Goal: Task Accomplishment & Management: Use online tool/utility

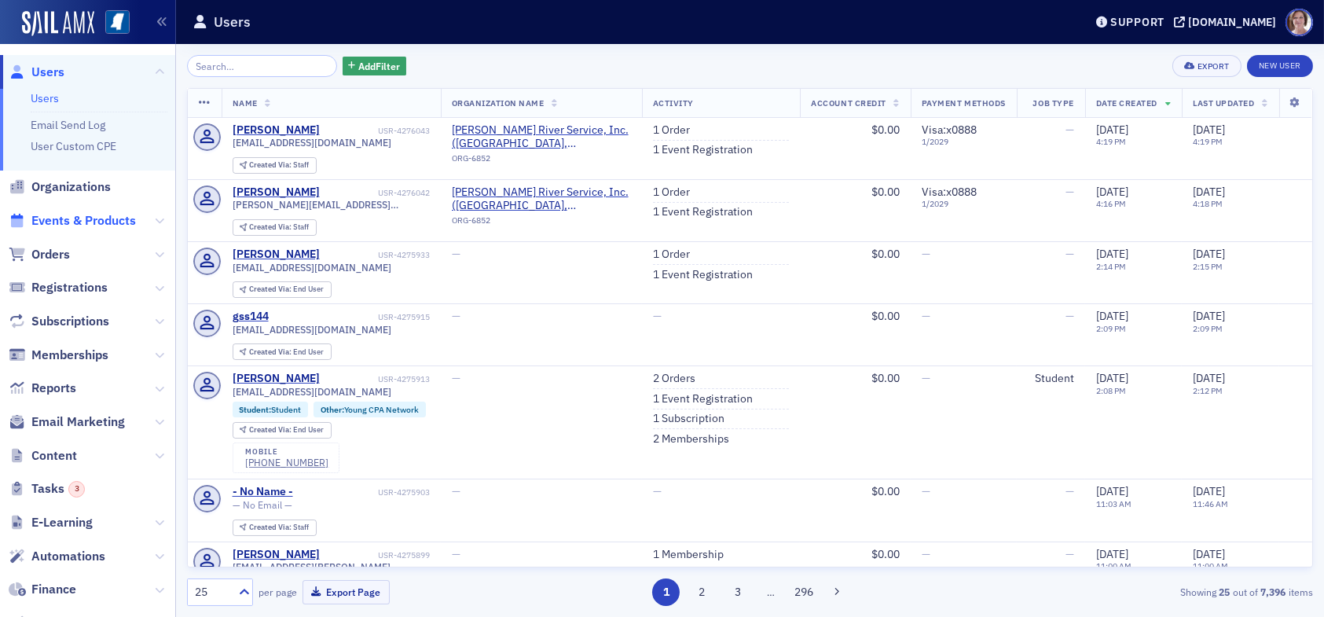
click at [102, 221] on span "Events & Products" at bounding box center [83, 220] width 105 height 17
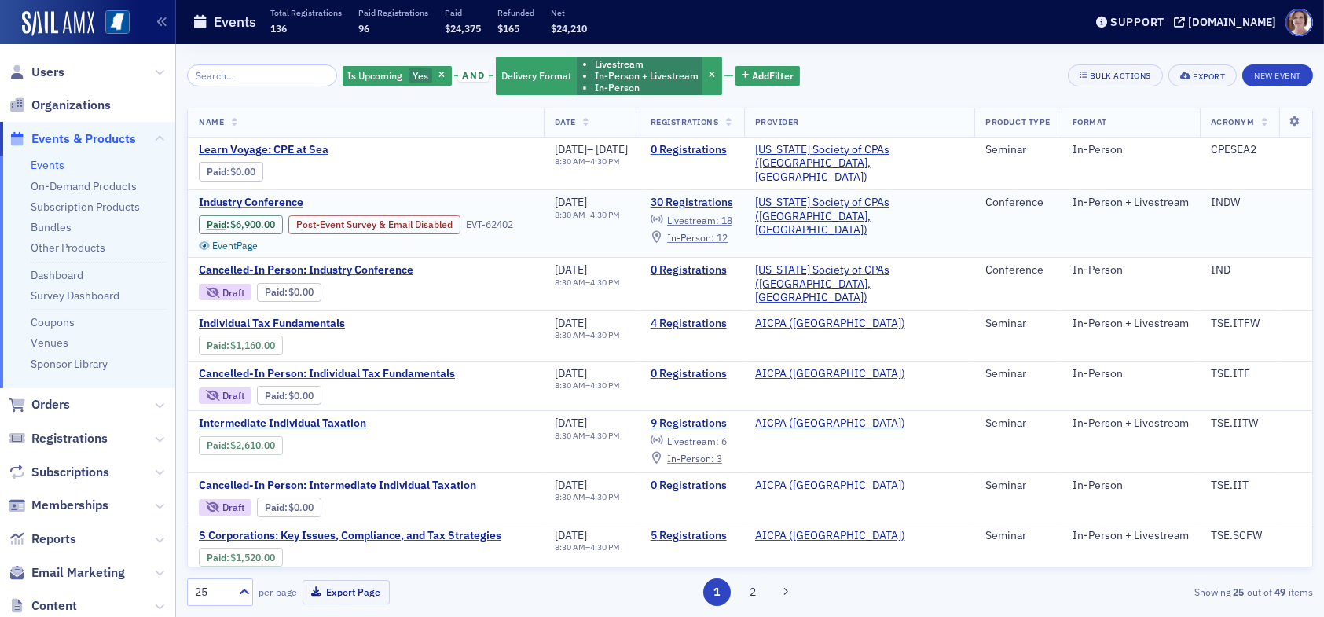
click at [277, 200] on span "Industry Conference" at bounding box center [331, 203] width 264 height 14
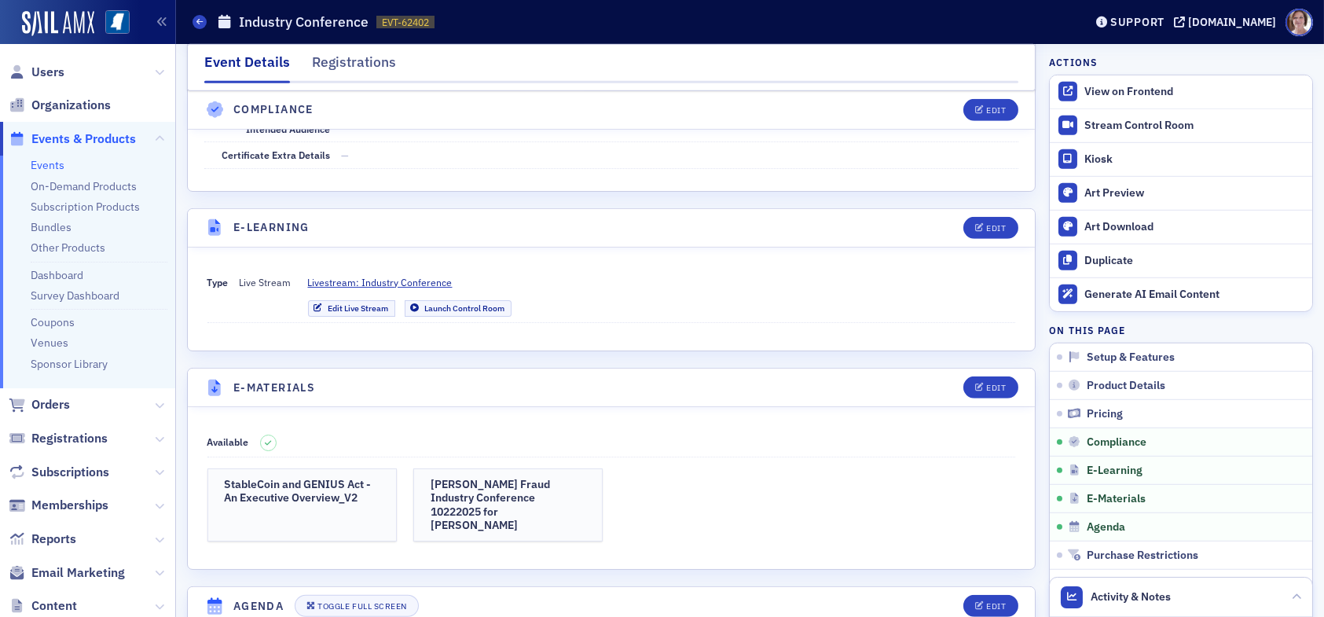
scroll to position [3065, 0]
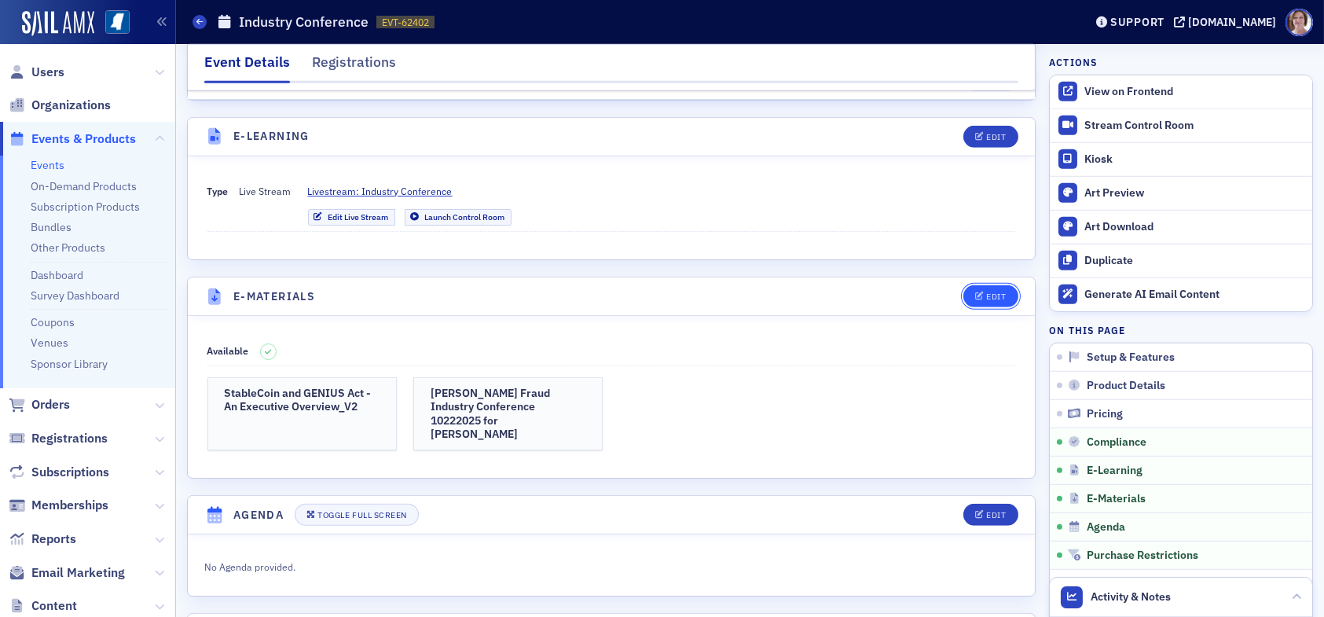
click at [986, 292] on div "Edit" at bounding box center [996, 296] width 20 height 9
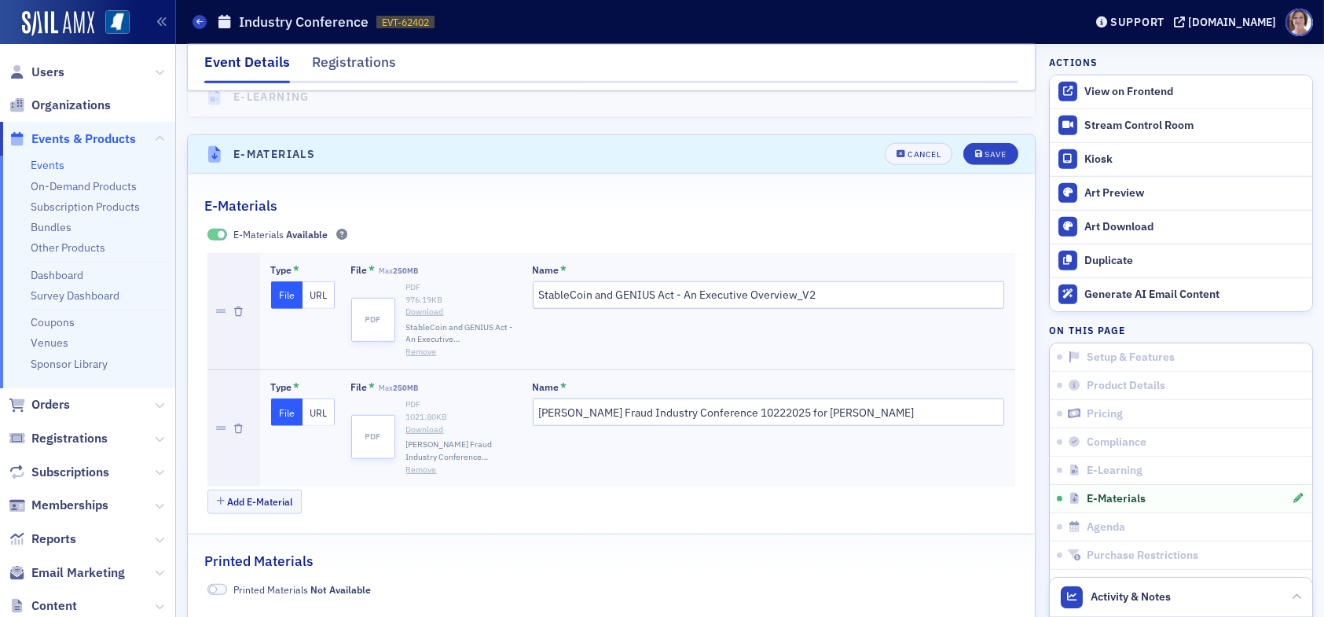
scroll to position [3208, 0]
click at [282, 489] on button "Add E-Material" at bounding box center [254, 501] width 95 height 24
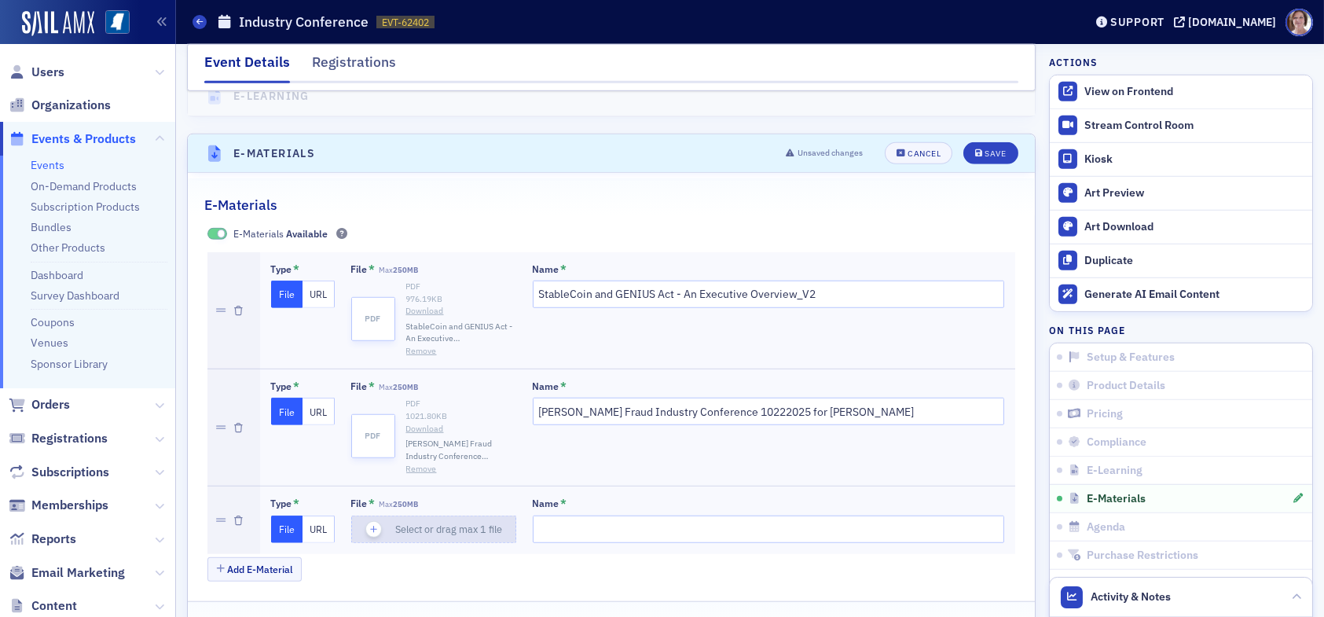
click at [452, 523] on span "Select or drag max 1 file" at bounding box center [449, 529] width 107 height 13
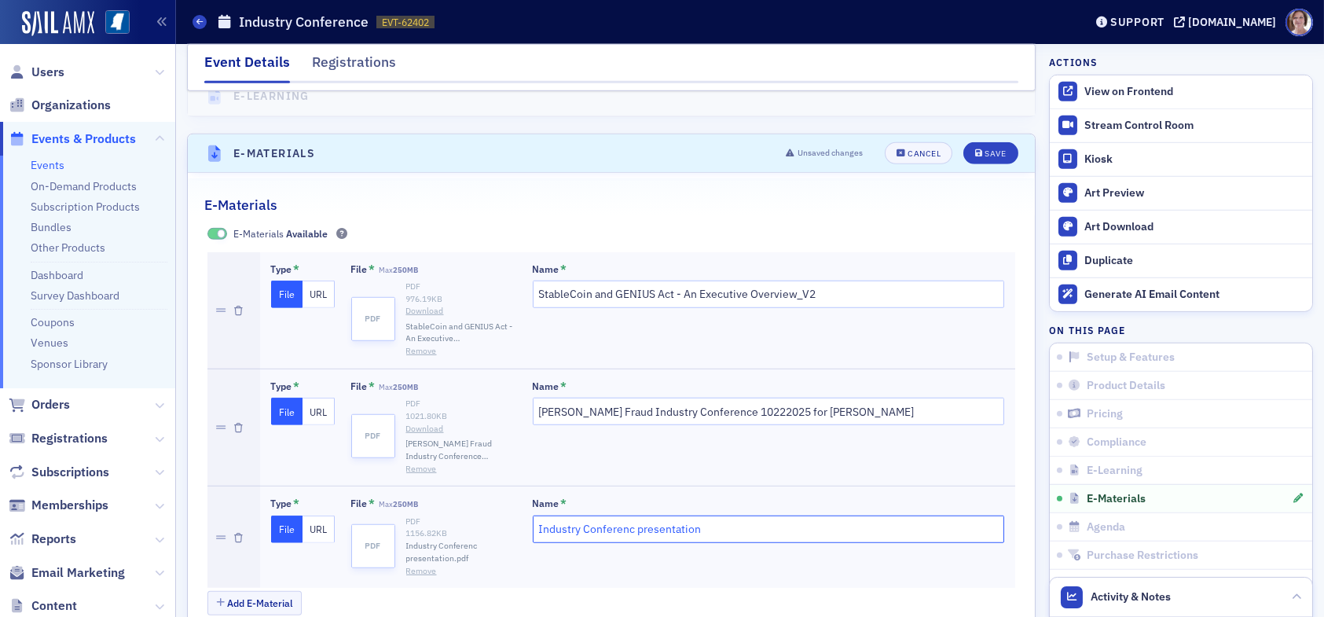
click at [538, 516] on input "Industry Conferenc presentation" at bounding box center [769, 530] width 472 height 28
click at [718, 516] on input "Andy Copeland - Industry Conferenc presentation" at bounding box center [769, 530] width 472 height 28
type input "Andy Copeland - Industry Conference presentation"
click at [985, 149] on div "Save" at bounding box center [995, 153] width 21 height 9
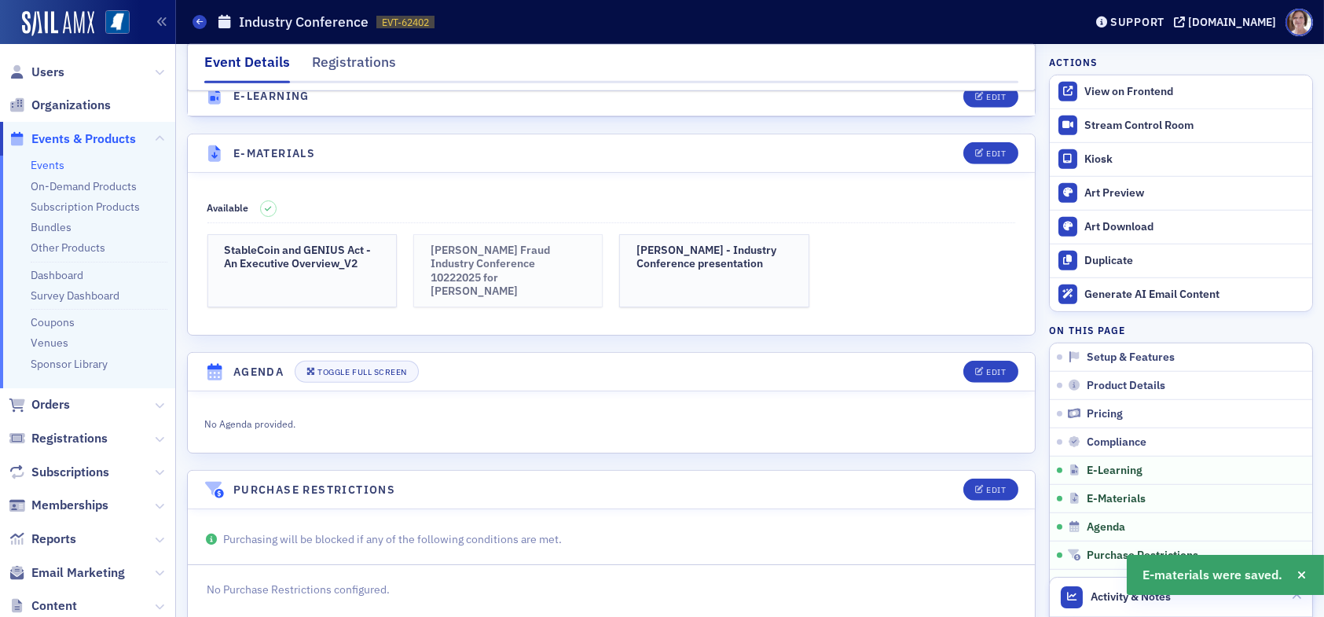
click at [521, 244] on h3 "Donna-Vendor Fraud Industry Conference 10222025 for Ellen" at bounding box center [508, 271] width 155 height 55
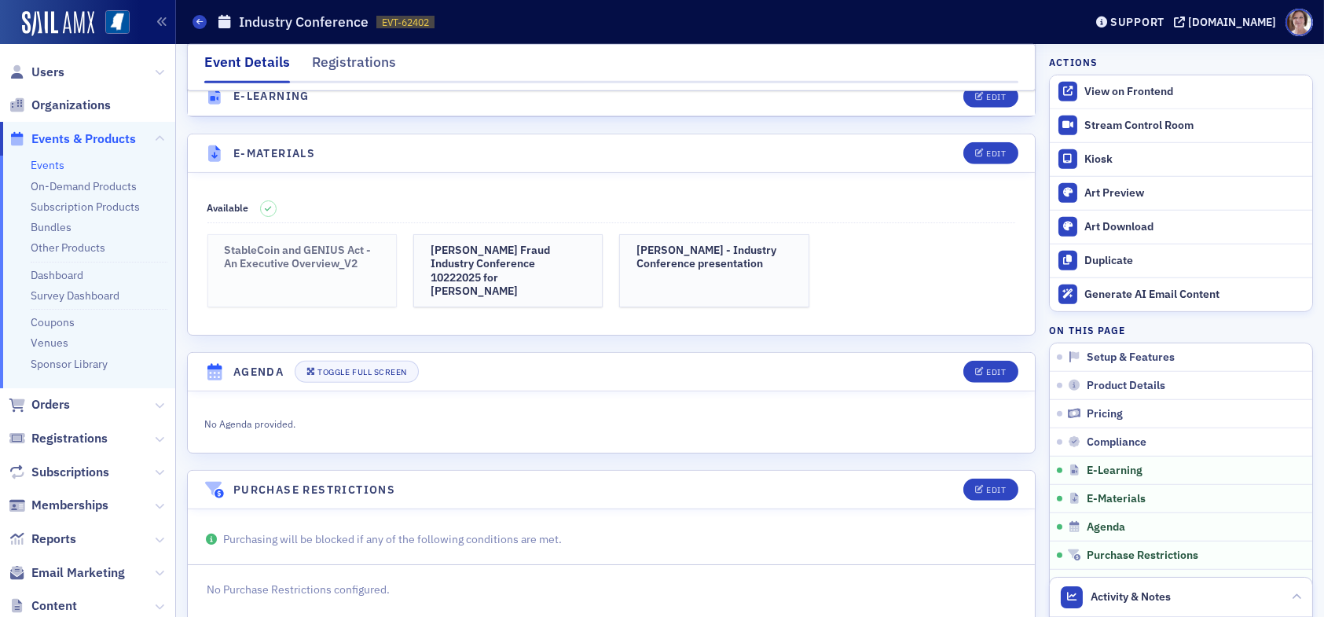
click at [313, 244] on h3 "StableCoin and GENIUS Act - An Executive Overview_V2" at bounding box center [302, 258] width 155 height 28
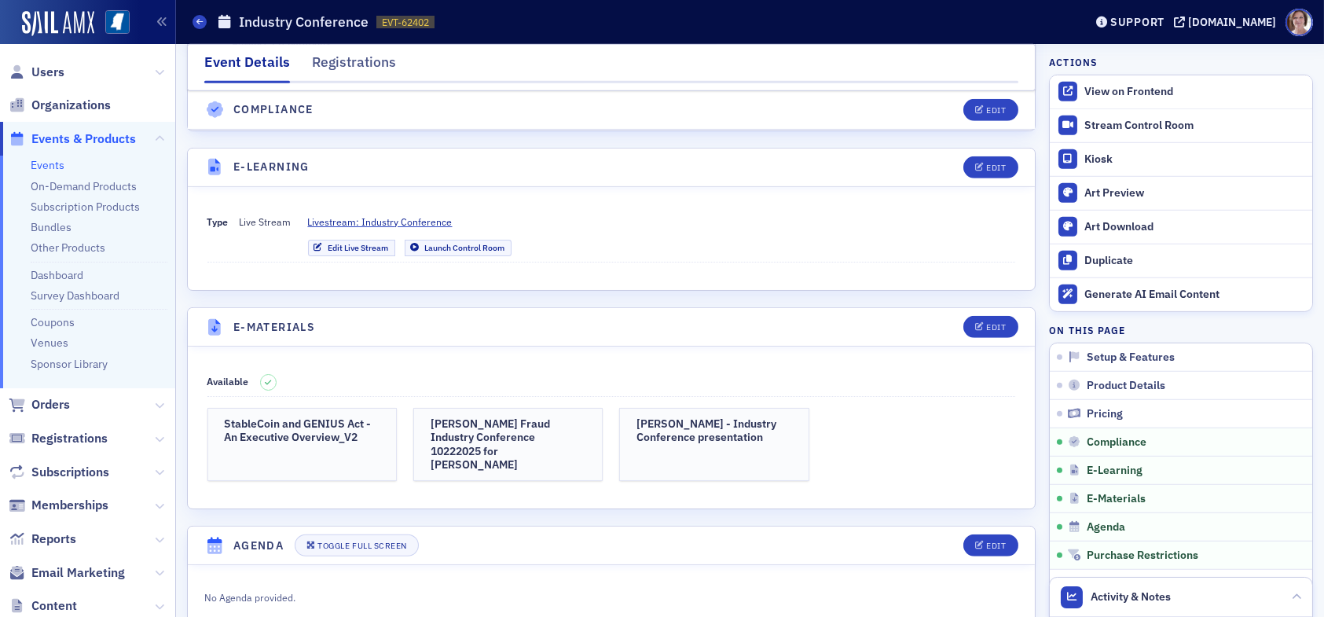
scroll to position [3051, 0]
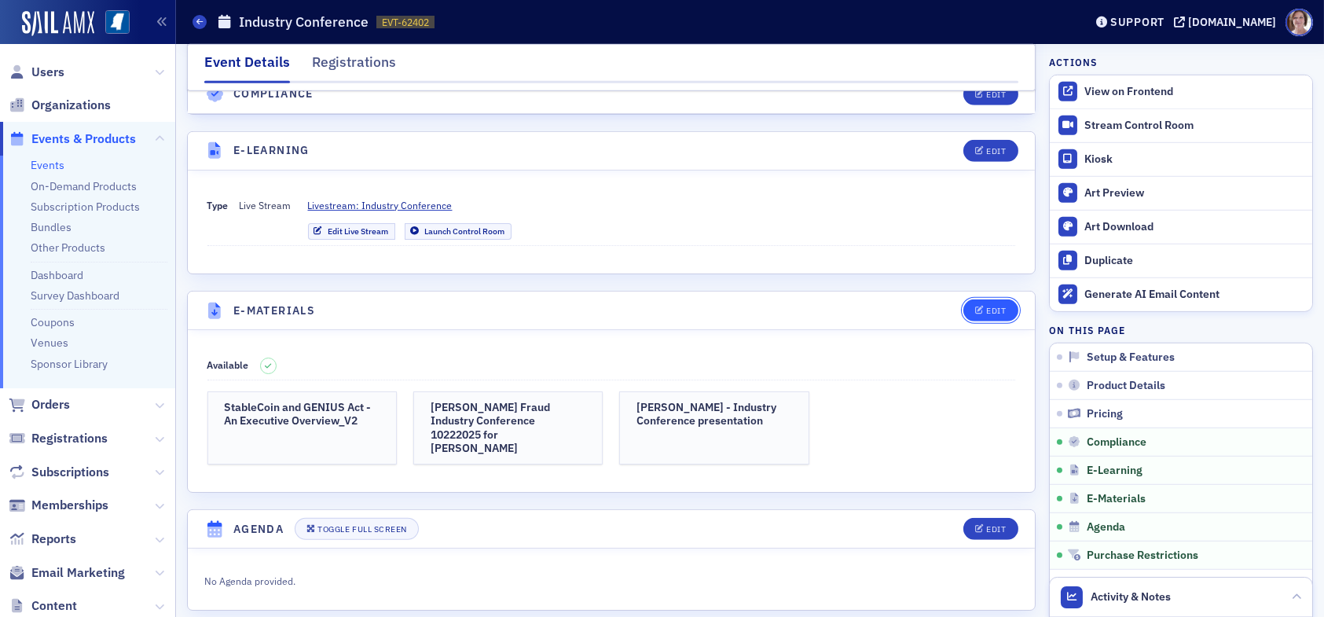
click at [975, 307] on icon "button" at bounding box center [979, 311] width 9 height 9
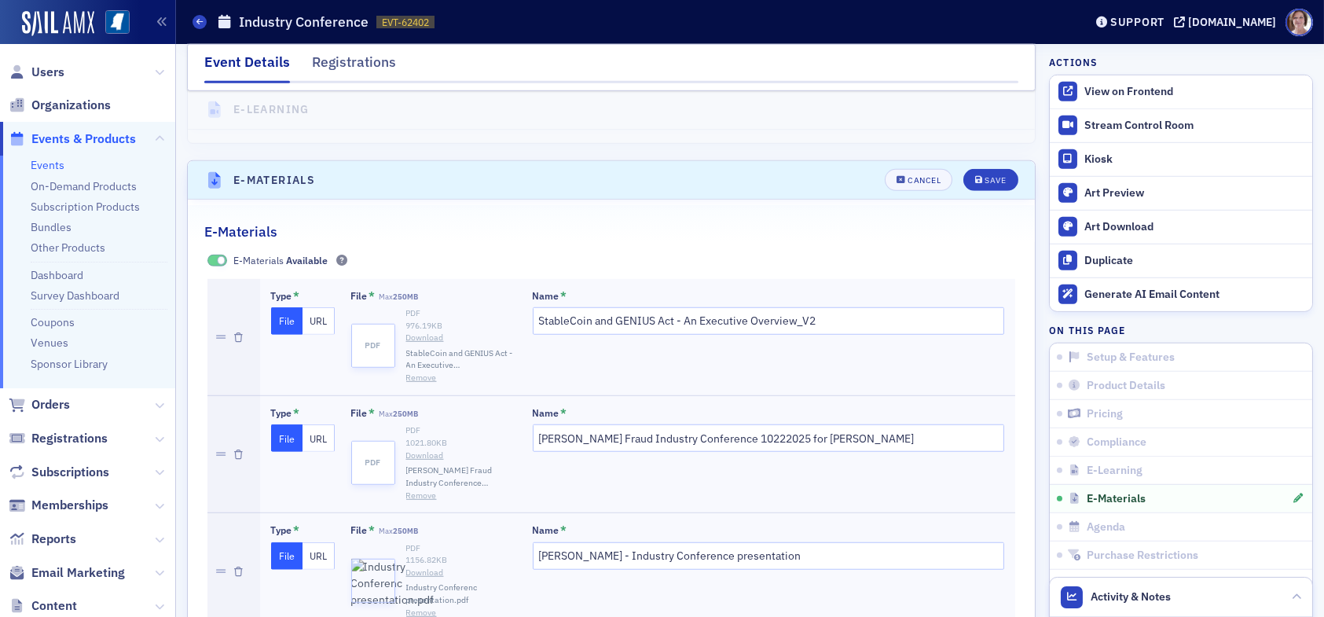
scroll to position [3208, 0]
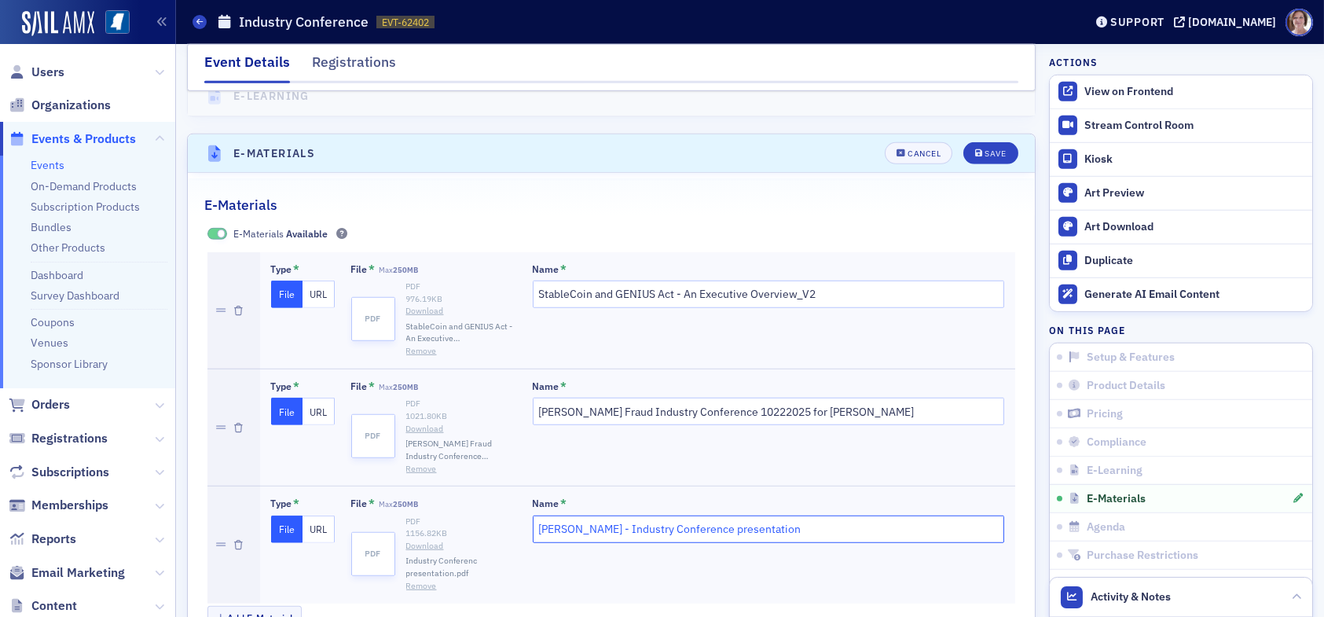
click at [560, 516] on input "Andy Copeland - Industry Conference presentation" at bounding box center [769, 530] width 472 height 28
type input "Andrew Copeland - Industry Conference presentation"
click at [985, 149] on div "Save" at bounding box center [995, 153] width 21 height 9
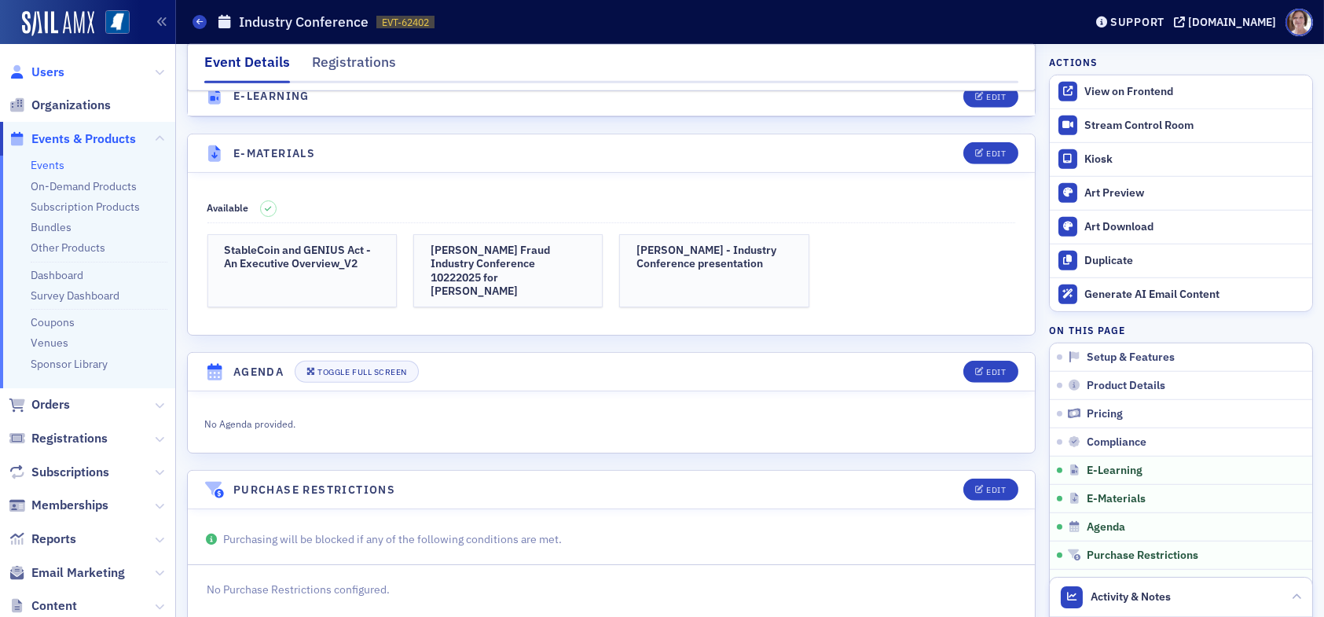
click at [45, 67] on span "Users" at bounding box center [47, 72] width 33 height 17
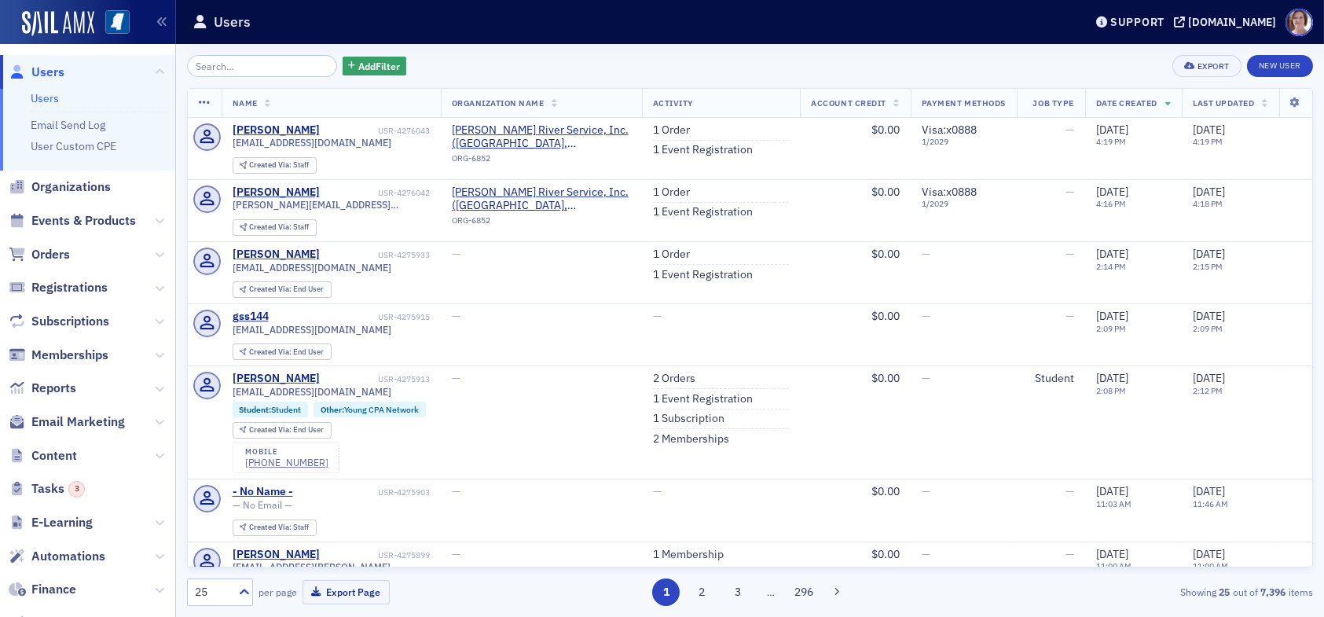
click at [45, 68] on span "Users" at bounding box center [47, 72] width 33 height 17
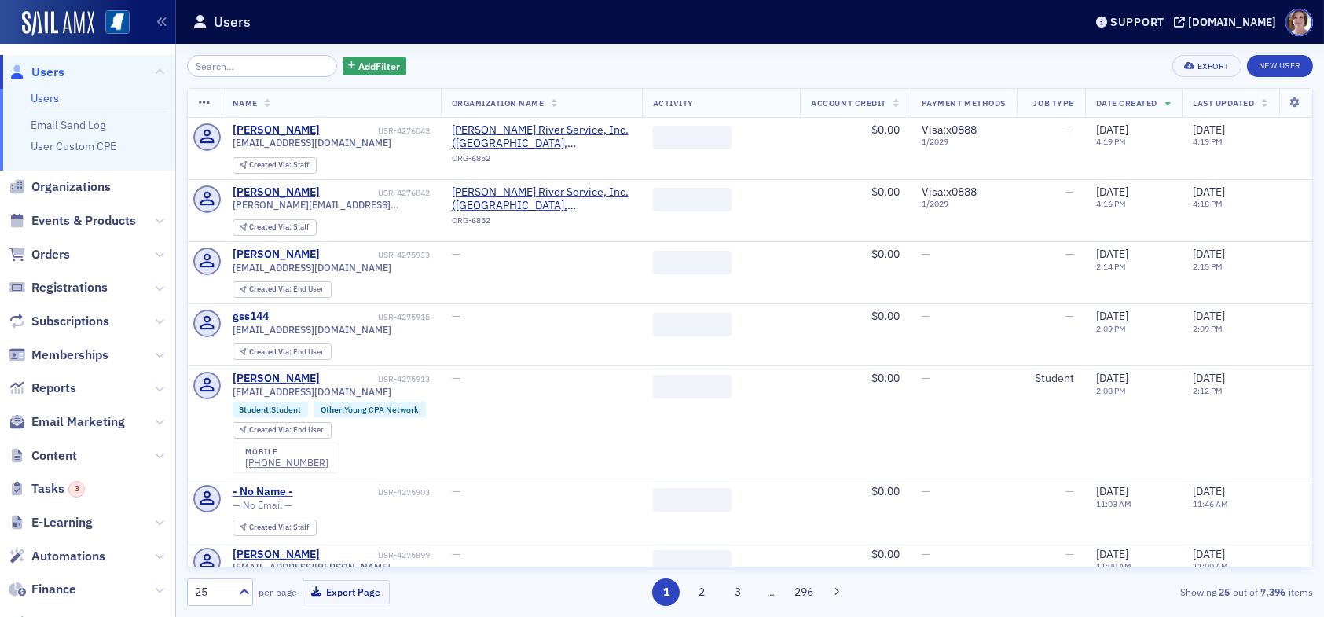
click at [239, 65] on input "search" at bounding box center [262, 66] width 150 height 22
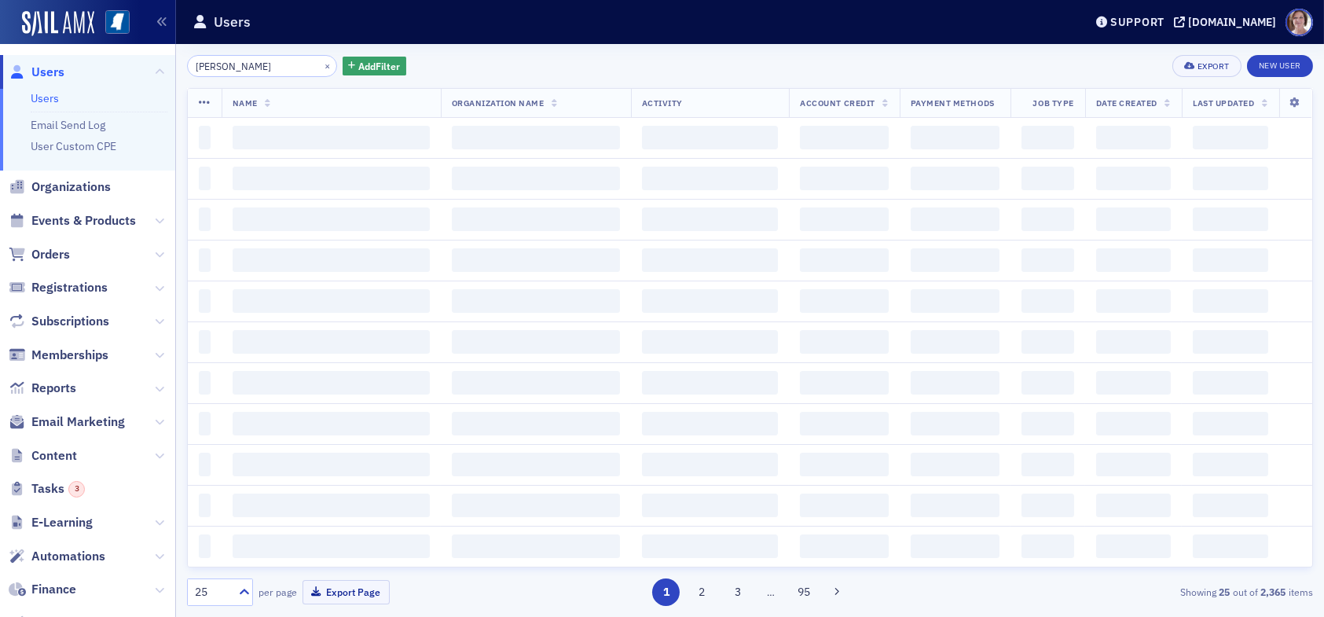
type input "florence bauer"
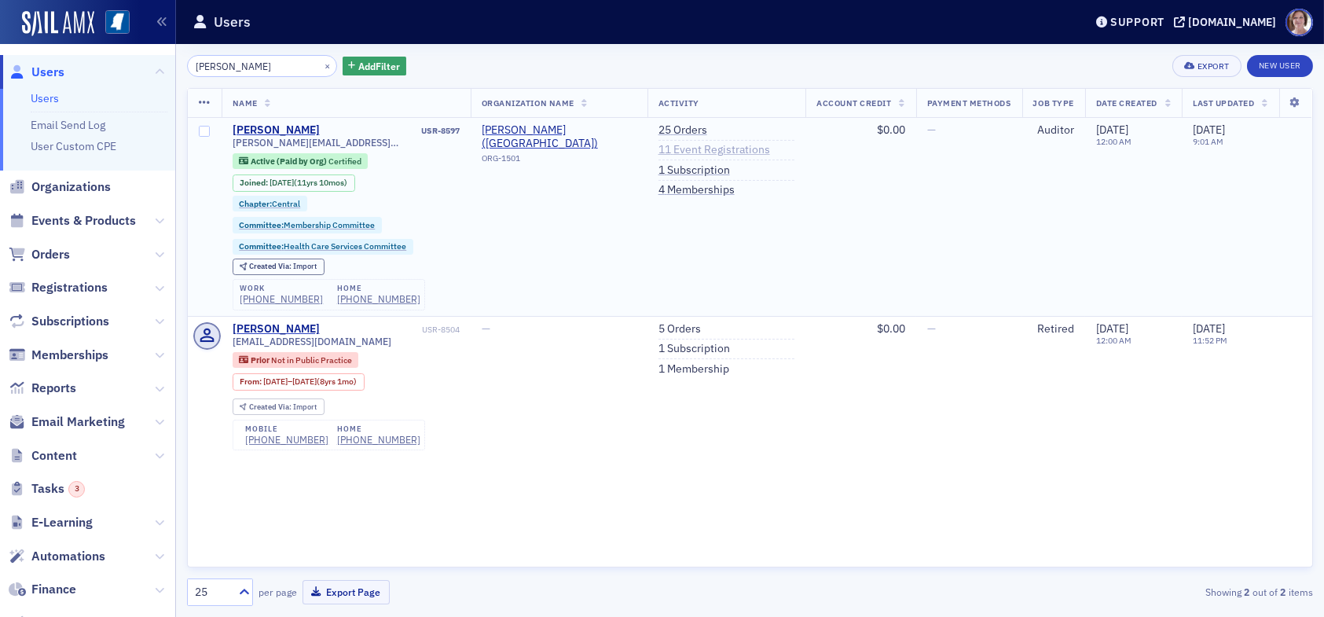
click at [694, 149] on link "11 Event Registrations" at bounding box center [715, 150] width 112 height 14
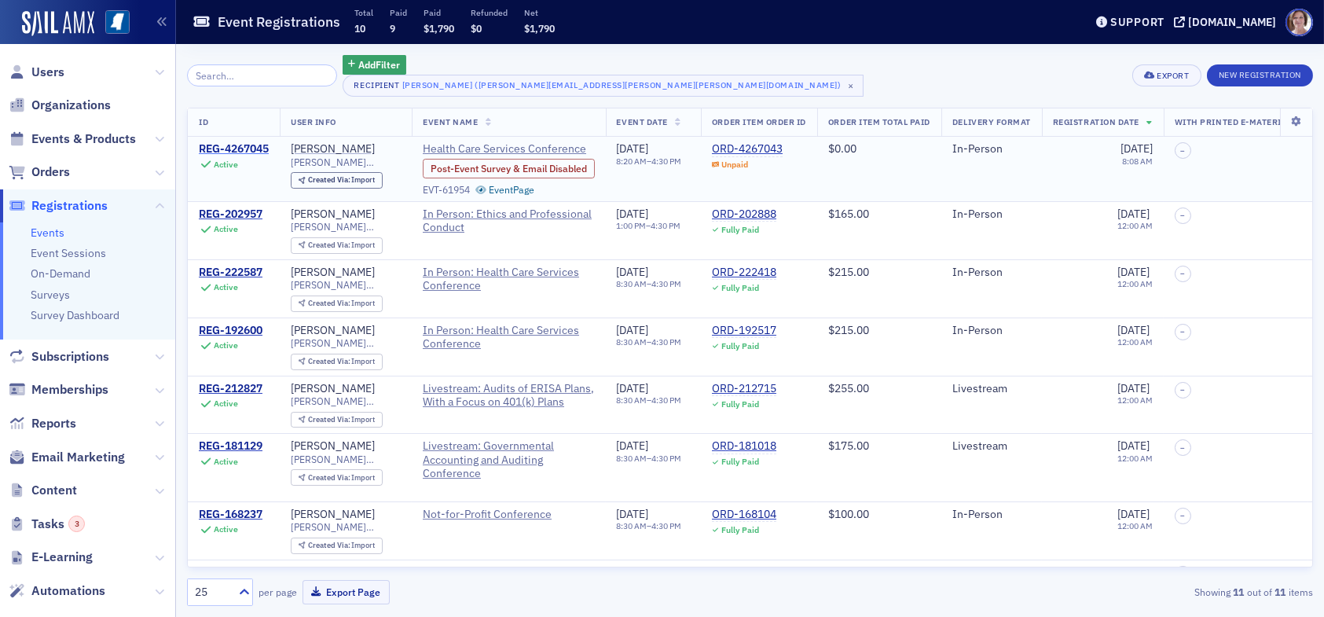
click at [248, 146] on div "REG-4267045" at bounding box center [234, 149] width 70 height 14
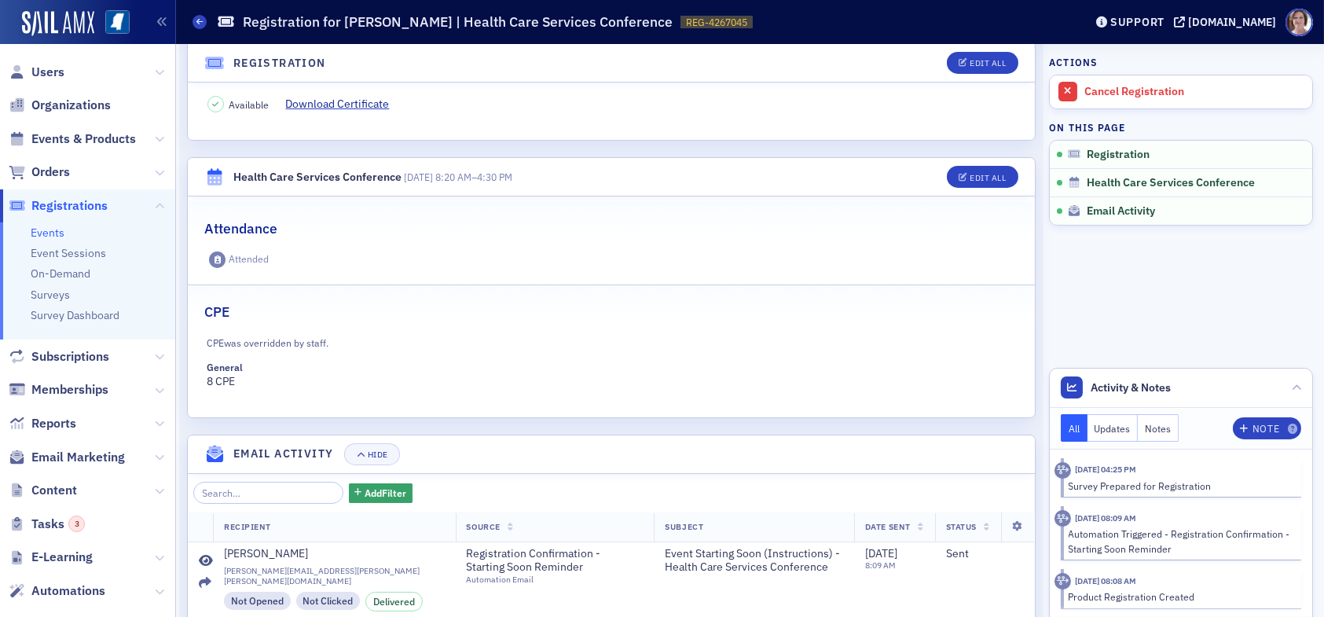
scroll to position [314, 0]
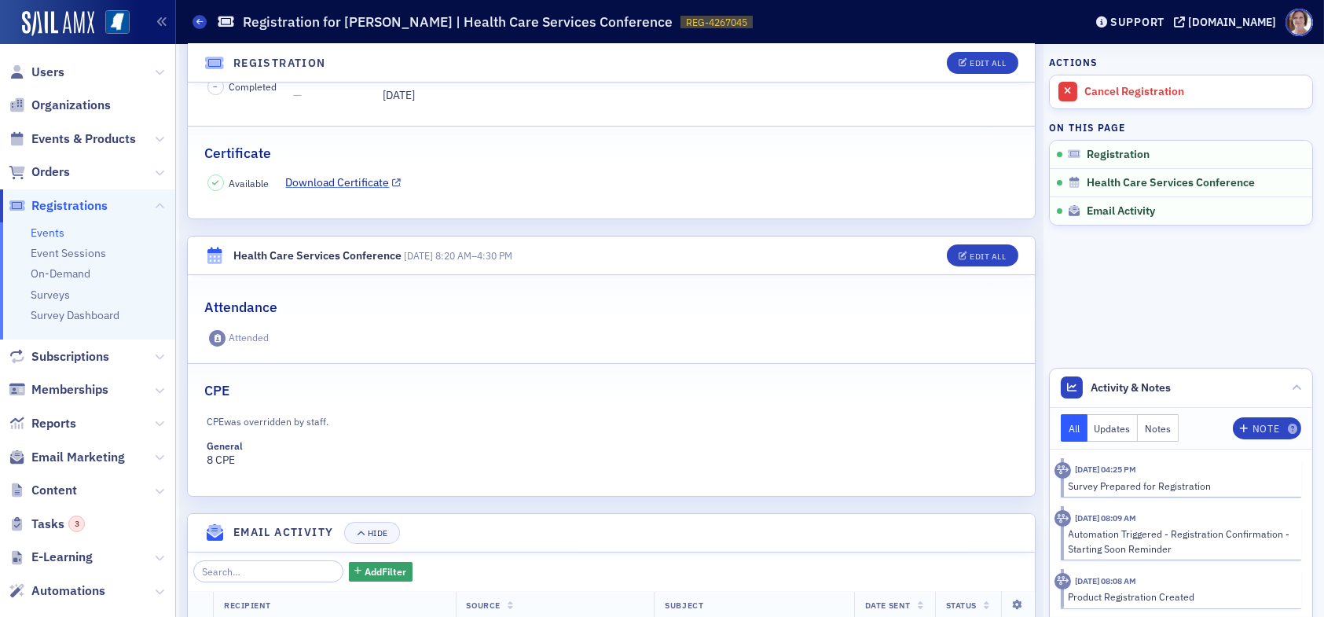
click at [342, 183] on link "Download Certificate" at bounding box center [344, 182] width 116 height 17
click at [48, 72] on span "Users" at bounding box center [47, 72] width 33 height 17
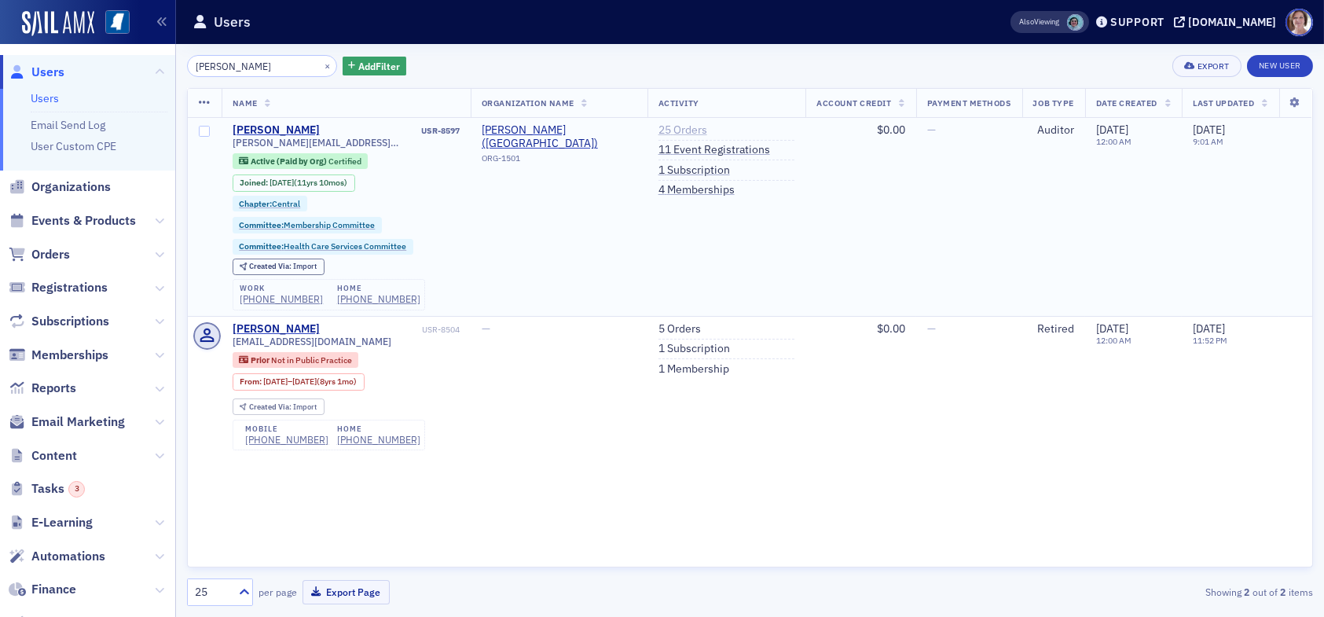
click at [684, 127] on link "25 Orders" at bounding box center [683, 130] width 49 height 14
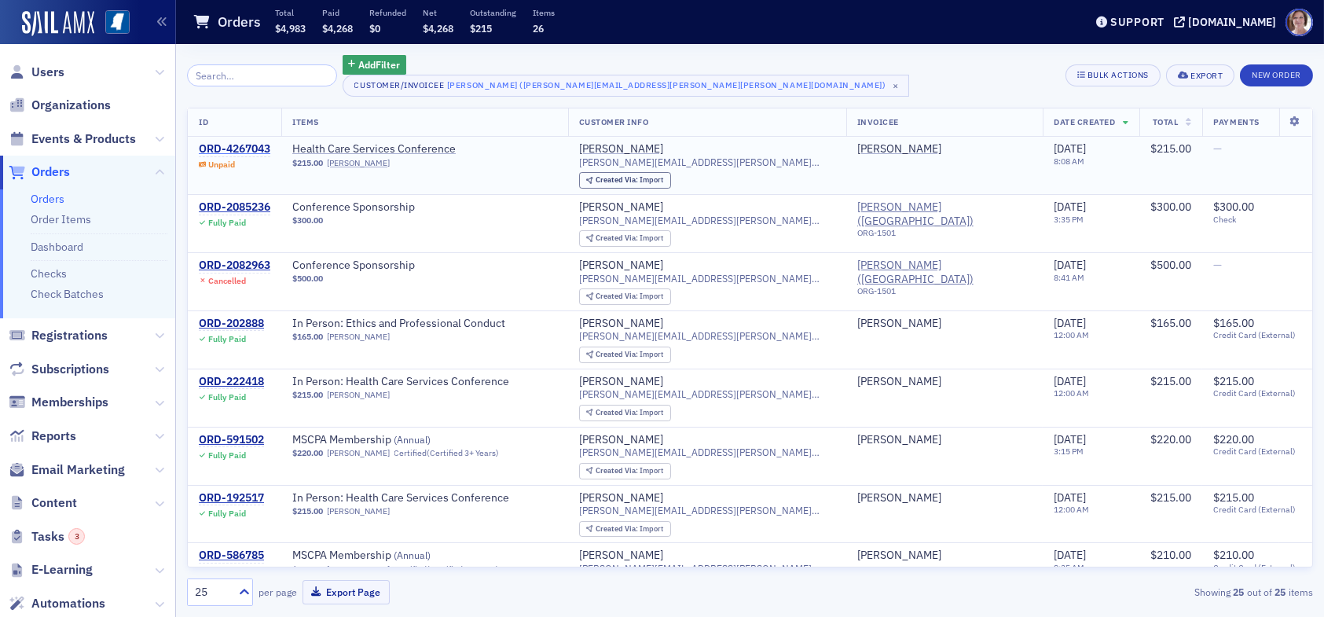
click at [247, 148] on div "ORD-4267043" at bounding box center [235, 149] width 72 height 14
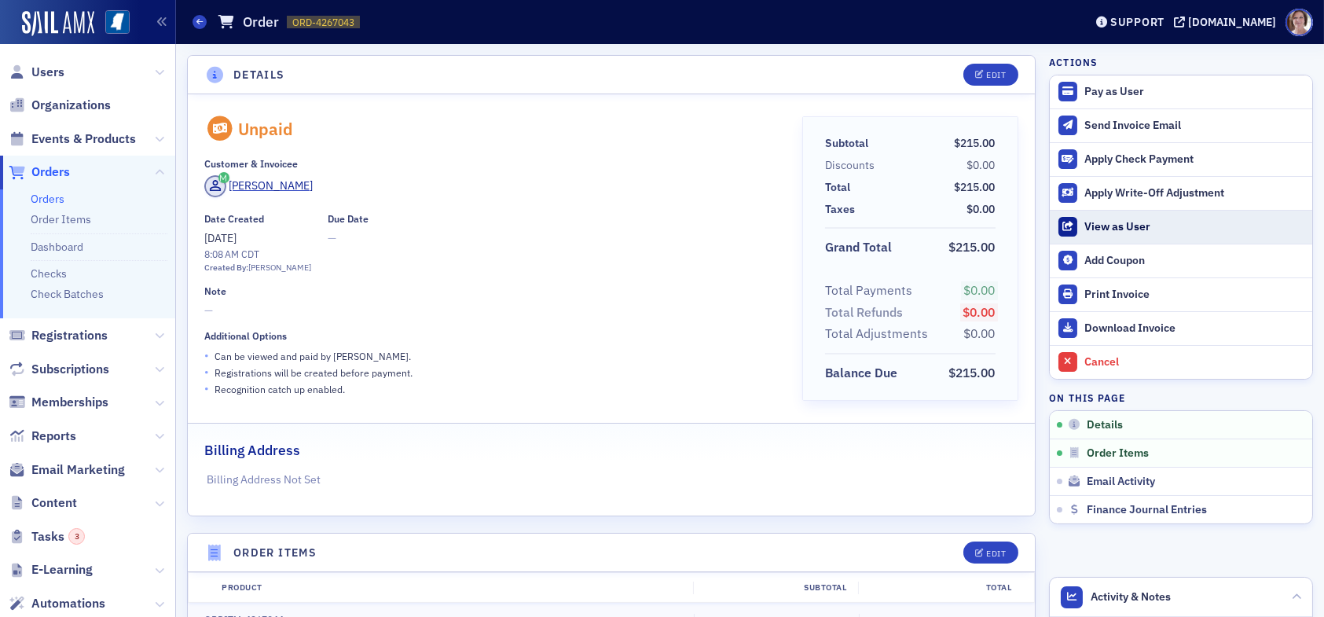
click at [1101, 225] on div "View as User" at bounding box center [1195, 227] width 220 height 14
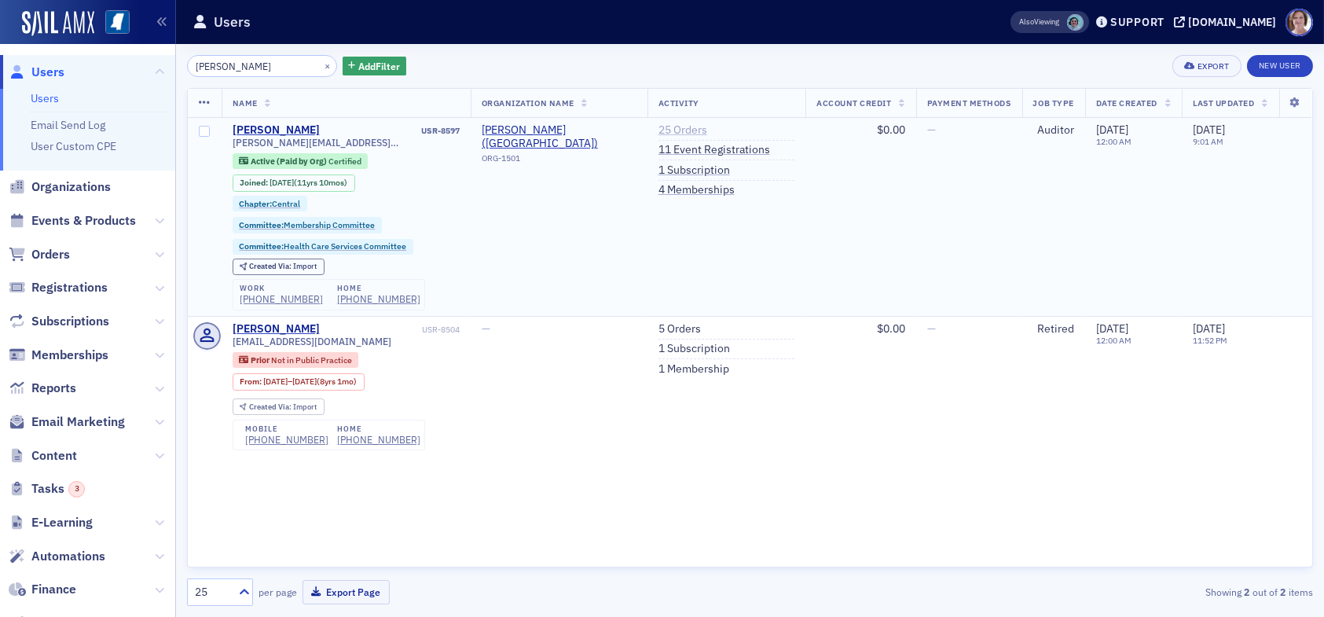
click at [668, 127] on link "25 Orders" at bounding box center [683, 130] width 49 height 14
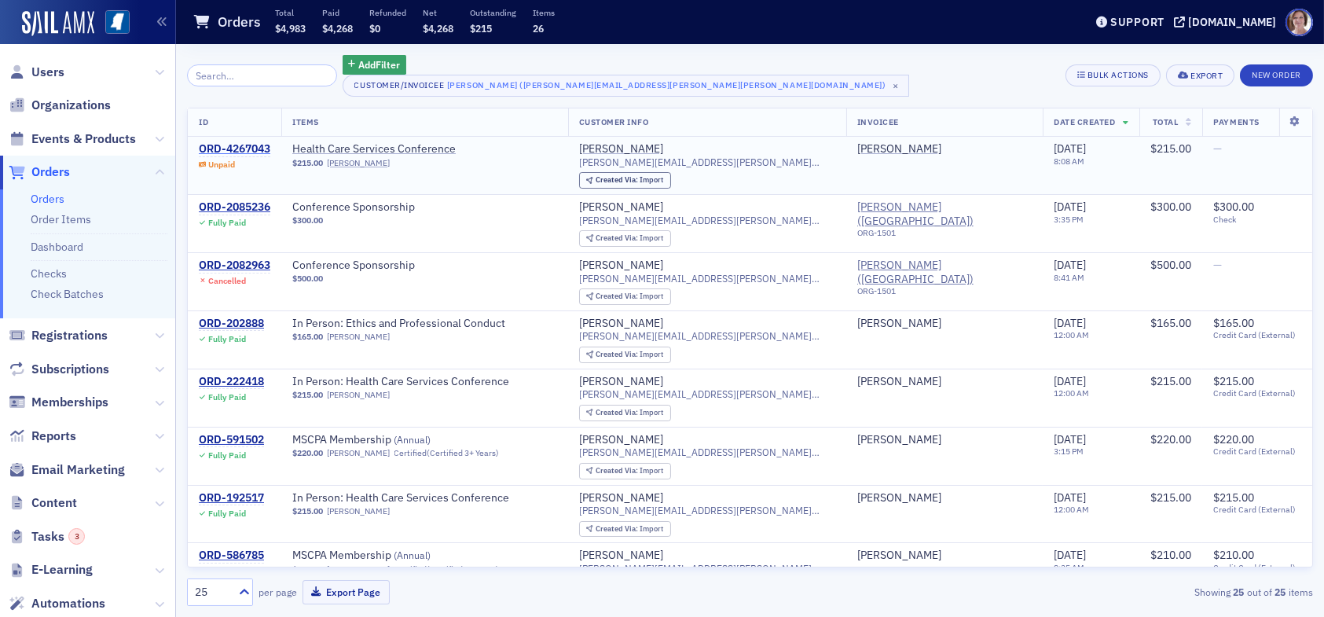
click at [239, 146] on div "ORD-4267043" at bounding box center [235, 149] width 72 height 14
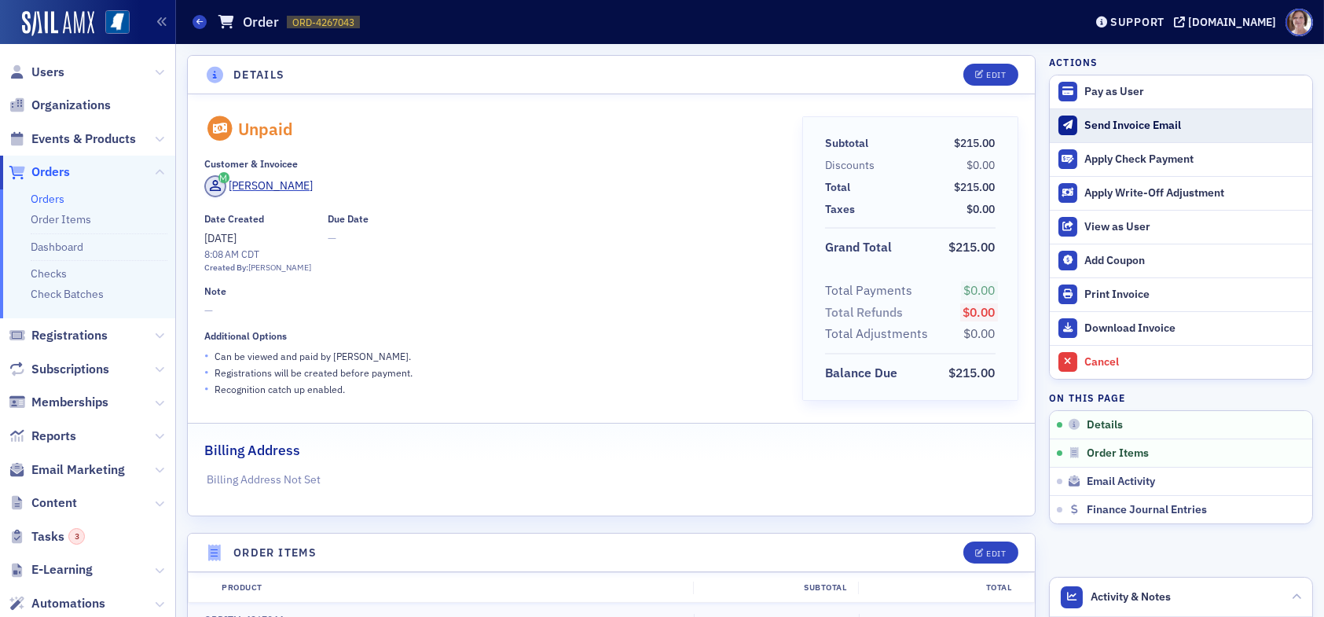
click at [1109, 124] on div "Send Invoice Email" at bounding box center [1195, 126] width 220 height 14
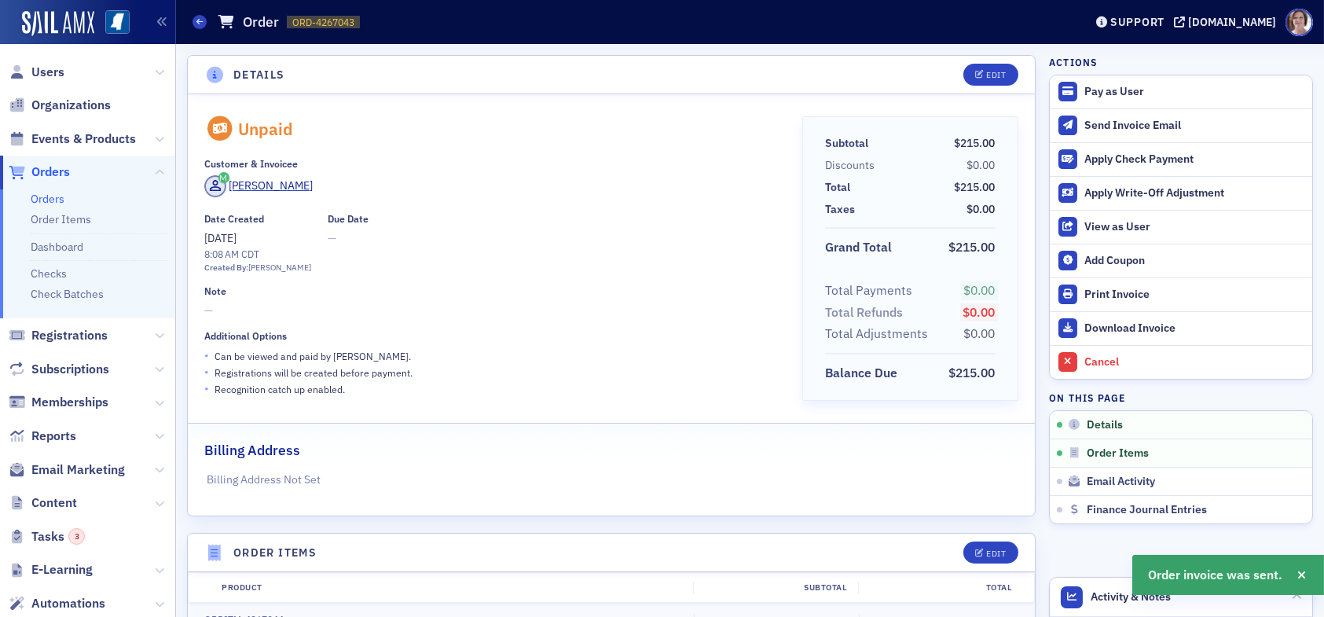
drag, startPoint x: 42, startPoint y: 68, endPoint x: 195, endPoint y: 82, distance: 153.1
click at [43, 68] on span "Users" at bounding box center [47, 72] width 33 height 17
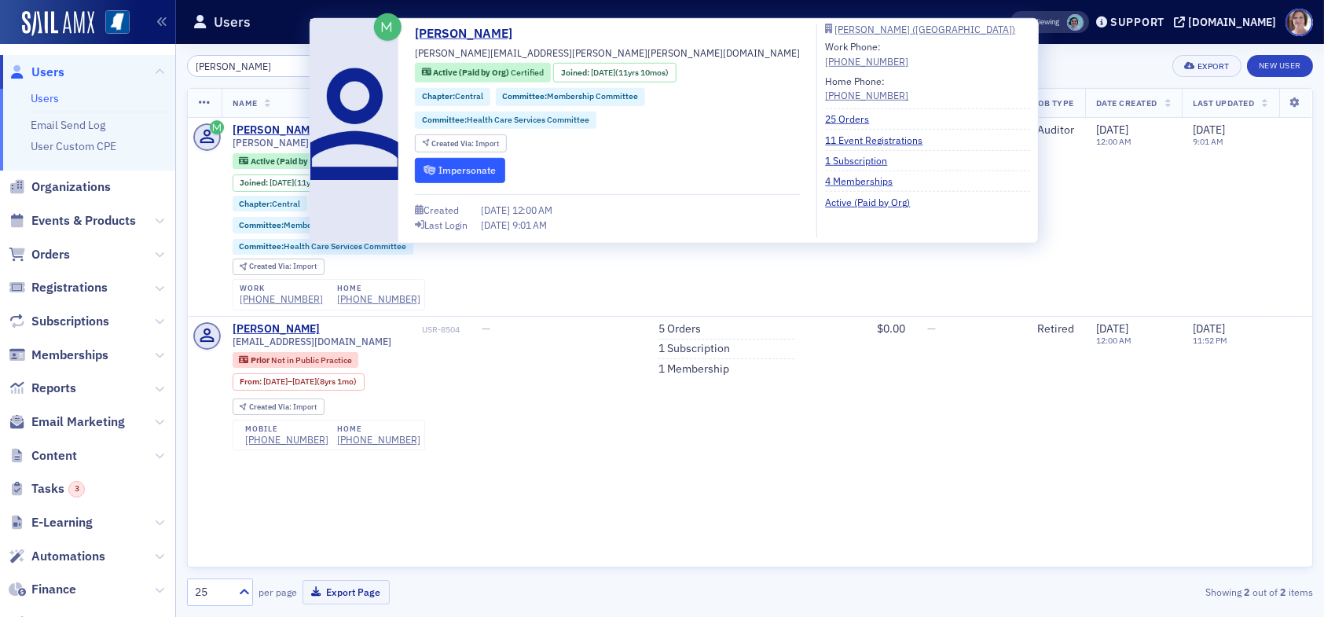
click at [479, 168] on button "Impersonate" at bounding box center [460, 170] width 90 height 24
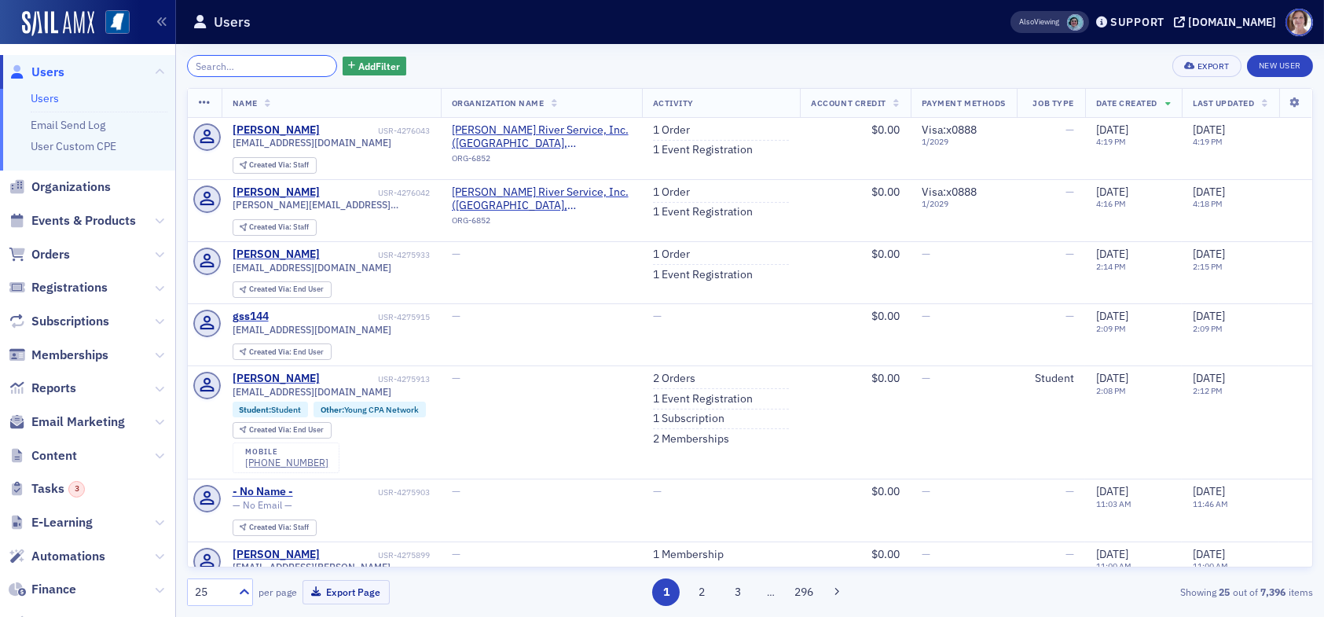
click at [269, 64] on input "search" at bounding box center [262, 66] width 150 height 22
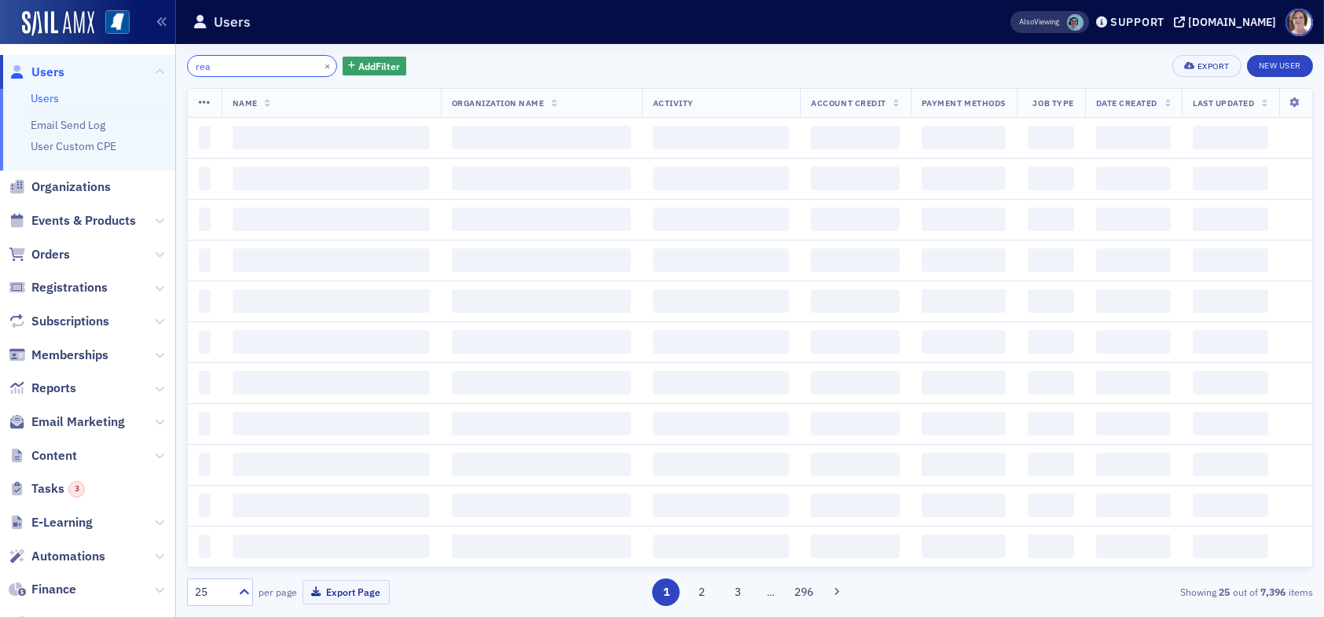
type input "rea"
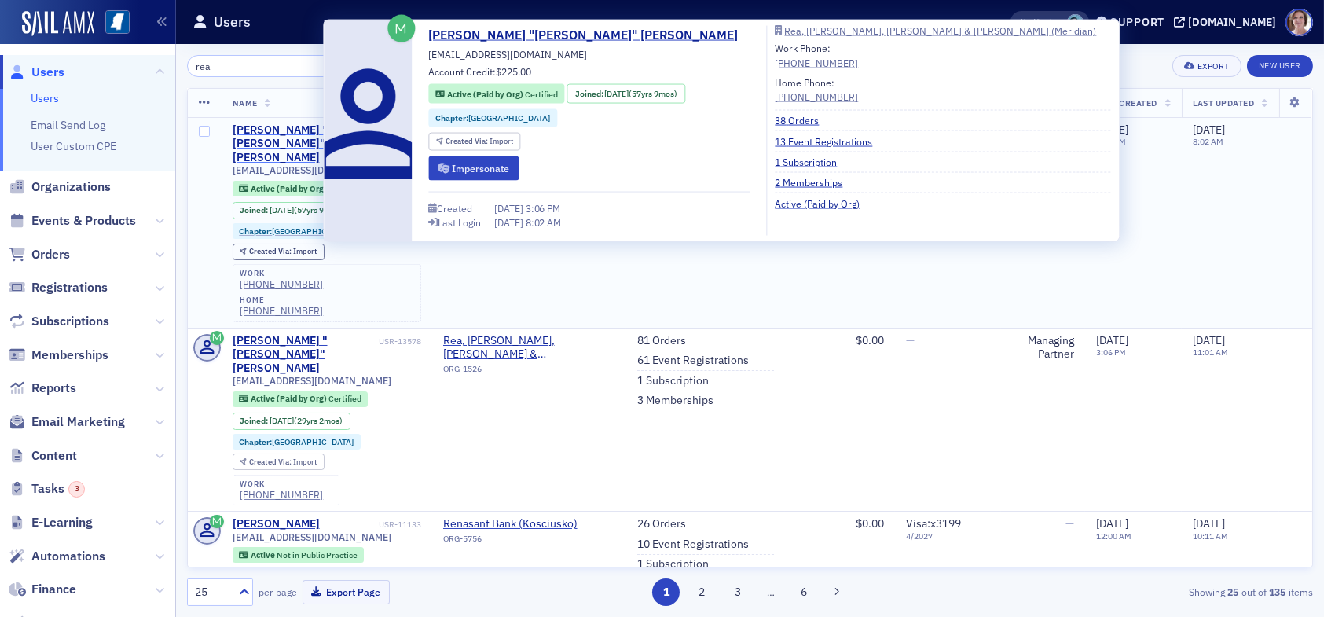
click at [295, 127] on div "George "Bob" Rea" at bounding box center [307, 144] width 148 height 42
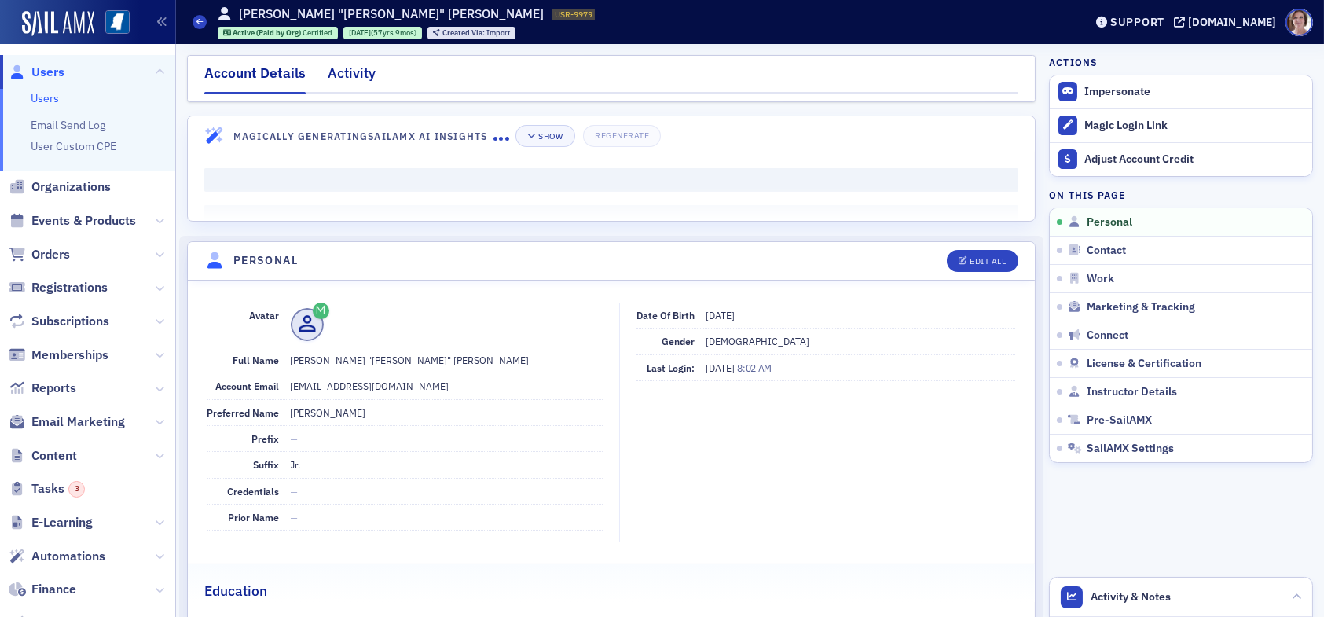
click at [355, 78] on div "Activity" at bounding box center [352, 77] width 48 height 29
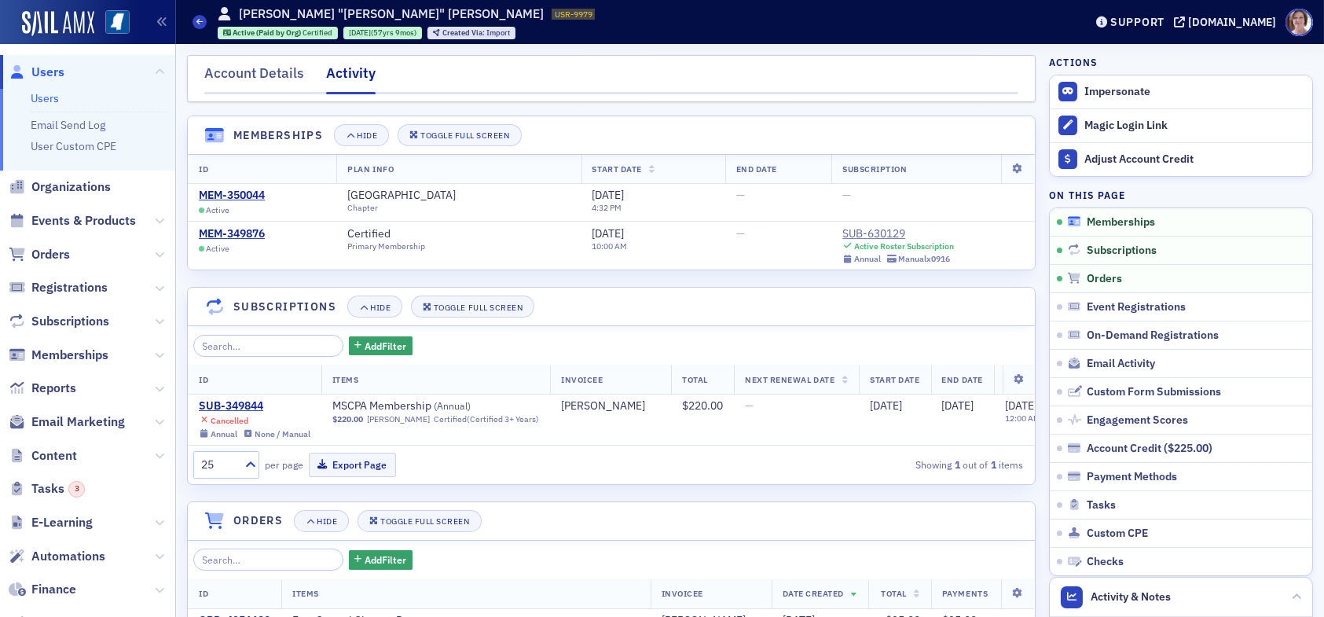
click at [1094, 219] on span "Memberships" at bounding box center [1121, 222] width 68 height 14
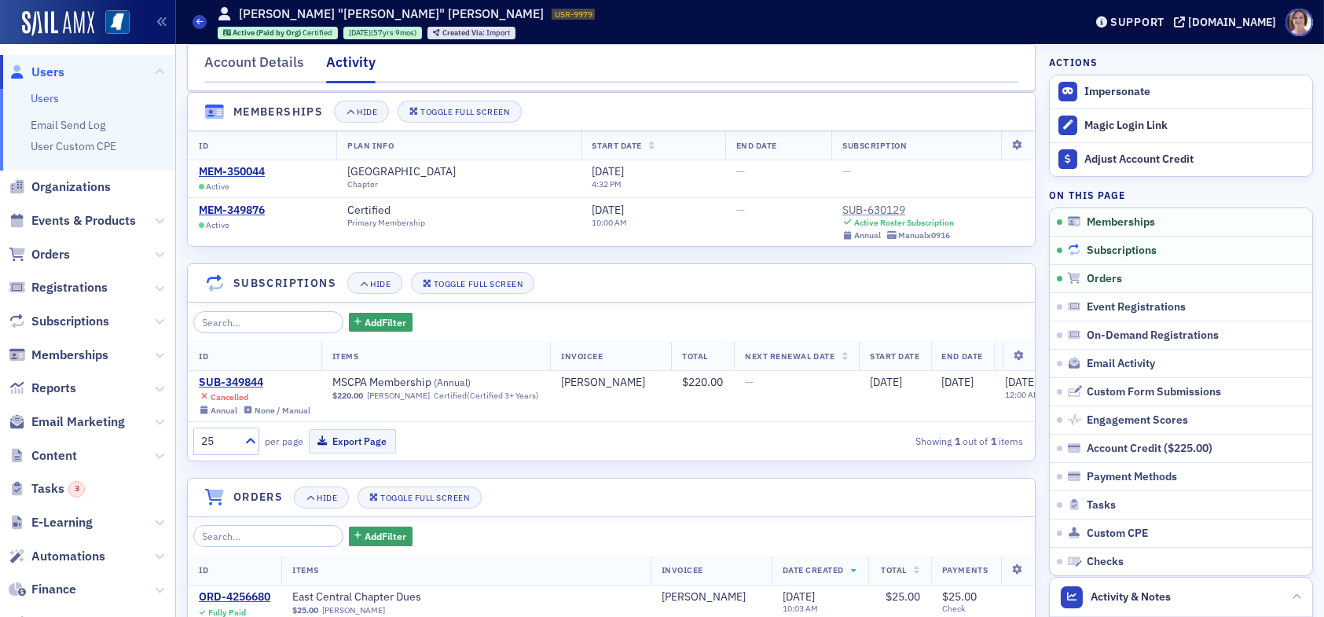
click at [1091, 251] on span "Subscriptions" at bounding box center [1122, 251] width 70 height 14
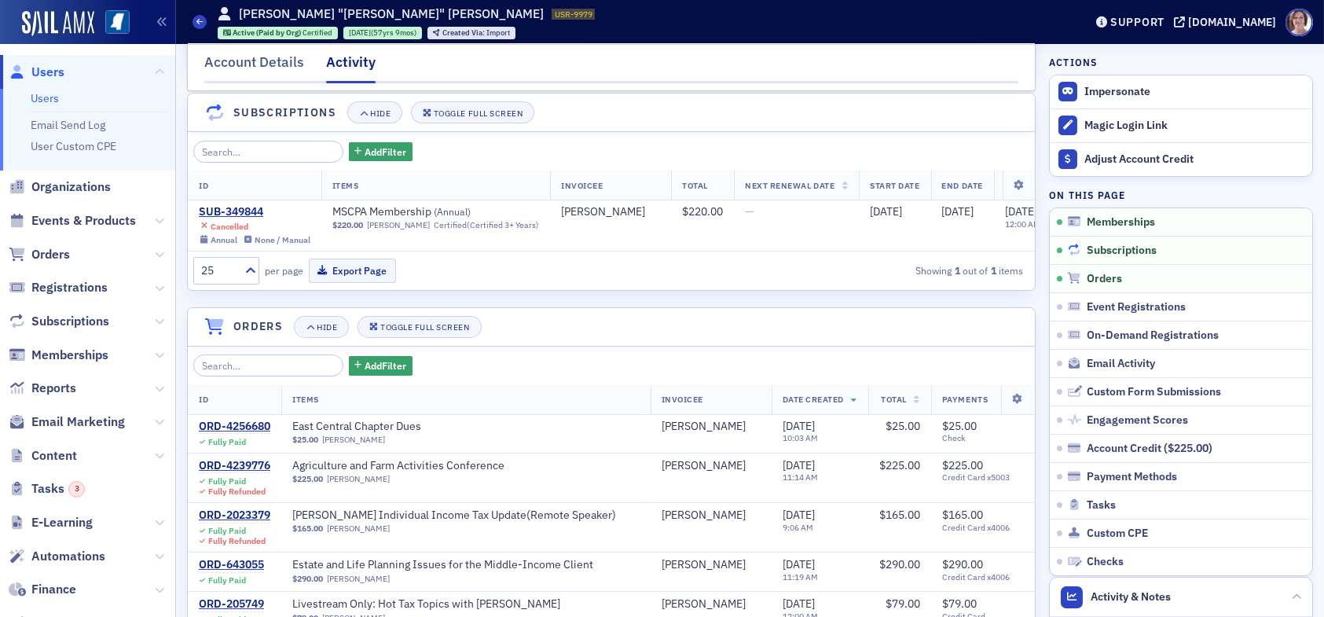
scroll to position [195, 0]
click at [1096, 222] on span "Memberships" at bounding box center [1121, 222] width 68 height 14
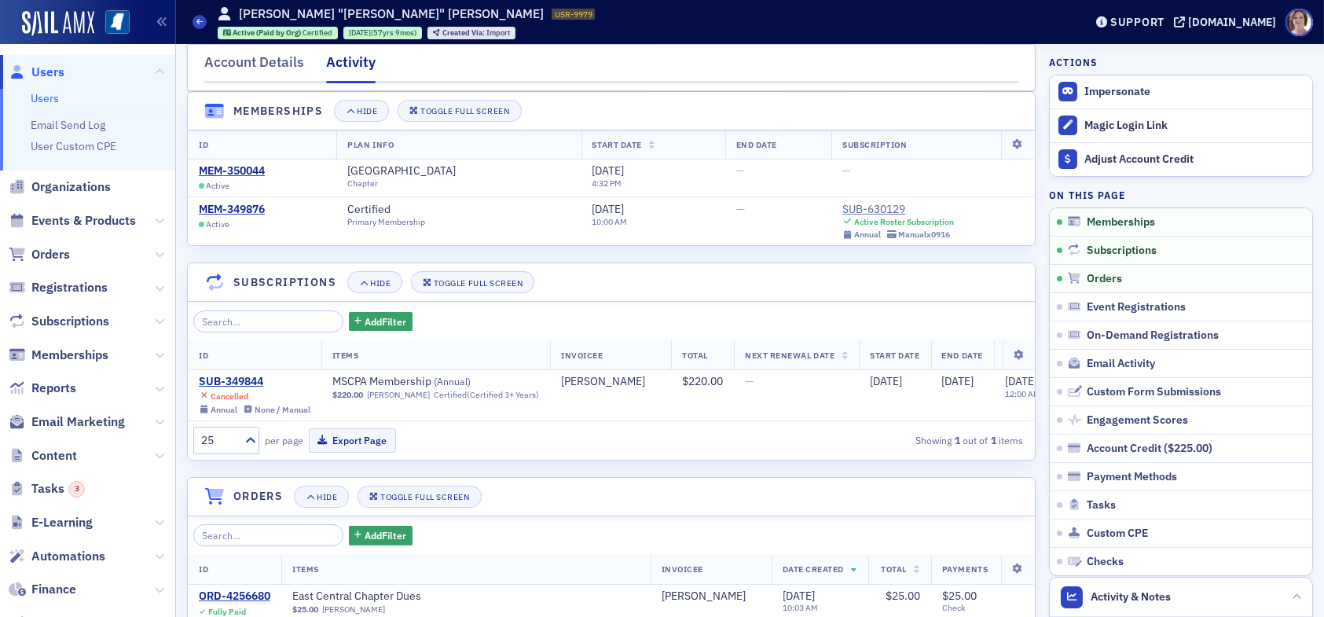
scroll to position [24, 0]
click at [252, 380] on div "SUB-349844" at bounding box center [255, 383] width 112 height 14
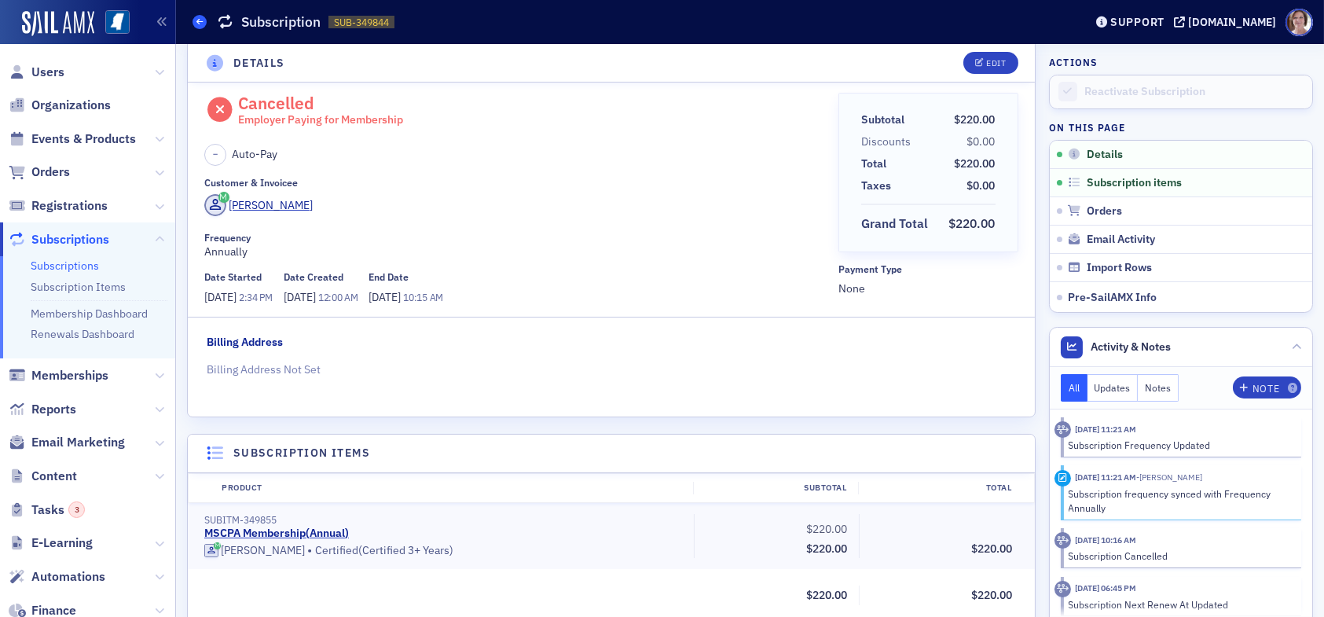
click at [199, 20] on icon at bounding box center [199, 21] width 6 height 7
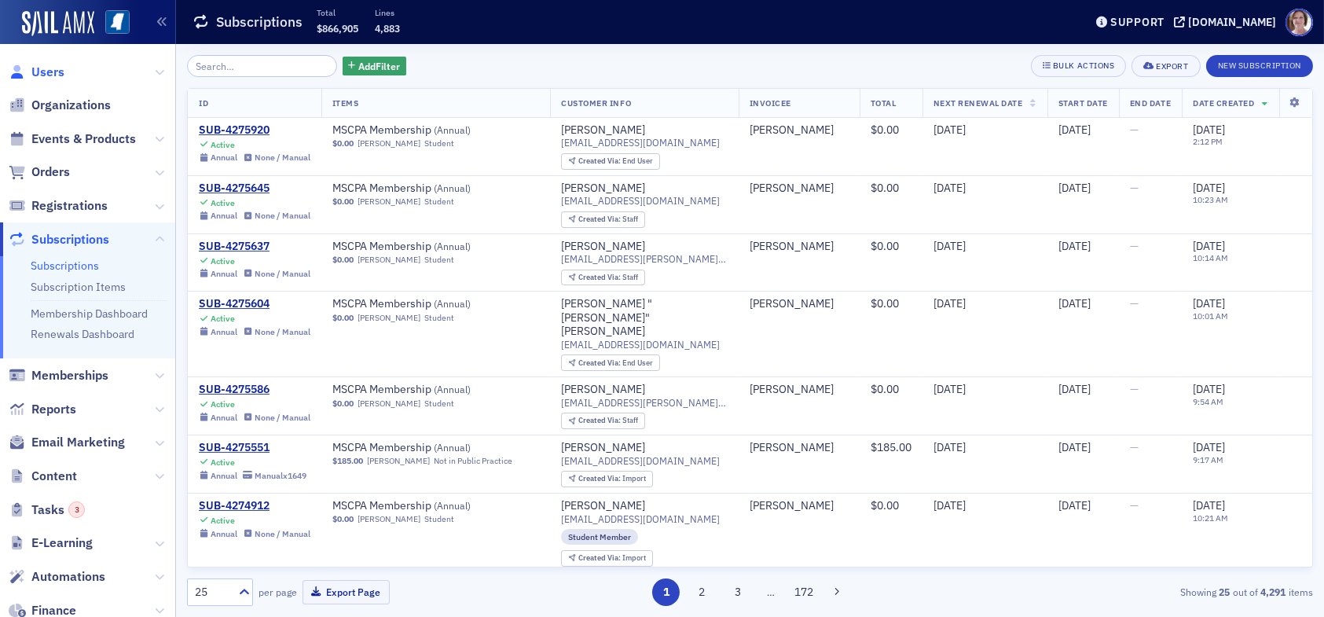
click at [44, 73] on span "Users" at bounding box center [47, 72] width 33 height 17
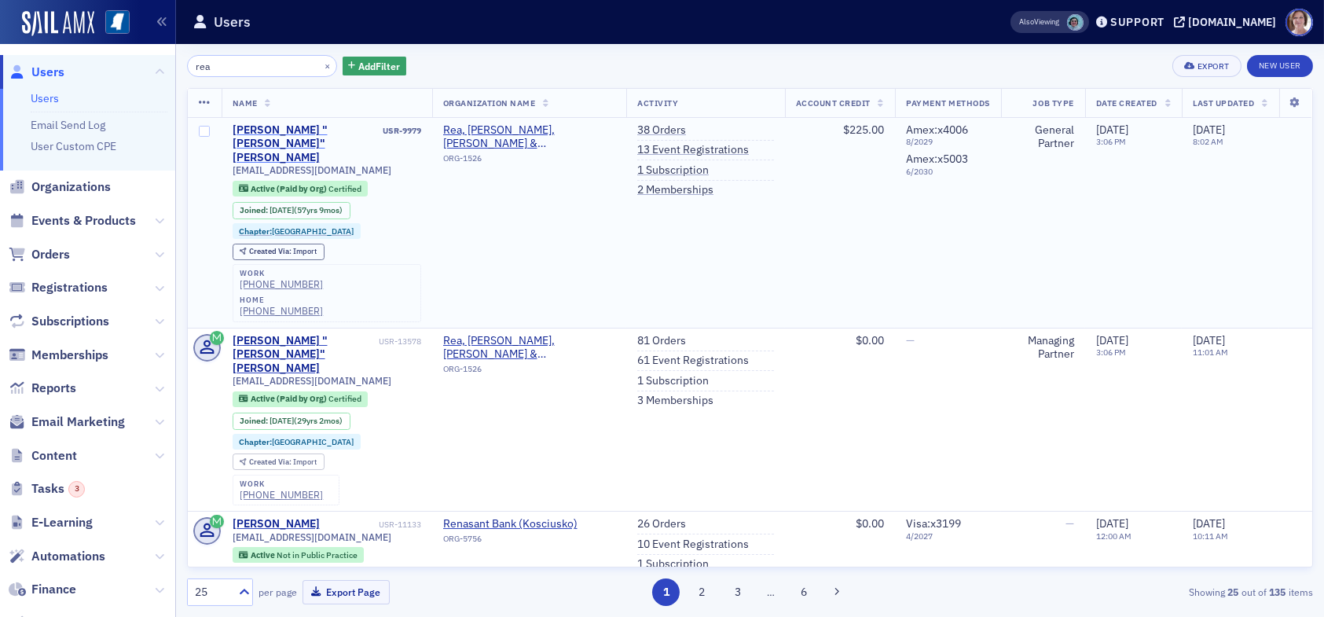
click at [285, 130] on div "George "Bob" Rea" at bounding box center [307, 144] width 148 height 42
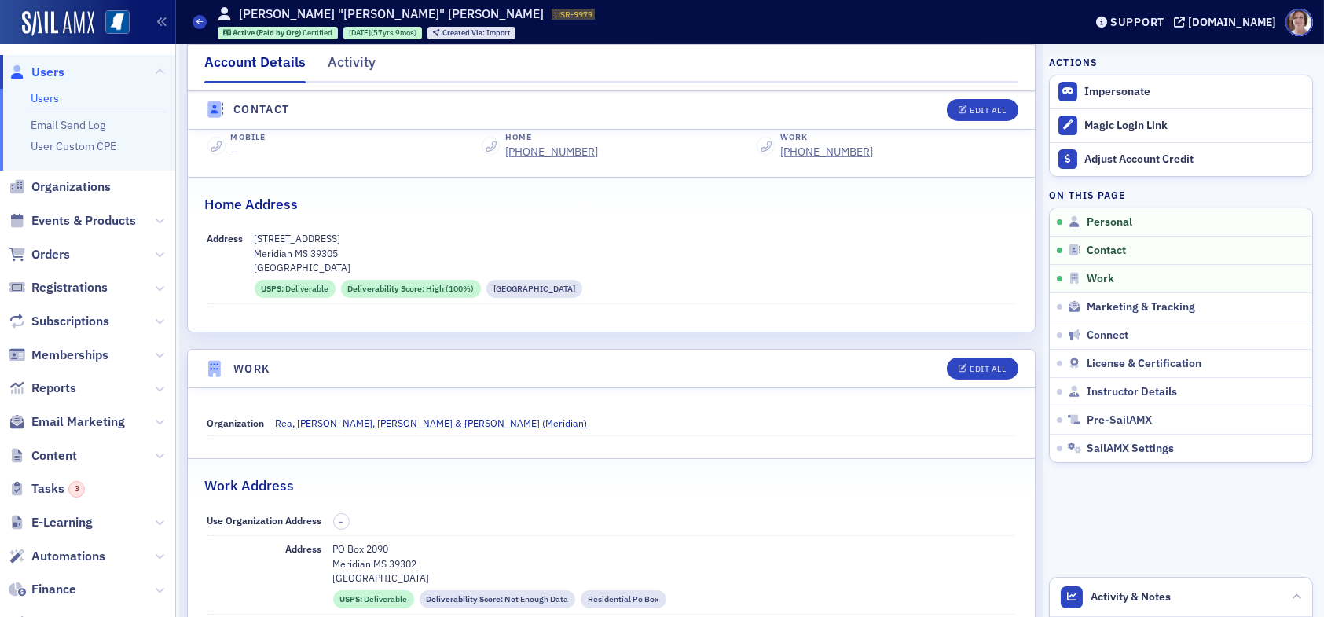
scroll to position [707, 0]
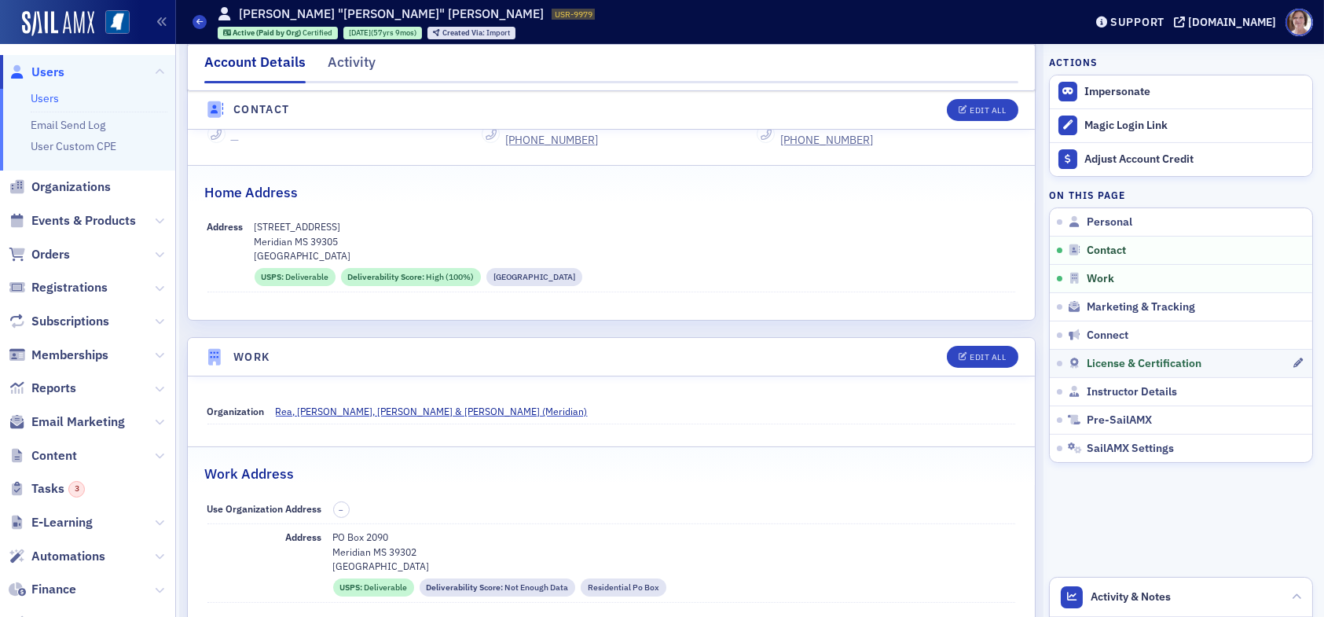
click at [1094, 370] on link "License & Certification" at bounding box center [1181, 363] width 263 height 28
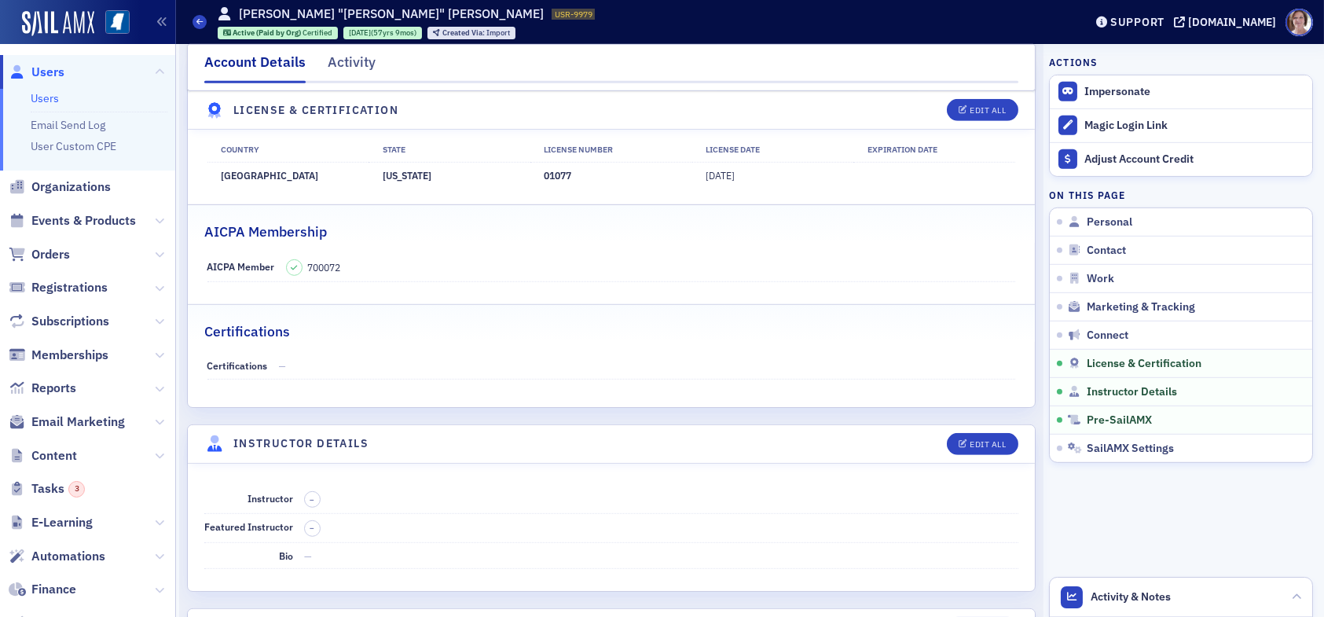
scroll to position [2561, 0]
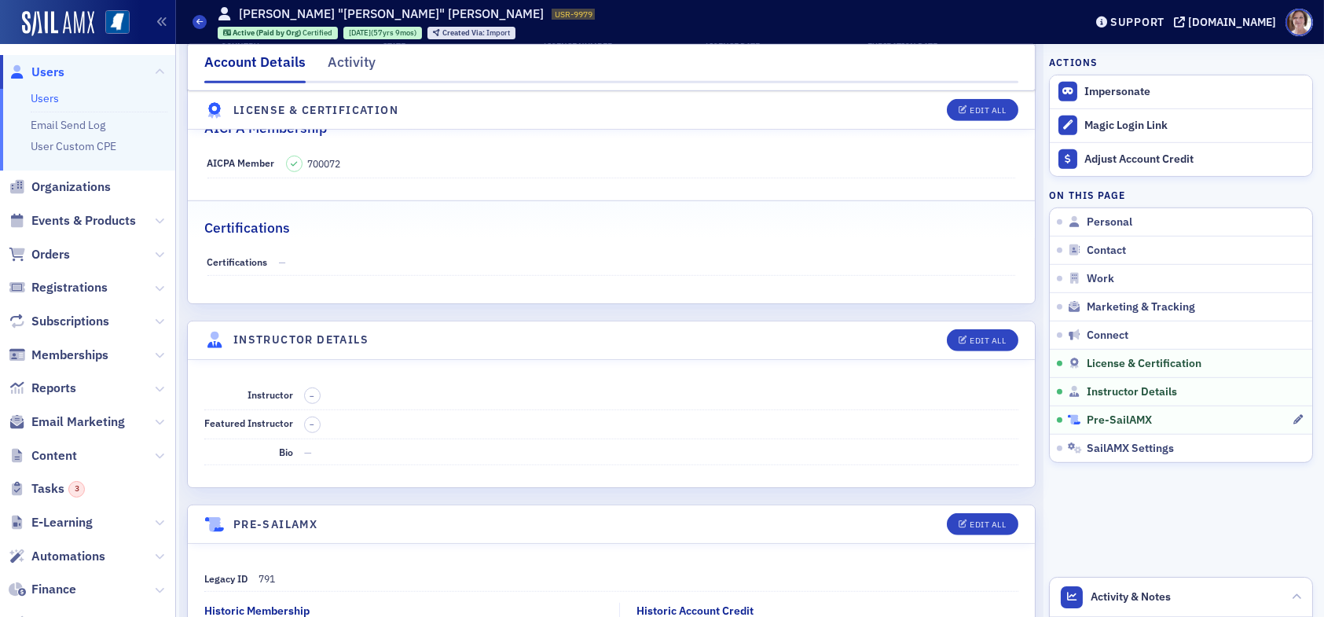
click at [1109, 420] on span "Pre-SailAMX" at bounding box center [1119, 420] width 65 height 14
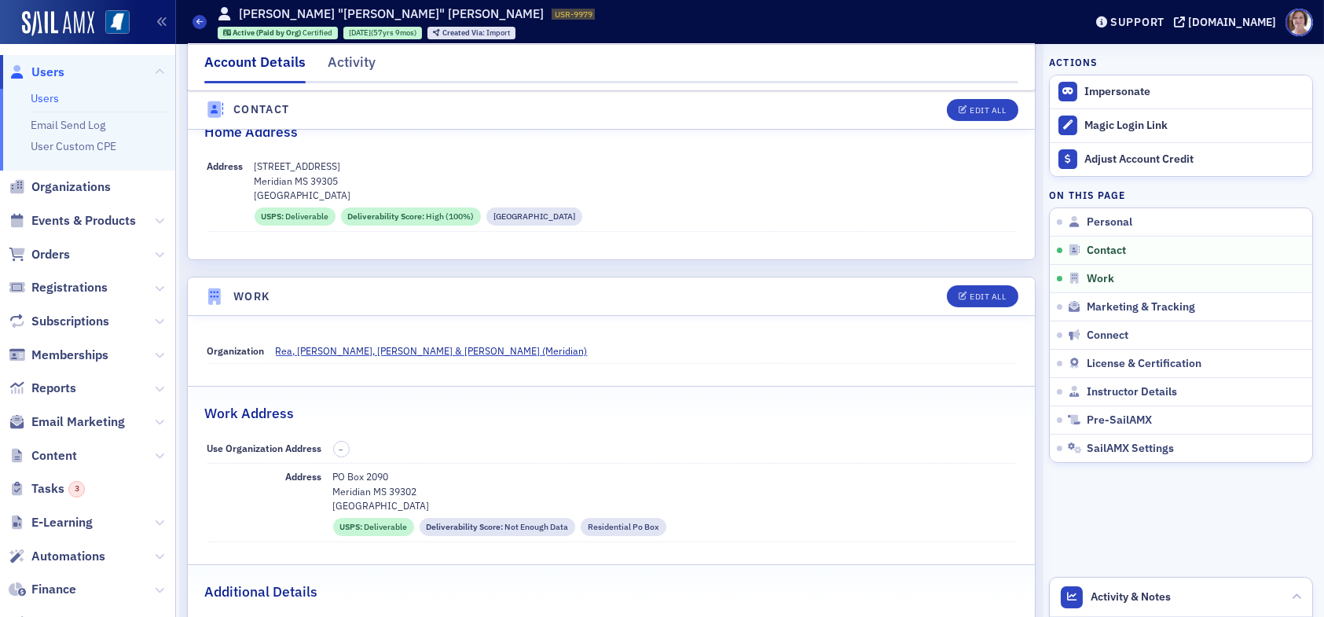
scroll to position [745, 0]
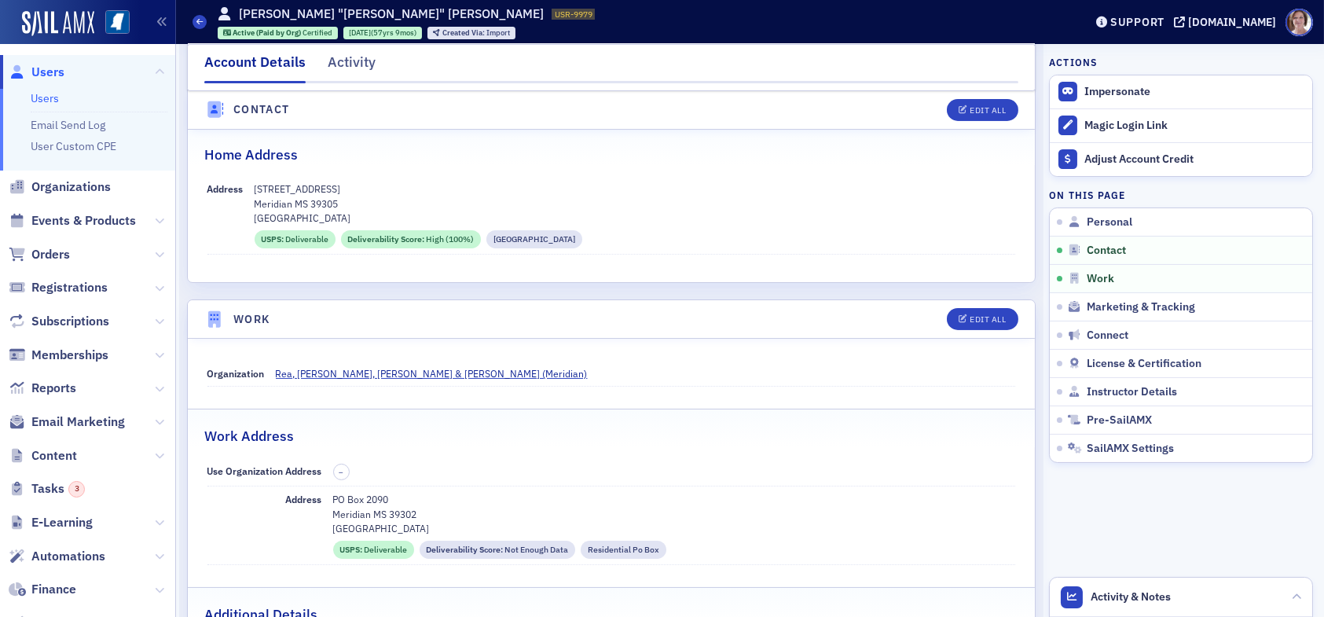
click at [52, 72] on span "Users" at bounding box center [47, 72] width 33 height 17
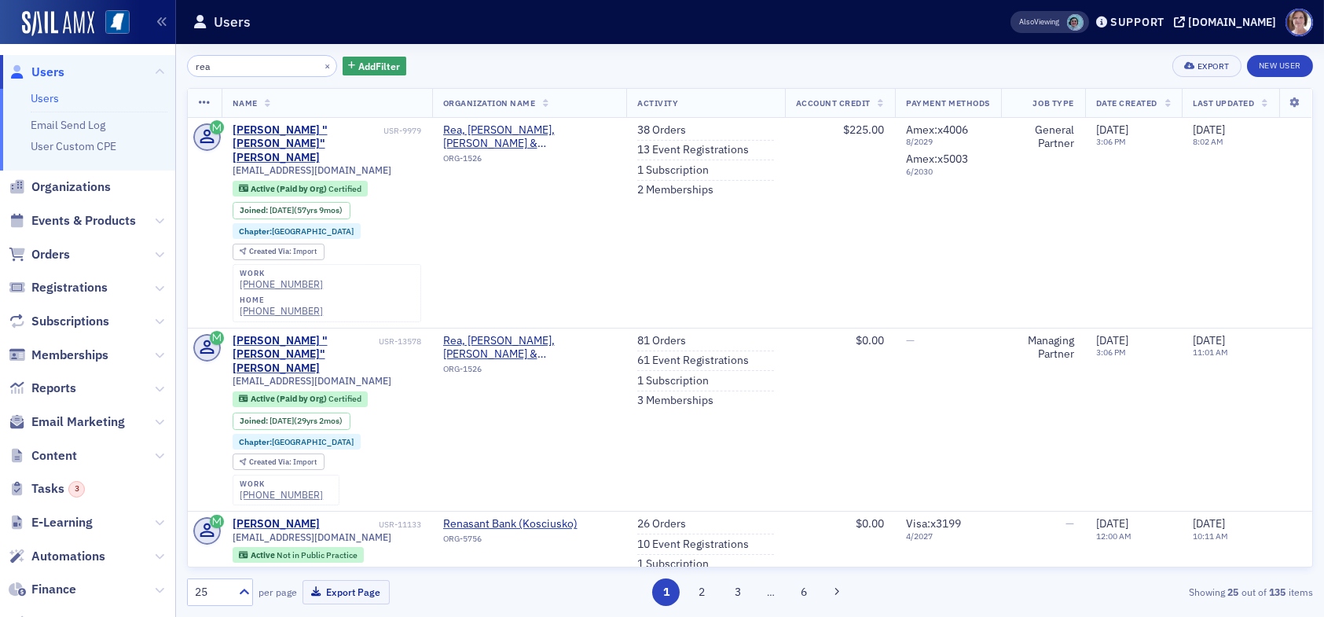
drag, startPoint x: 219, startPoint y: 66, endPoint x: 149, endPoint y: 57, distance: 70.5
click at [149, 57] on div "Users Users Email Send Log User Custom CPE Organizations Events & Products Orde…" at bounding box center [662, 308] width 1324 height 617
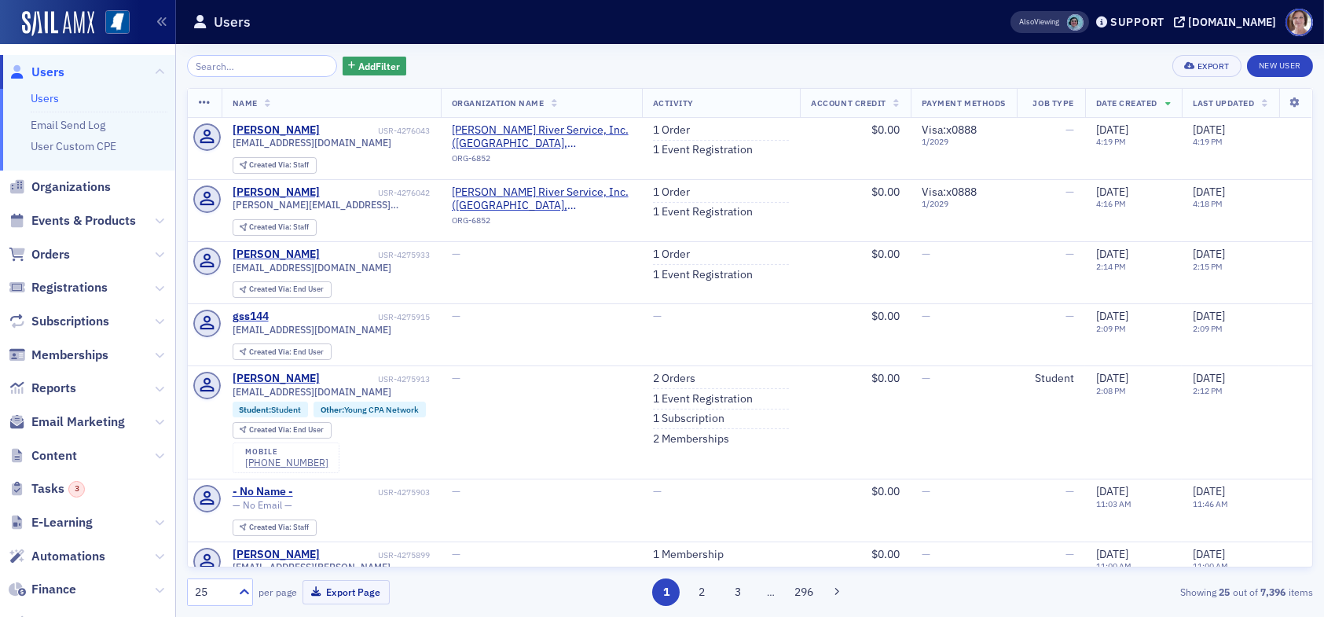
click at [570, 56] on div "Add Filter Export New User" at bounding box center [750, 66] width 1126 height 22
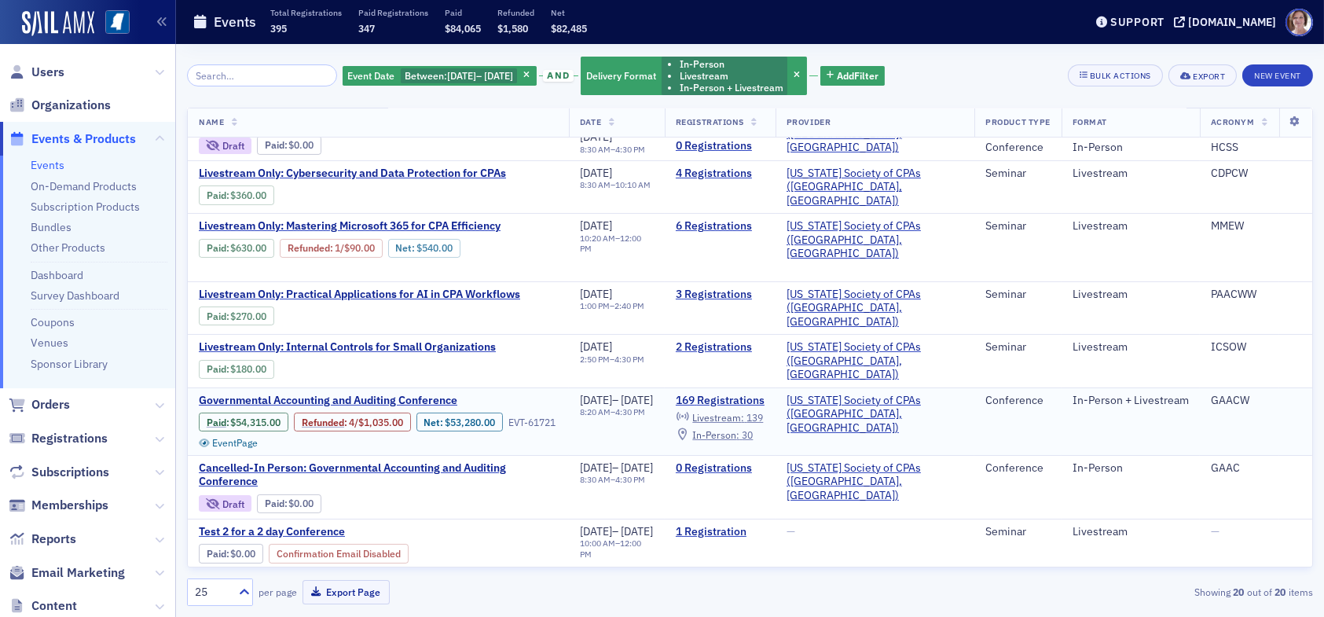
scroll to position [727, 0]
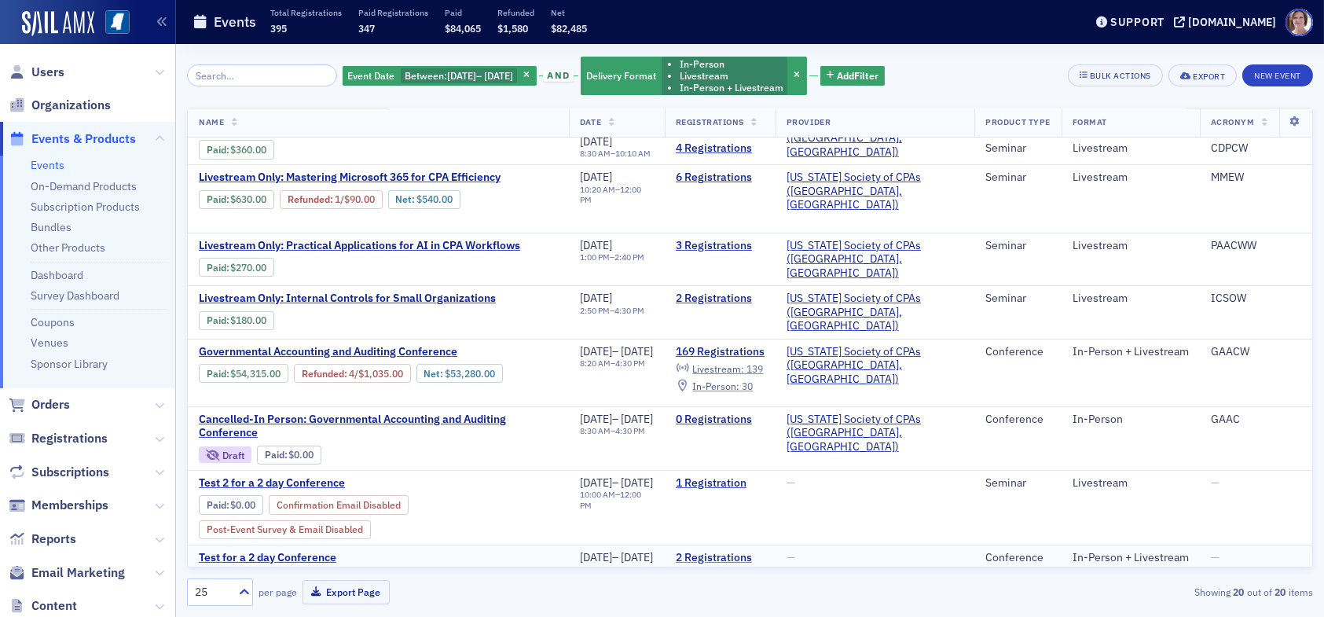
click at [758, 551] on link "2 Registrations" at bounding box center [720, 558] width 89 height 14
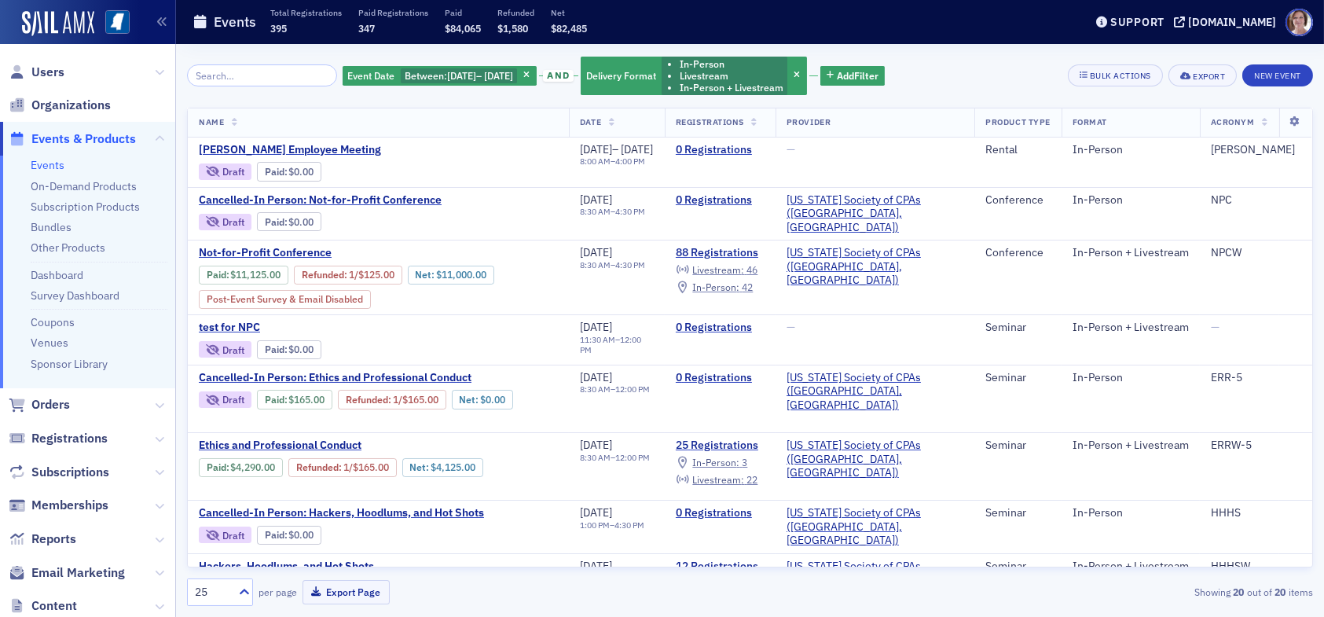
scroll to position [727, 0]
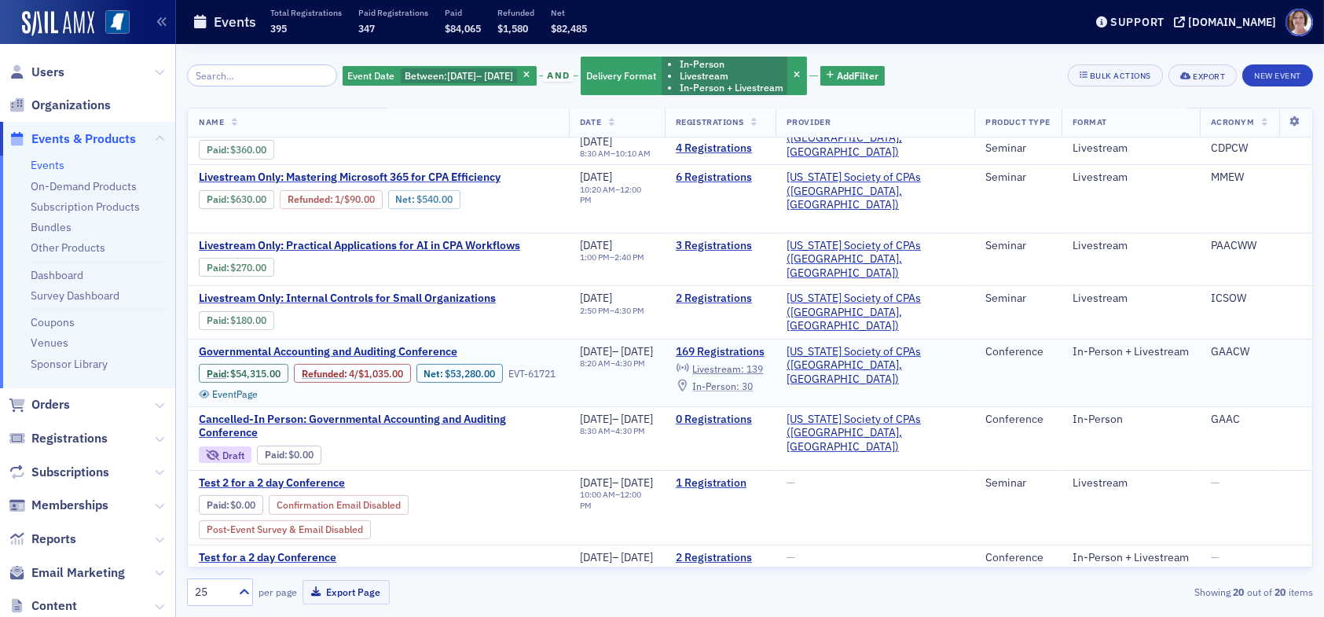
click at [740, 380] on span "In-Person :" at bounding box center [715, 386] width 47 height 13
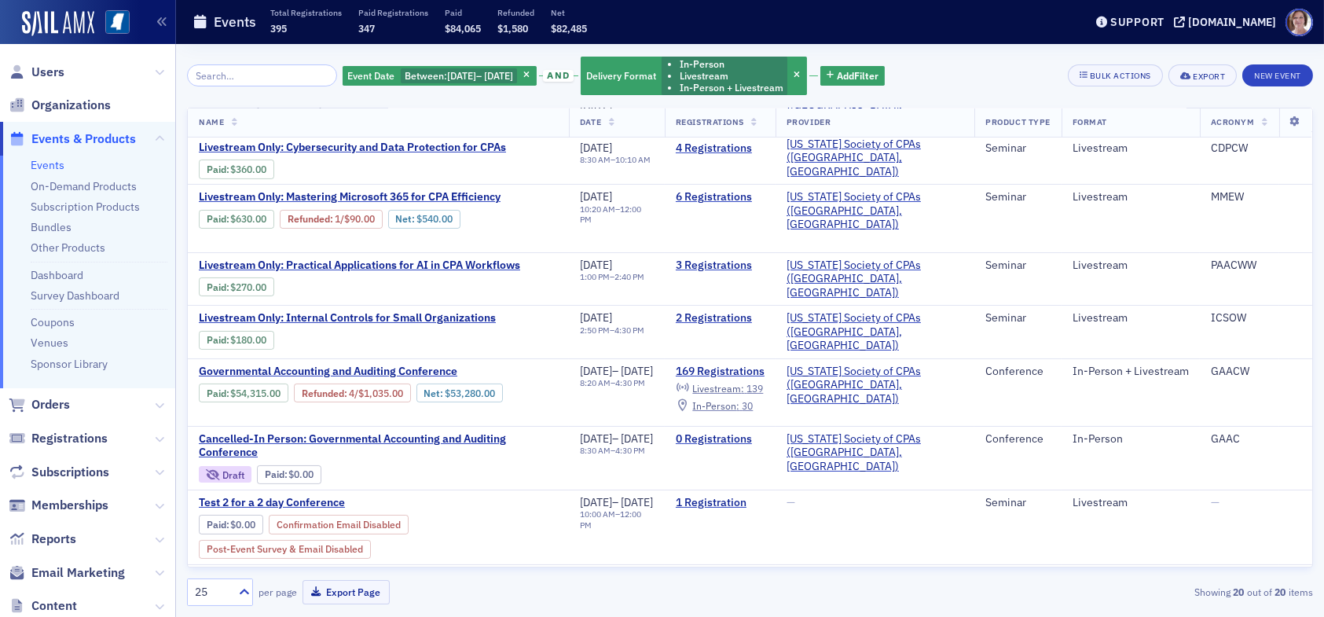
scroll to position [727, 0]
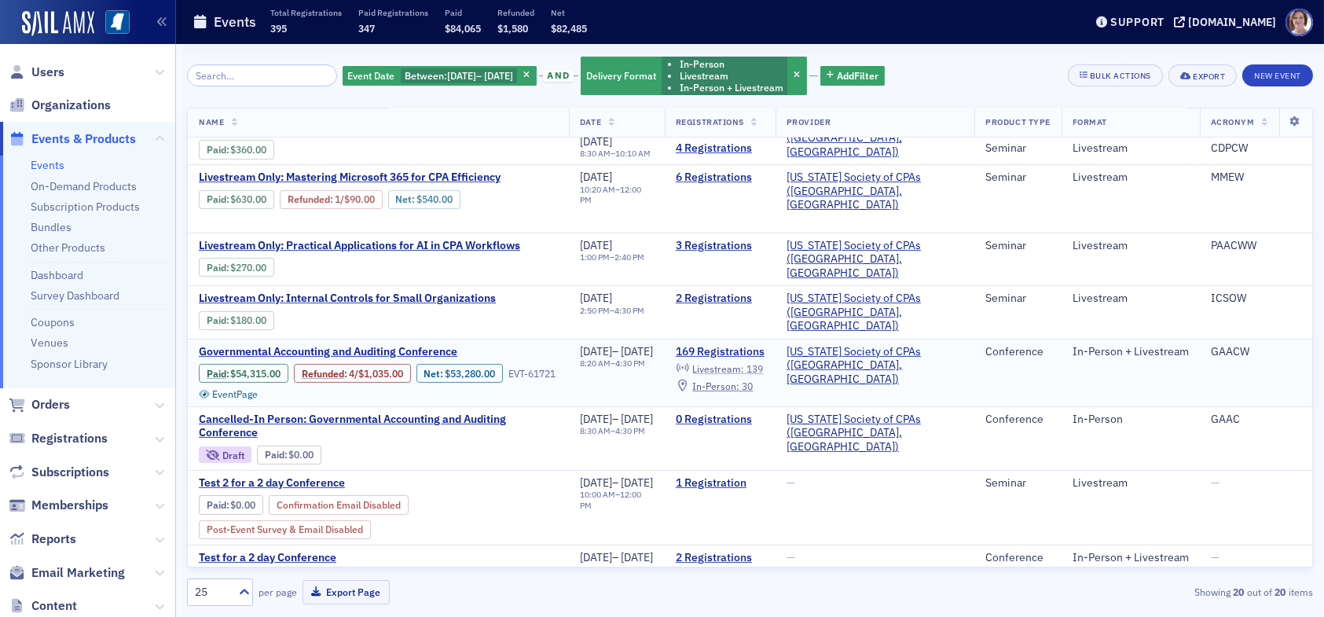
click at [744, 362] on span "Livestream :" at bounding box center [718, 368] width 52 height 13
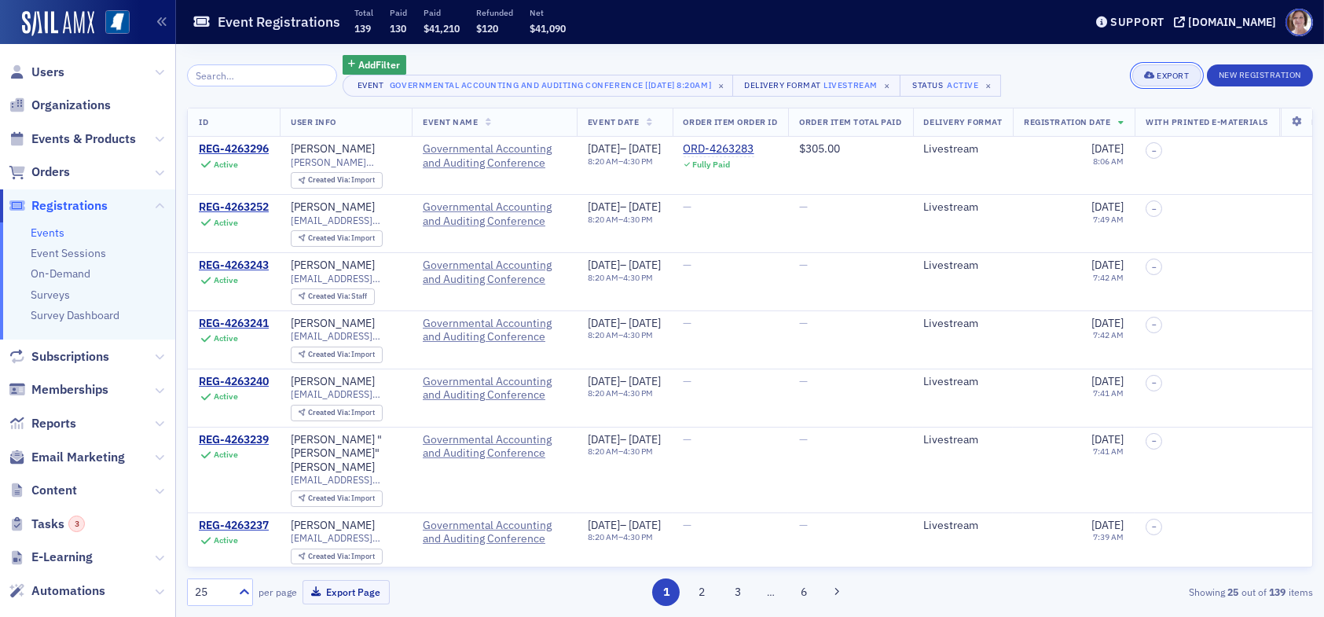
click at [1176, 74] on div "Export" at bounding box center [1173, 76] width 32 height 9
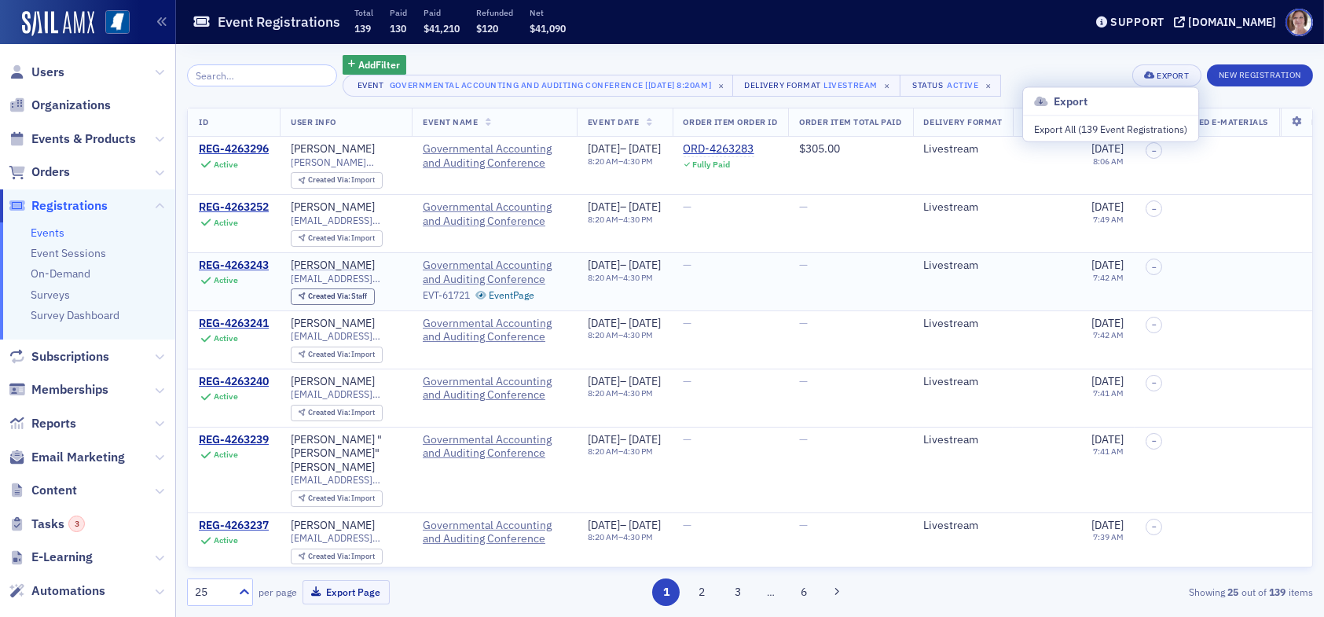
click at [895, 263] on div "—" at bounding box center [850, 266] width 102 height 14
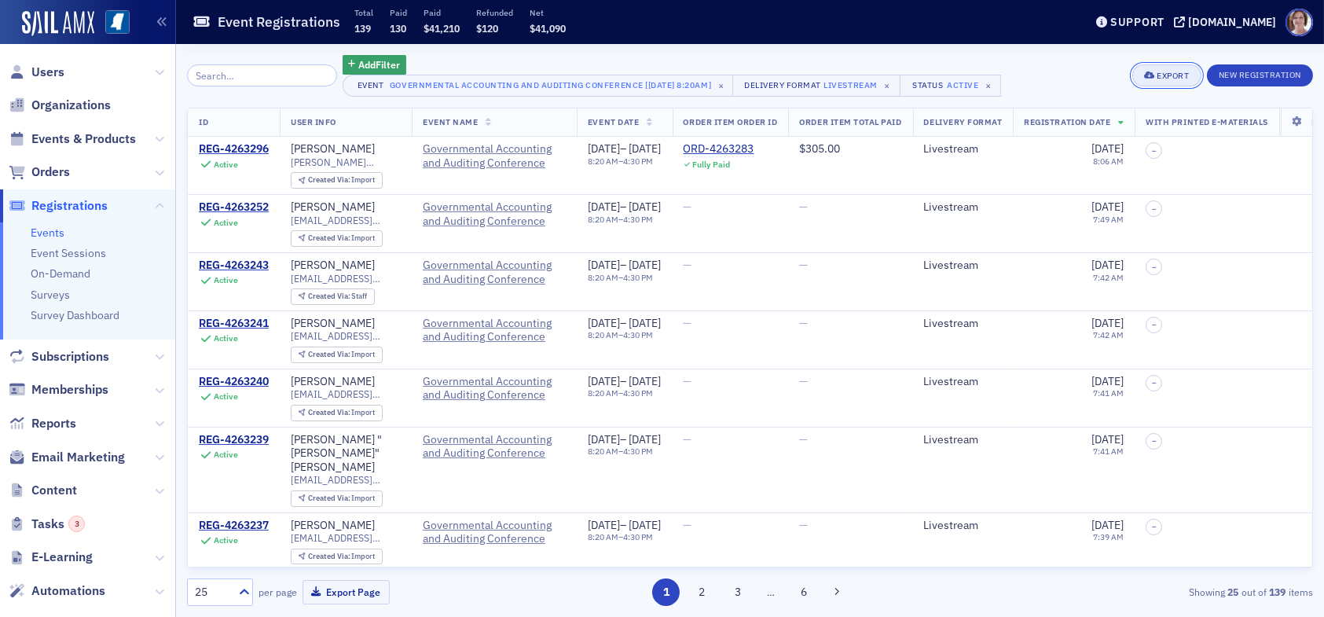
click at [1170, 79] on div "Export" at bounding box center [1173, 76] width 32 height 9
click at [1111, 129] on button "Export All ( 139 Event Registrations )" at bounding box center [1110, 128] width 175 height 25
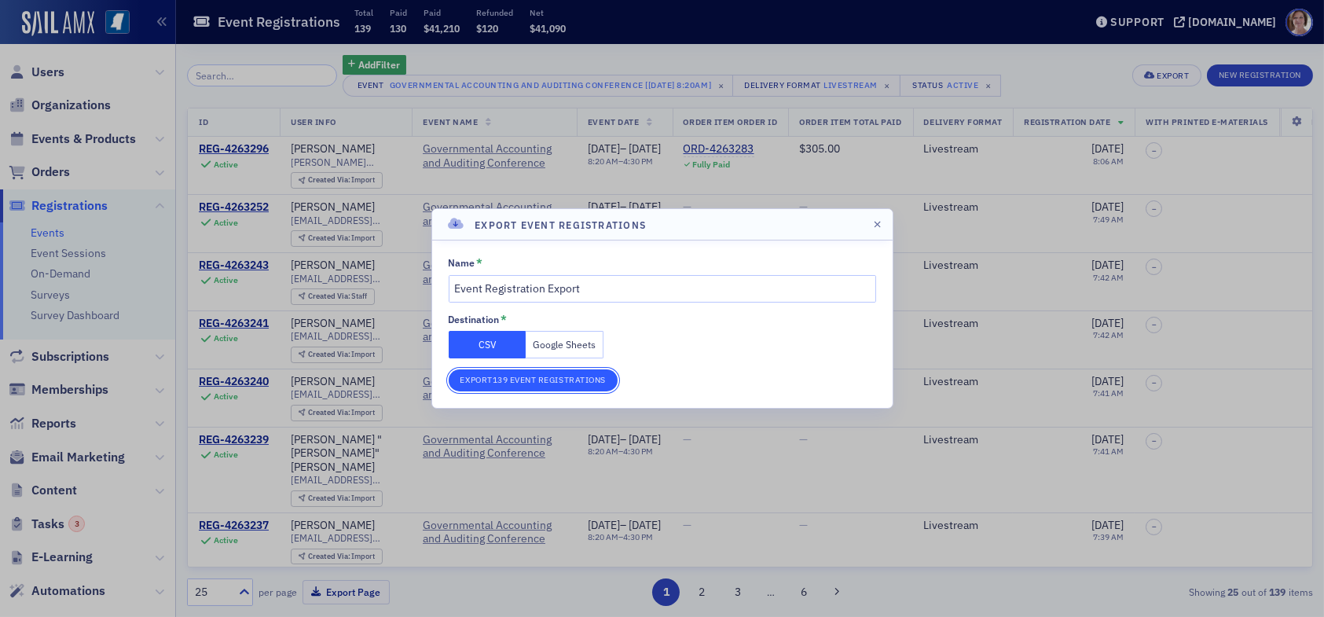
click at [556, 382] on button "Export 139 Event Registrations" at bounding box center [533, 380] width 169 height 22
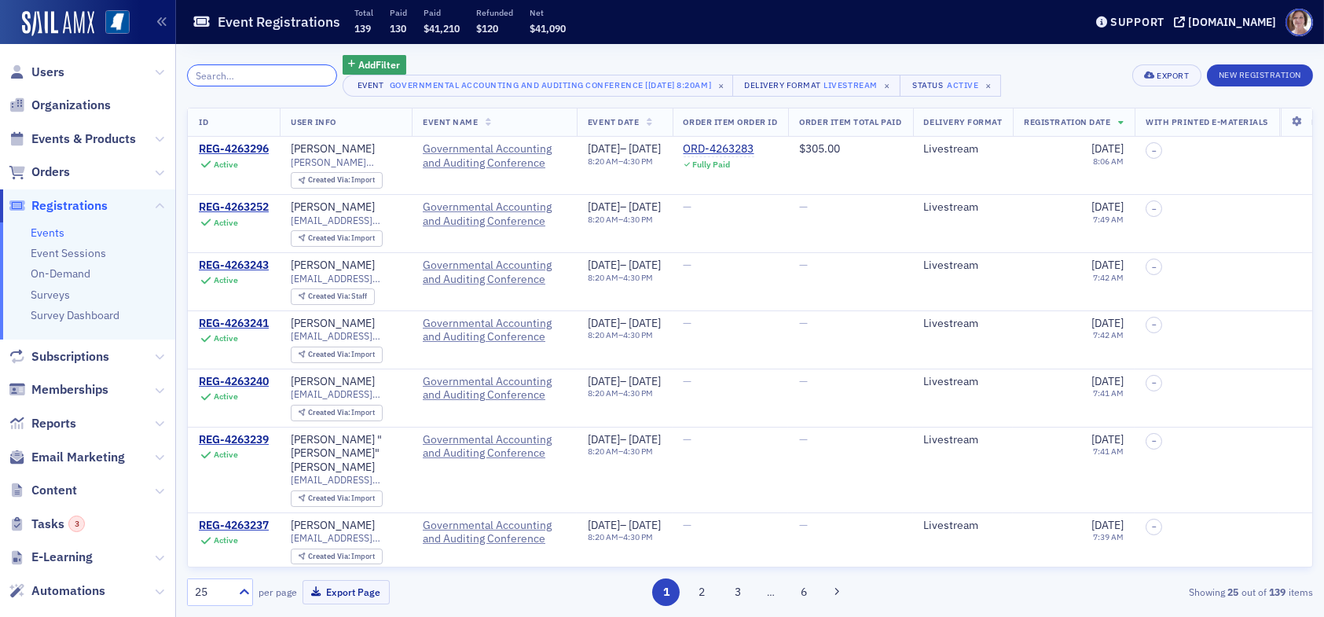
click at [286, 76] on input "search" at bounding box center [262, 75] width 150 height 22
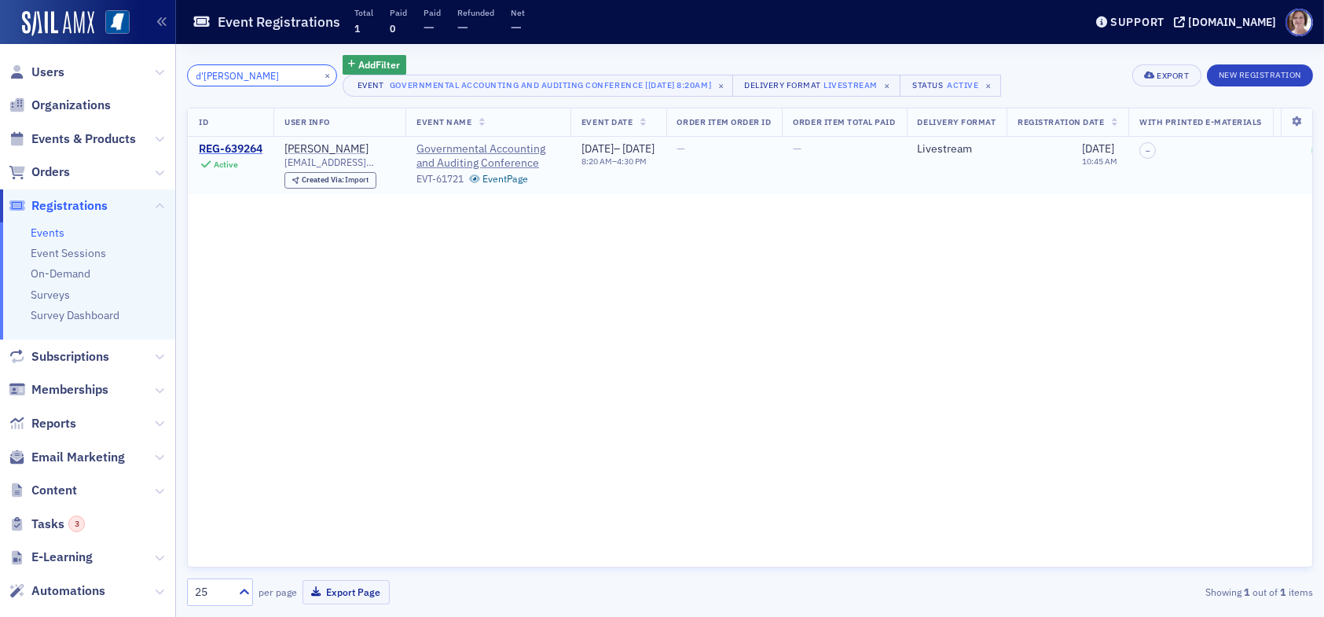
type input "d'[PERSON_NAME]"
click at [252, 150] on div "REG-639264" at bounding box center [231, 149] width 64 height 14
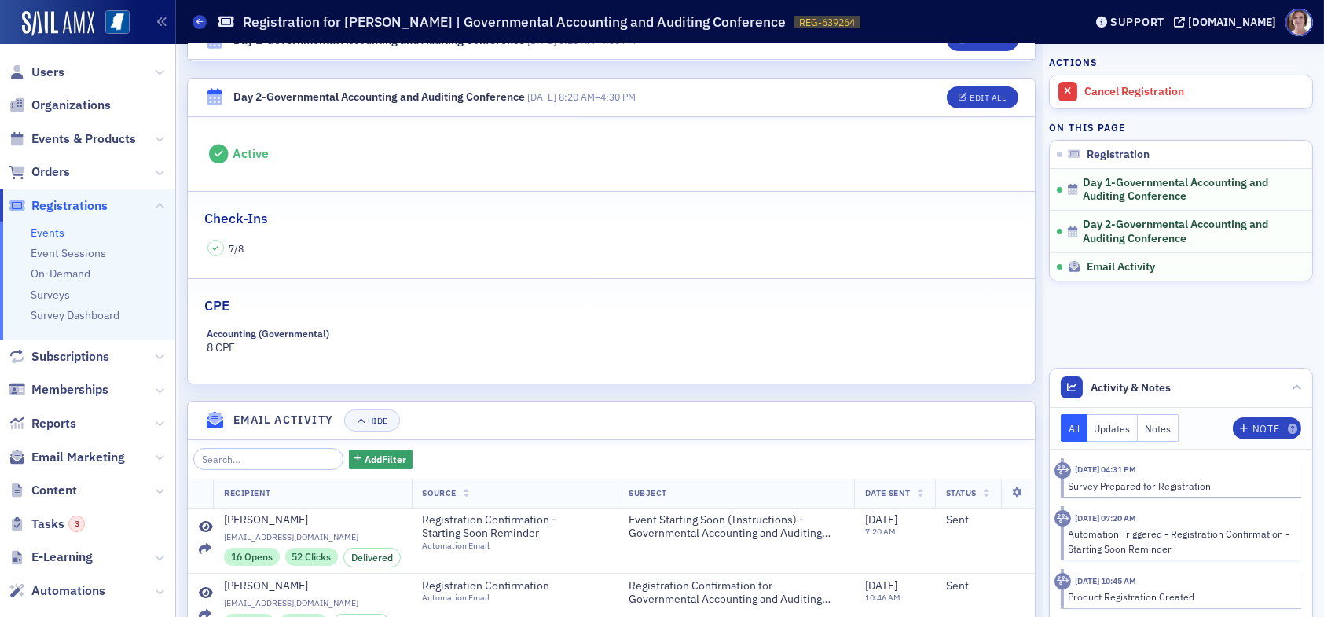
scroll to position [865, 0]
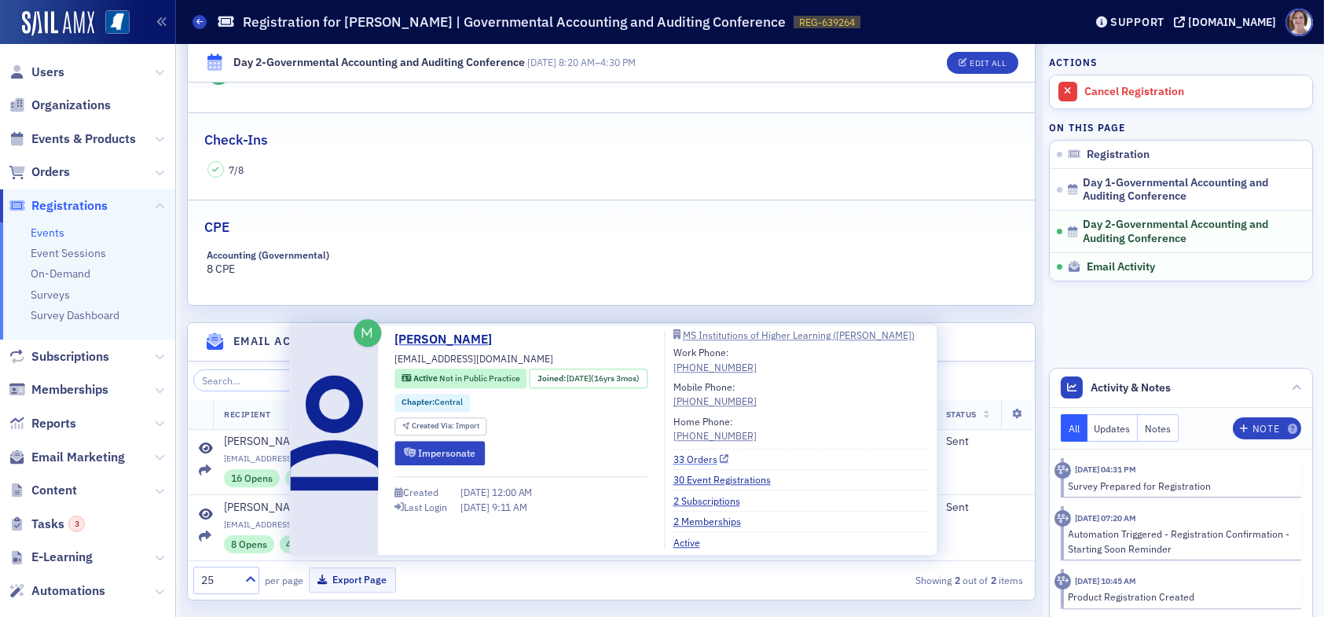
click at [718, 461] on link "33 Orders" at bounding box center [702, 459] width 56 height 14
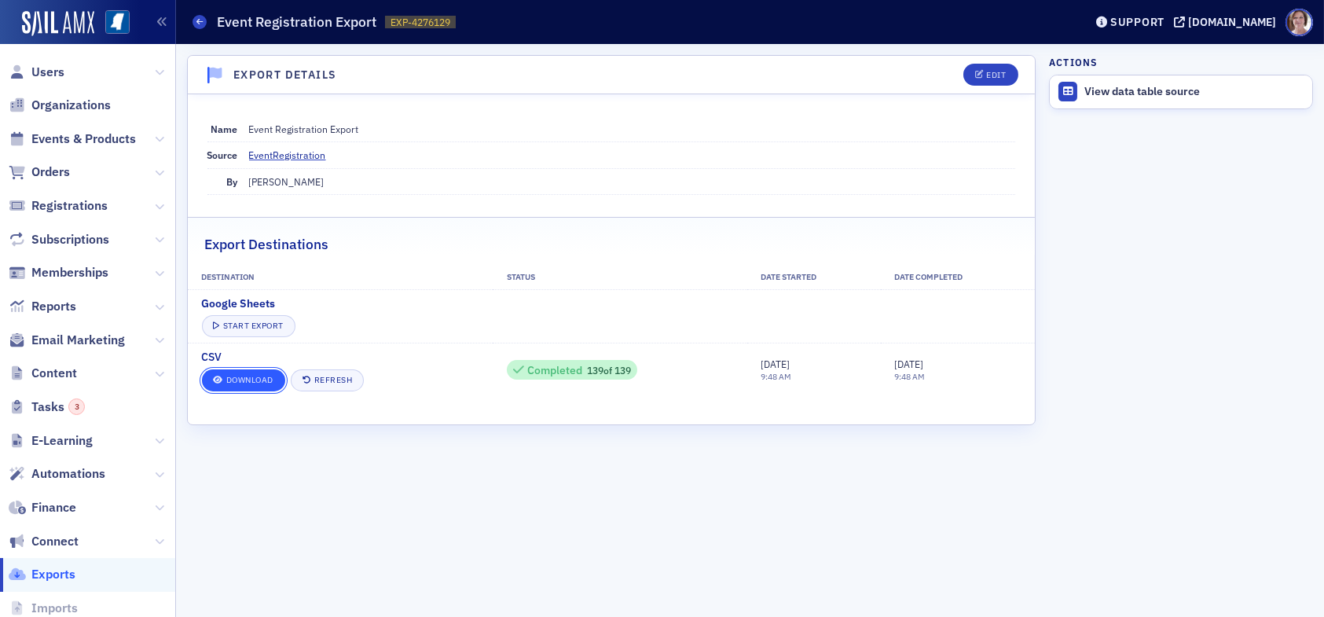
click at [230, 377] on link "Download" at bounding box center [243, 380] width 83 height 22
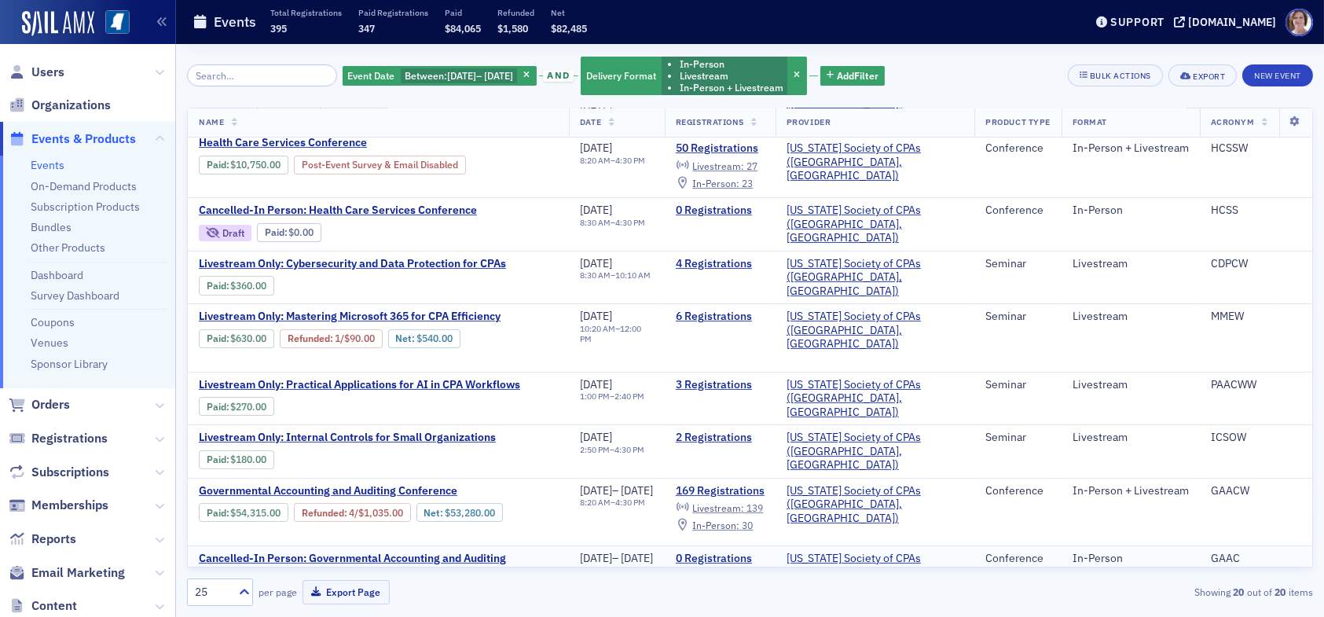
scroll to position [727, 0]
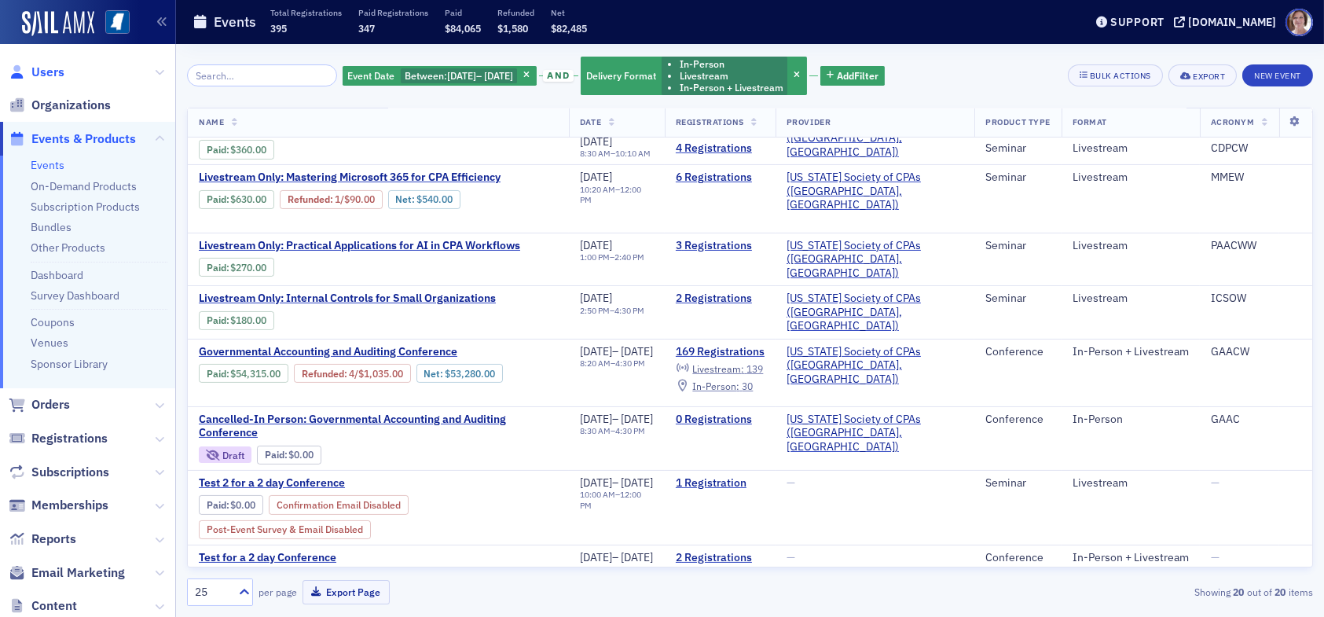
click at [47, 73] on span "Users" at bounding box center [47, 72] width 33 height 17
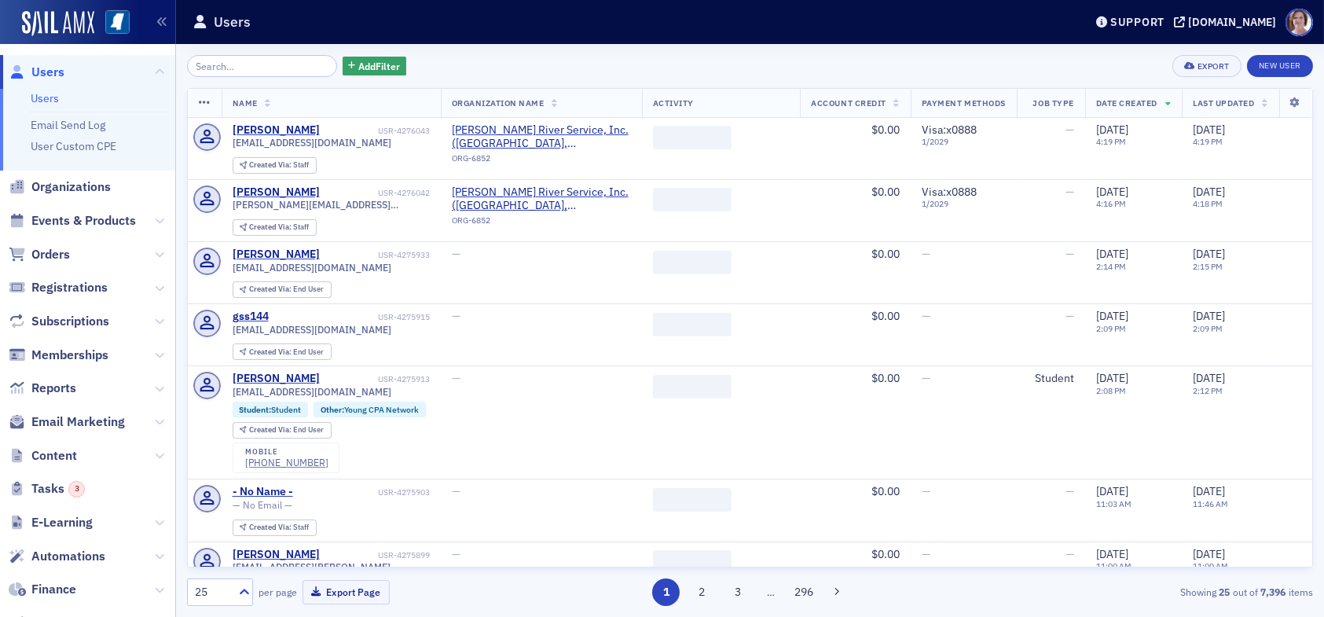
click at [249, 66] on input "search" at bounding box center [262, 66] width 150 height 22
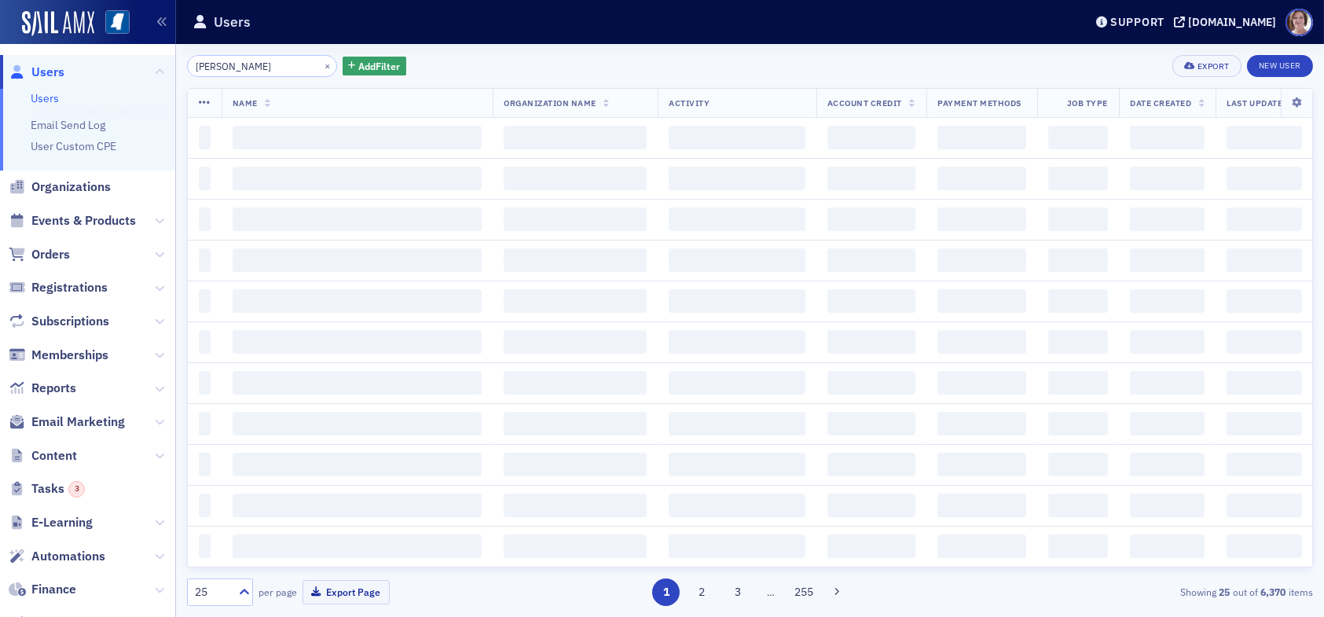
type input "[PERSON_NAME]"
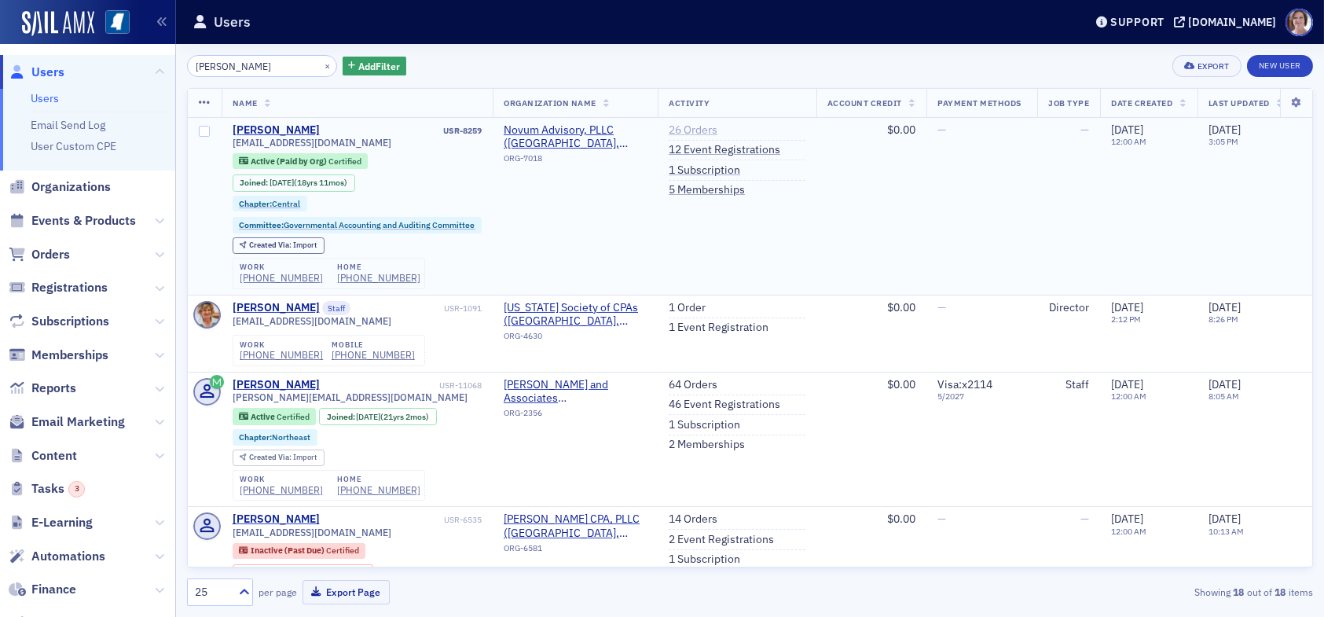
click at [703, 131] on link "26 Orders" at bounding box center [693, 130] width 49 height 14
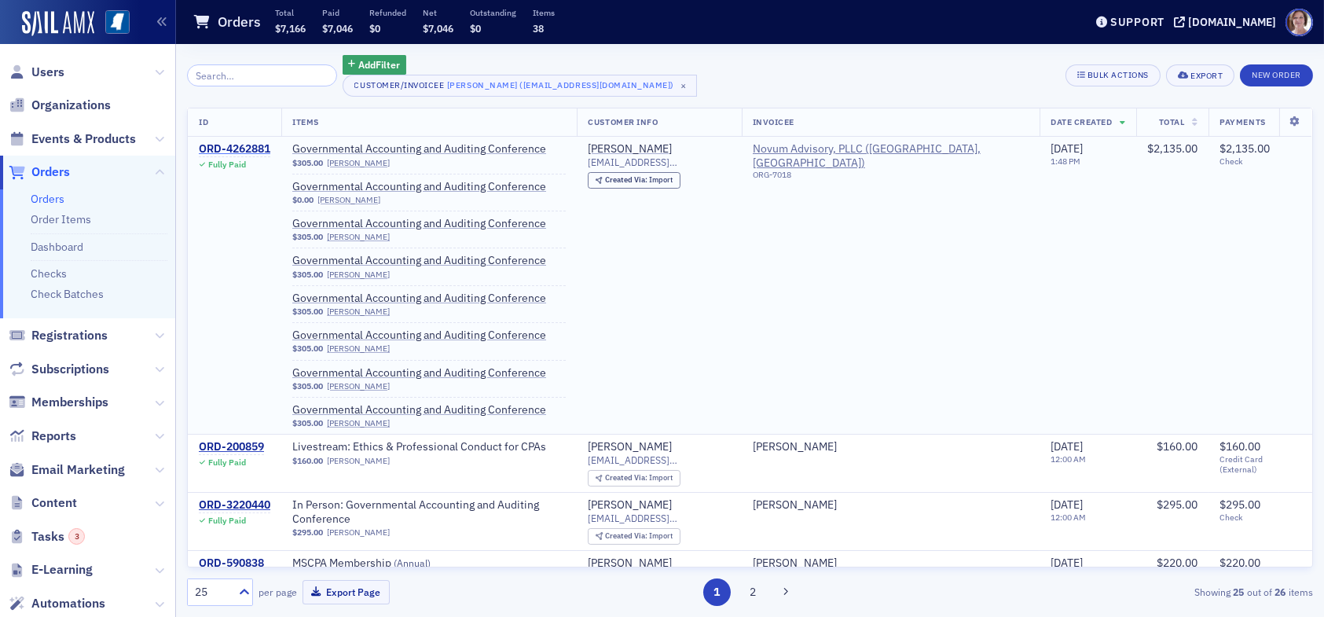
click at [243, 151] on div "ORD-4262881" at bounding box center [235, 149] width 72 height 14
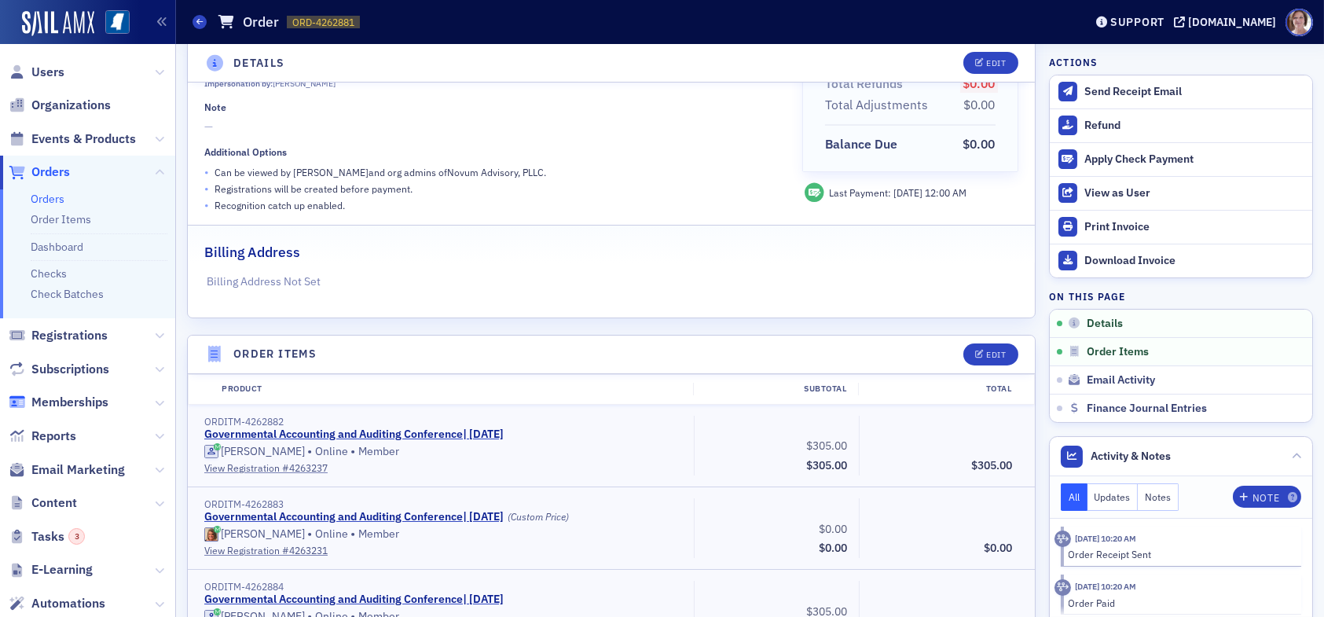
scroll to position [79, 0]
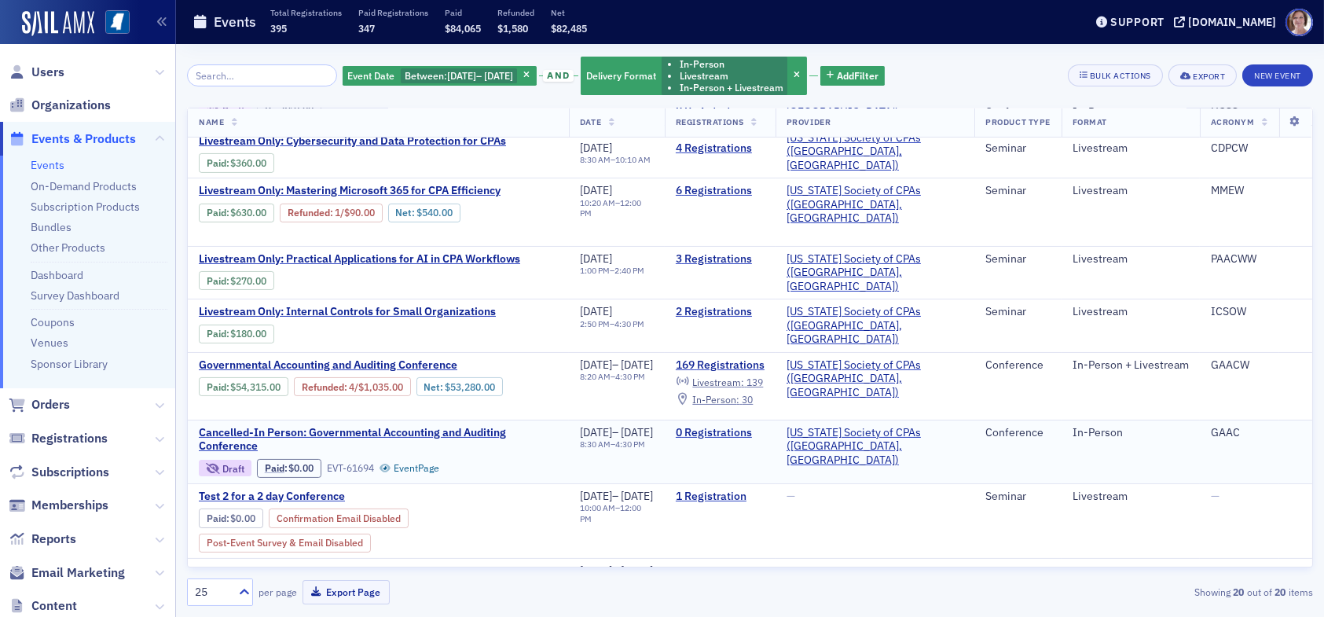
scroll to position [727, 0]
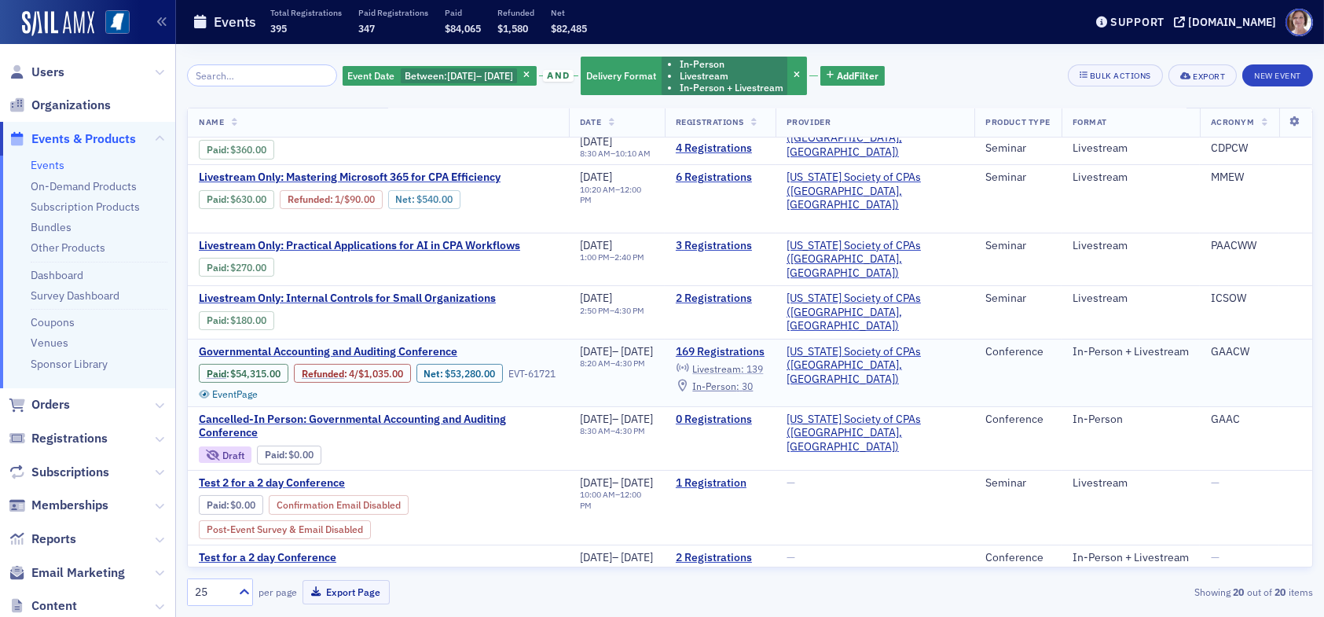
click at [744, 362] on span "Livestream :" at bounding box center [718, 368] width 52 height 13
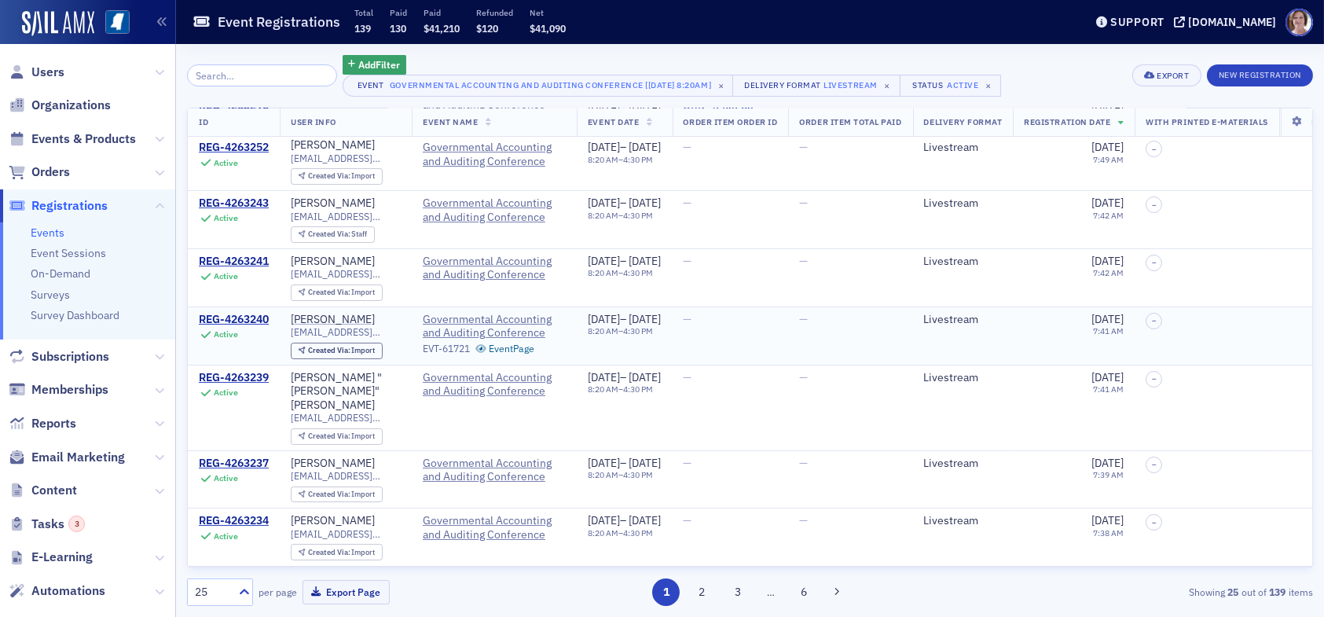
scroll to position [236, 0]
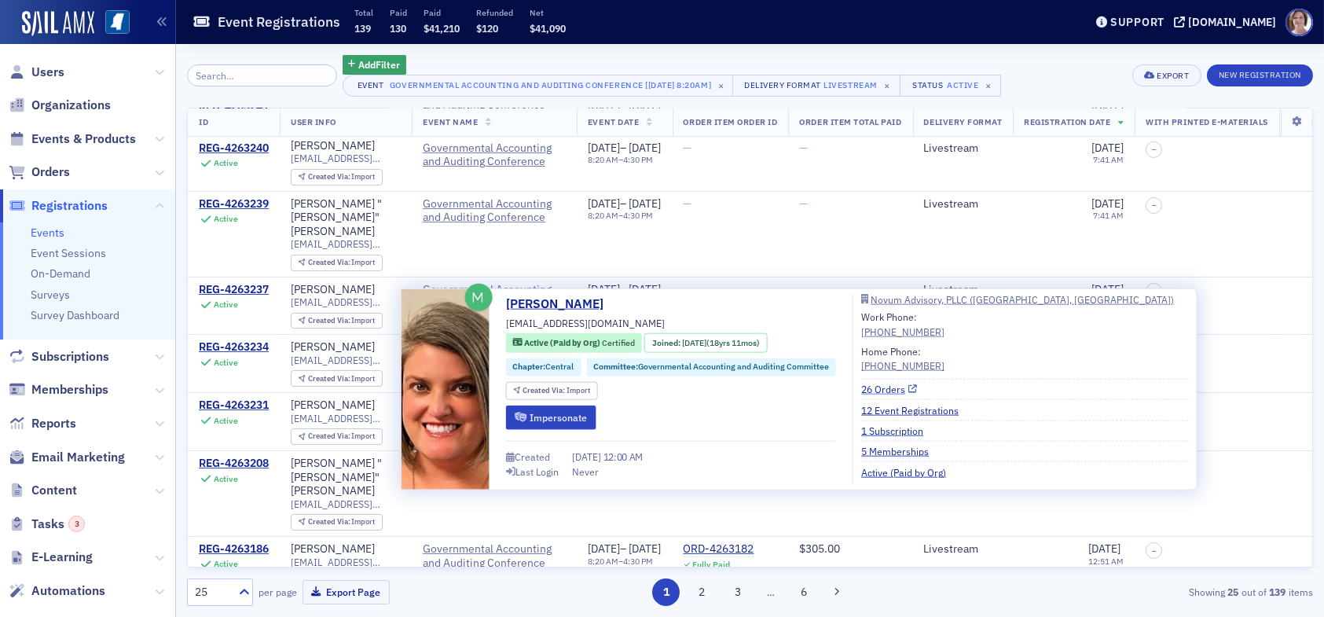
click at [892, 391] on link "26 Orders" at bounding box center [889, 389] width 56 height 14
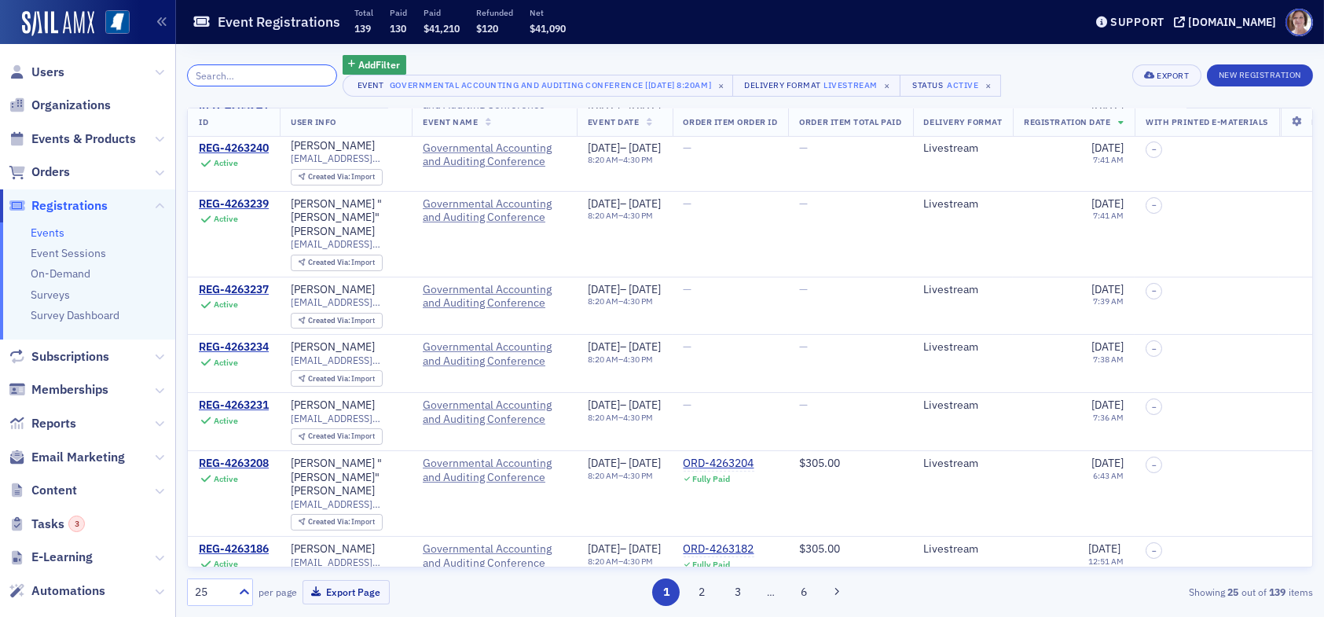
click at [266, 75] on input "search" at bounding box center [262, 75] width 150 height 22
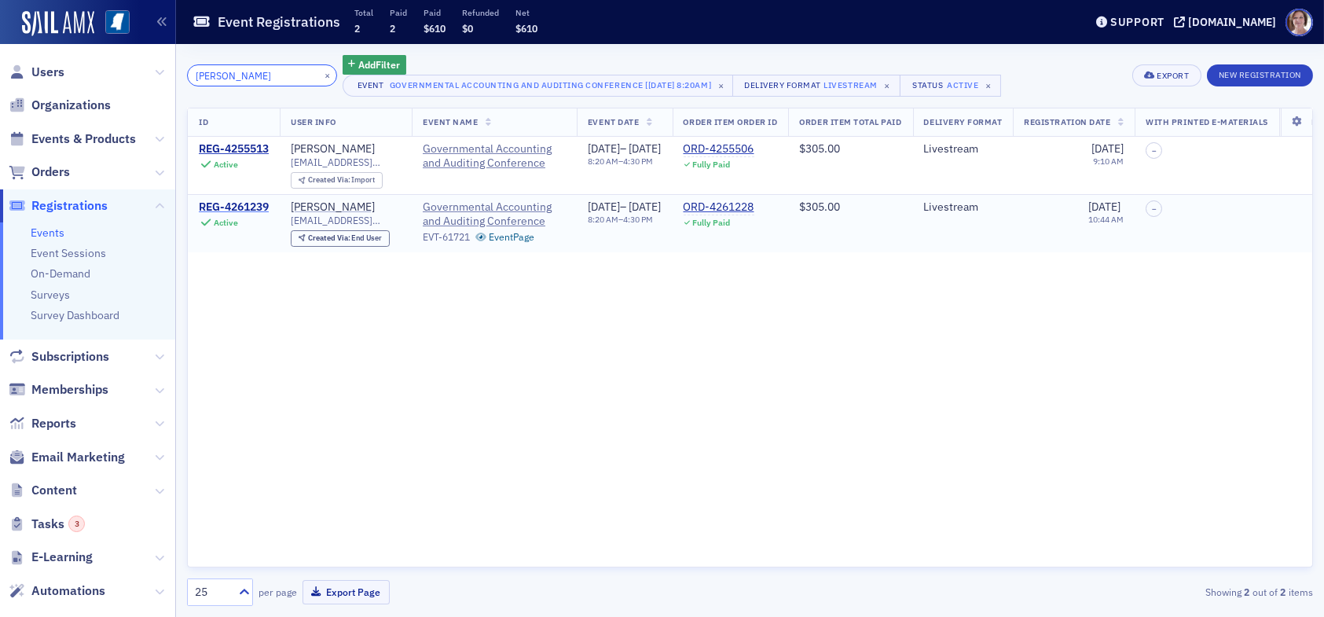
type input "[PERSON_NAME]"
click at [246, 206] on div "REG-4261239" at bounding box center [234, 207] width 70 height 14
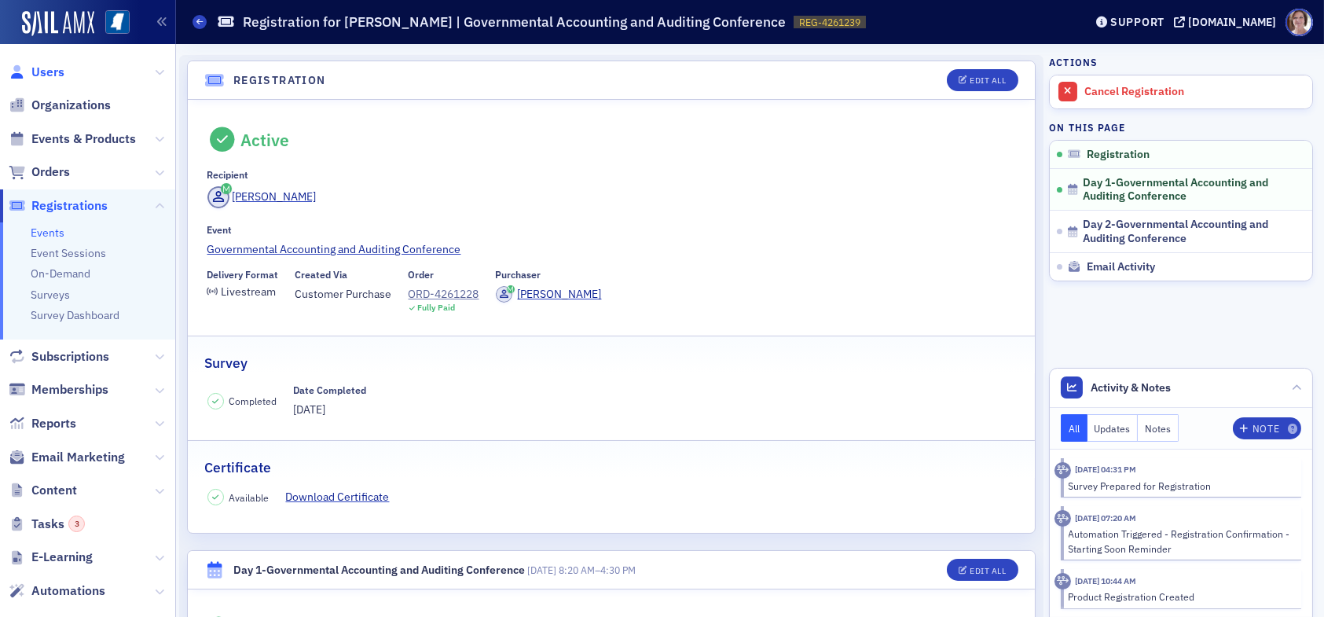
click at [51, 72] on span "Users" at bounding box center [47, 72] width 33 height 17
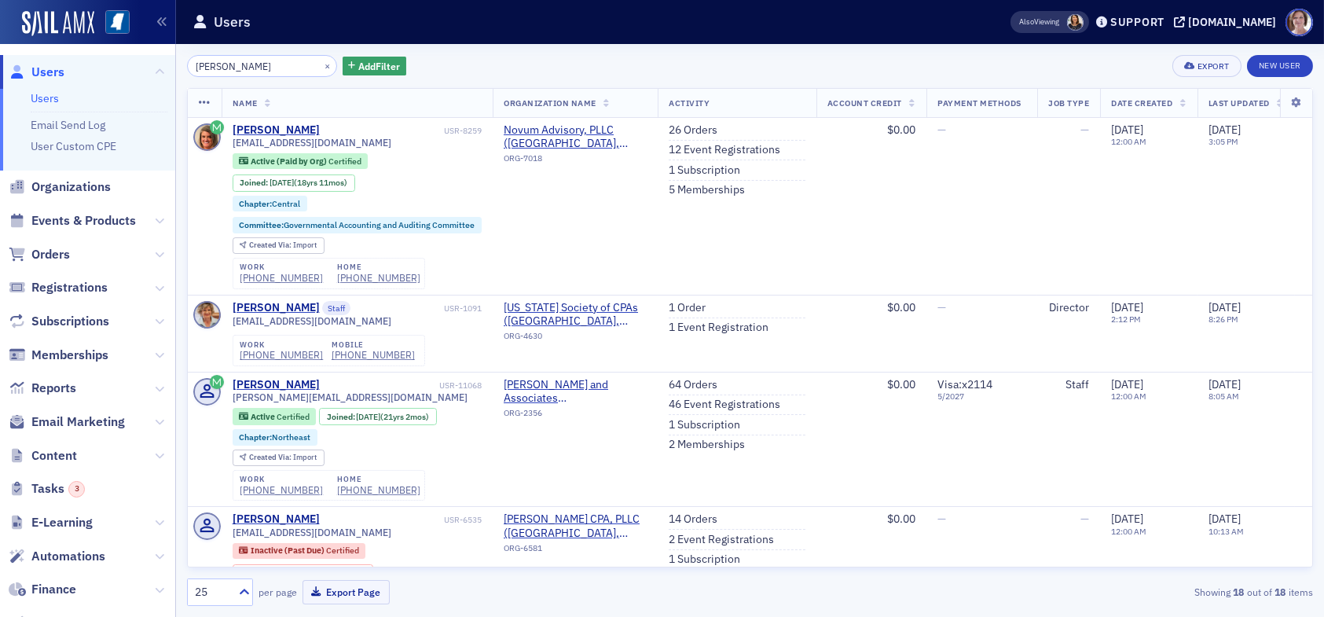
drag, startPoint x: 293, startPoint y: 65, endPoint x: 57, endPoint y: 54, distance: 236.8
click at [62, 62] on div "Users Users Email Send Log User Custom CPE Organizations Events & Products Orde…" at bounding box center [662, 308] width 1324 height 617
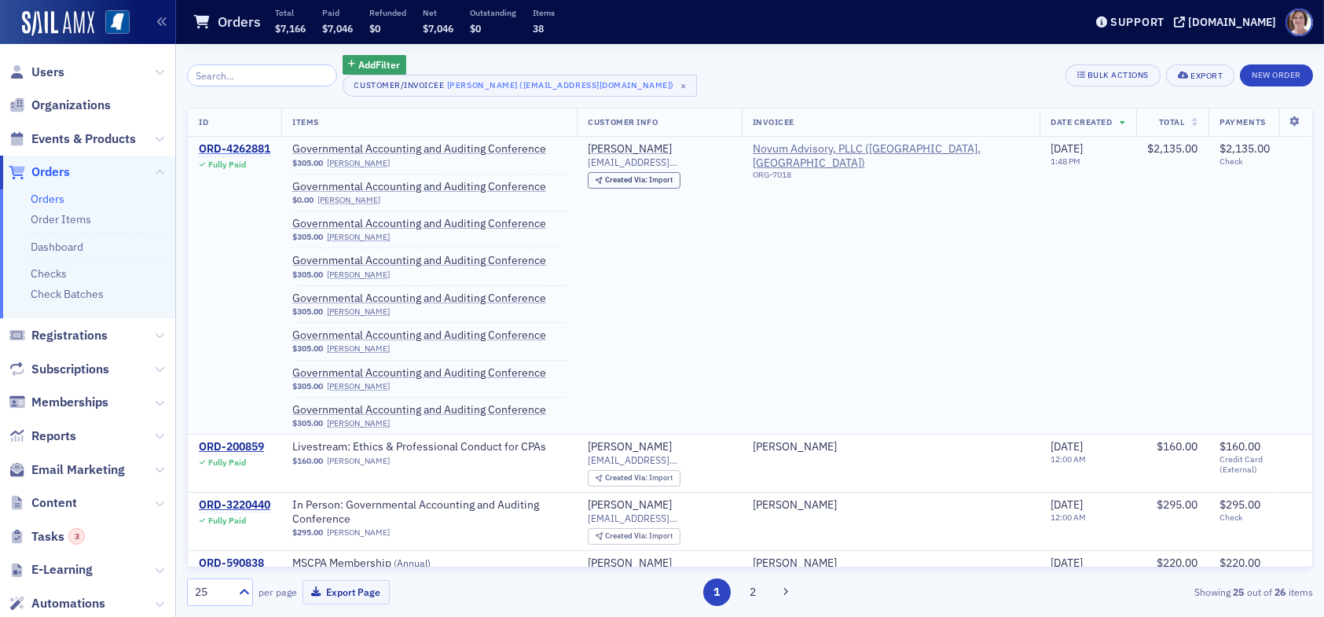
click at [251, 151] on div "ORD-4262881" at bounding box center [235, 149] width 72 height 14
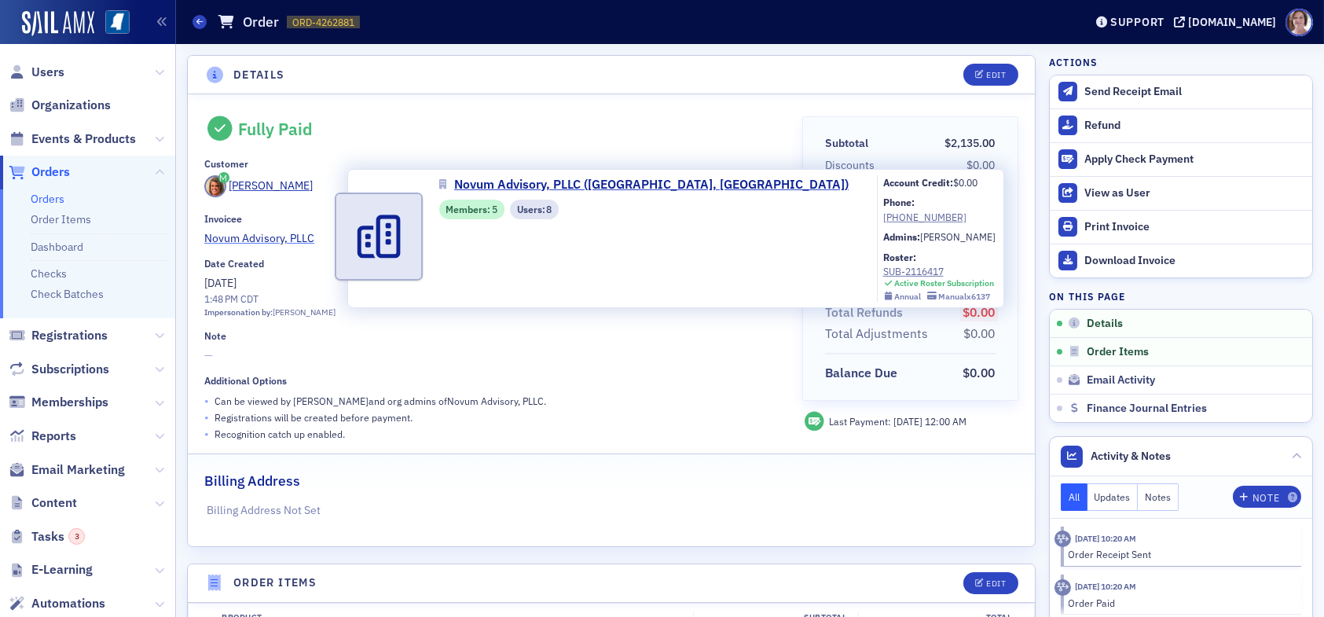
click at [296, 237] on span "Novum Advisory, PLLC" at bounding box center [275, 238] width 143 height 17
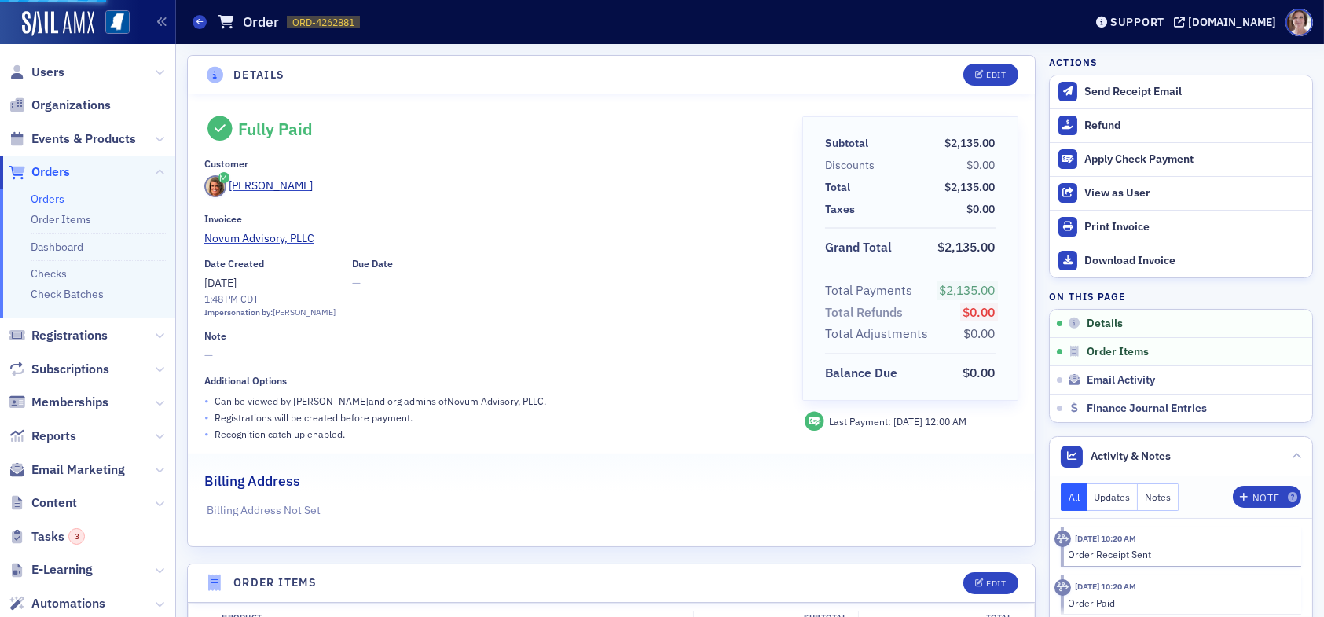
select select "US"
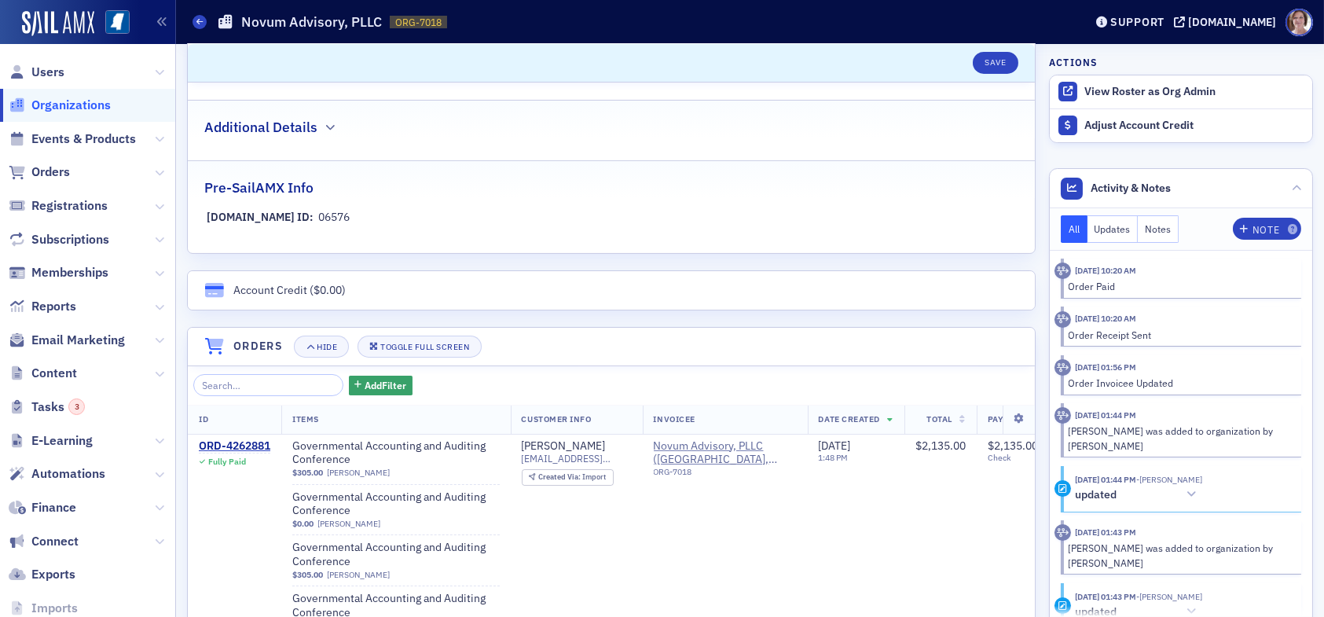
scroll to position [629, 0]
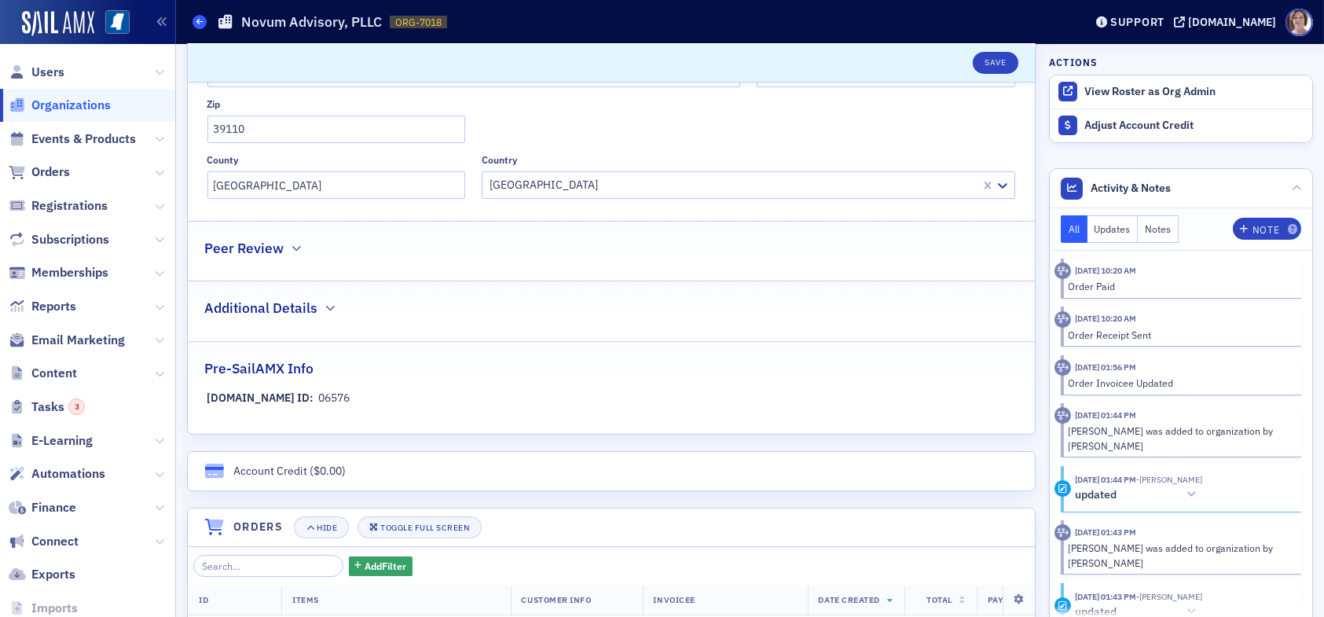
click at [202, 24] on icon at bounding box center [199, 21] width 6 height 7
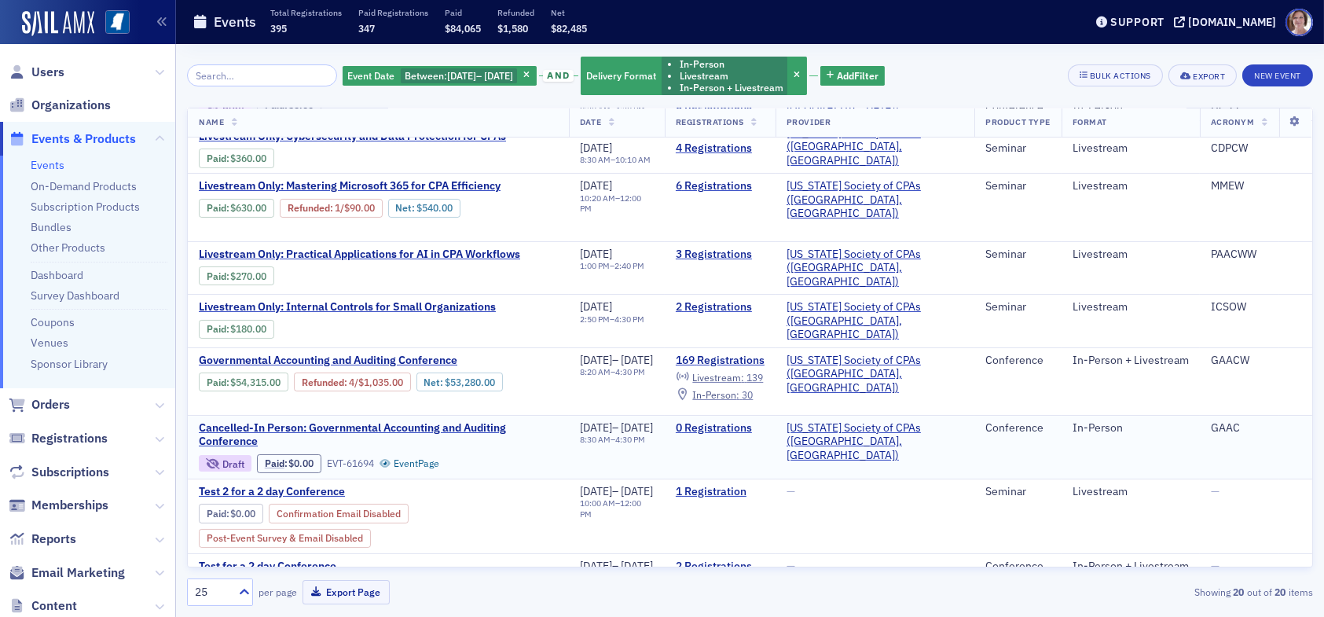
scroll to position [727, 0]
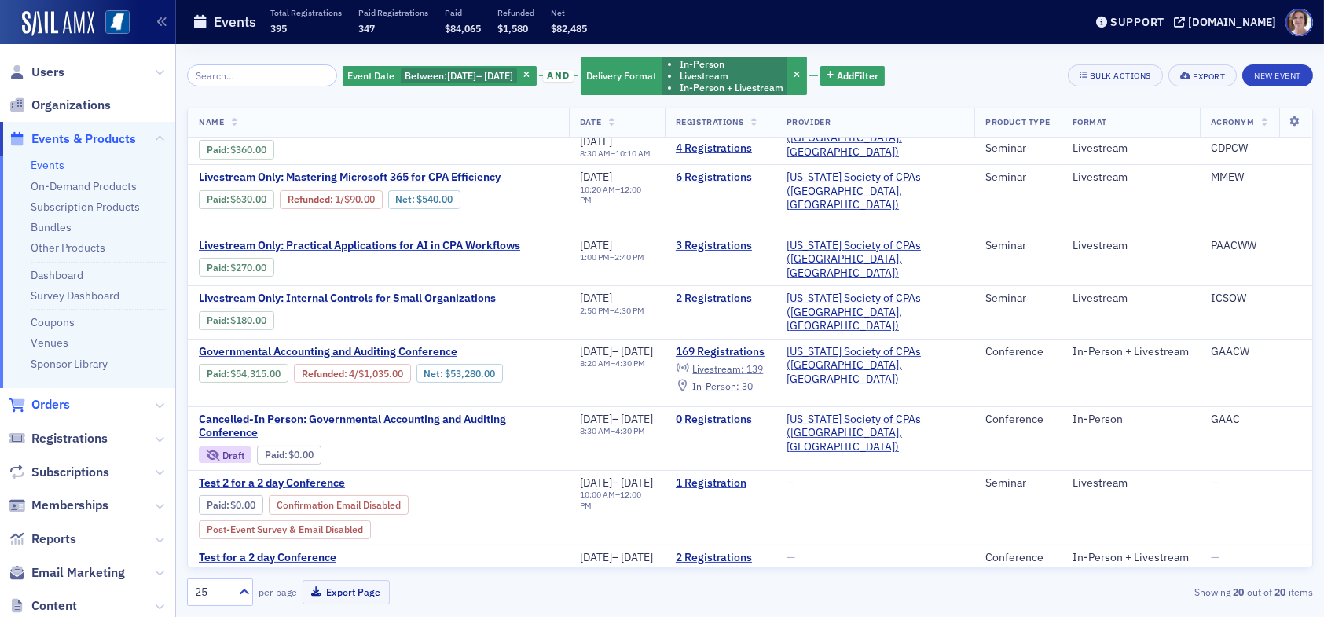
click at [54, 406] on span "Orders" at bounding box center [50, 404] width 39 height 17
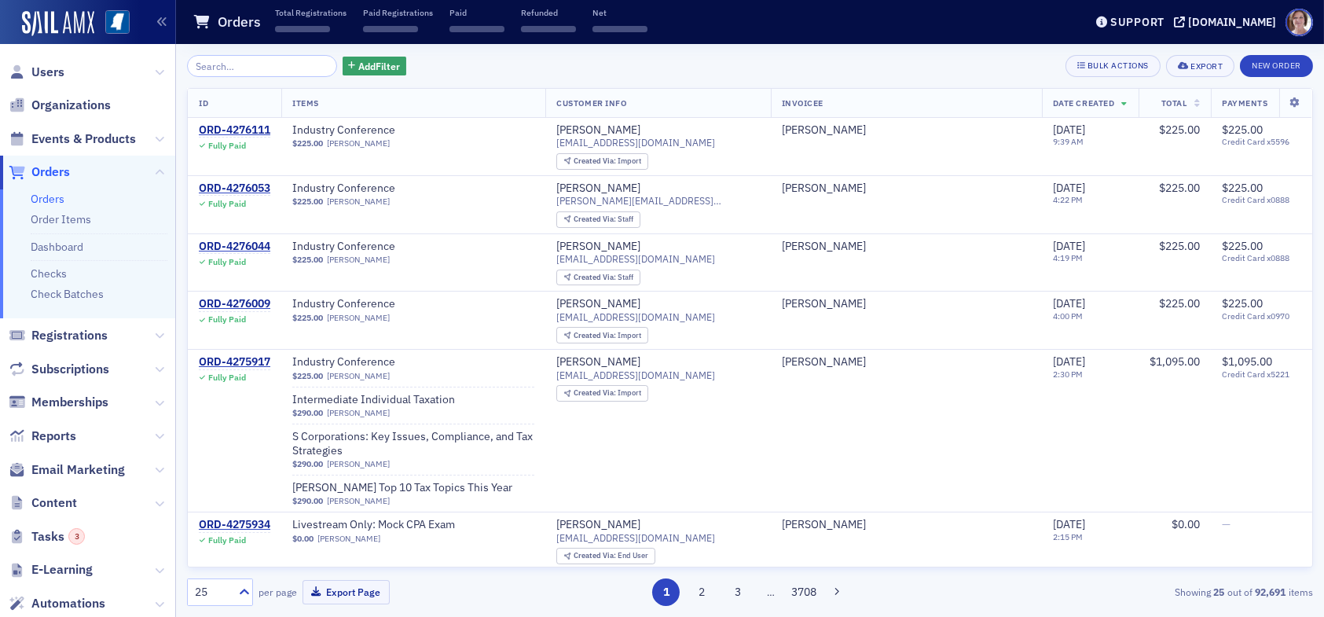
click at [247, 68] on input "search" at bounding box center [262, 66] width 150 height 22
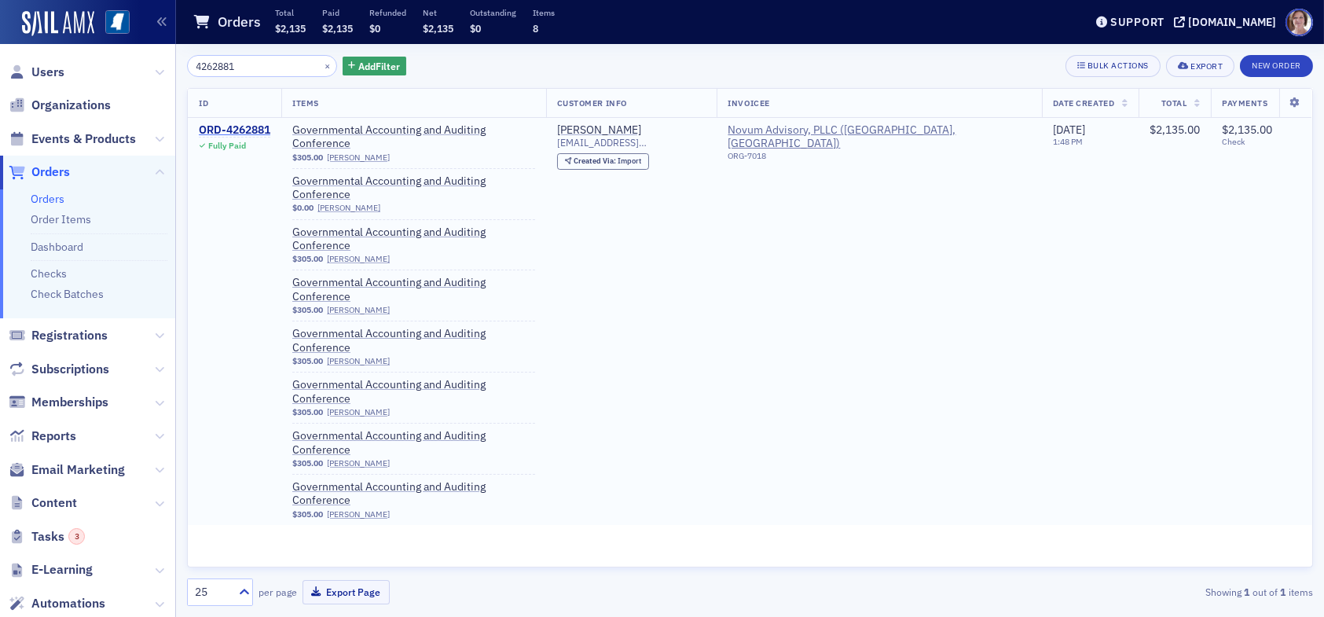
type input "4262881"
click at [237, 132] on div "ORD-4262881" at bounding box center [235, 130] width 72 height 14
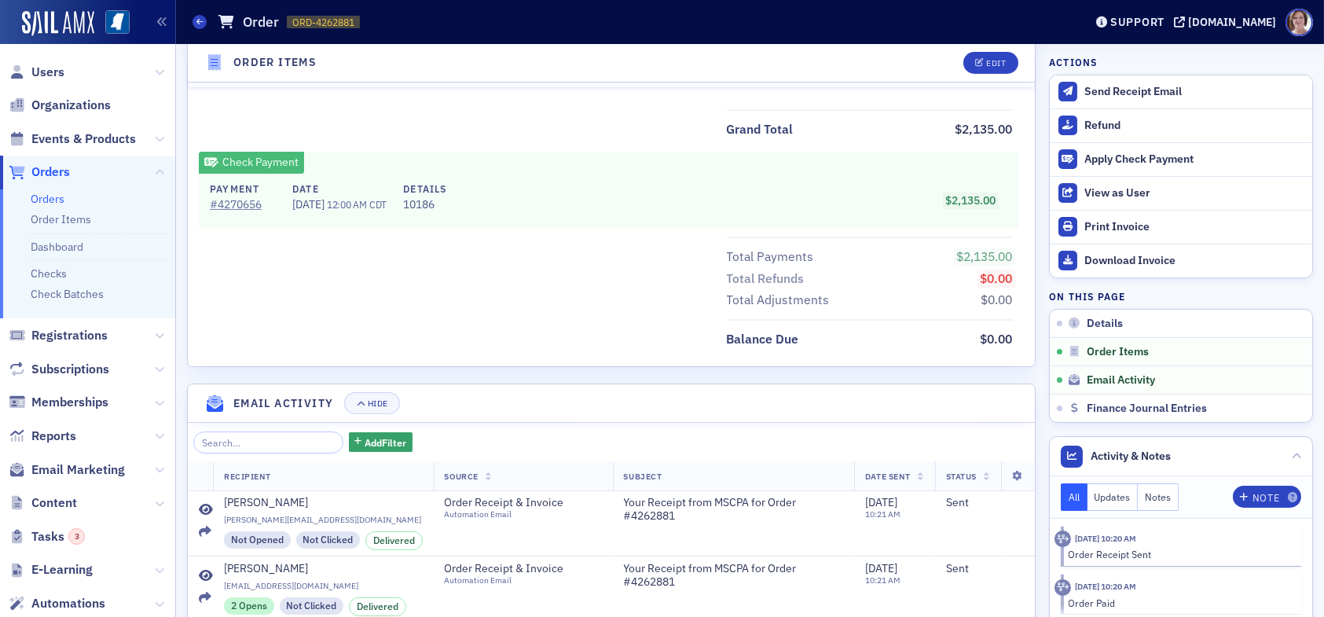
scroll to position [1258, 0]
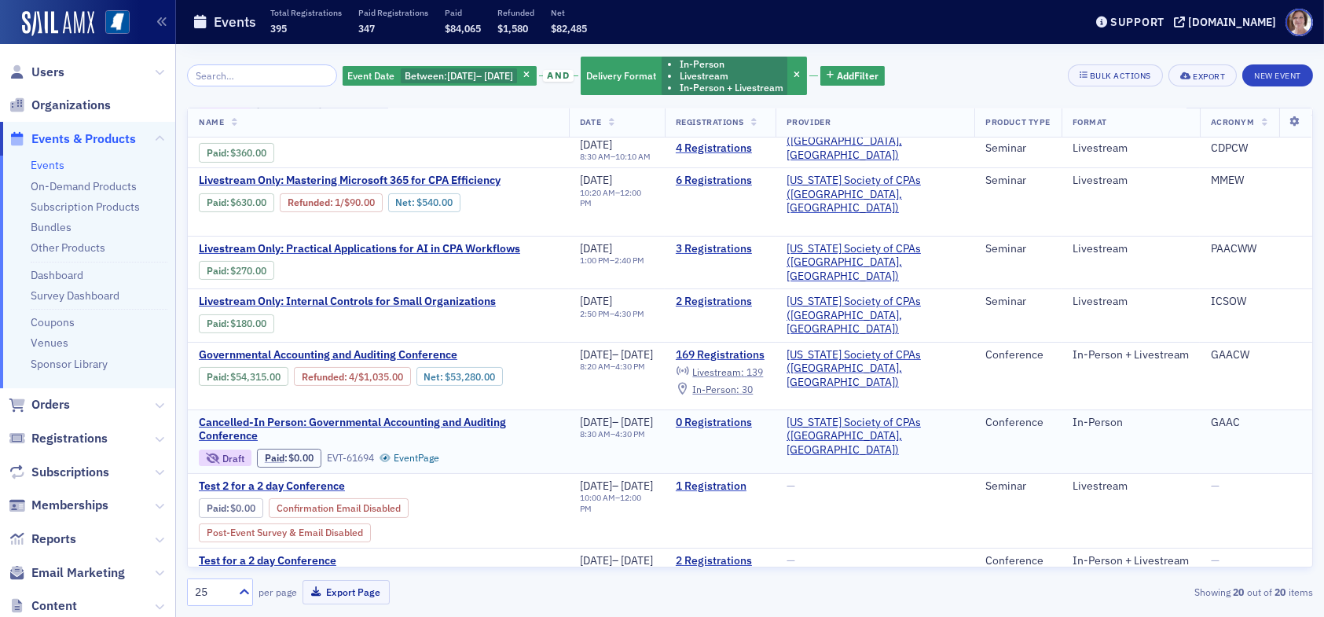
scroll to position [727, 0]
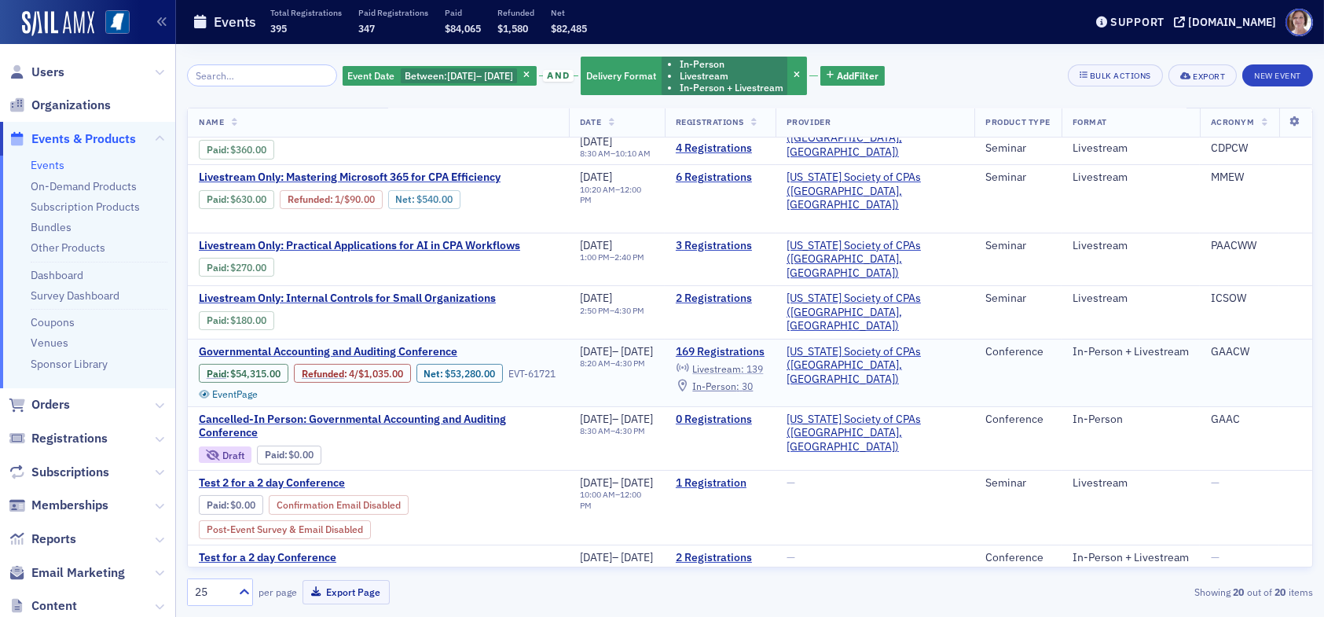
click at [744, 362] on span "Livestream :" at bounding box center [718, 368] width 52 height 13
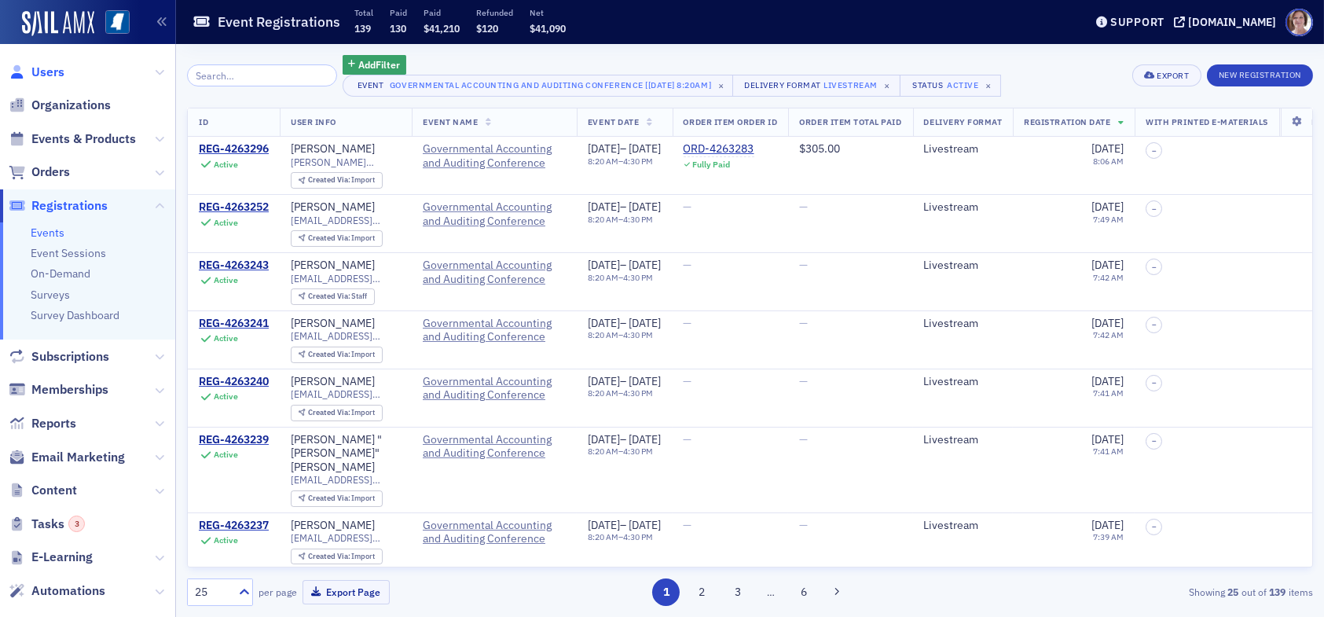
click at [46, 72] on span "Users" at bounding box center [47, 72] width 33 height 17
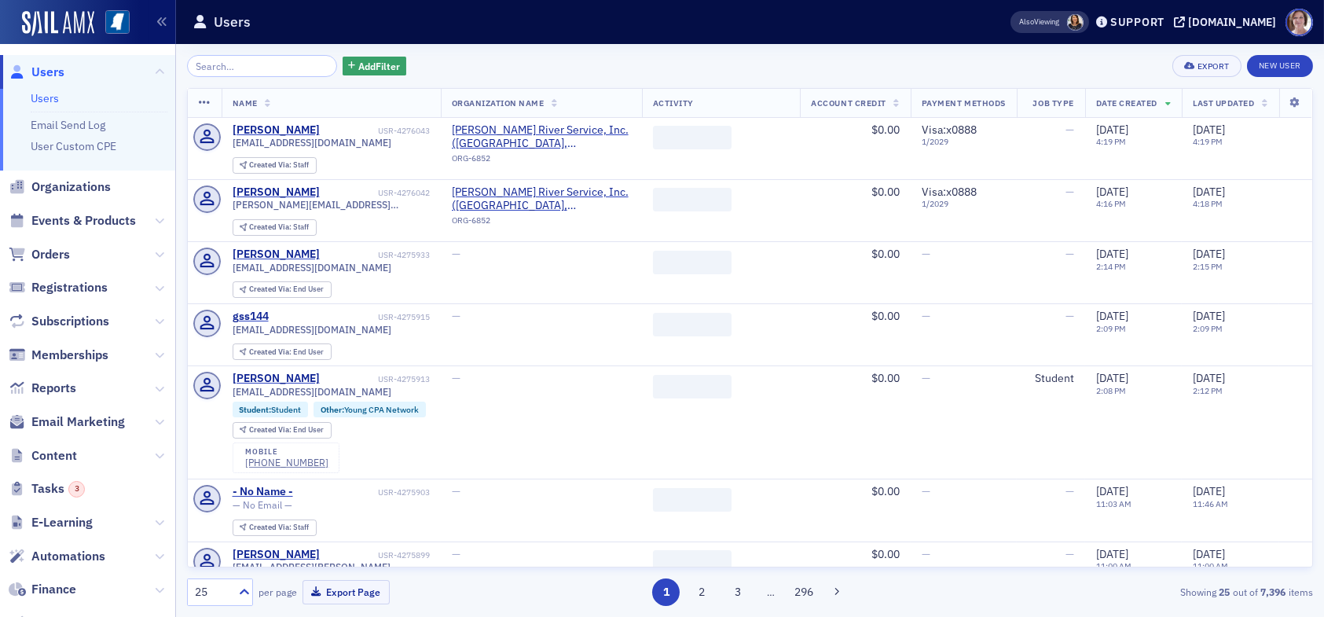
click at [243, 69] on input "search" at bounding box center [262, 66] width 150 height 22
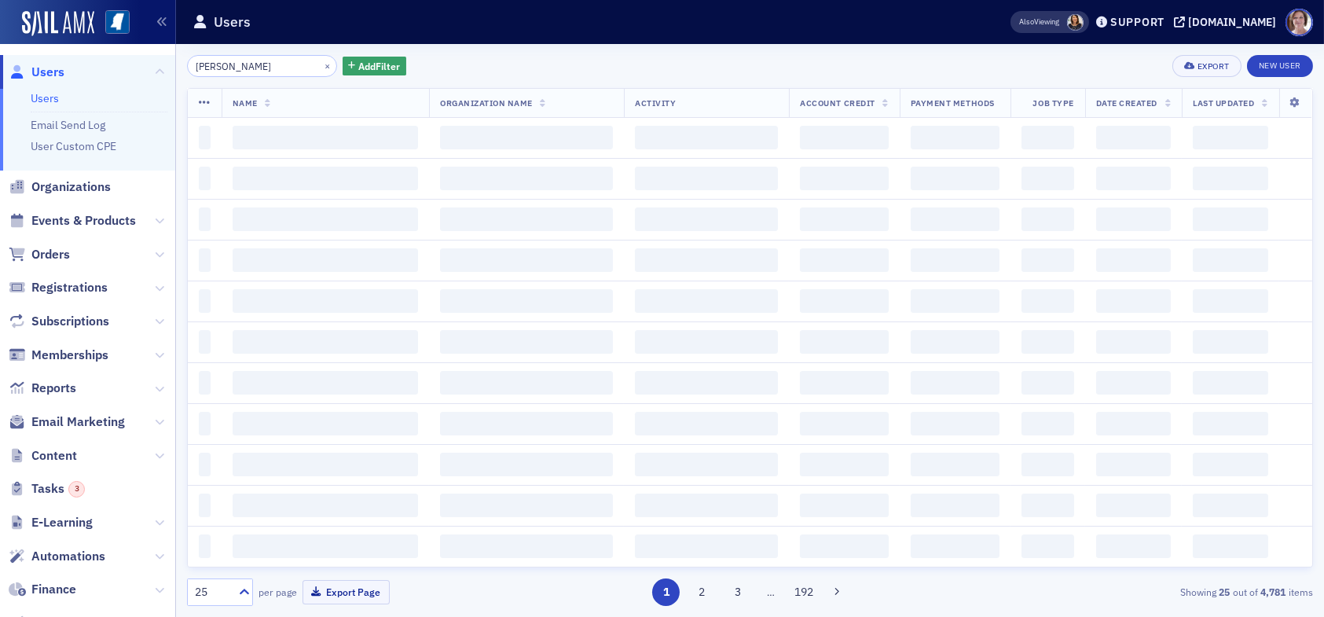
type input "halbrook"
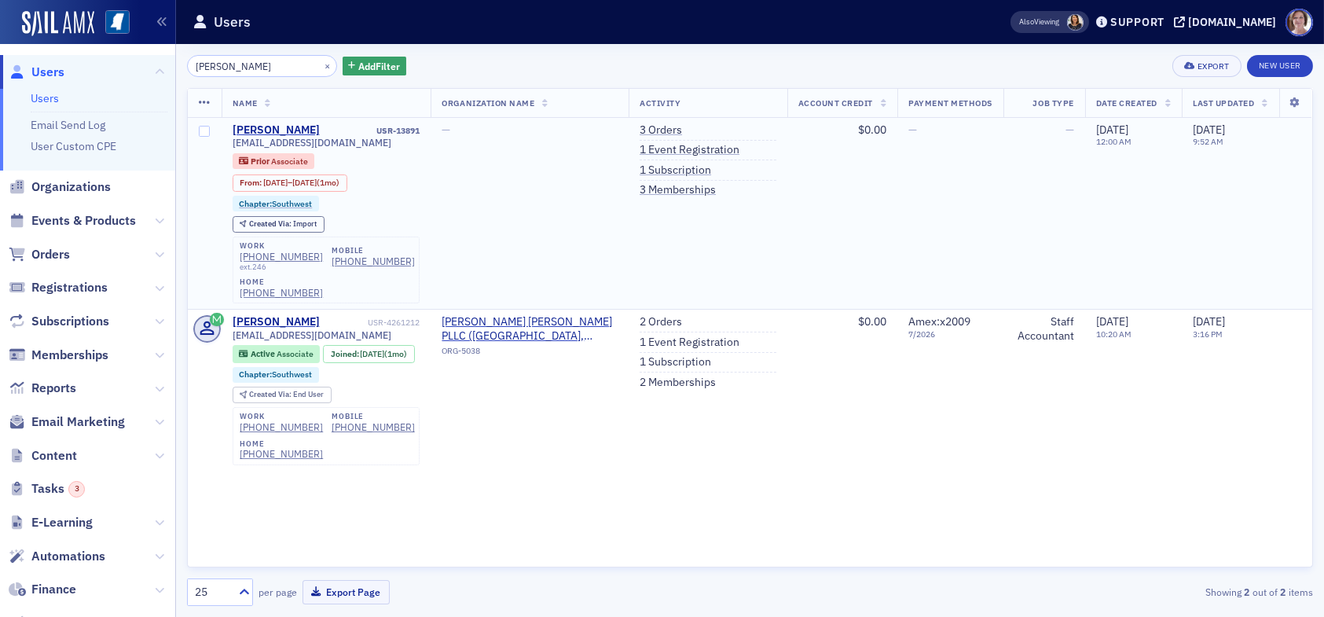
drag, startPoint x: 652, startPoint y: 124, endPoint x: 644, endPoint y: 118, distance: 10.1
click at [652, 123] on link "3 Orders" at bounding box center [661, 130] width 42 height 14
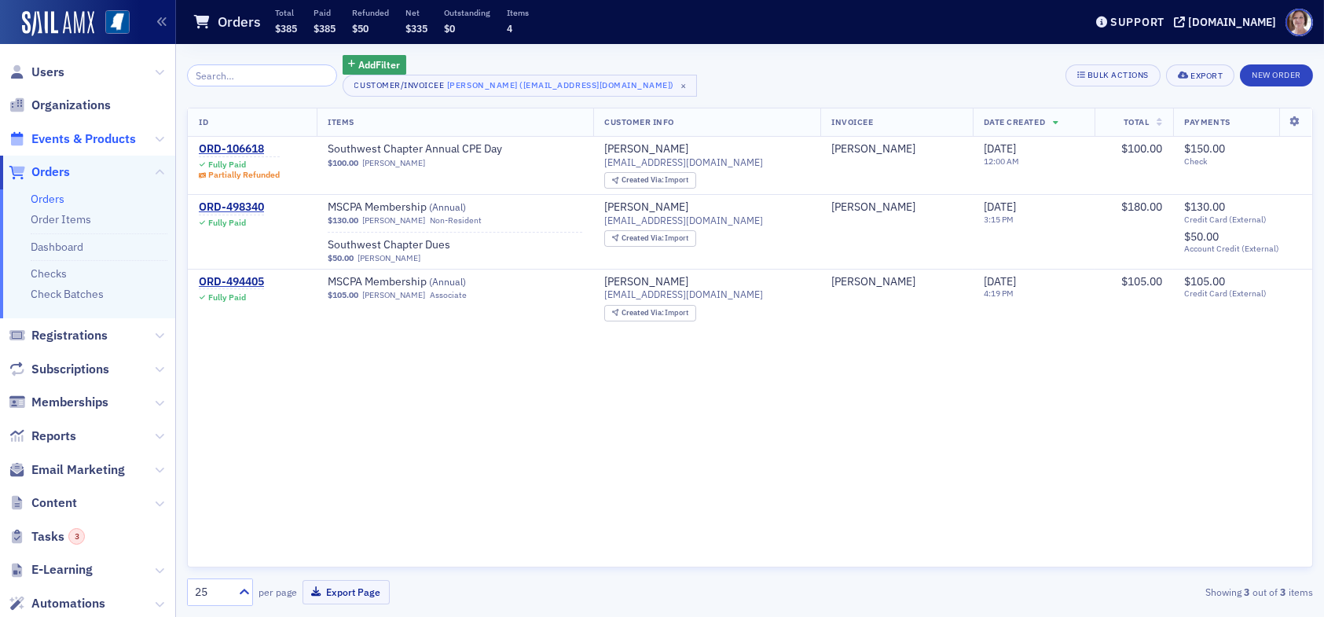
click at [68, 134] on span "Events & Products" at bounding box center [83, 138] width 105 height 17
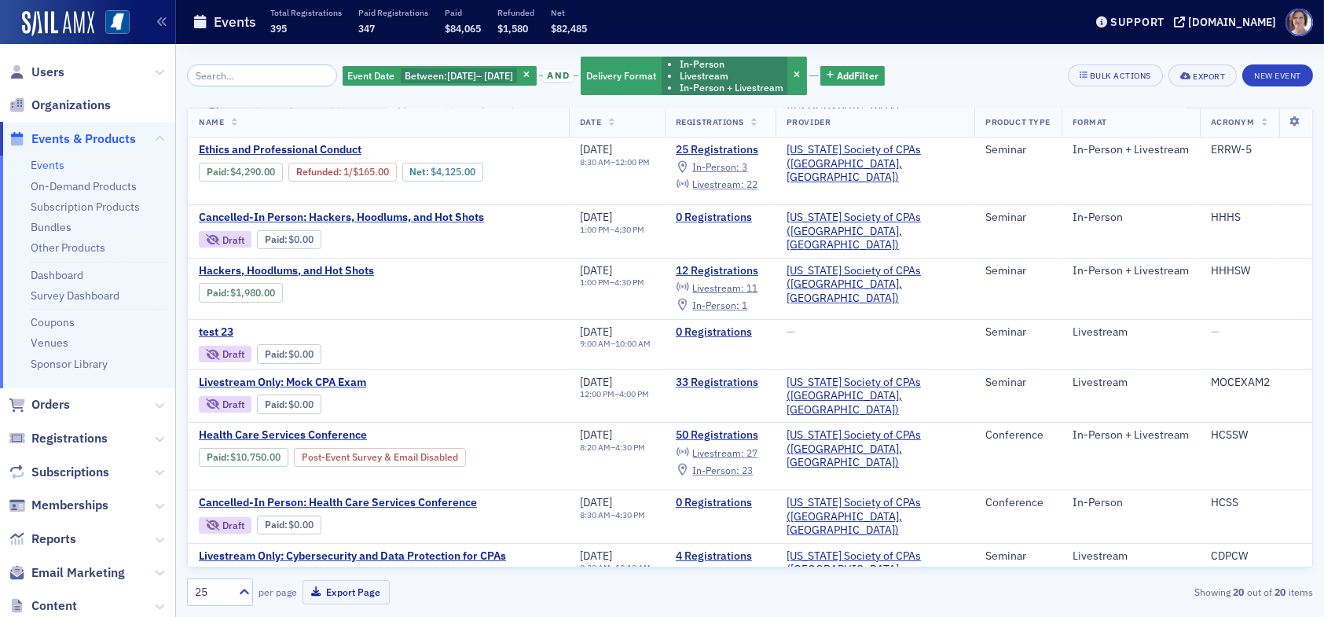
scroll to position [727, 0]
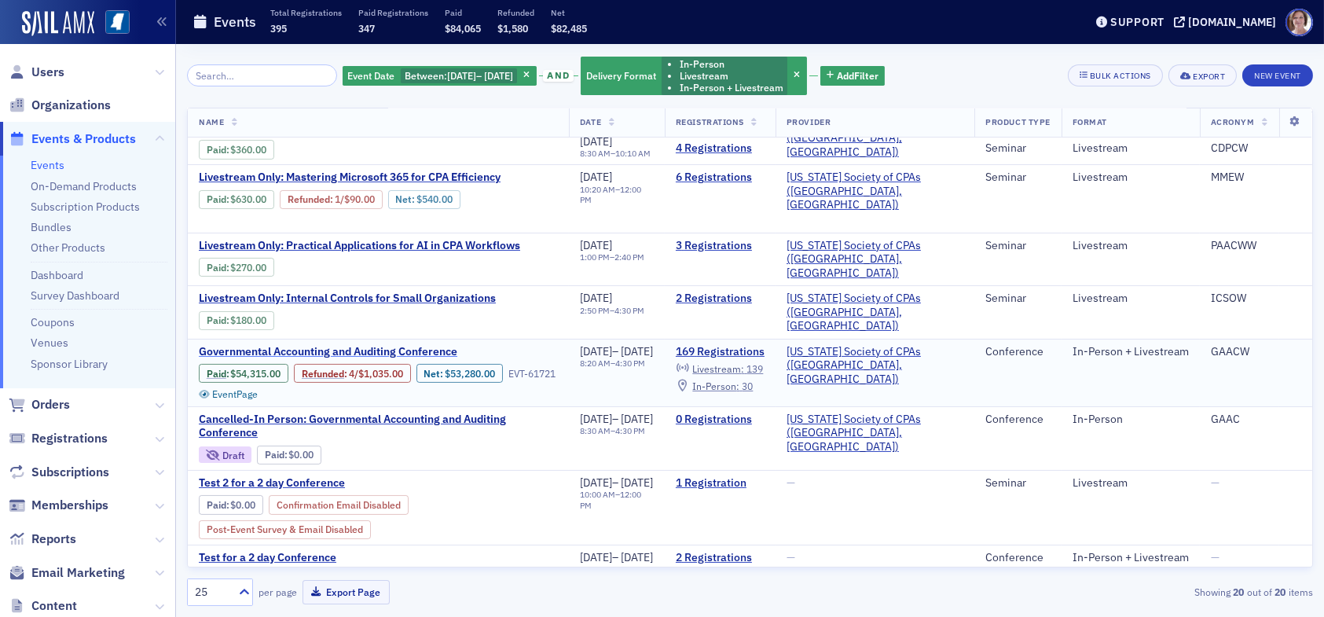
click at [417, 345] on span "Governmental Accounting and Auditing Conference" at bounding box center [331, 352] width 264 height 14
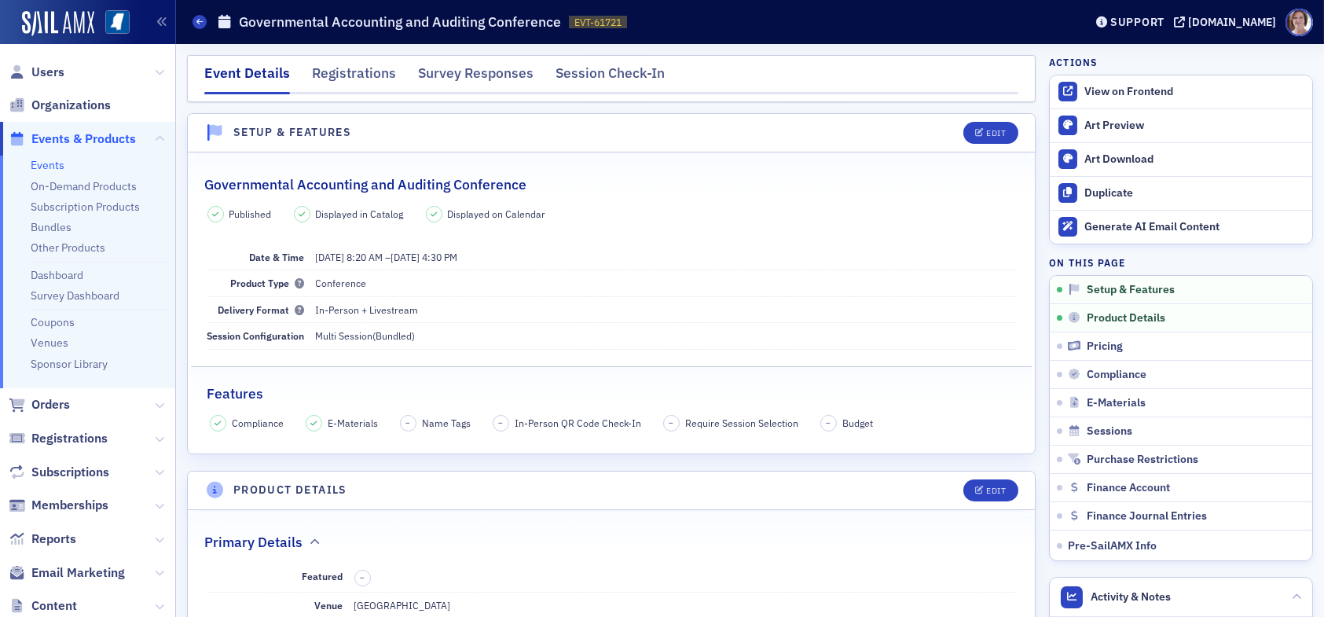
click at [347, 59] on div "Event Details Registrations Survey Responses Session Check-In" at bounding box center [611, 78] width 849 height 47
click at [347, 75] on div "Registrations" at bounding box center [354, 77] width 84 height 29
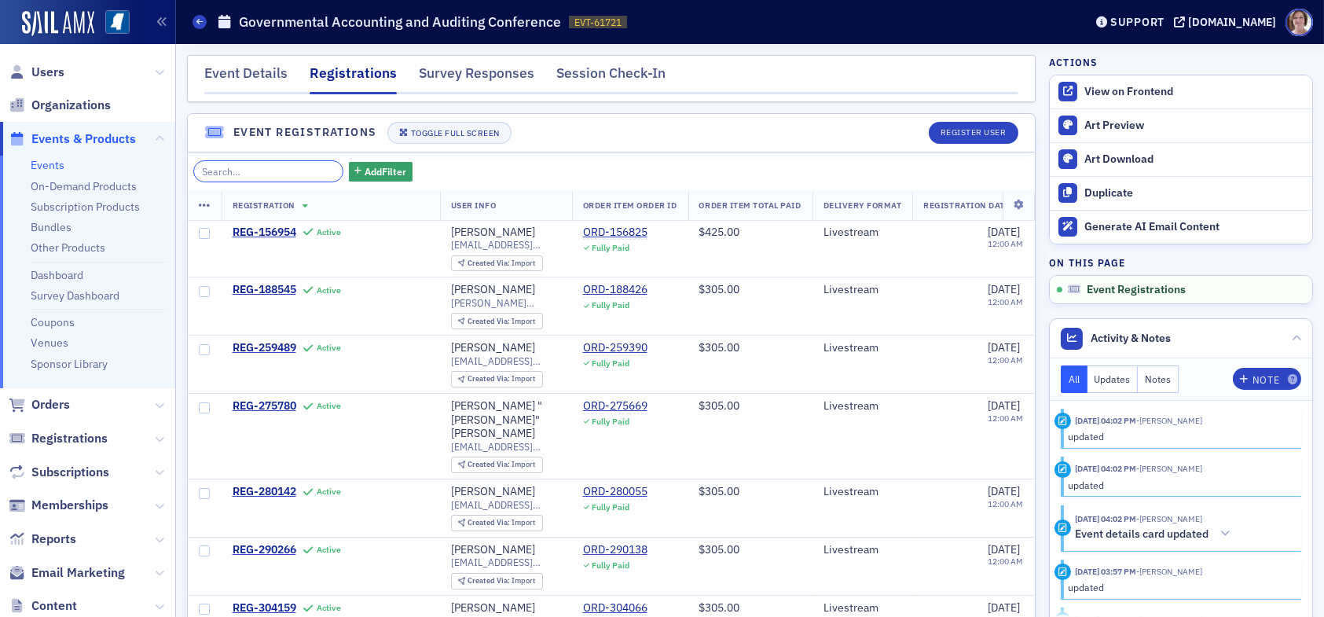
click at [272, 167] on input "search" at bounding box center [268, 171] width 150 height 22
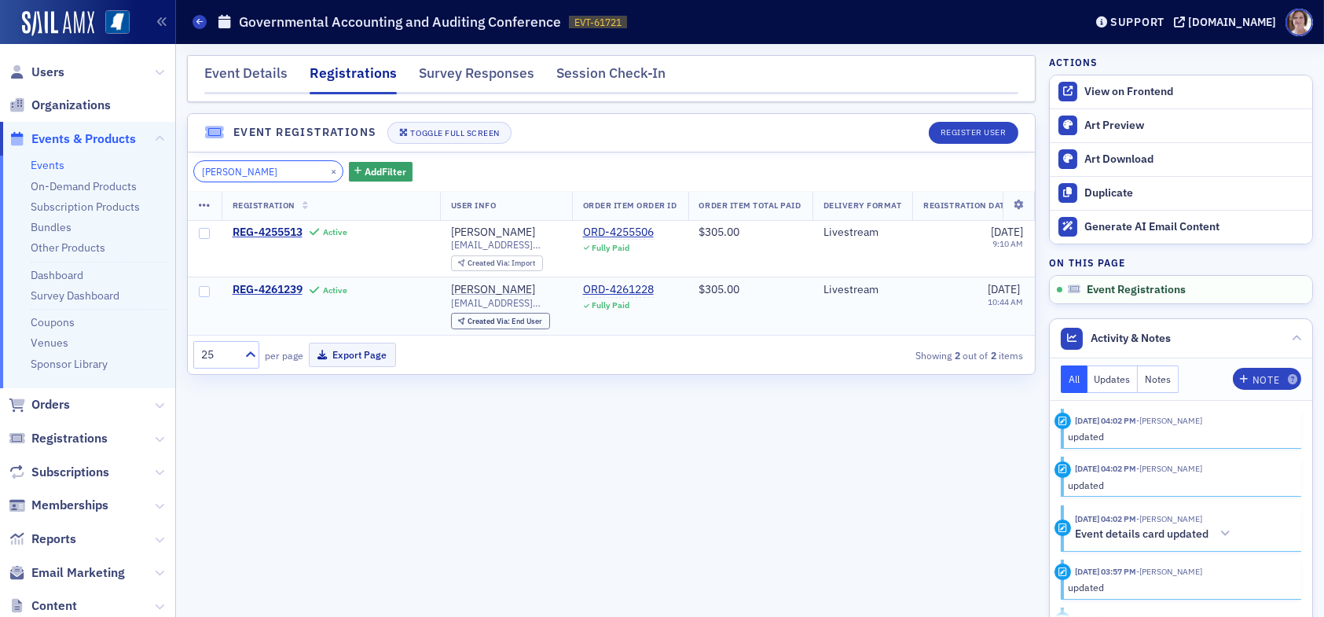
type input "laura"
click at [285, 281] on td "REG-4261239 Active" at bounding box center [331, 305] width 218 height 57
click at [281, 287] on span "REG-4261239" at bounding box center [268, 290] width 70 height 14
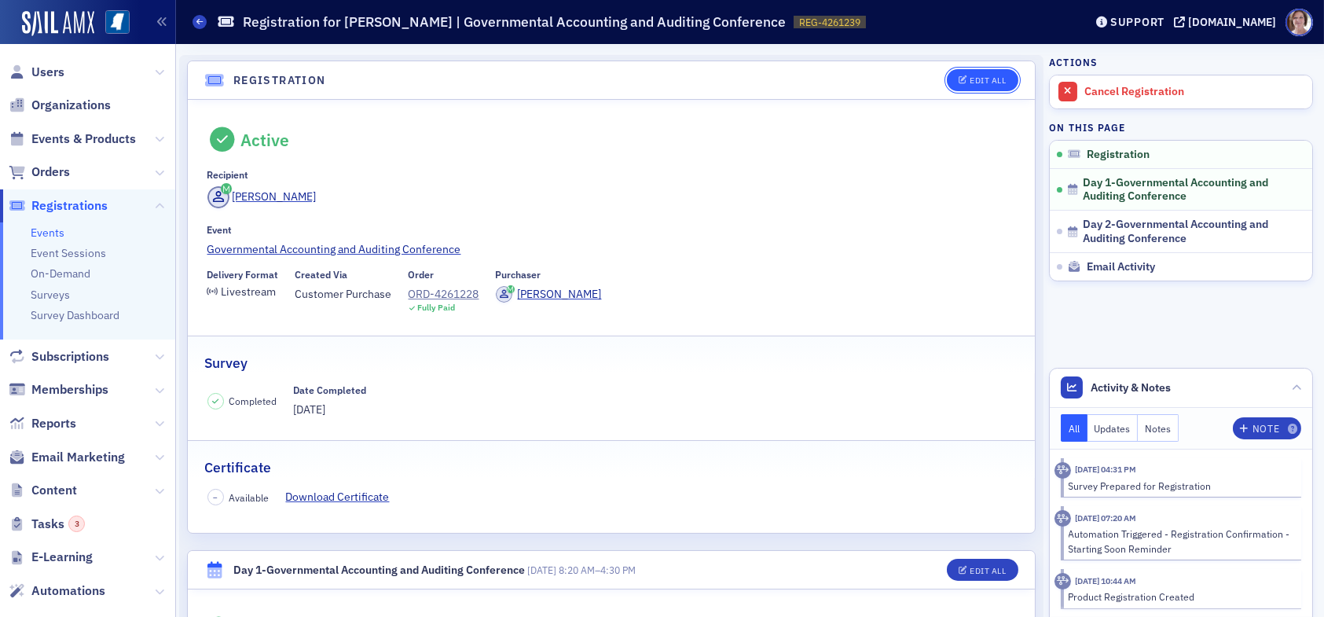
click at [952, 75] on button "Edit All" at bounding box center [982, 80] width 71 height 22
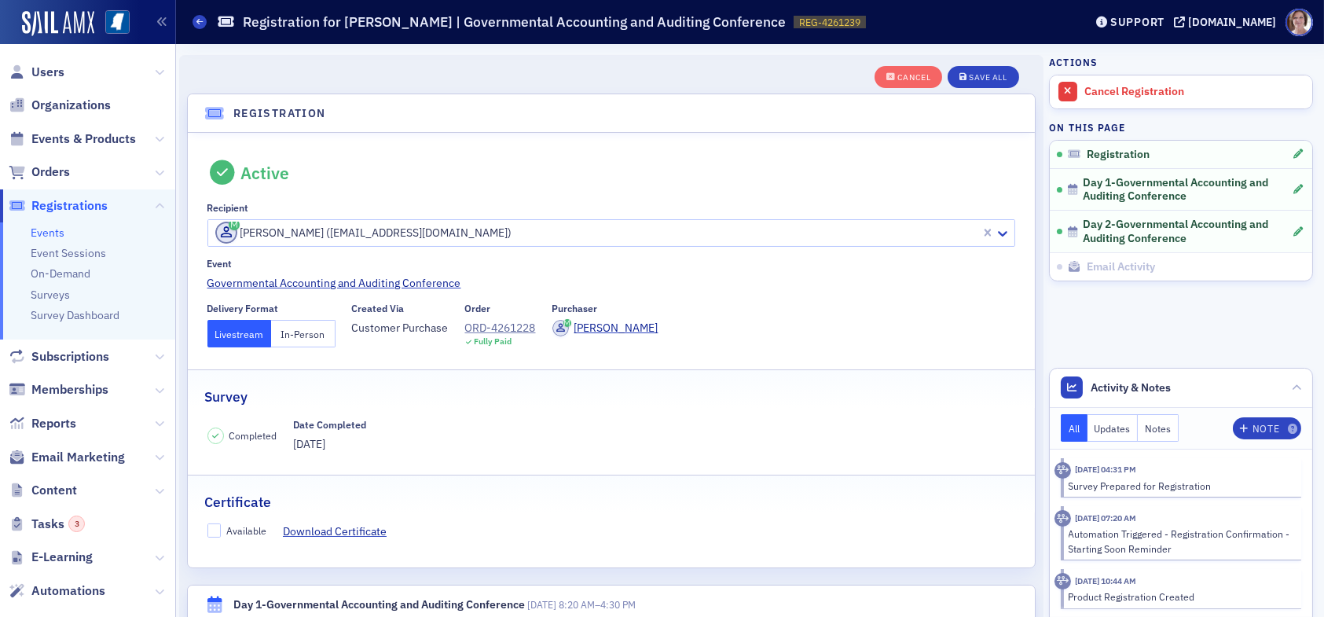
scroll to position [41, 0]
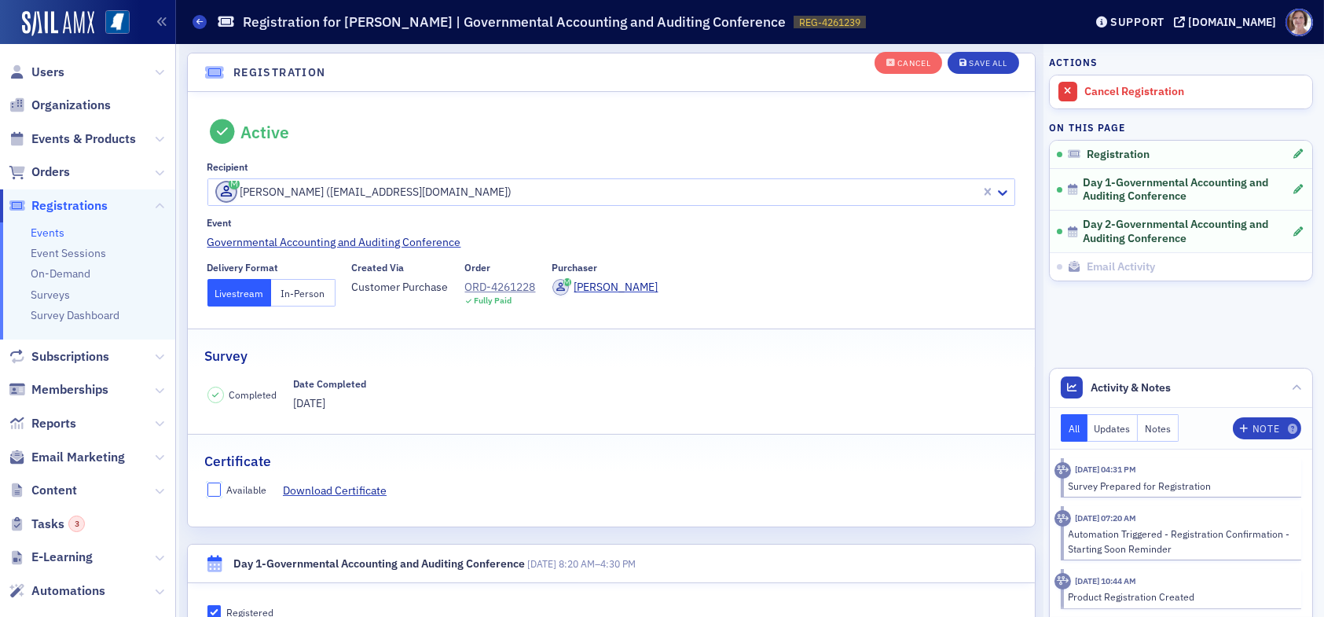
click at [213, 488] on input "Available" at bounding box center [214, 490] width 14 height 14
checkbox input "true"
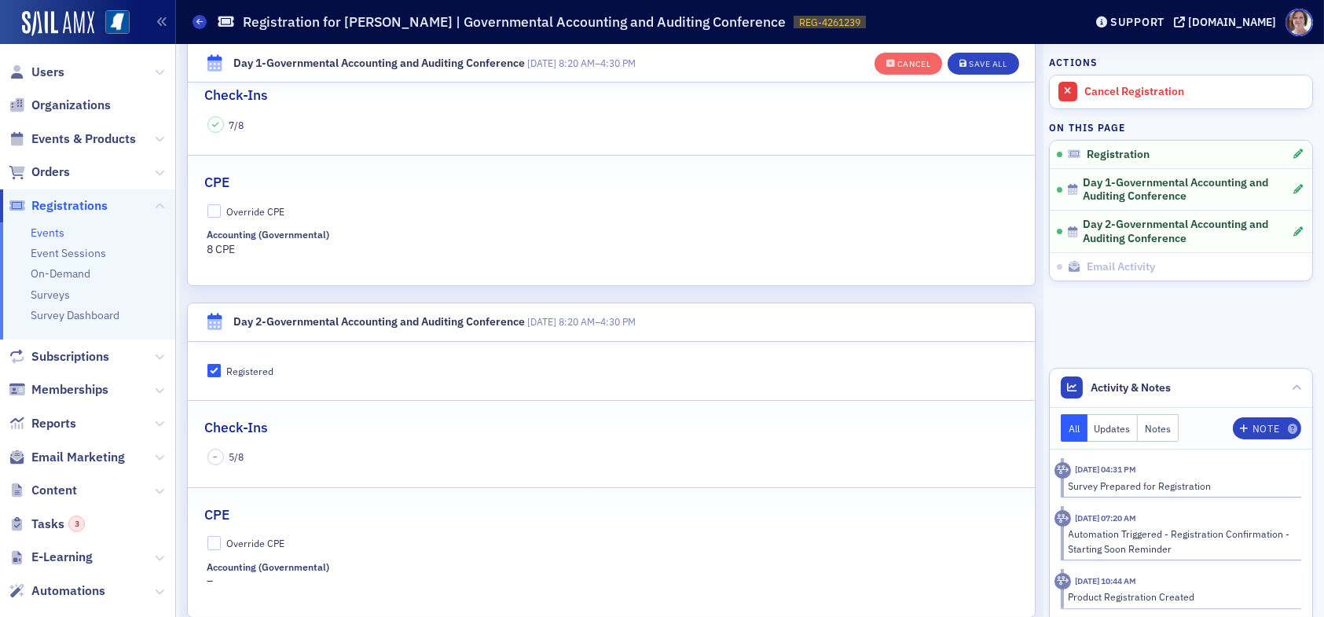
scroll to position [591, 0]
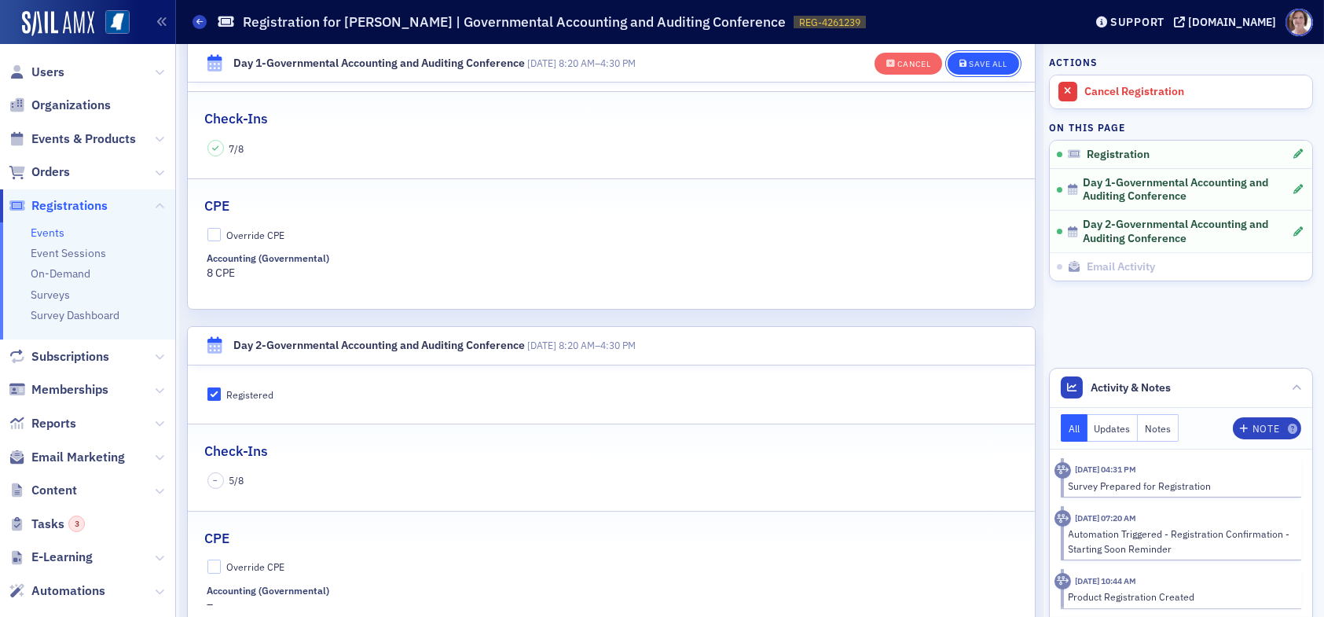
click at [978, 63] on div "Save All" at bounding box center [988, 64] width 38 height 9
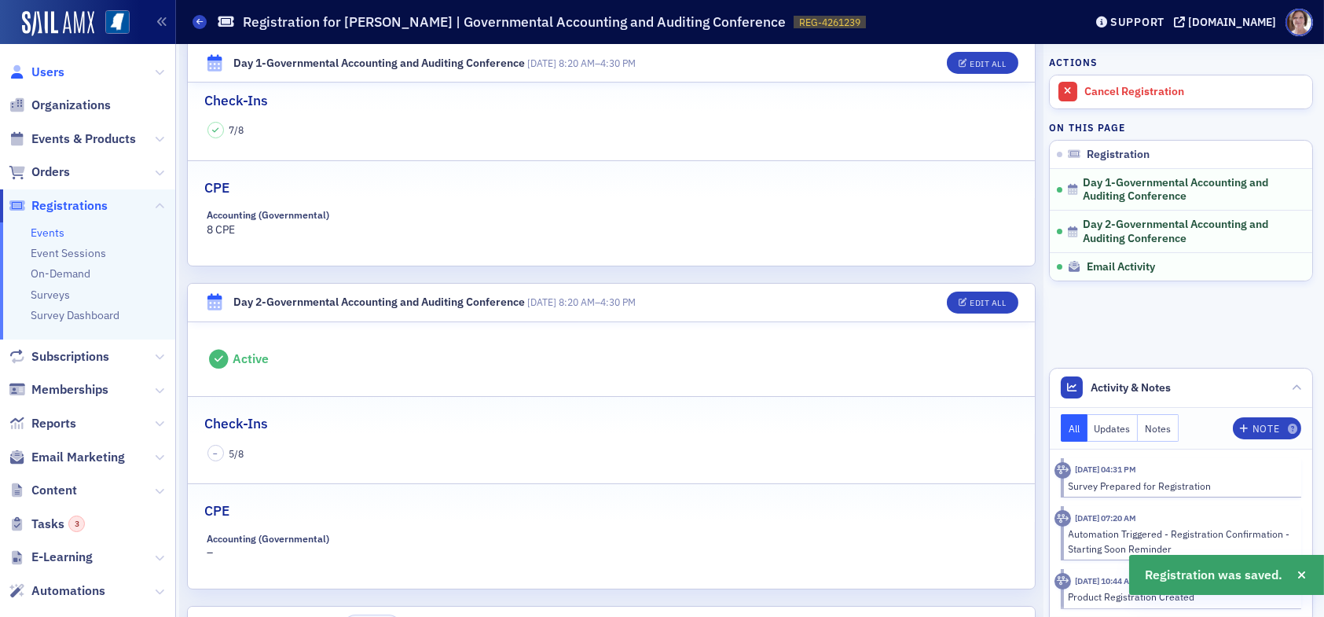
click at [51, 68] on span "Users" at bounding box center [47, 72] width 33 height 17
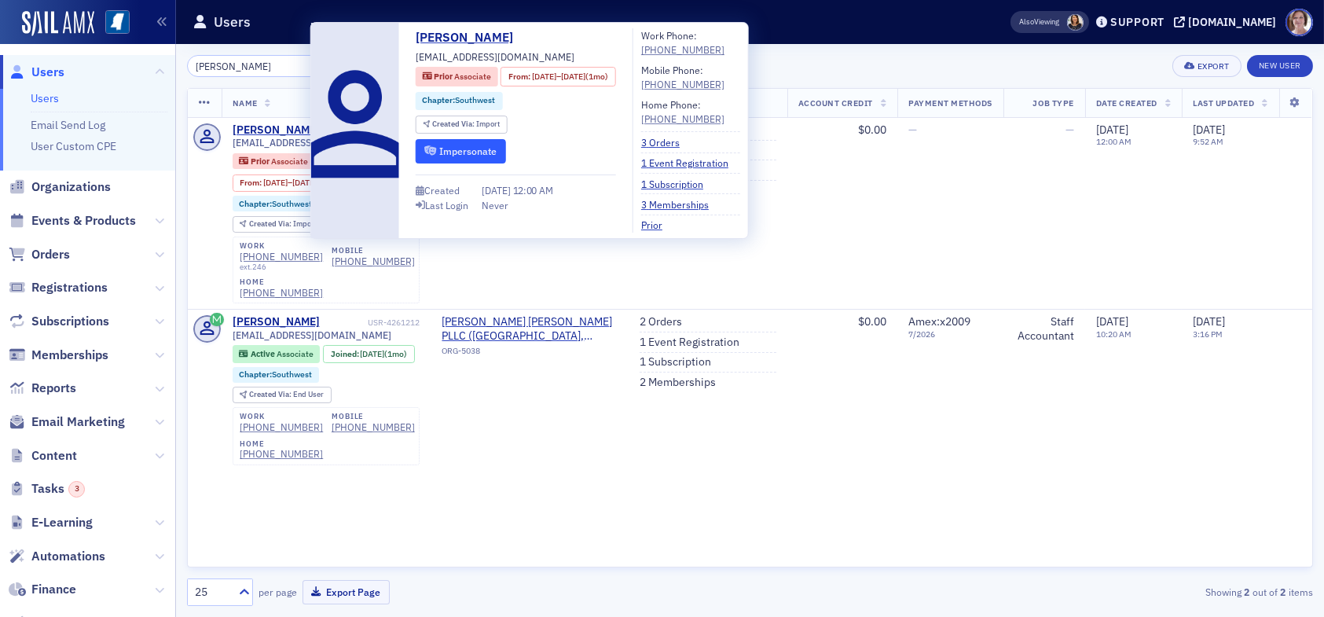
click at [466, 150] on button "Impersonate" at bounding box center [461, 151] width 90 height 24
click at [473, 148] on button "Impersonate" at bounding box center [461, 151] width 90 height 24
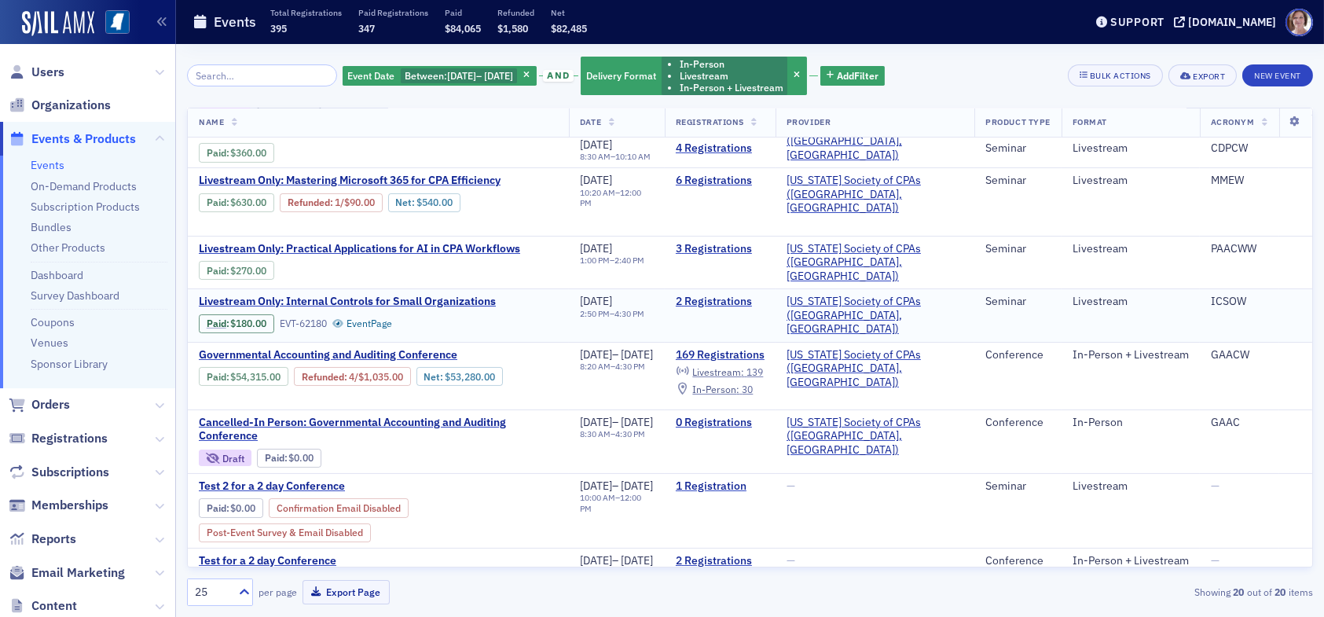
scroll to position [727, 0]
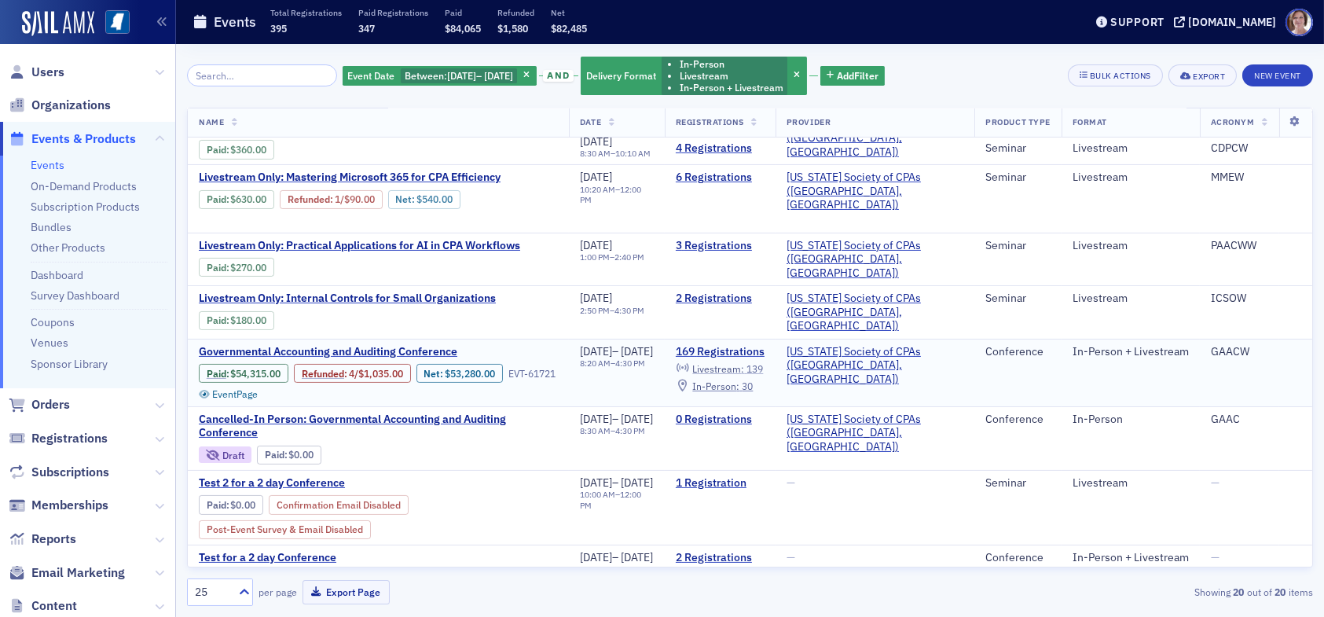
click at [744, 362] on span "Livestream :" at bounding box center [718, 368] width 52 height 13
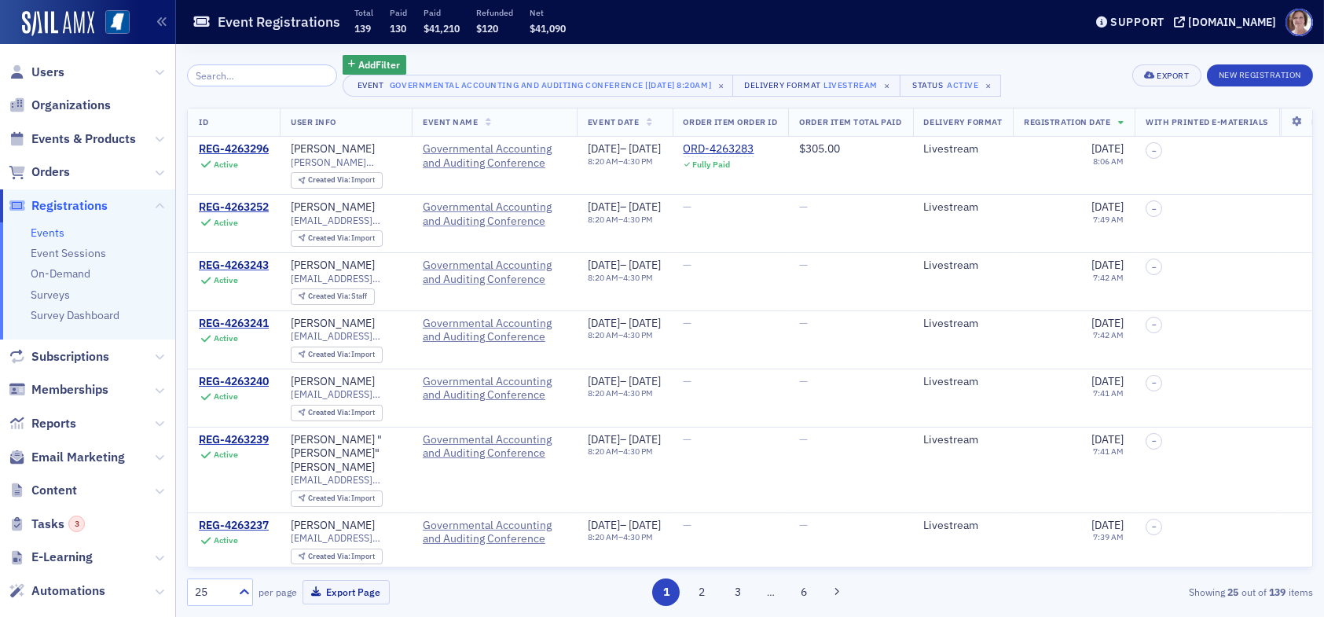
click at [243, 76] on input "search" at bounding box center [262, 75] width 150 height 22
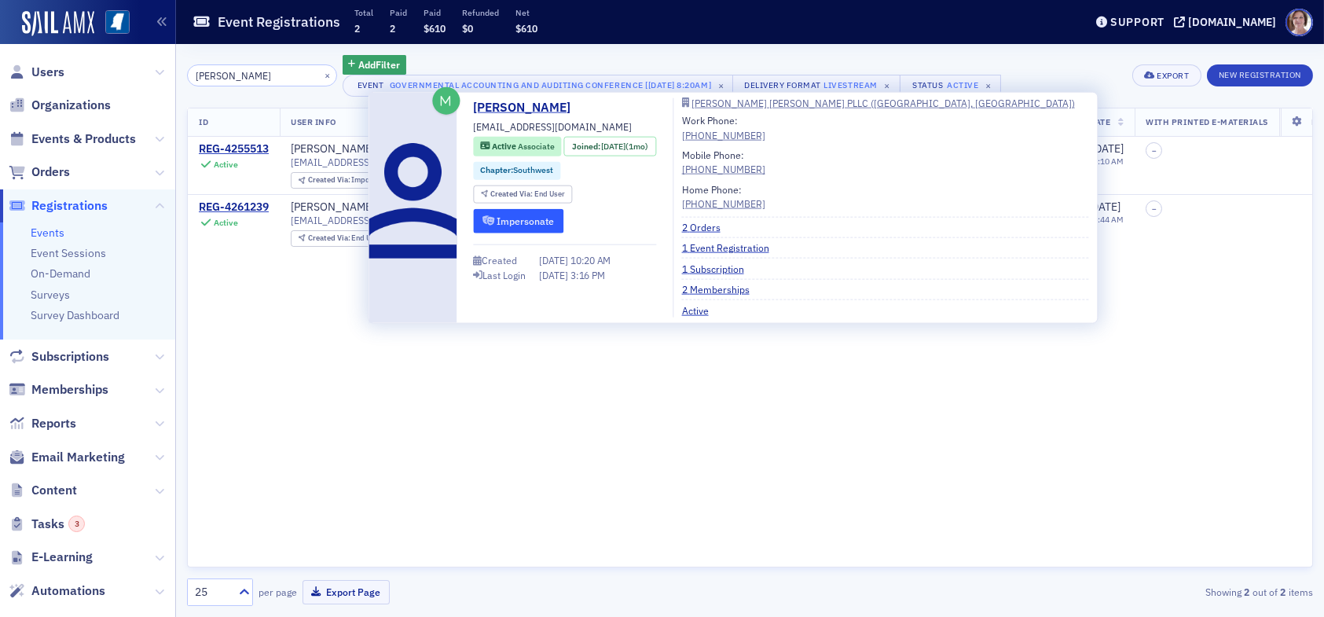
type input "laura"
click at [523, 222] on button "Impersonate" at bounding box center [518, 220] width 90 height 24
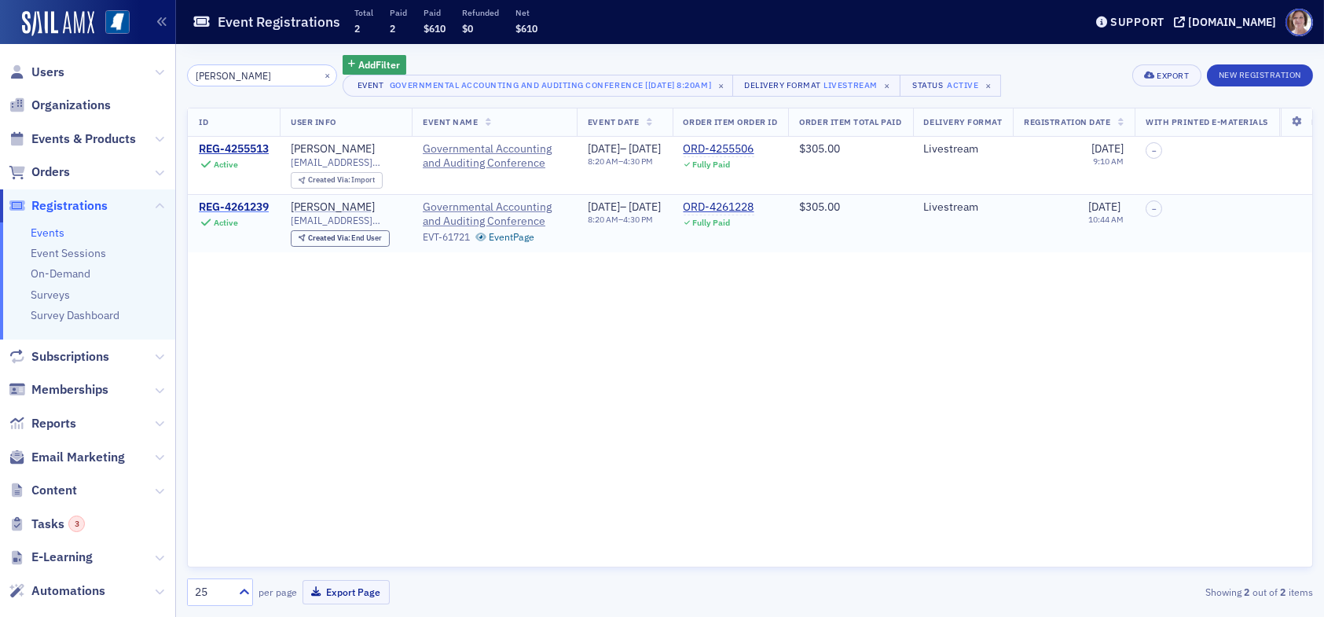
click at [230, 204] on div "REG-4261239" at bounding box center [234, 207] width 70 height 14
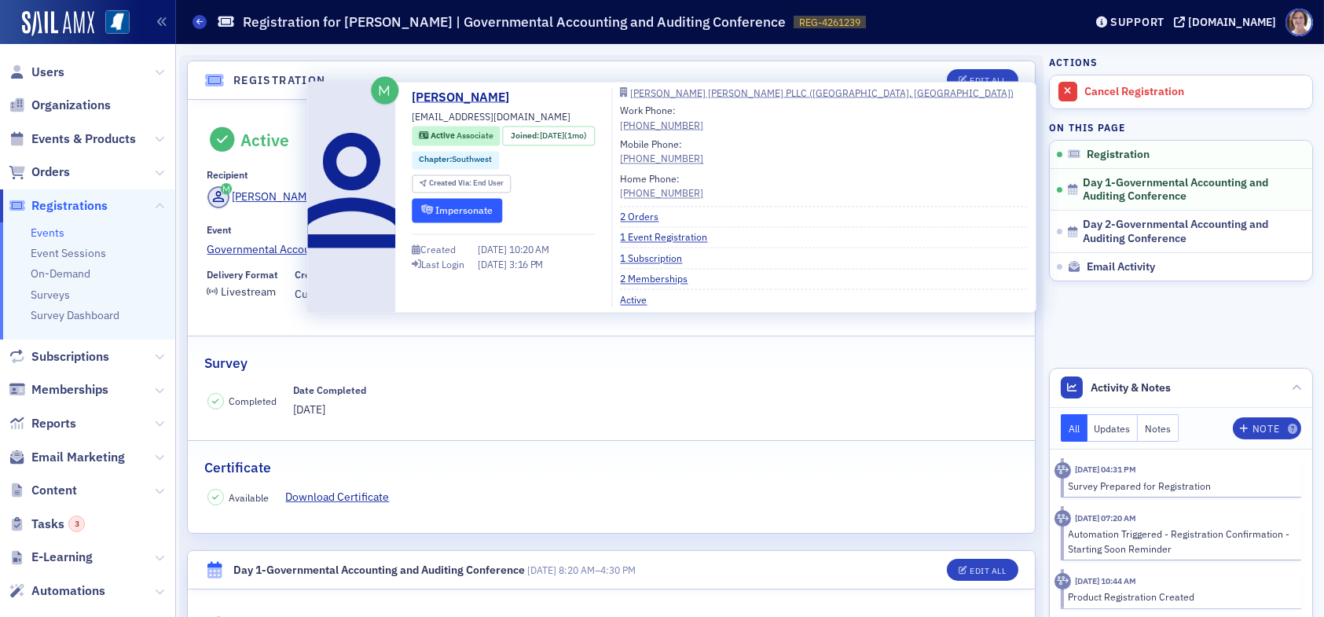
click at [479, 206] on button "Impersonate" at bounding box center [457, 210] width 90 height 24
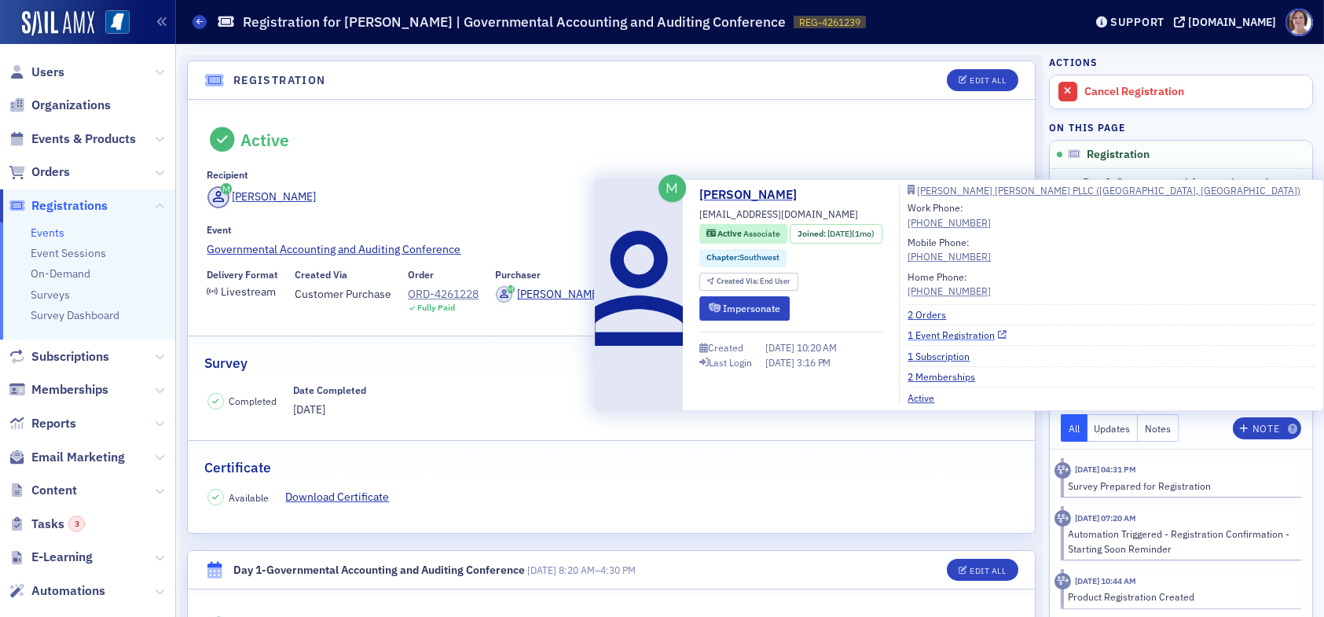
click at [975, 336] on link "1 Event Registration" at bounding box center [957, 335] width 99 height 14
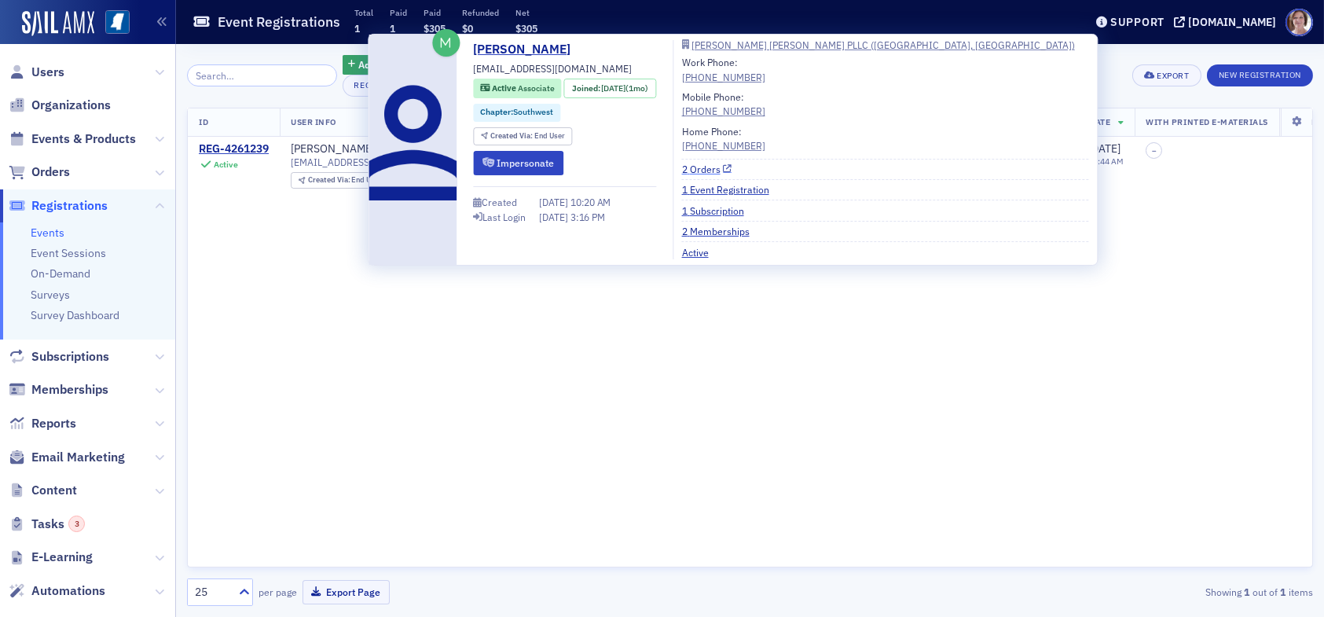
click at [717, 165] on link "2 Orders" at bounding box center [707, 169] width 50 height 14
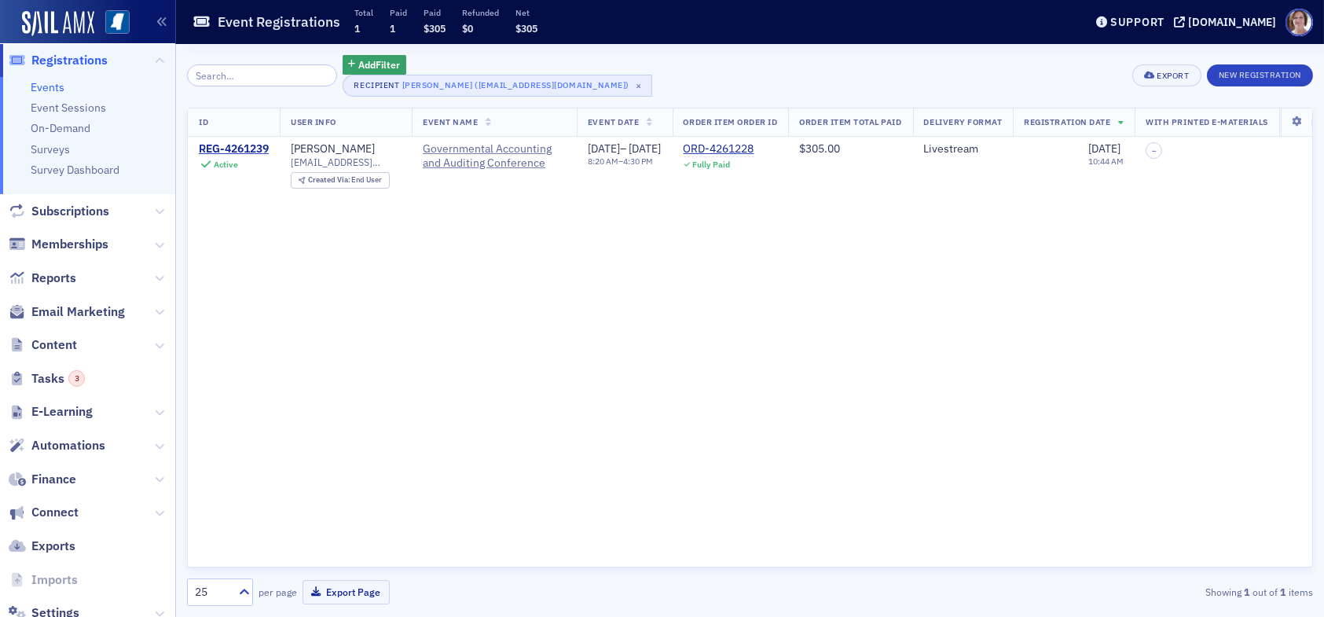
scroll to position [190, 0]
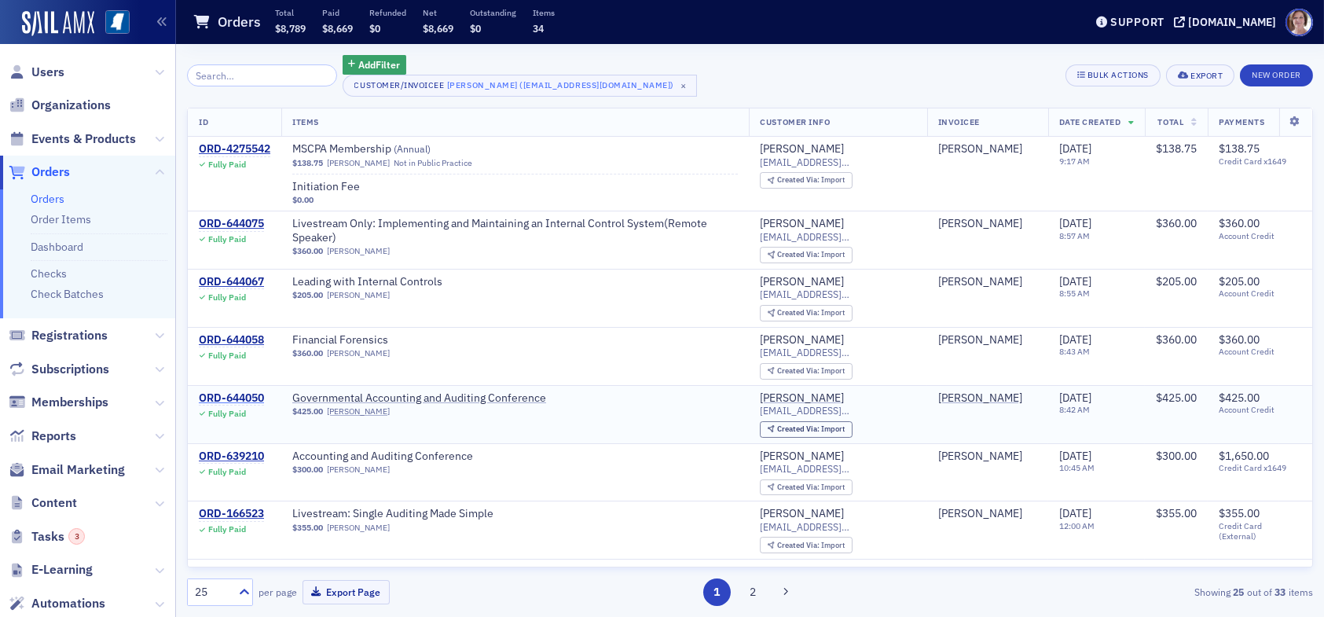
click at [234, 395] on div "ORD-644050" at bounding box center [231, 398] width 65 height 14
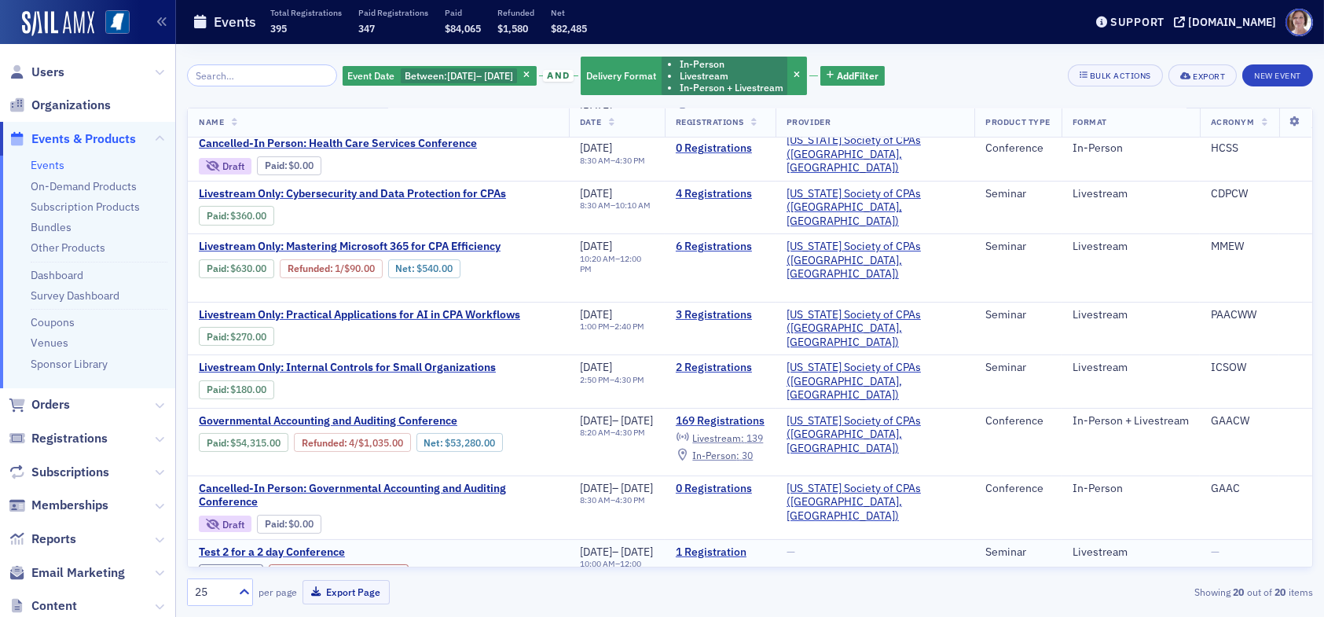
scroll to position [727, 0]
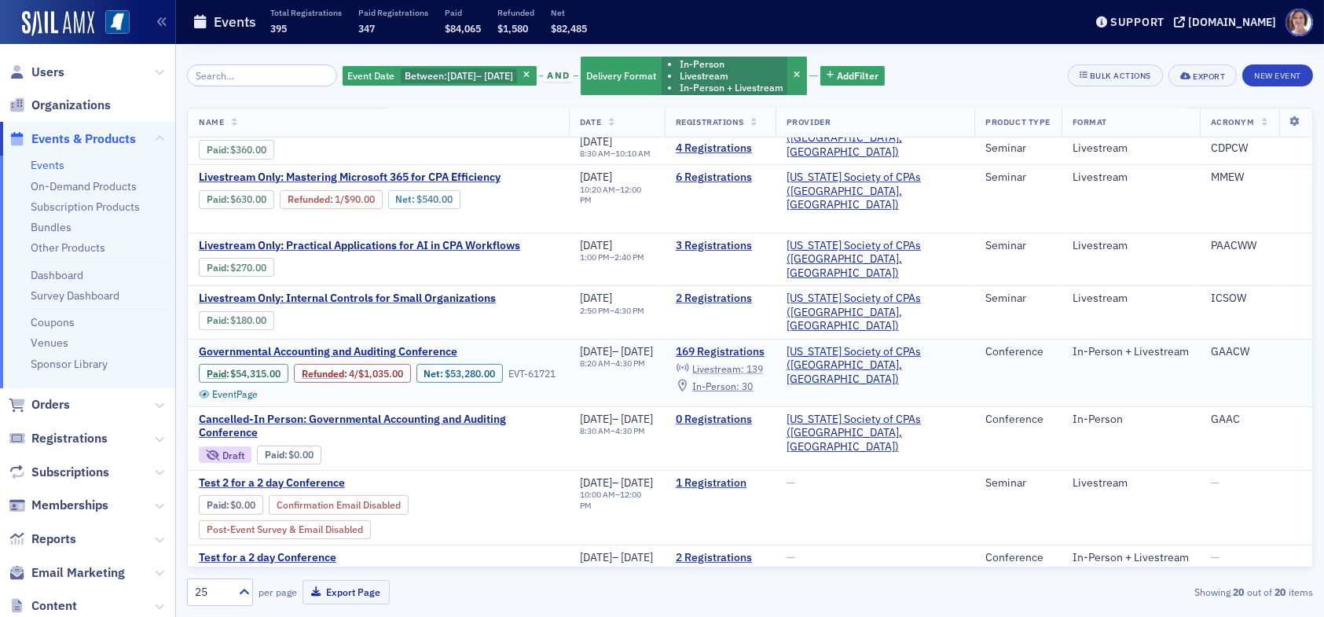
click at [744, 362] on span "Livestream :" at bounding box center [718, 368] width 52 height 13
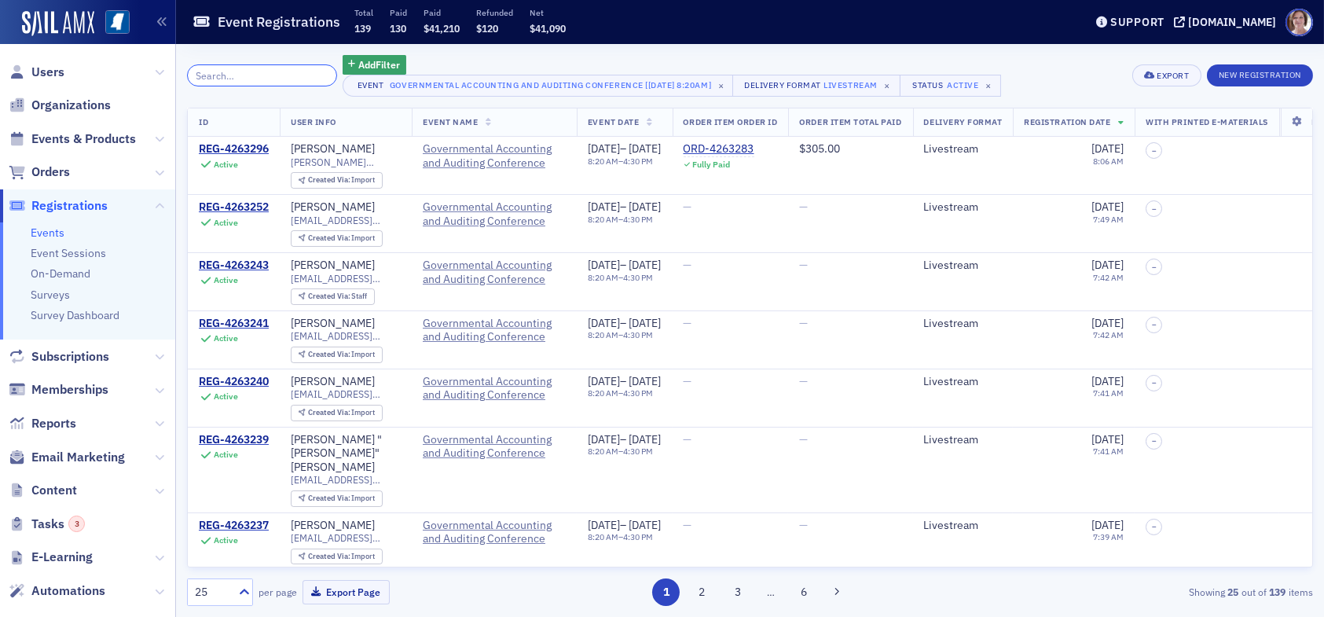
click at [252, 75] on input "search" at bounding box center [262, 75] width 150 height 22
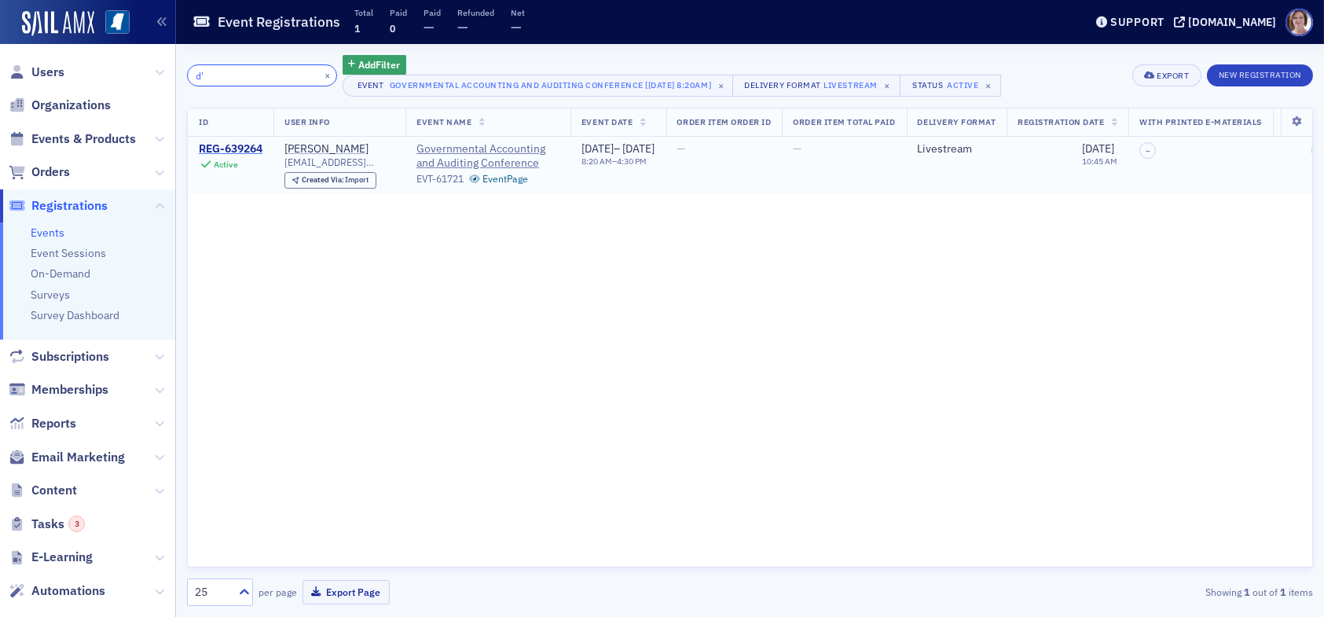
type input "d'"
click at [227, 149] on div "REG-639264" at bounding box center [231, 149] width 64 height 14
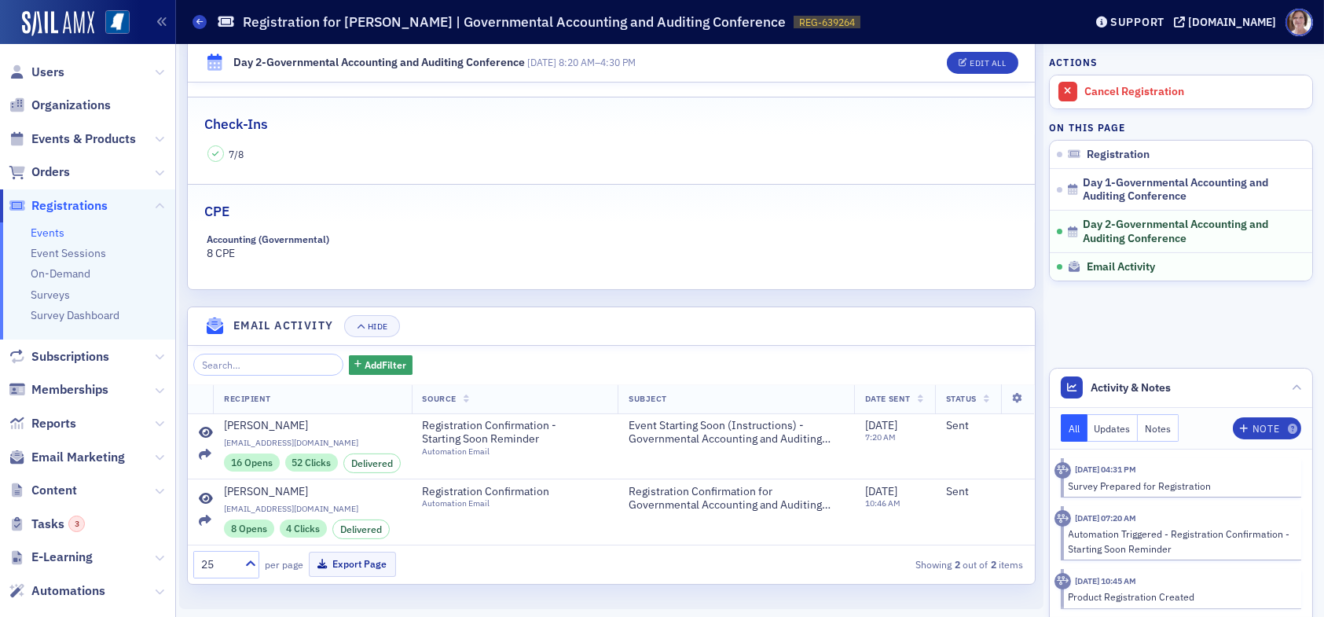
scroll to position [881, 0]
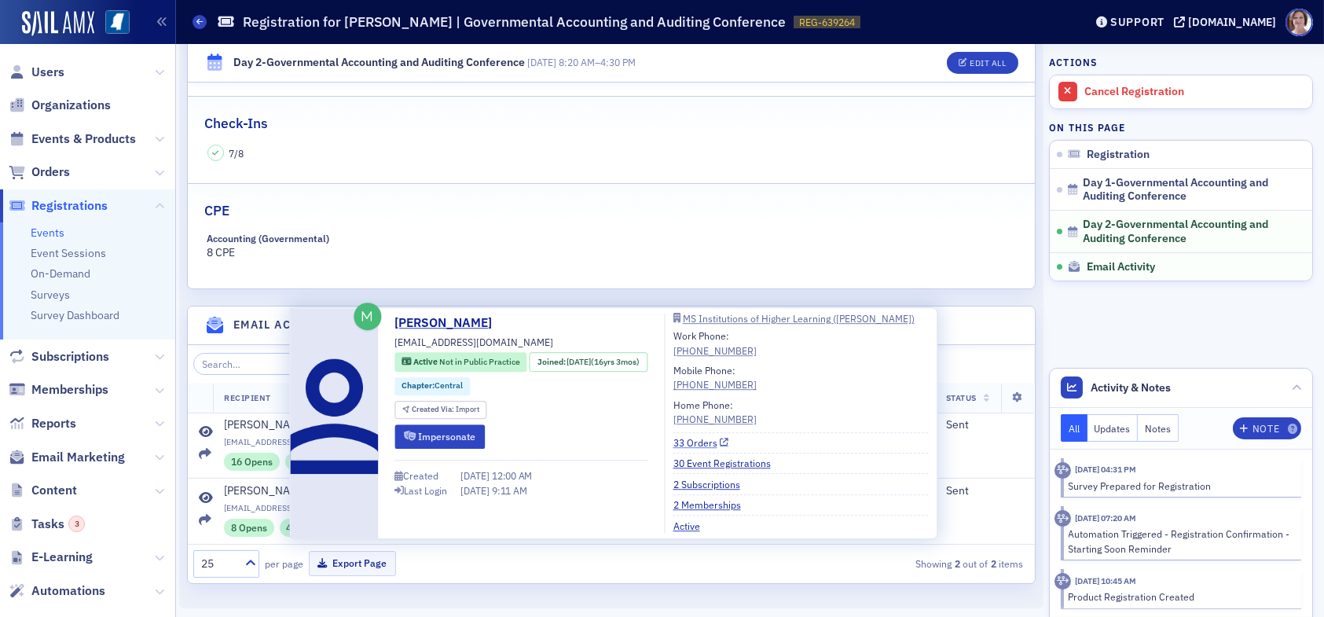
click at [718, 443] on link "33 Orders" at bounding box center [702, 442] width 56 height 14
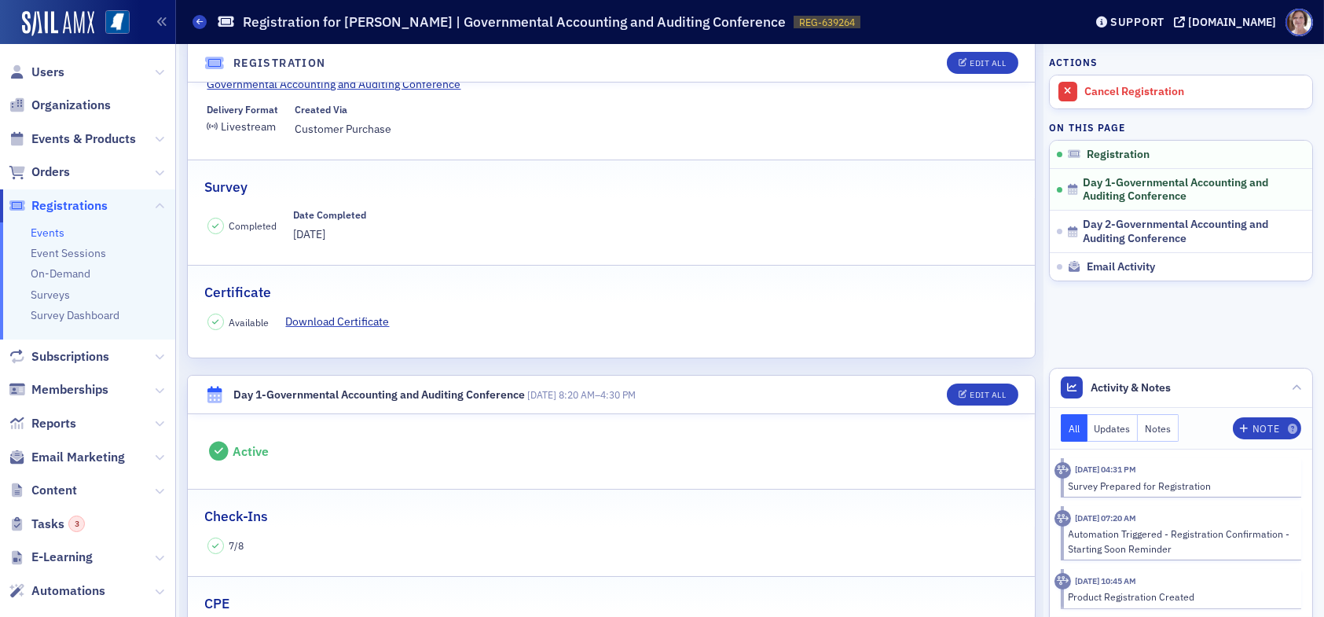
scroll to position [0, 0]
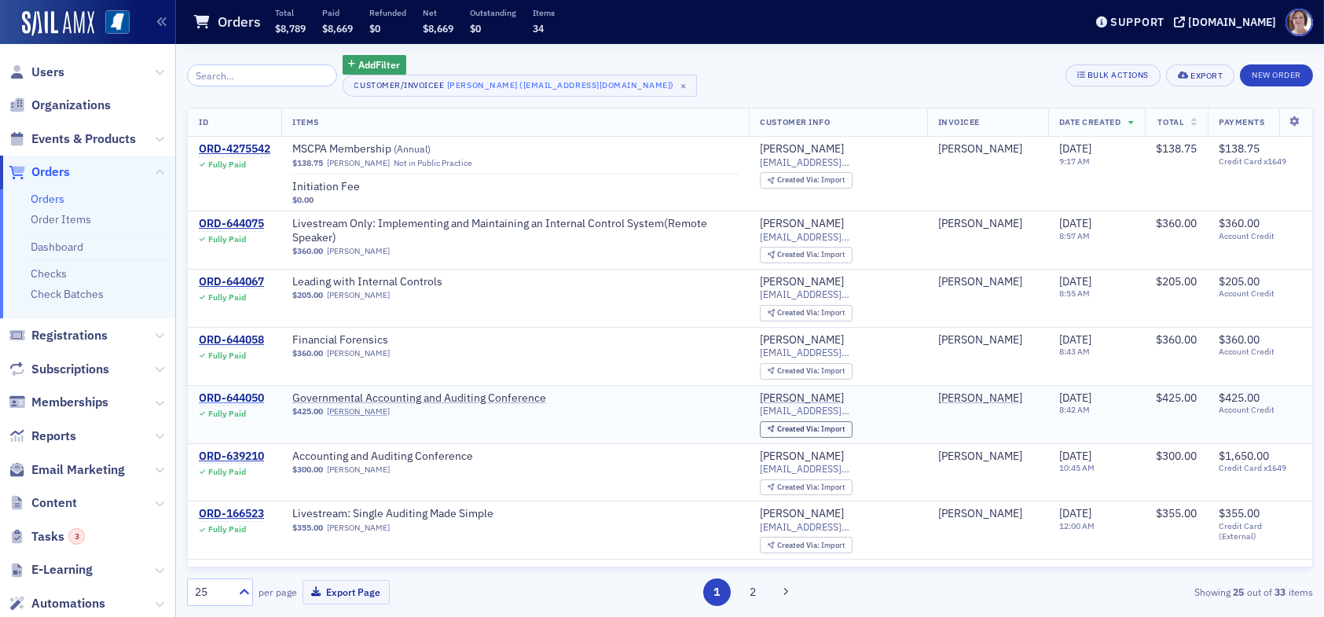
click at [248, 393] on div "ORD-644050" at bounding box center [231, 398] width 65 height 14
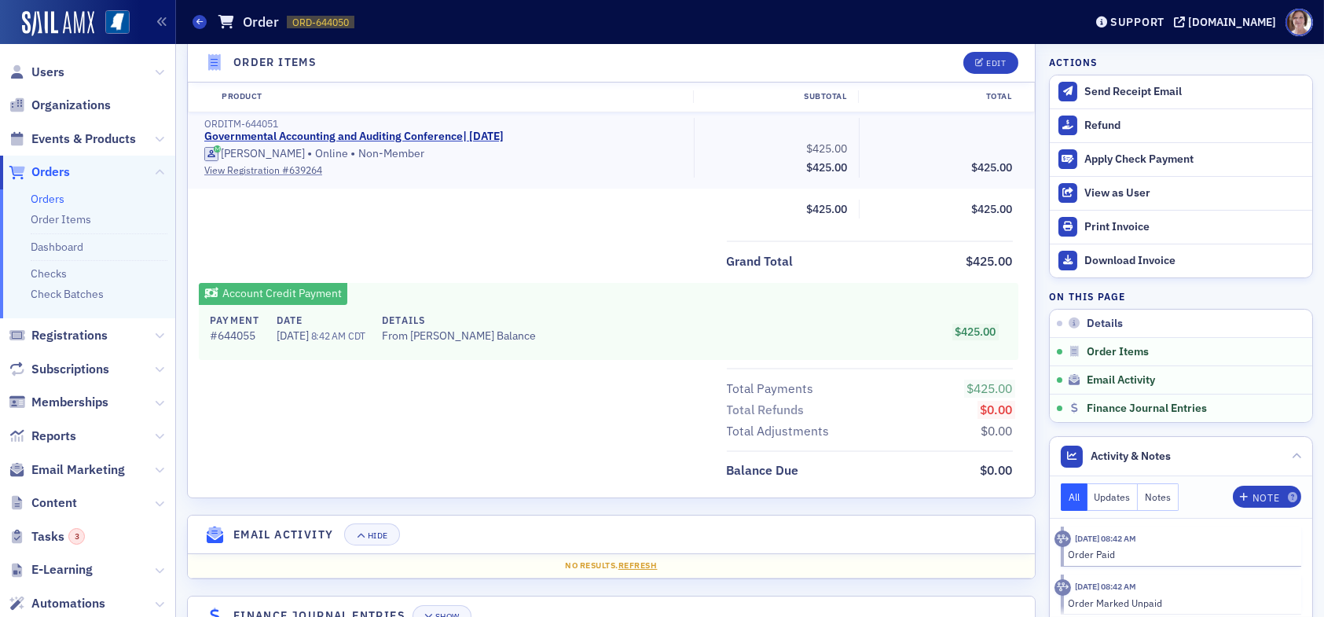
scroll to position [559, 0]
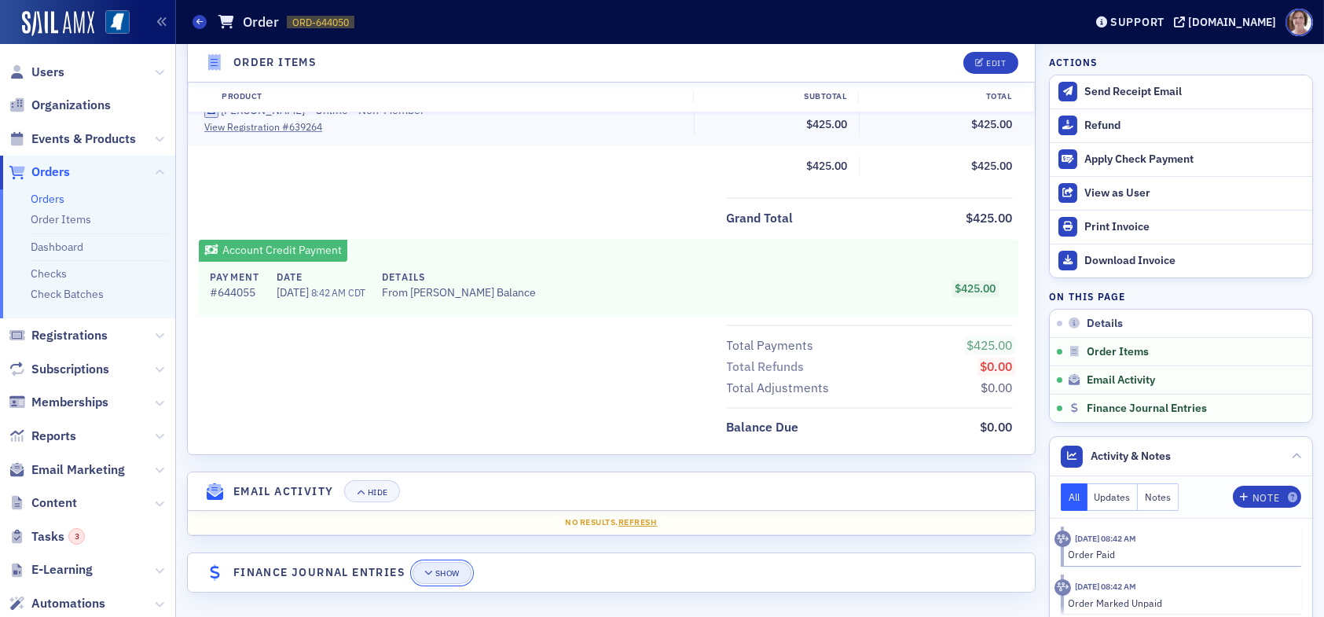
click at [450, 571] on div "Show" at bounding box center [447, 573] width 24 height 9
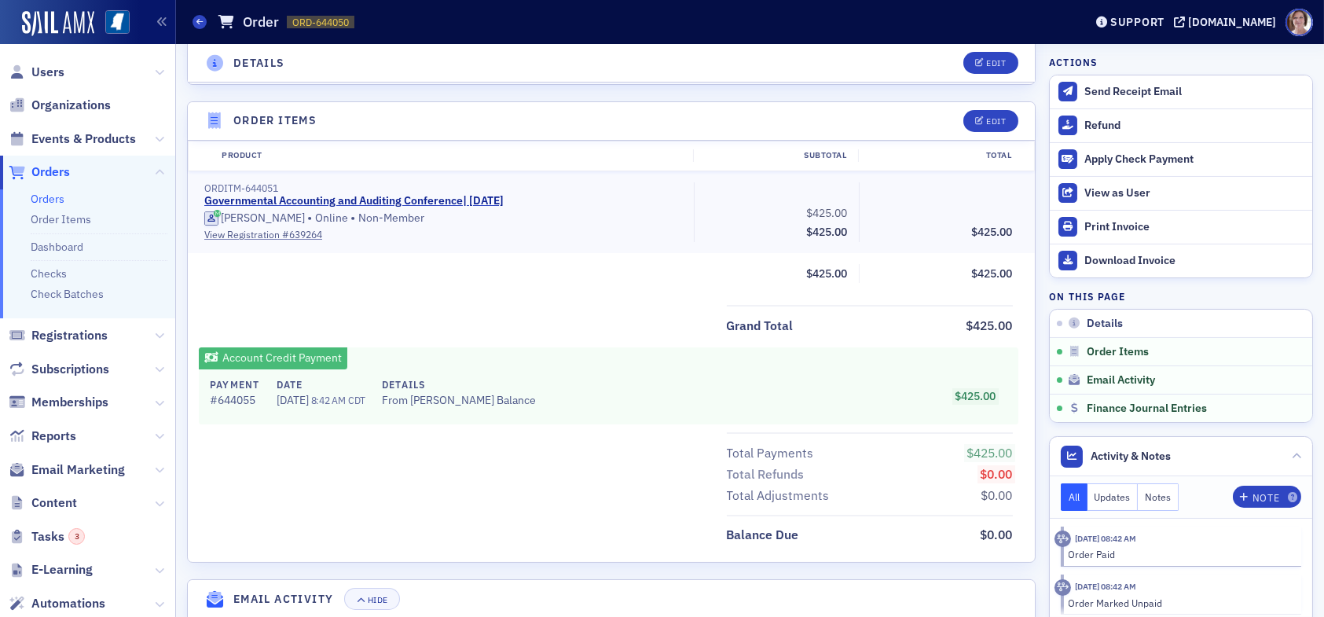
scroll to position [0, 0]
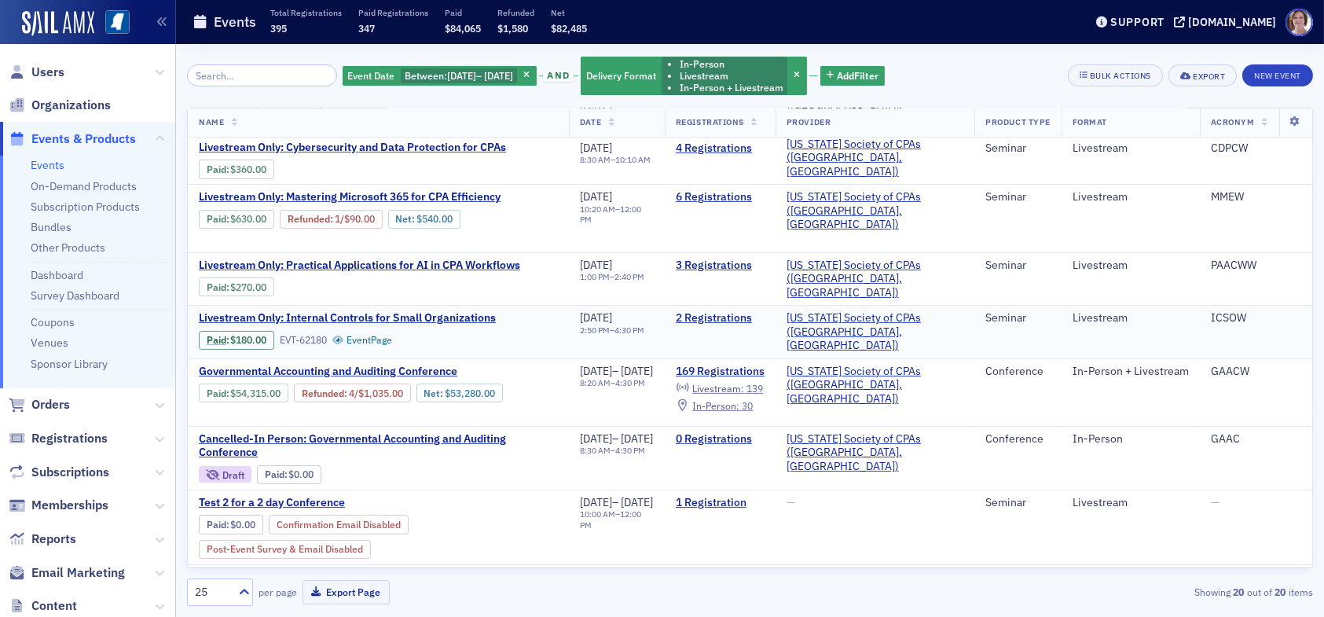
scroll to position [727, 0]
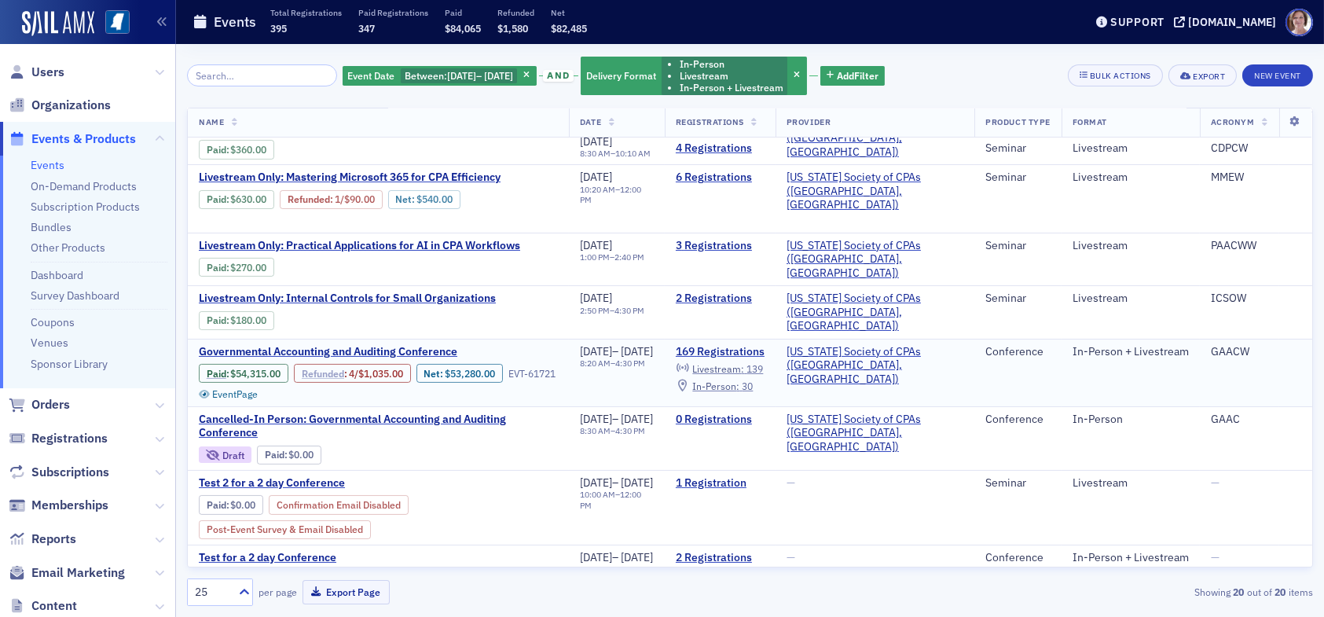
click at [335, 368] on link "Refunded" at bounding box center [323, 374] width 42 height 12
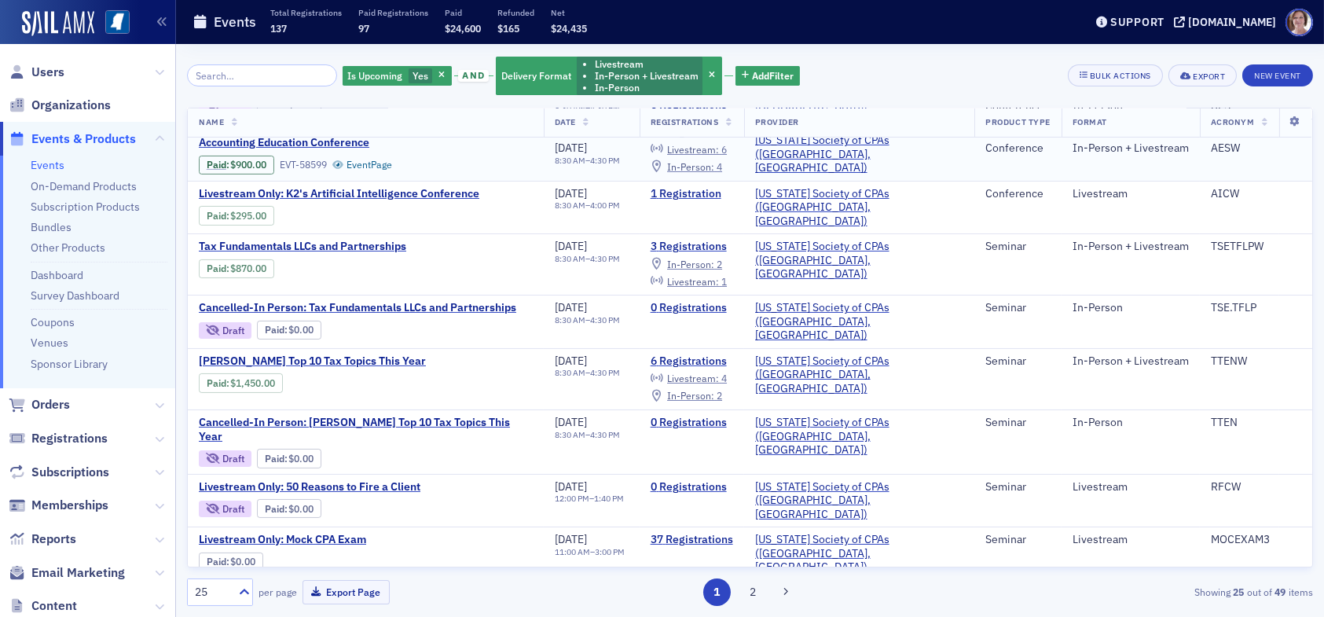
scroll to position [630, 0]
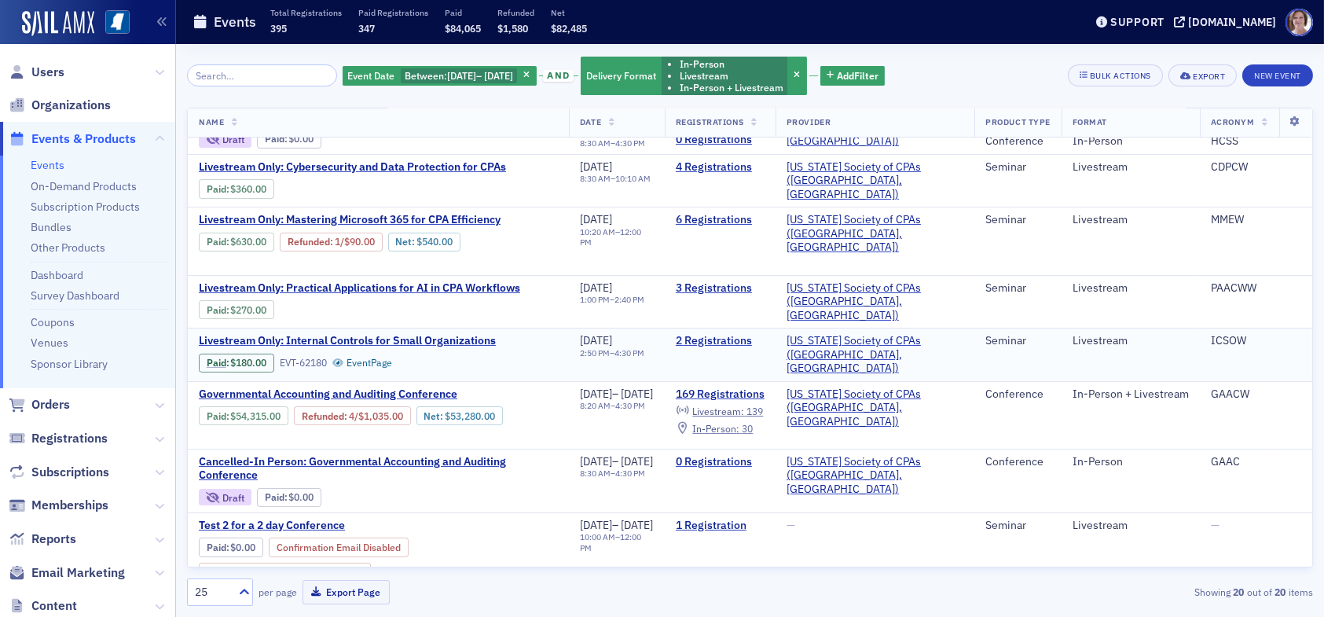
scroll to position [727, 0]
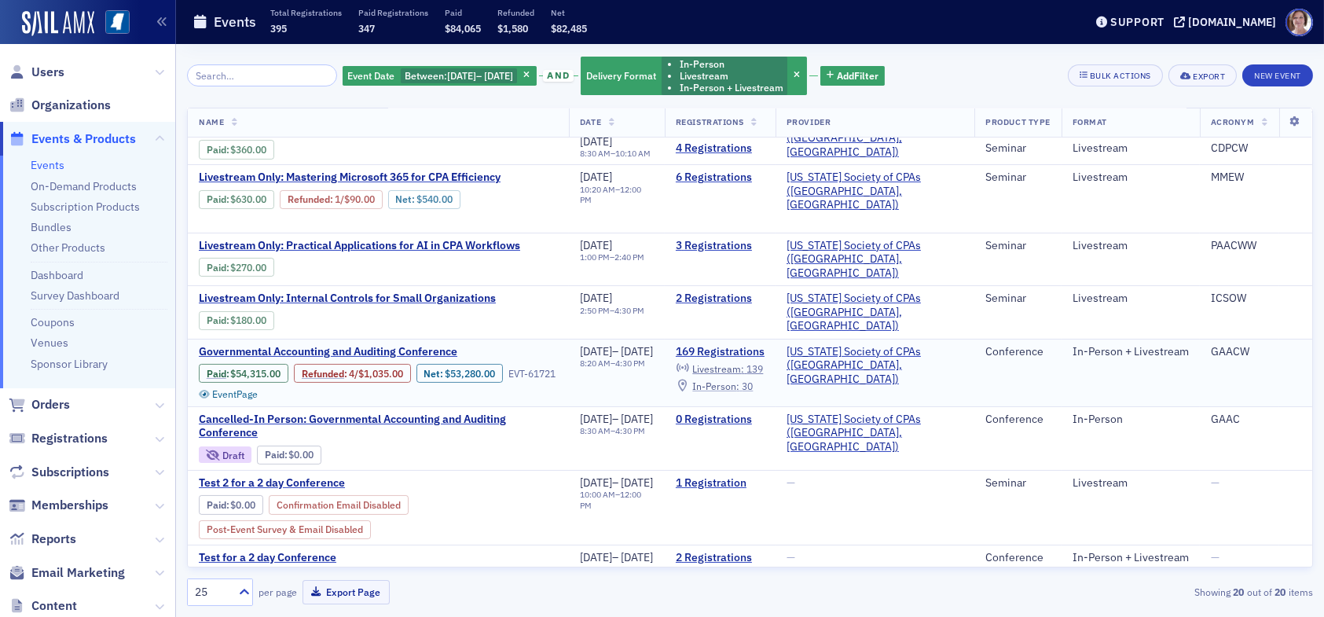
click at [753, 382] on div "In-Person : 30" at bounding box center [722, 386] width 61 height 9
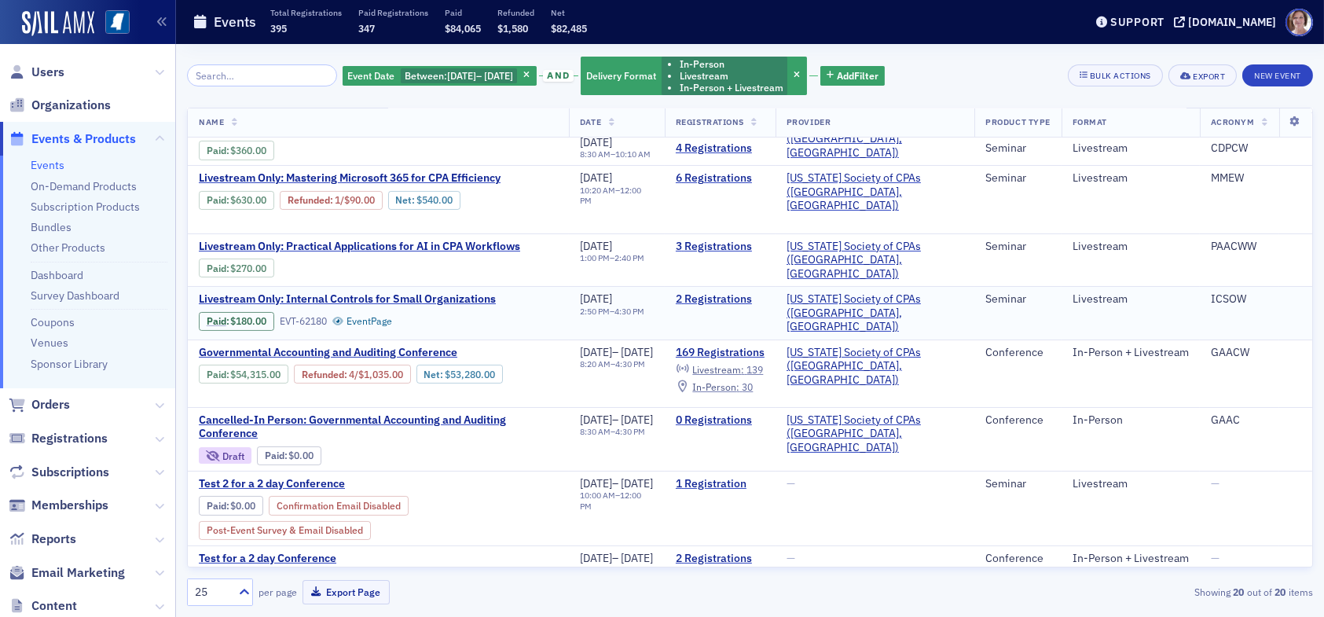
scroll to position [727, 0]
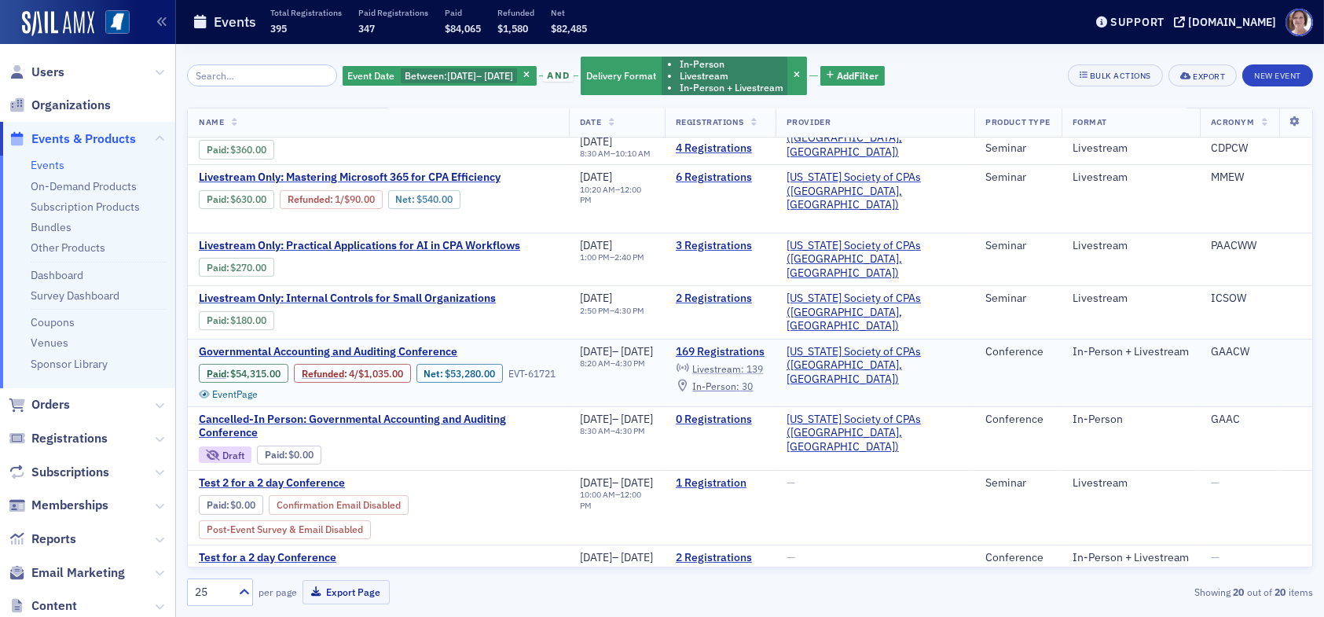
click at [744, 362] on span "Livestream :" at bounding box center [718, 368] width 52 height 13
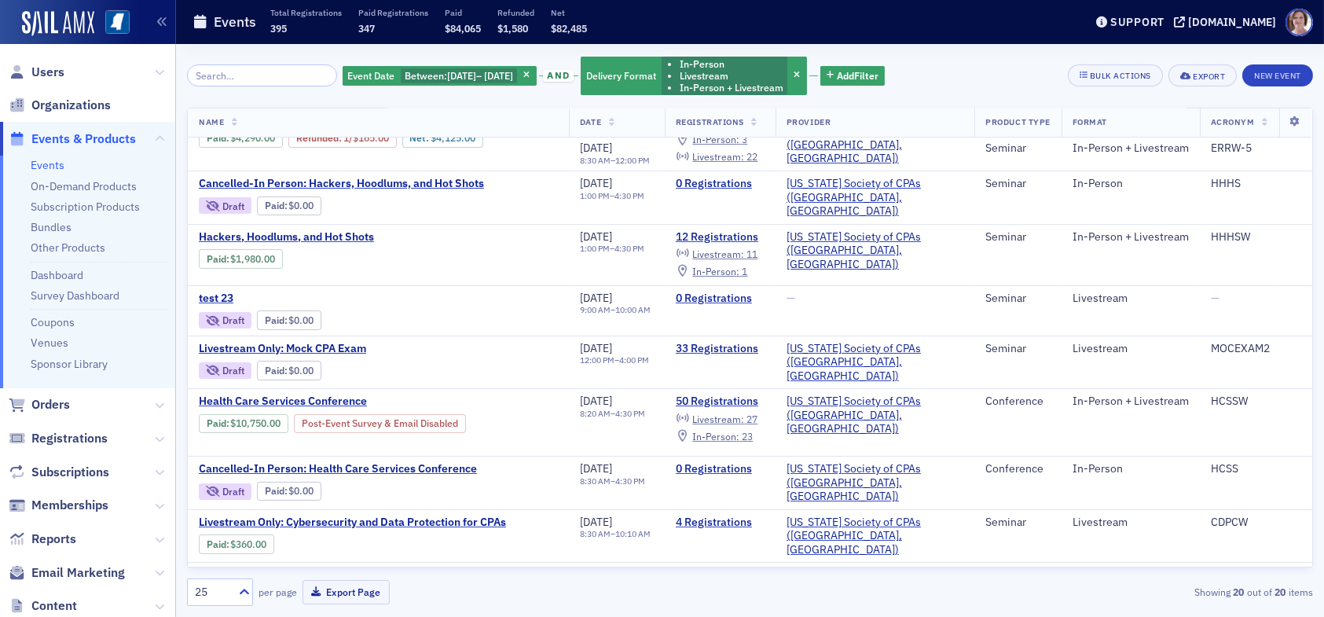
scroll to position [707, 0]
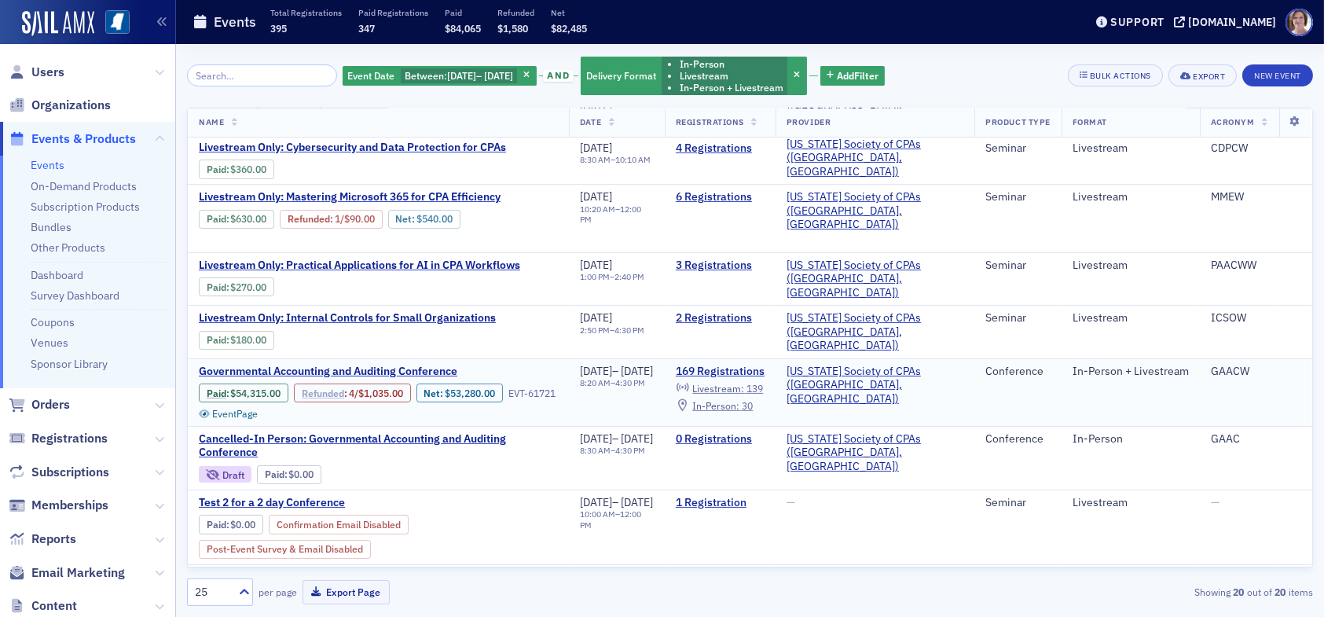
click at [315, 387] on link "Refunded" at bounding box center [323, 393] width 42 height 12
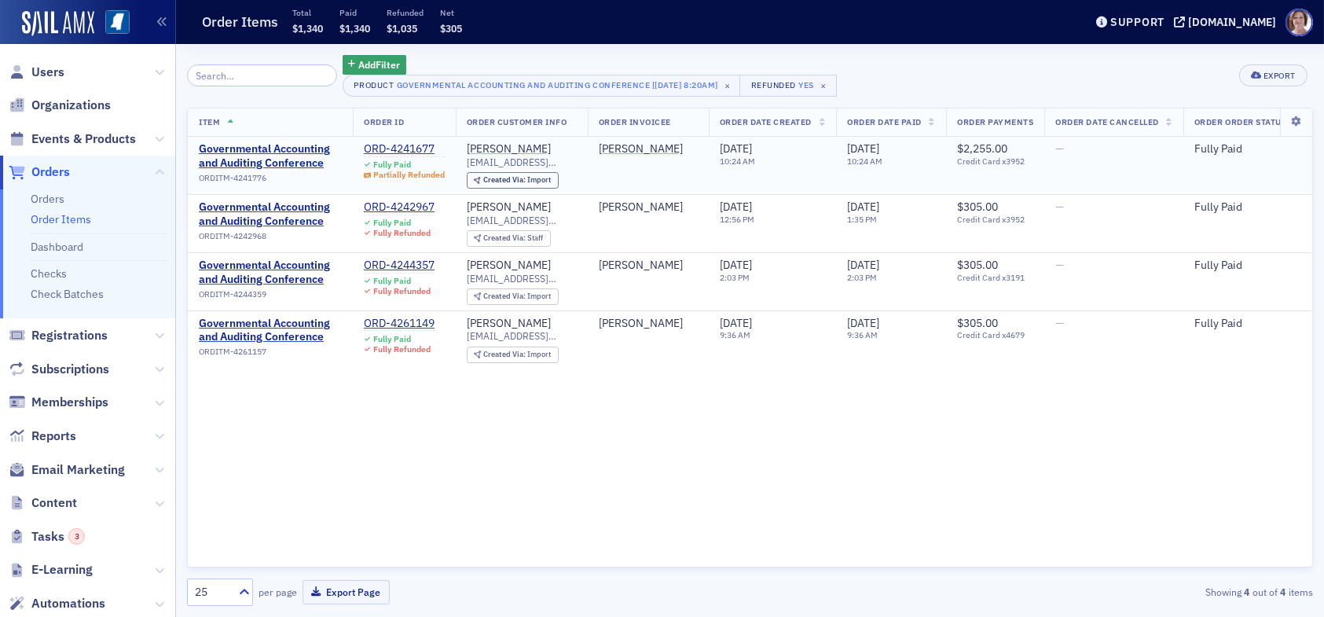
drag, startPoint x: 389, startPoint y: 145, endPoint x: 393, endPoint y: 158, distance: 13.2
click at [389, 147] on div "ORD-4241677" at bounding box center [404, 149] width 81 height 14
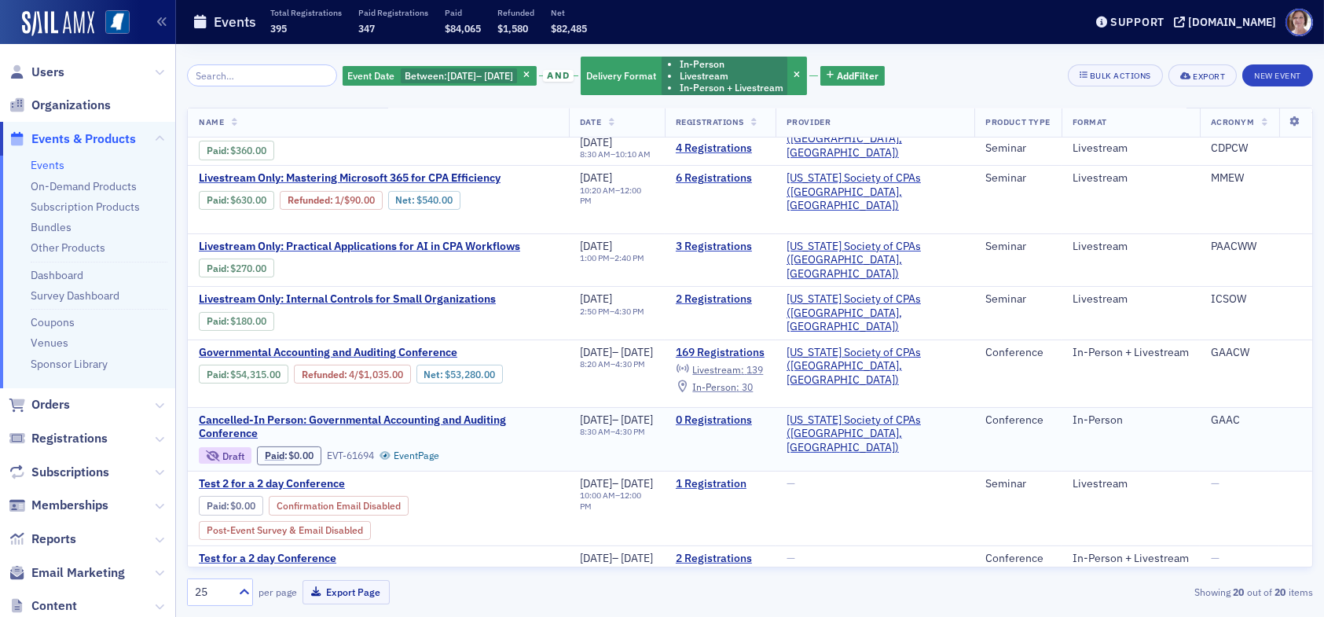
scroll to position [727, 0]
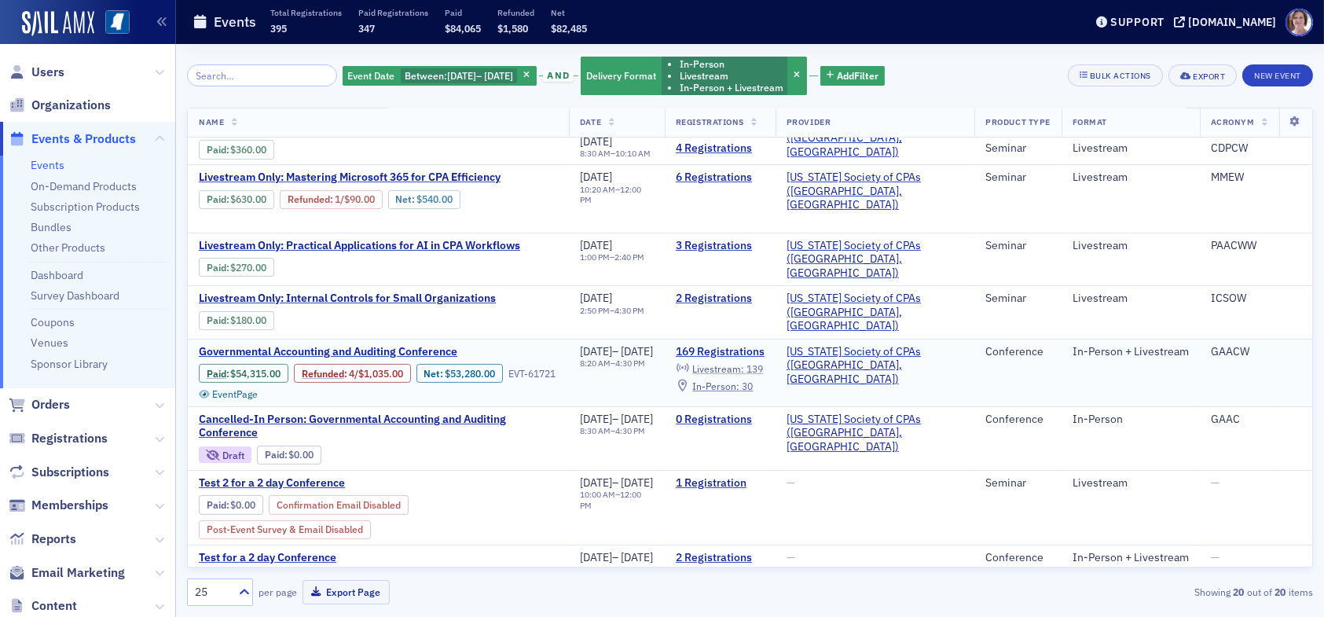
click at [744, 362] on span "Livestream :" at bounding box center [718, 368] width 52 height 13
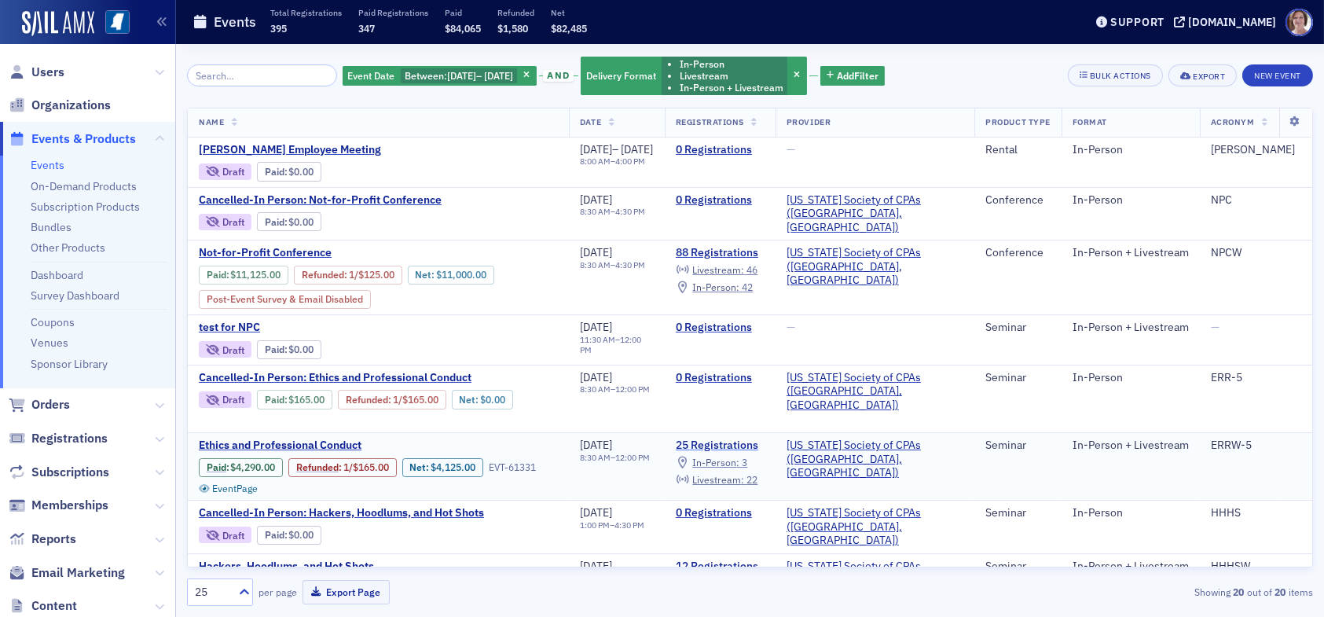
click at [724, 442] on link "25 Registrations" at bounding box center [720, 446] width 89 height 14
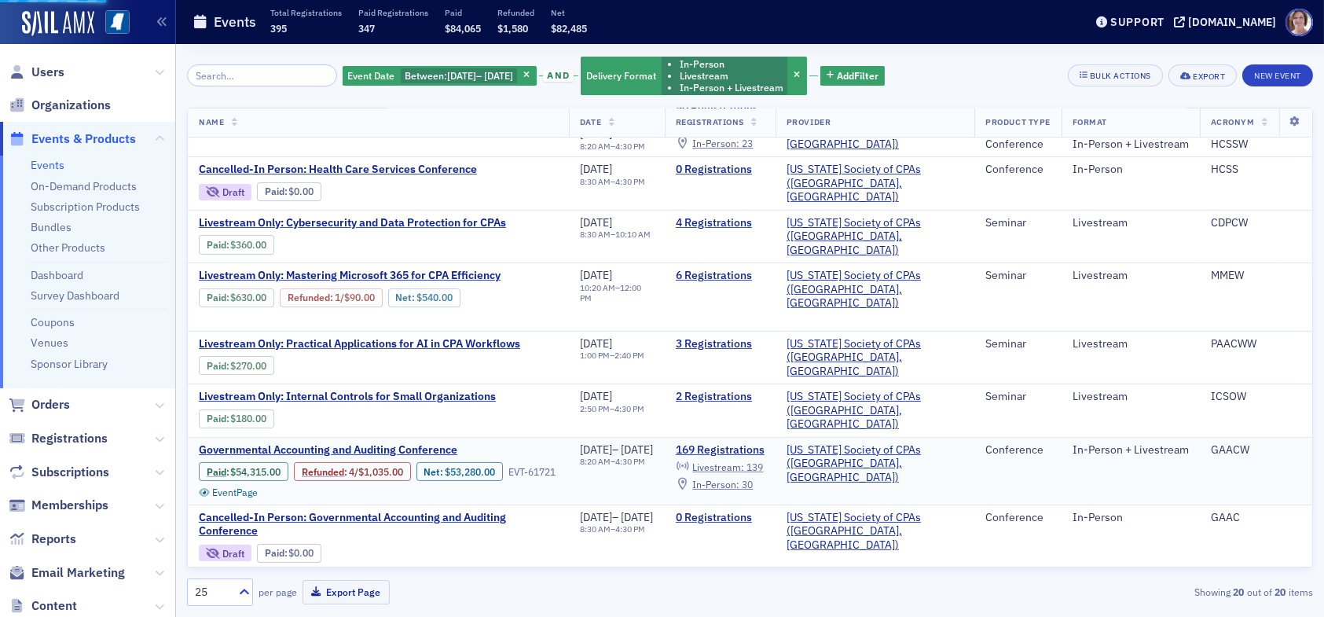
scroll to position [646, 0]
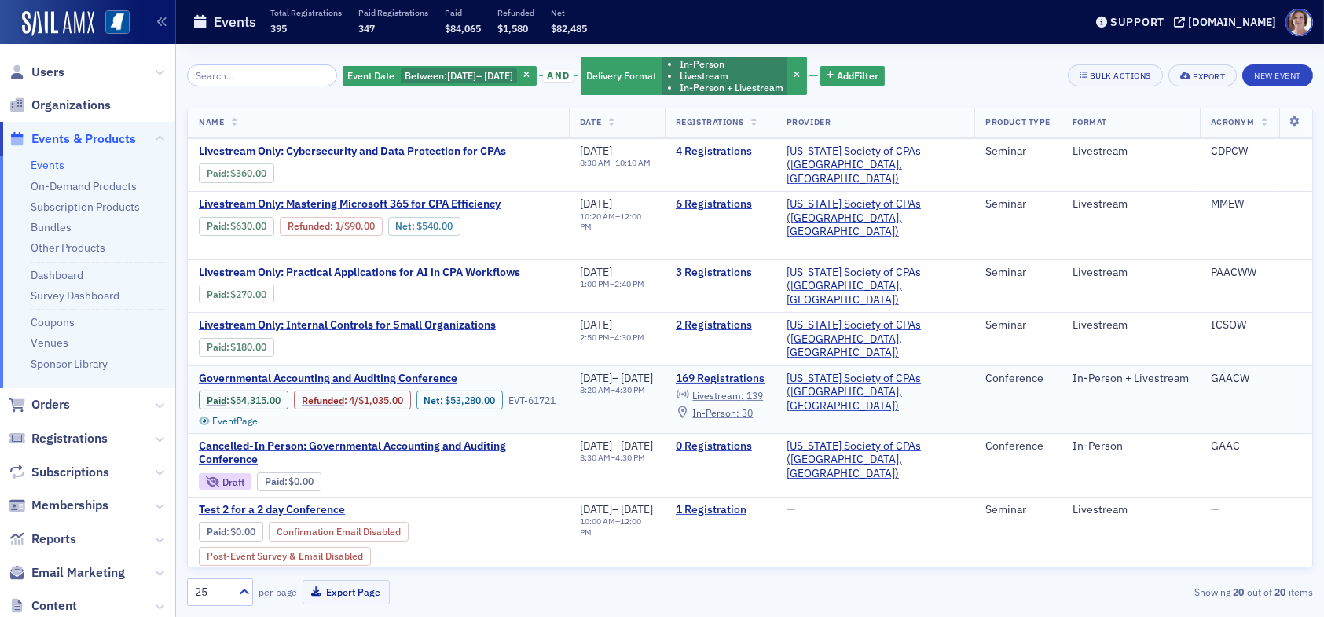
scroll to position [727, 0]
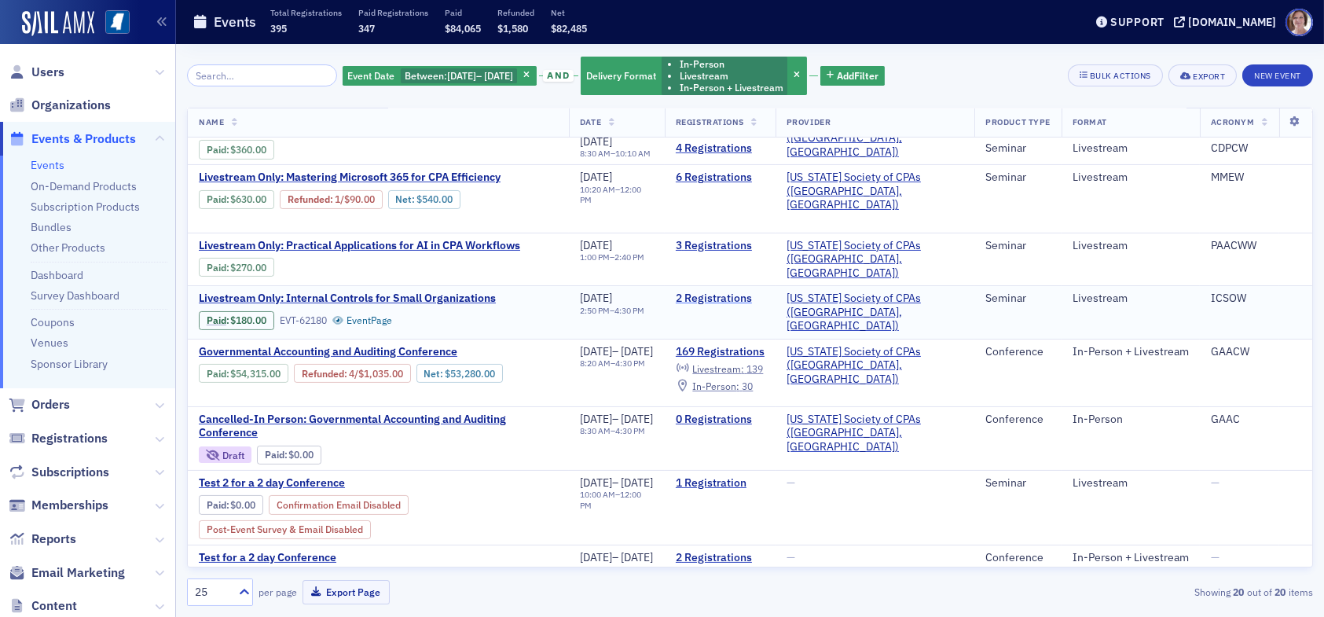
click at [748, 292] on link "2 Registrations" at bounding box center [720, 299] width 89 height 14
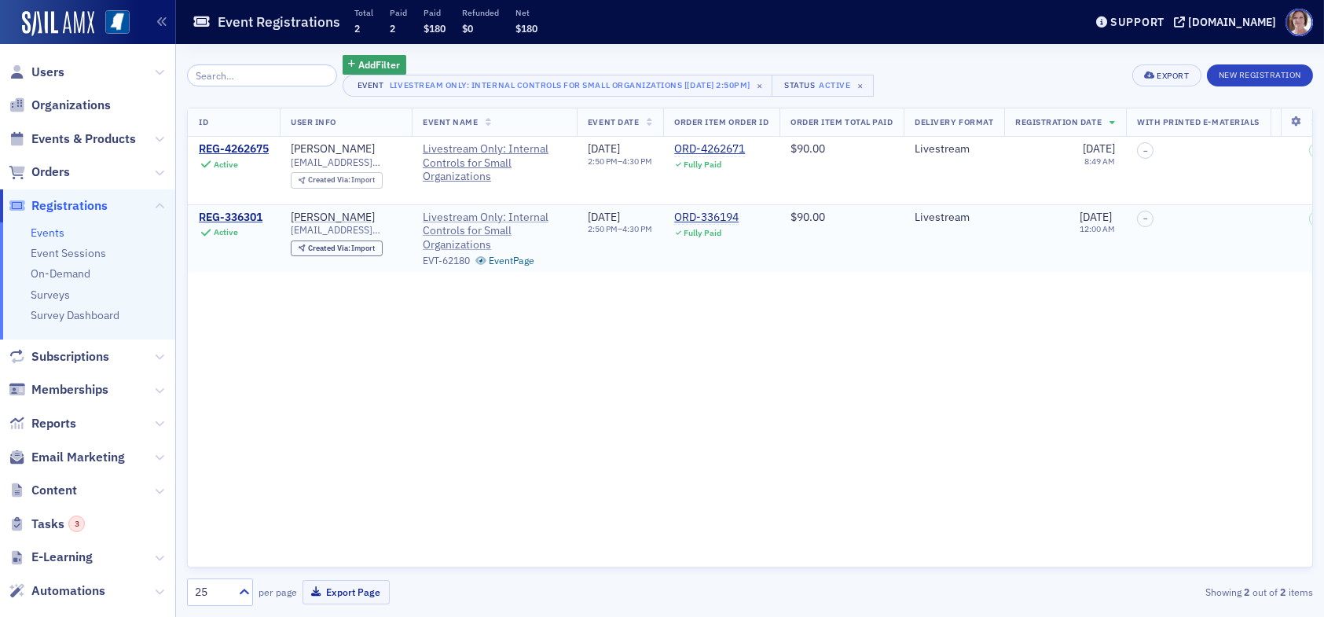
click at [465, 238] on span "Livestream Only: Internal Controls for Small Organizations" at bounding box center [494, 232] width 143 height 42
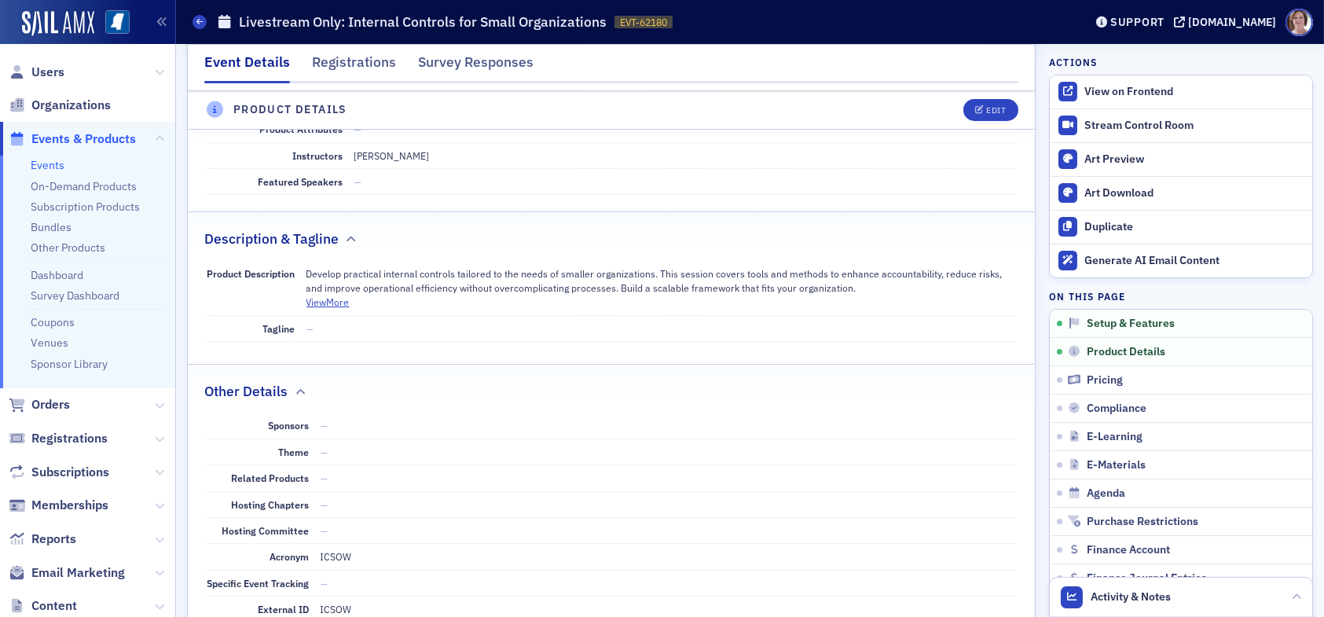
scroll to position [393, 0]
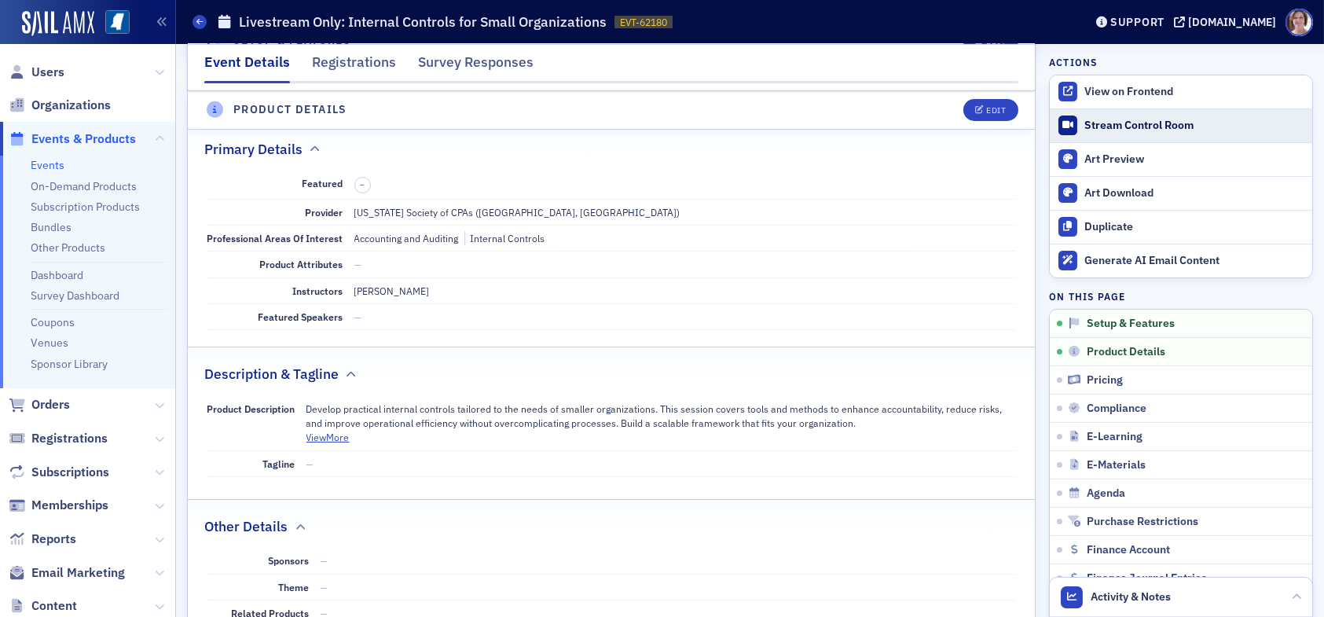
click at [1118, 123] on div "Stream Control Room" at bounding box center [1195, 126] width 220 height 14
click at [360, 71] on div "Registrations" at bounding box center [354, 66] width 84 height 29
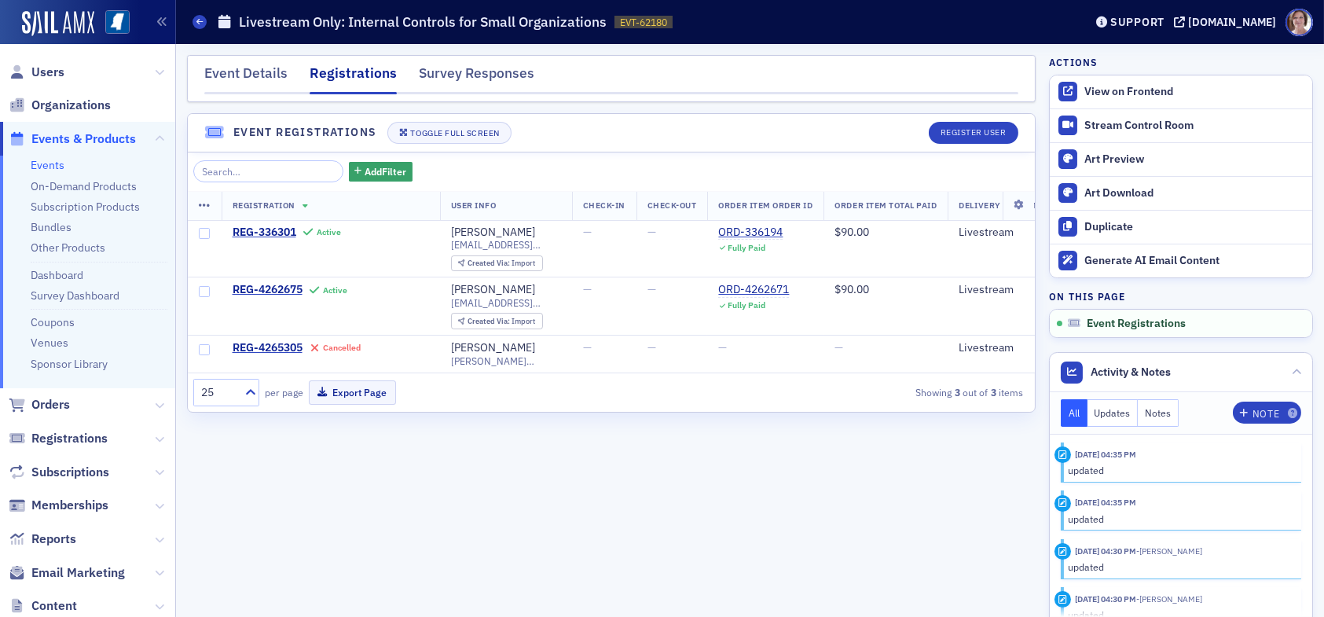
click at [46, 163] on link "Events" at bounding box center [48, 165] width 34 height 14
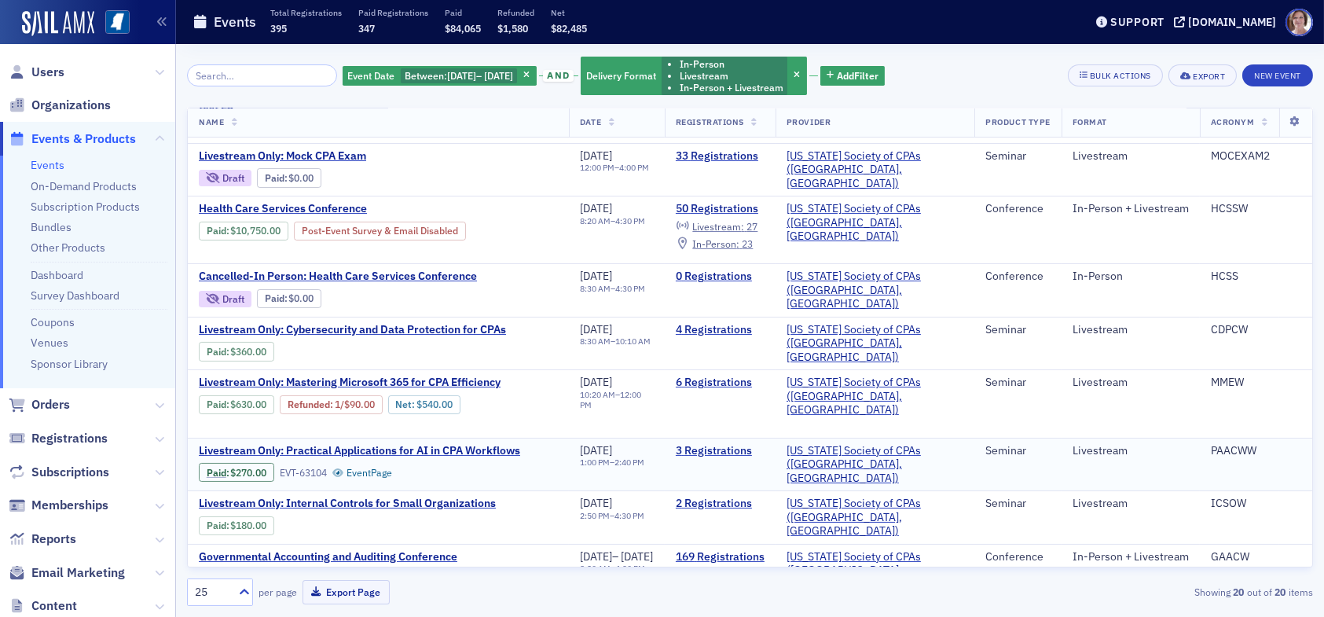
scroll to position [550, 0]
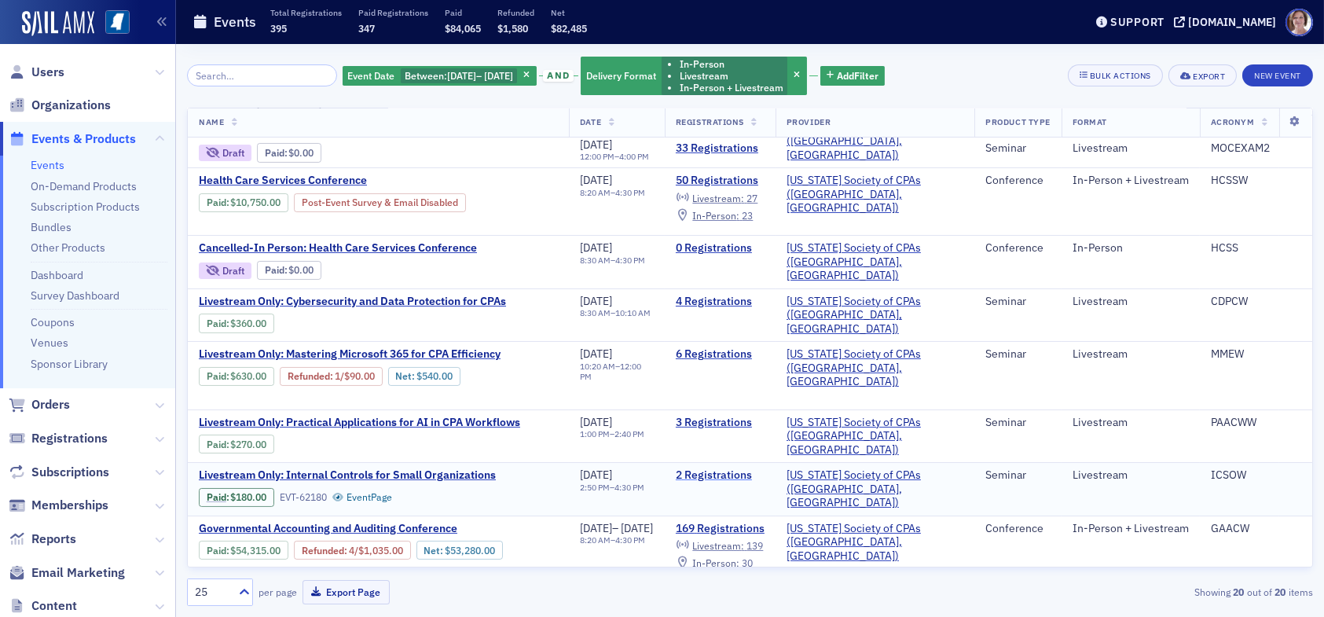
click at [762, 468] on link "2 Registrations" at bounding box center [720, 475] width 89 height 14
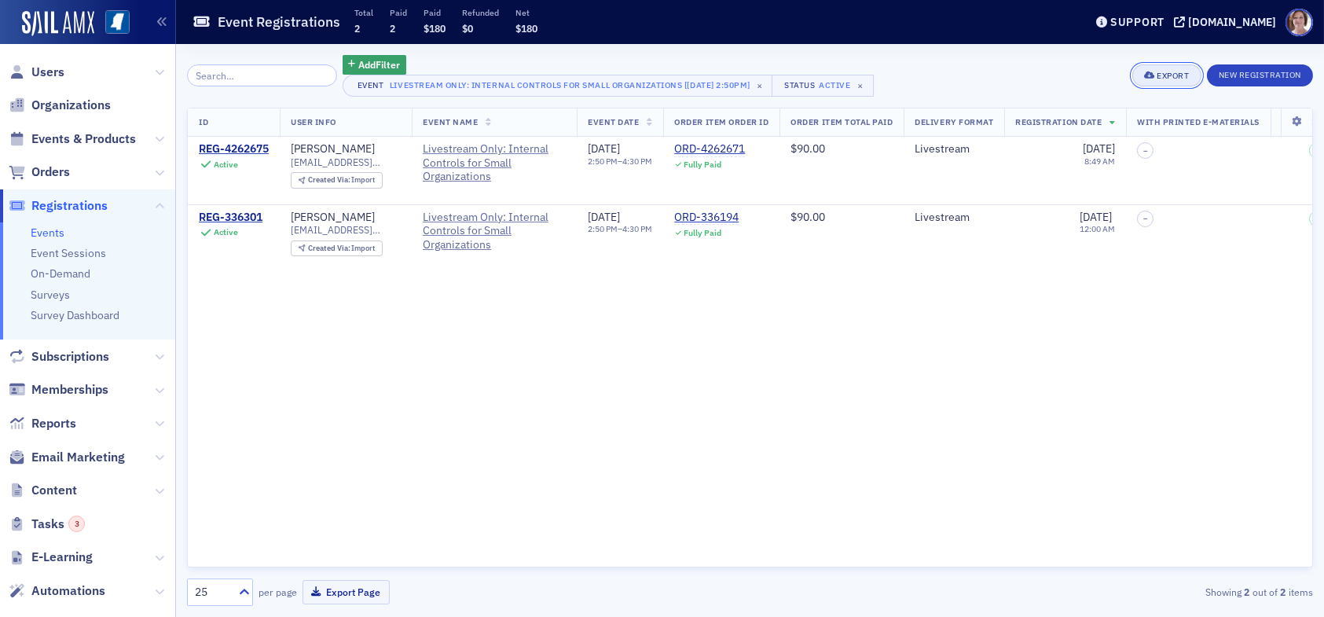
click at [1177, 74] on div "Export" at bounding box center [1173, 76] width 32 height 9
click at [1094, 128] on button "Export All ( 2 Event Registrations )" at bounding box center [1116, 128] width 165 height 25
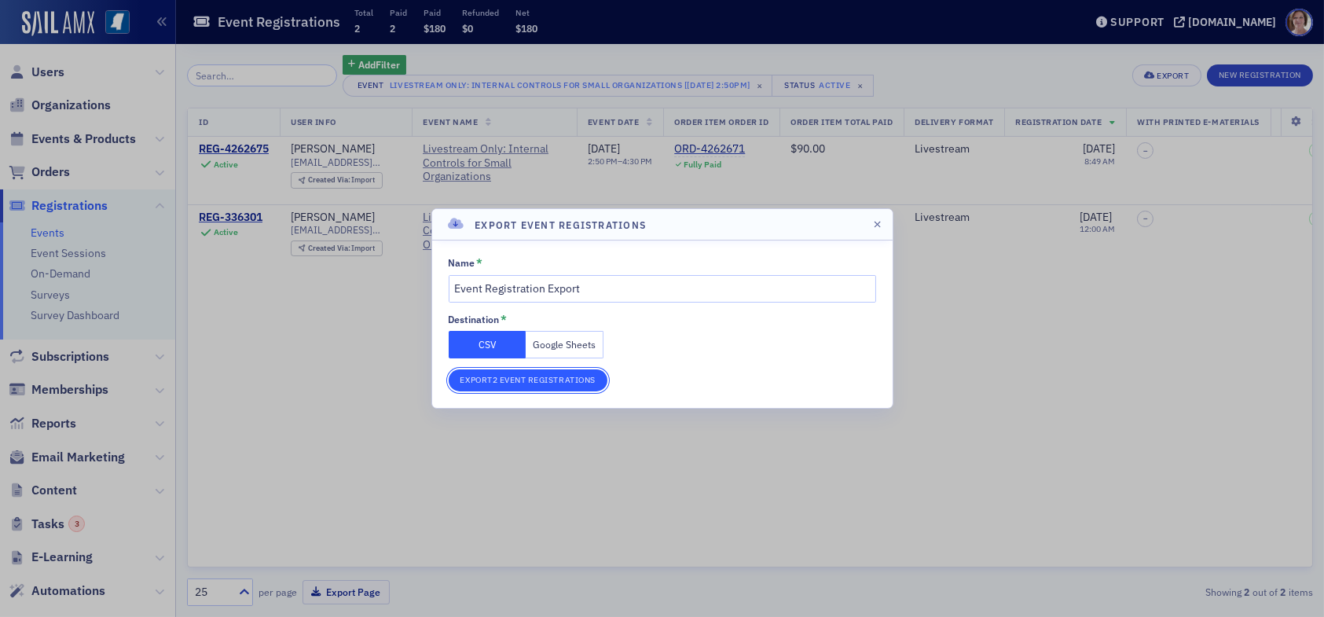
click at [538, 382] on button "Export 2 Event Registrations" at bounding box center [528, 380] width 159 height 22
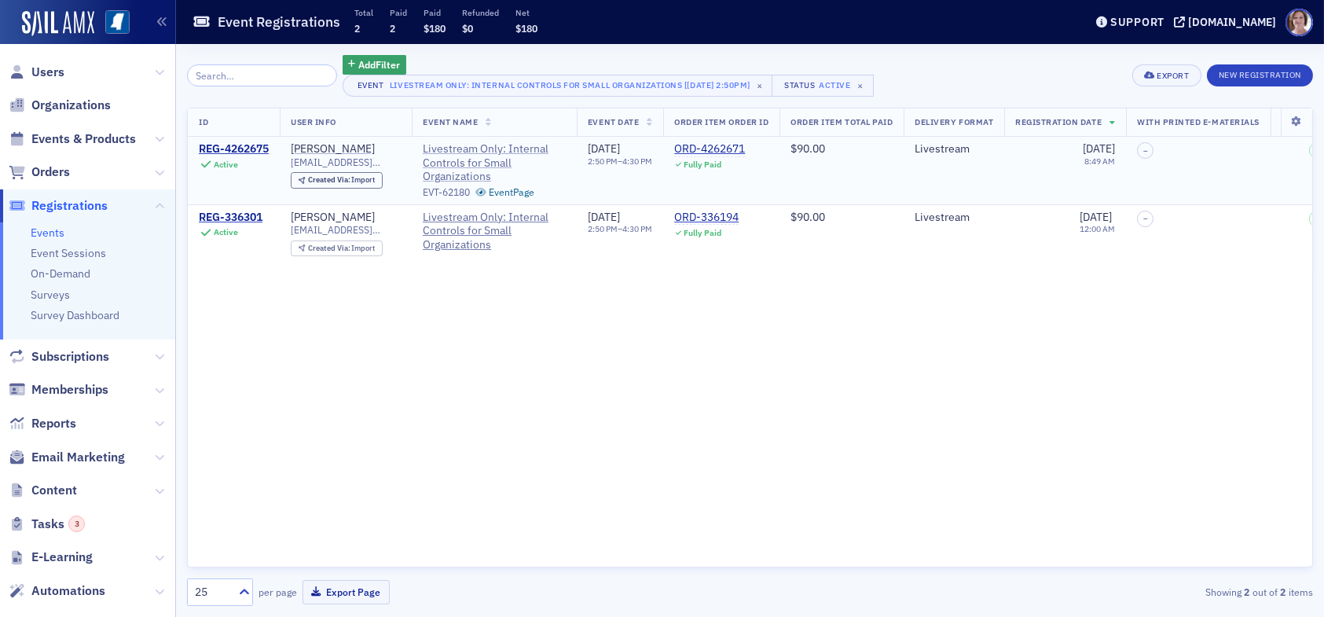
click at [483, 156] on span "Livestream Only: Internal Controls for Small Organizations" at bounding box center [494, 163] width 143 height 42
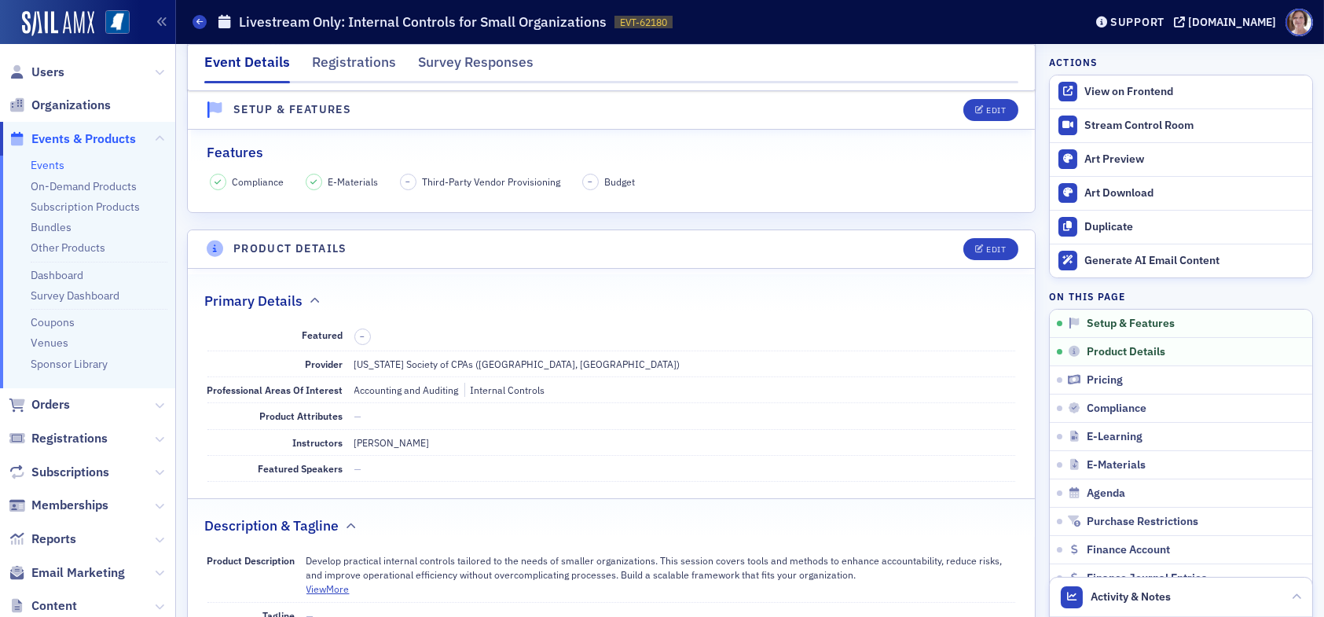
scroll to position [79, 0]
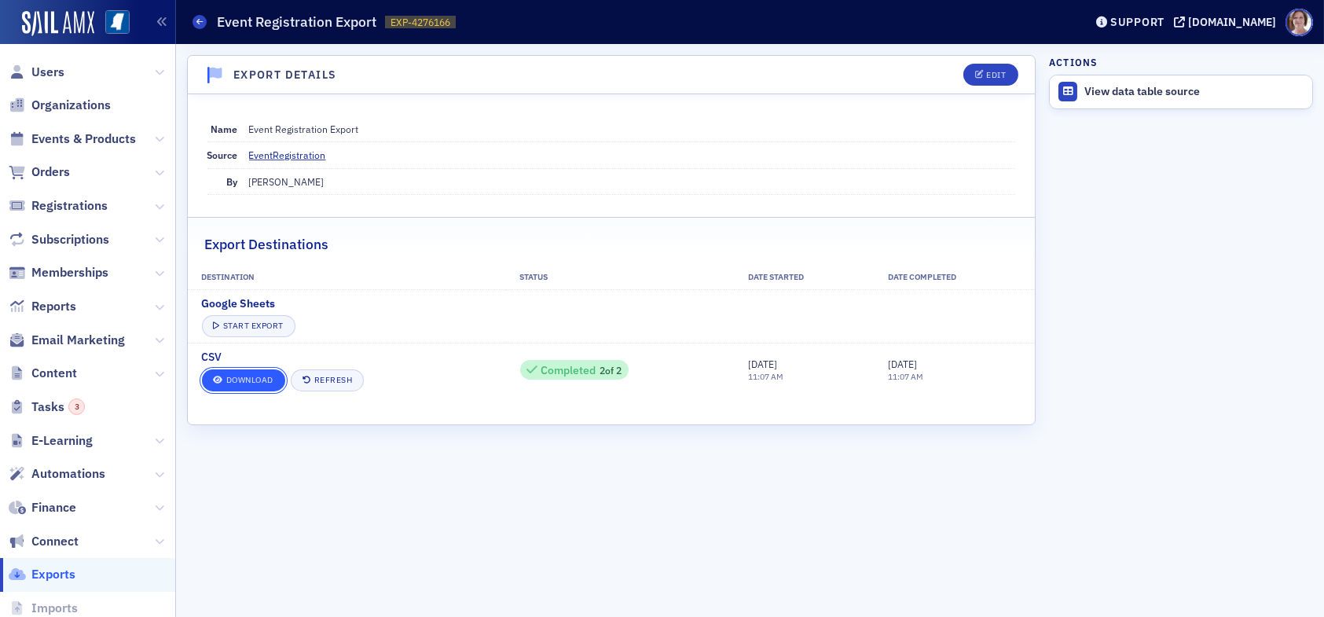
click at [254, 380] on link "Download" at bounding box center [243, 380] width 83 height 22
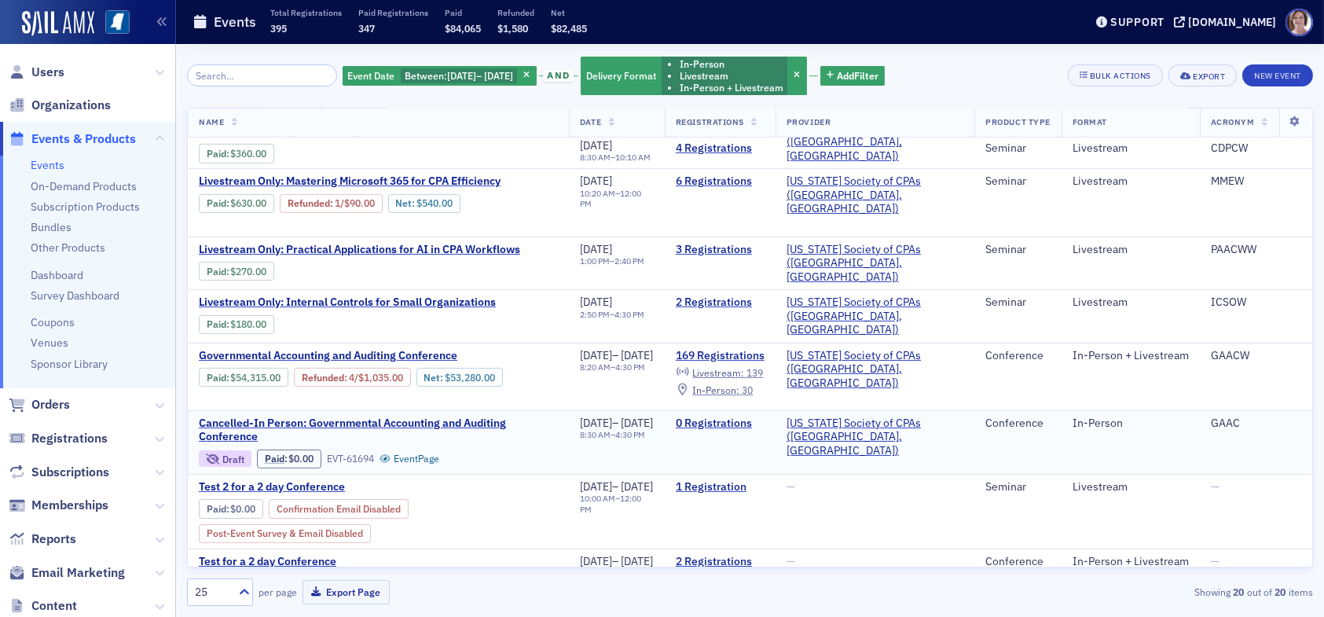
scroll to position [727, 0]
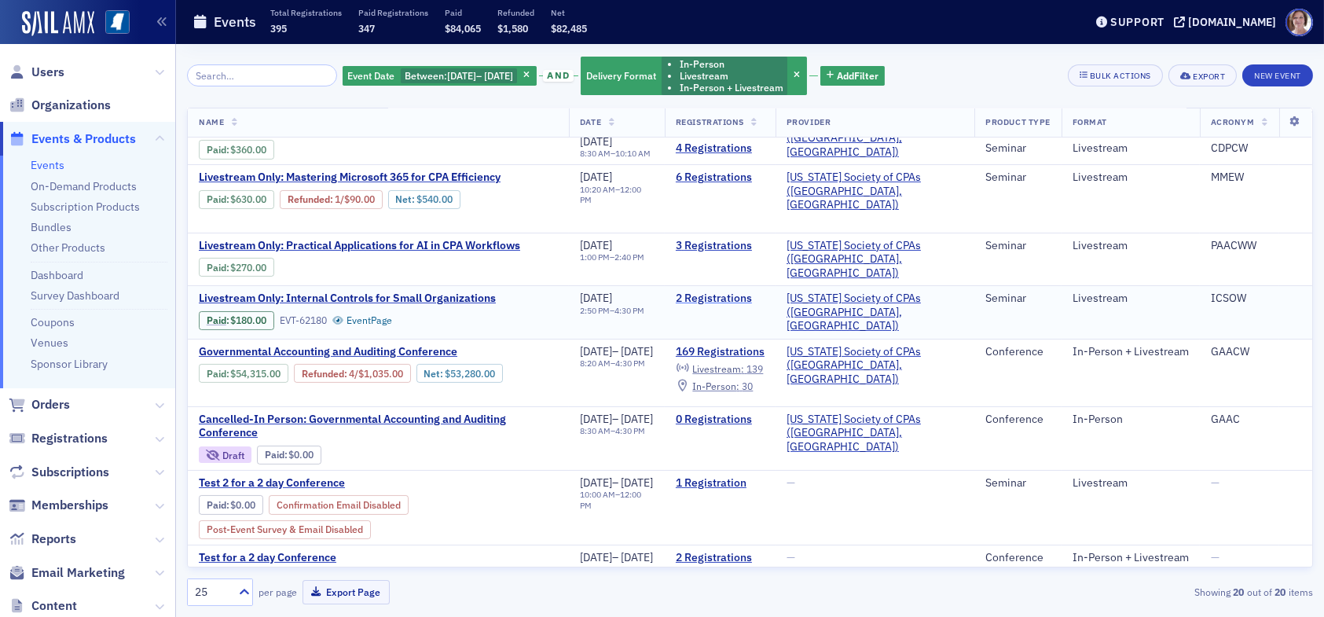
click at [747, 292] on link "2 Registrations" at bounding box center [720, 299] width 89 height 14
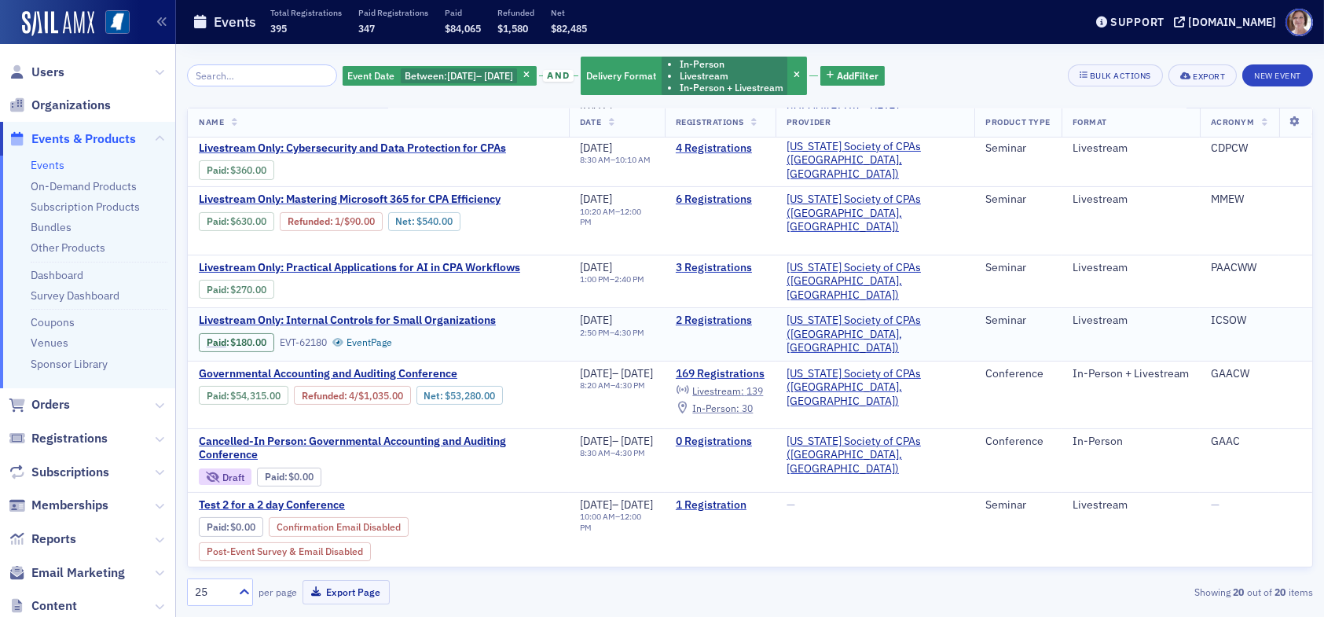
scroll to position [707, 0]
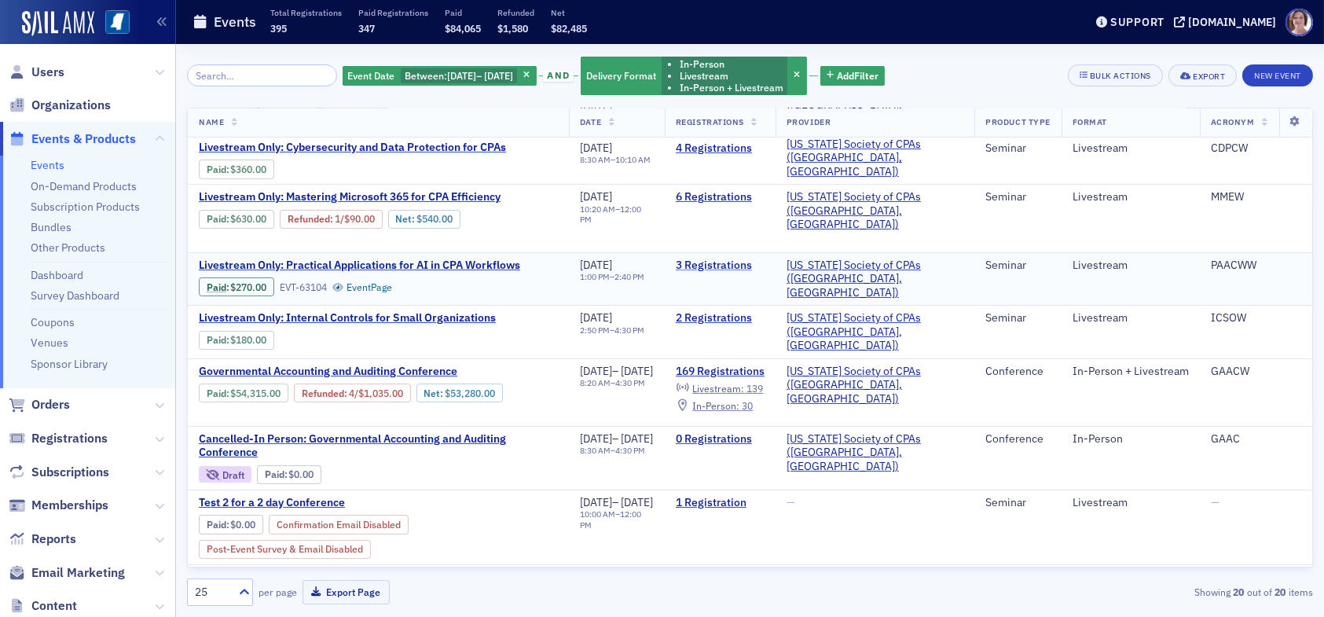
click at [758, 259] on link "3 Registrations" at bounding box center [720, 266] width 89 height 14
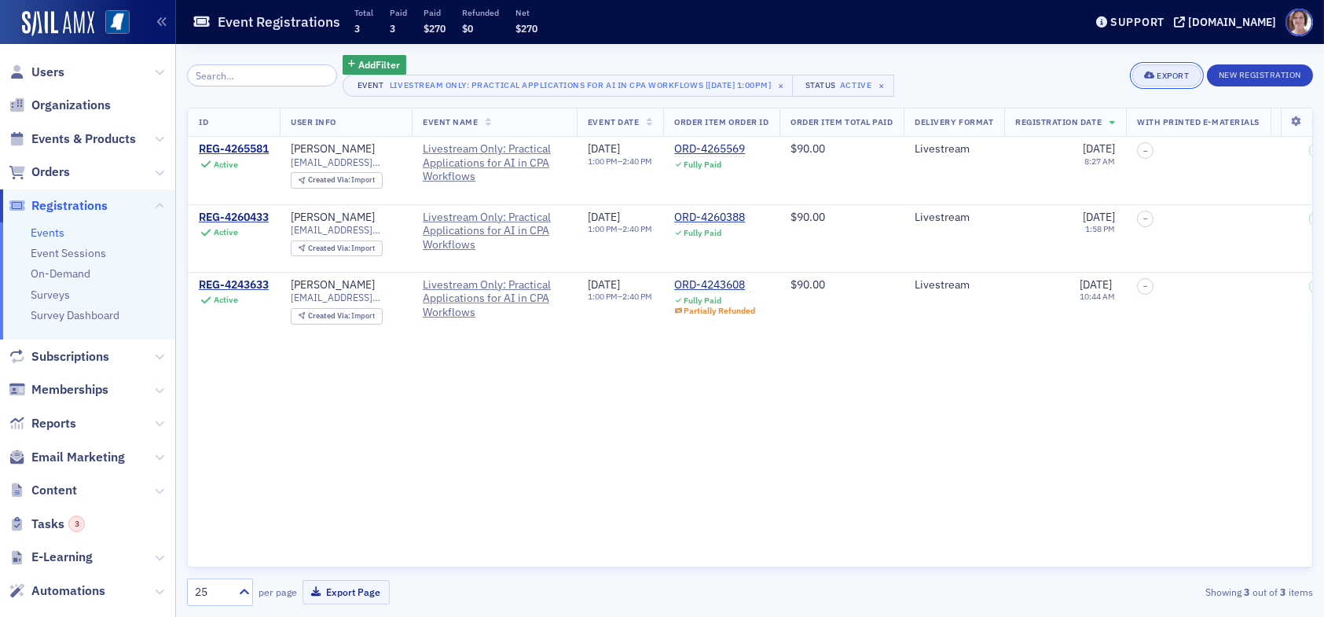
click at [1171, 77] on div "Export" at bounding box center [1173, 76] width 32 height 9
click at [1110, 129] on button "Export All ( 3 Event Registrations )" at bounding box center [1116, 128] width 165 height 25
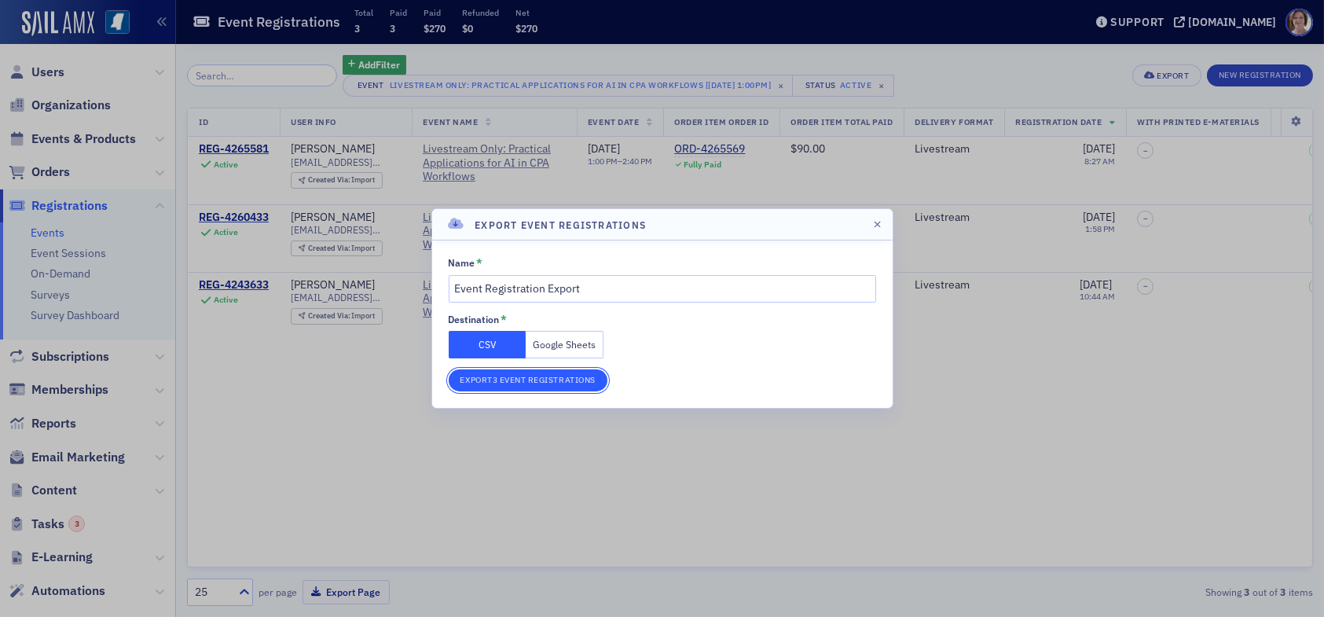
click at [541, 380] on button "Export 3 Event Registrations" at bounding box center [528, 380] width 159 height 22
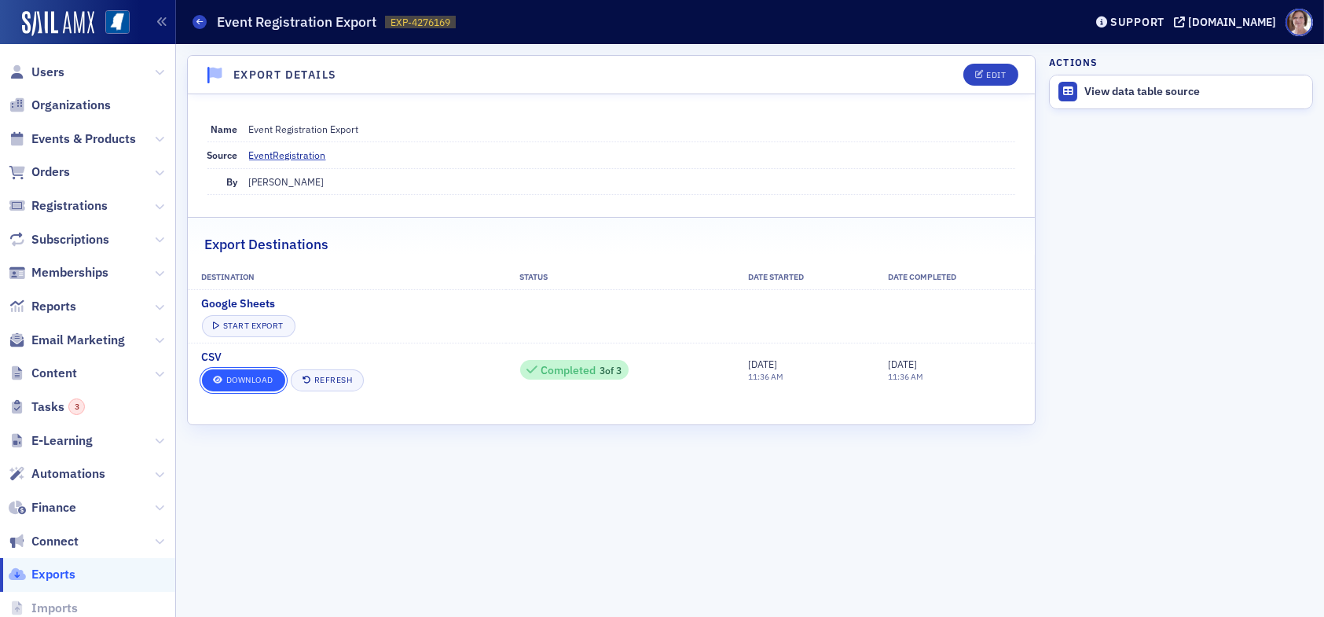
click at [270, 376] on link "Download" at bounding box center [243, 380] width 83 height 22
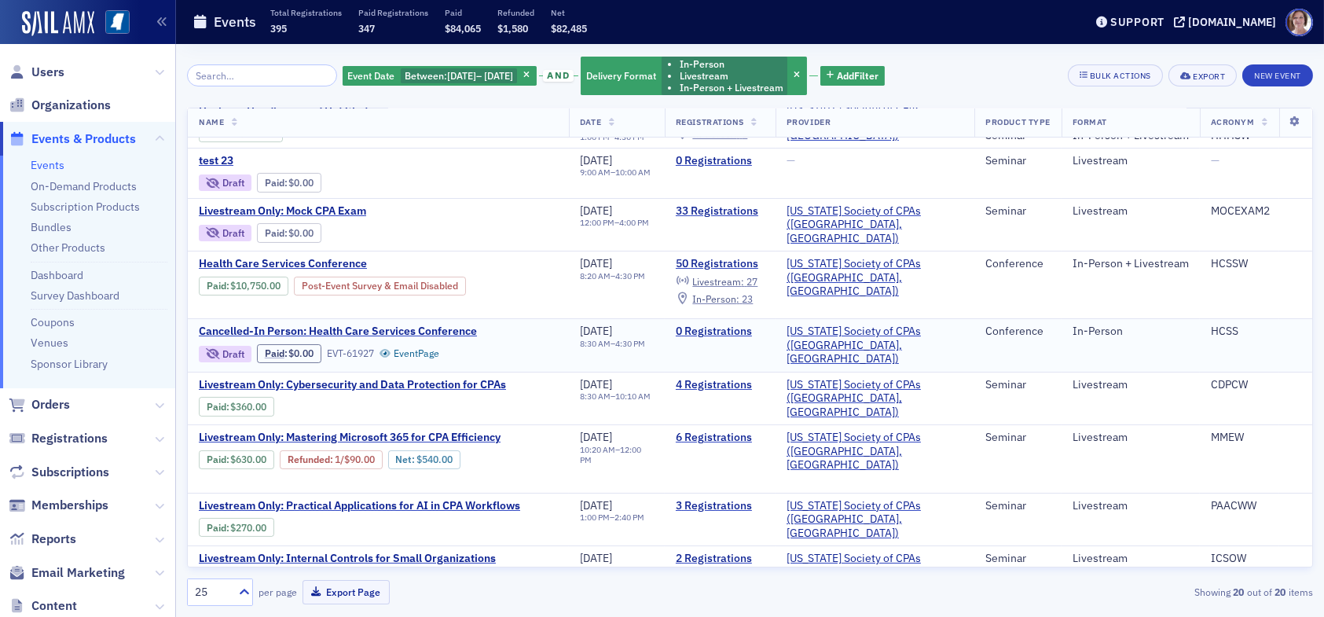
scroll to position [472, 0]
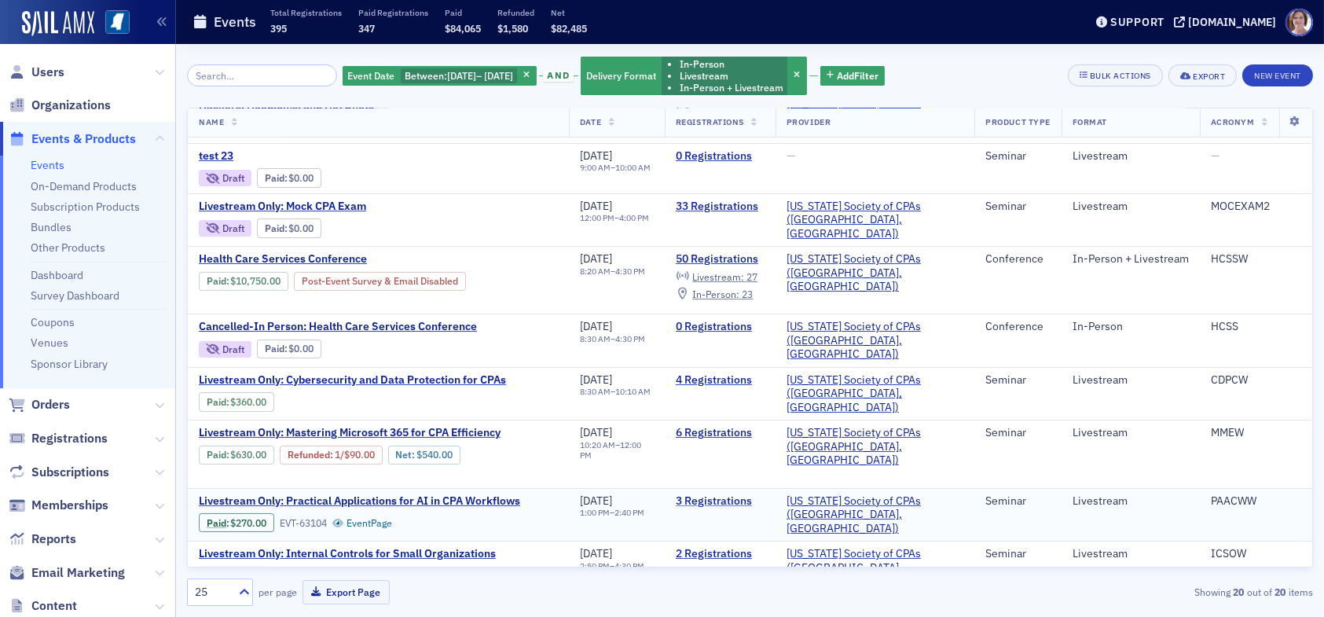
click at [746, 494] on link "3 Registrations" at bounding box center [720, 501] width 89 height 14
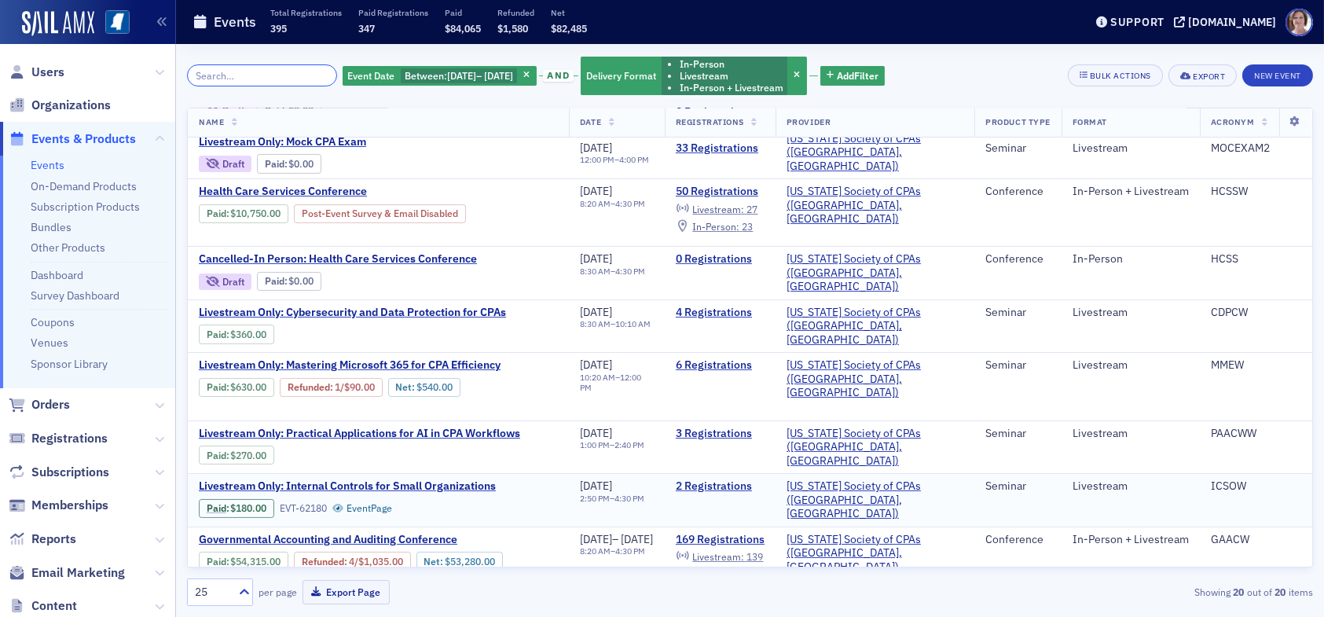
scroll to position [550, 0]
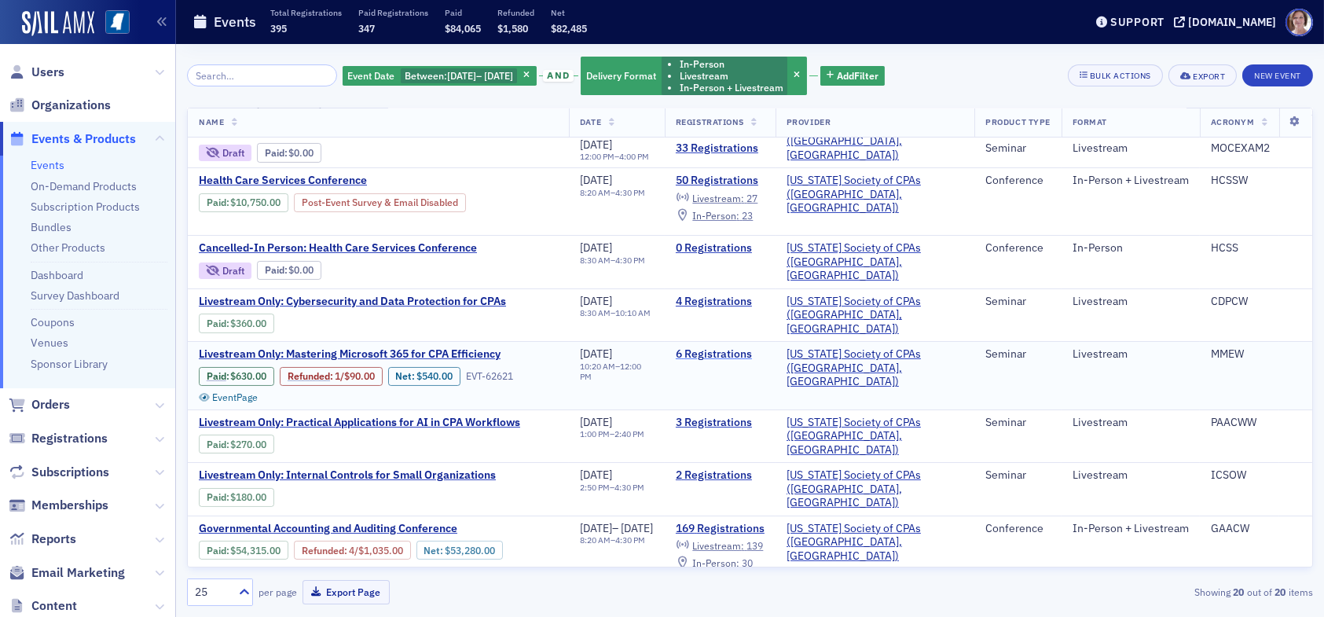
click at [758, 347] on link "6 Registrations" at bounding box center [720, 354] width 89 height 14
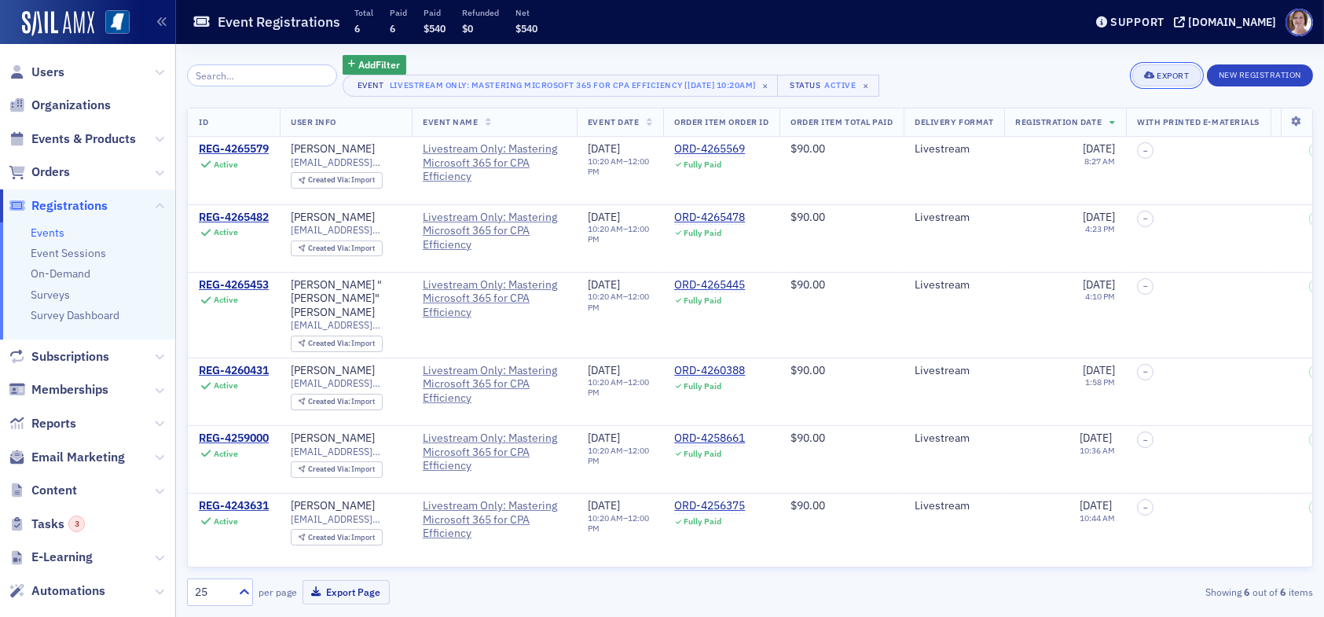
click at [1169, 74] on div "Export" at bounding box center [1173, 76] width 32 height 9
click at [1081, 125] on button "Export All ( 6 Event Registrations )" at bounding box center [1116, 128] width 165 height 25
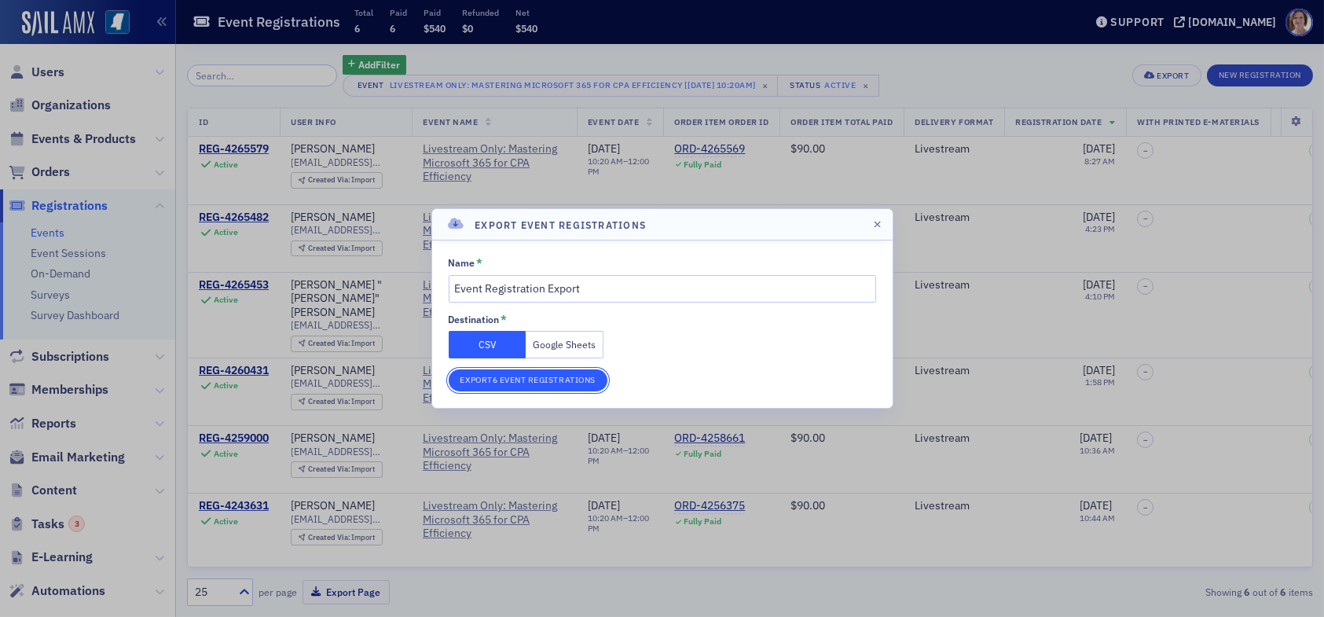
click at [567, 376] on button "Export 6 Event Registrations" at bounding box center [528, 380] width 159 height 22
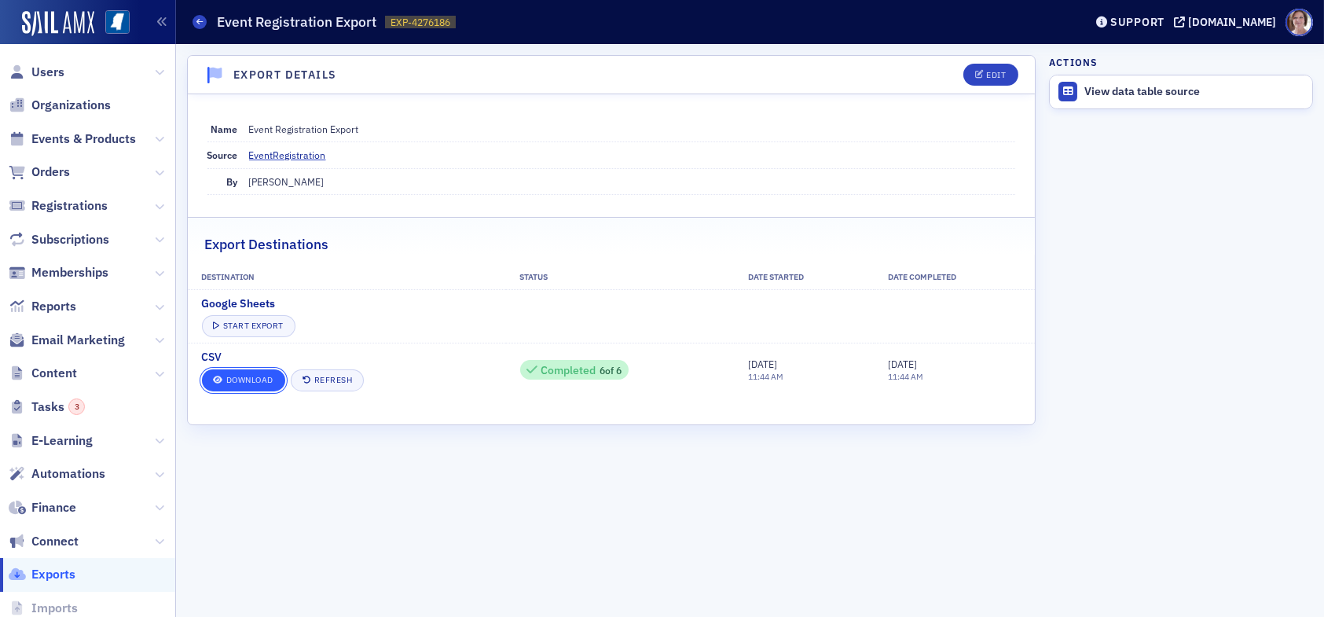
click at [244, 377] on link "Download" at bounding box center [243, 380] width 83 height 22
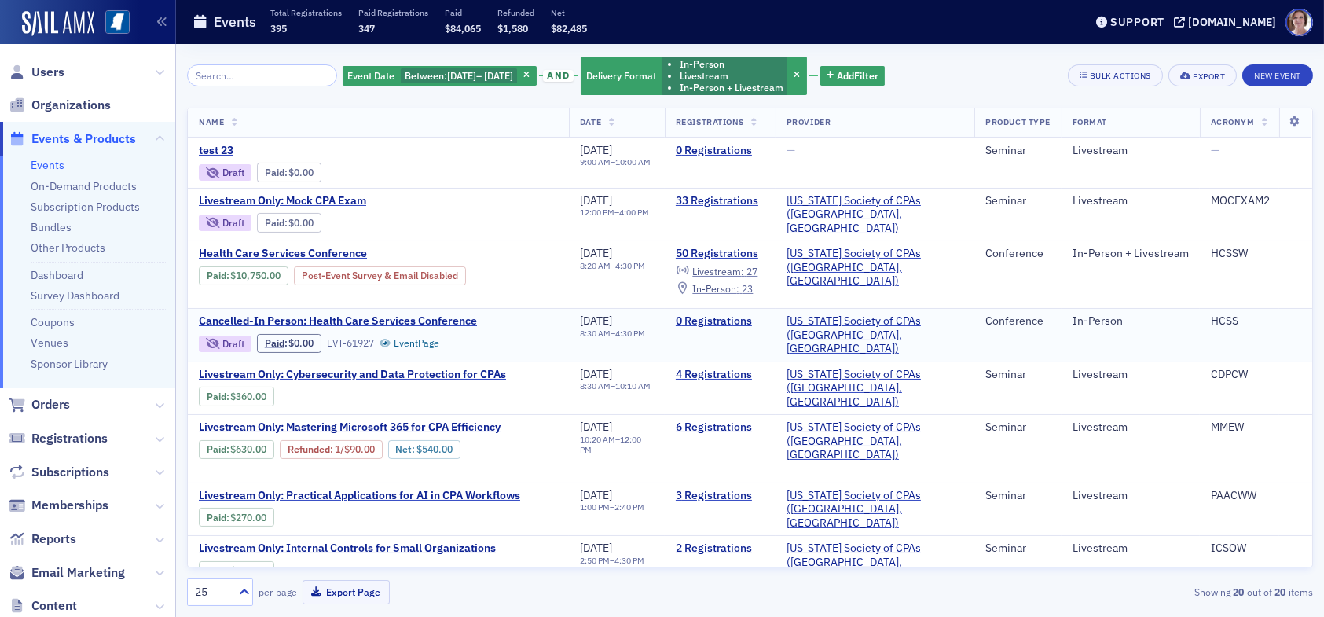
scroll to position [550, 0]
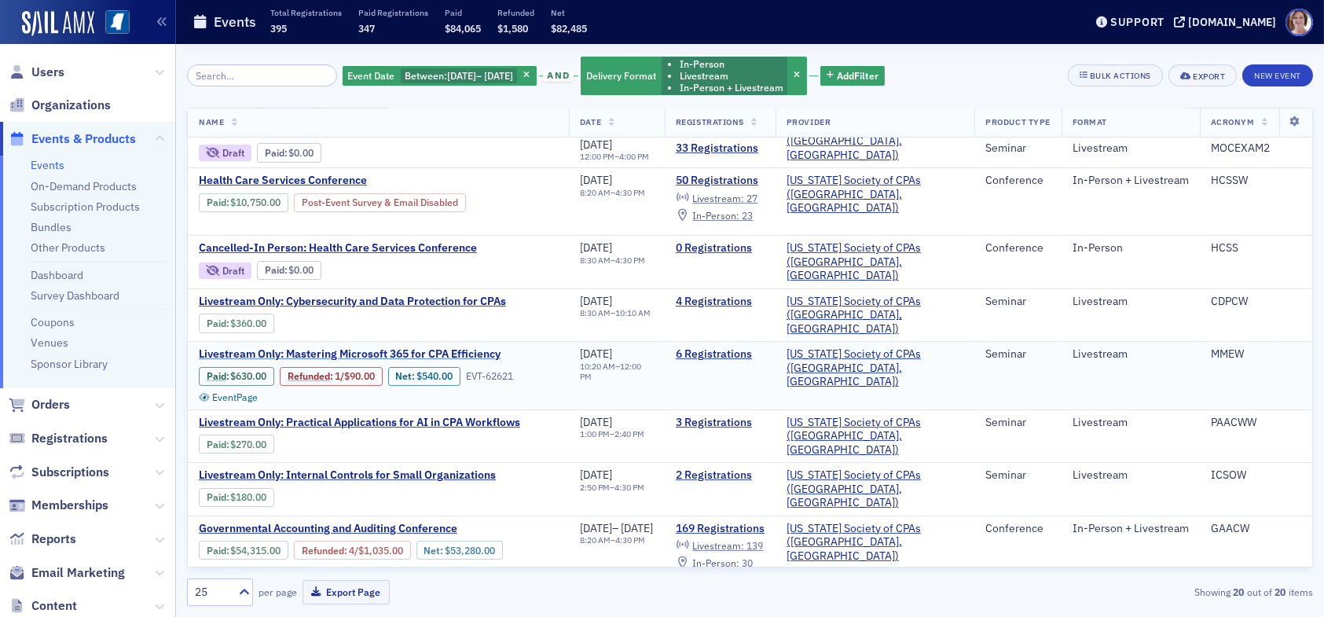
click at [420, 347] on span "Livestream Only: Mastering Microsoft 365 for CPA Efficiency" at bounding box center [350, 354] width 302 height 14
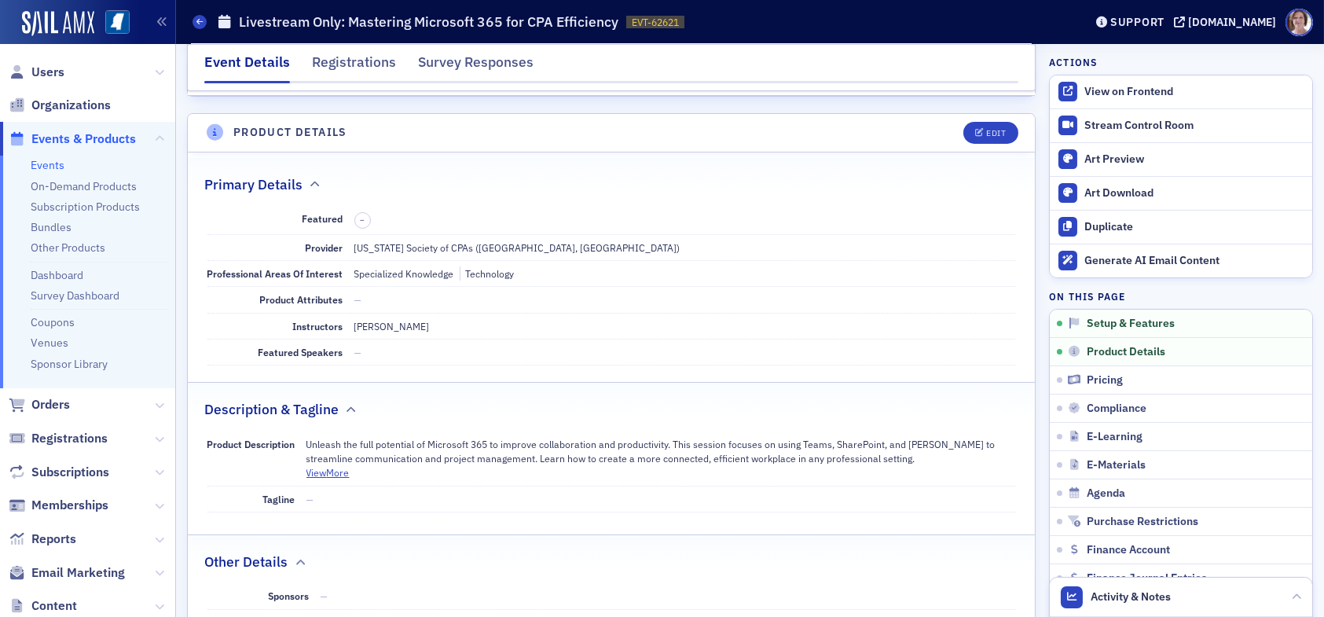
scroll to position [236, 0]
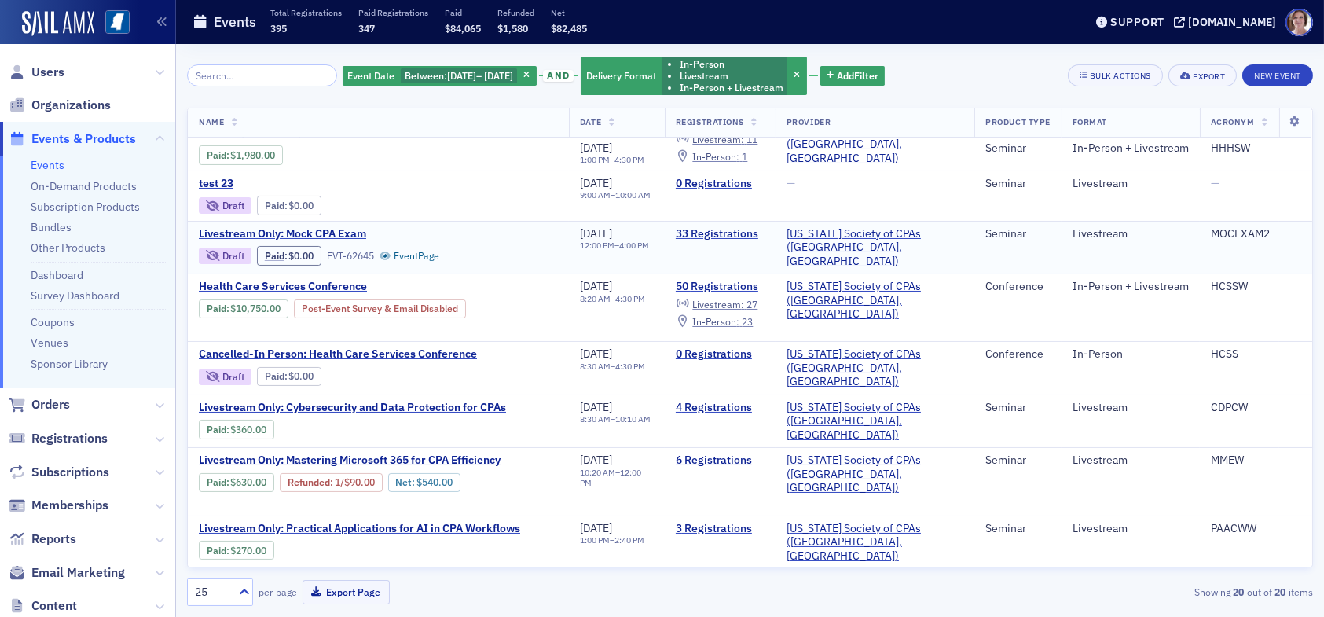
scroll to position [472, 0]
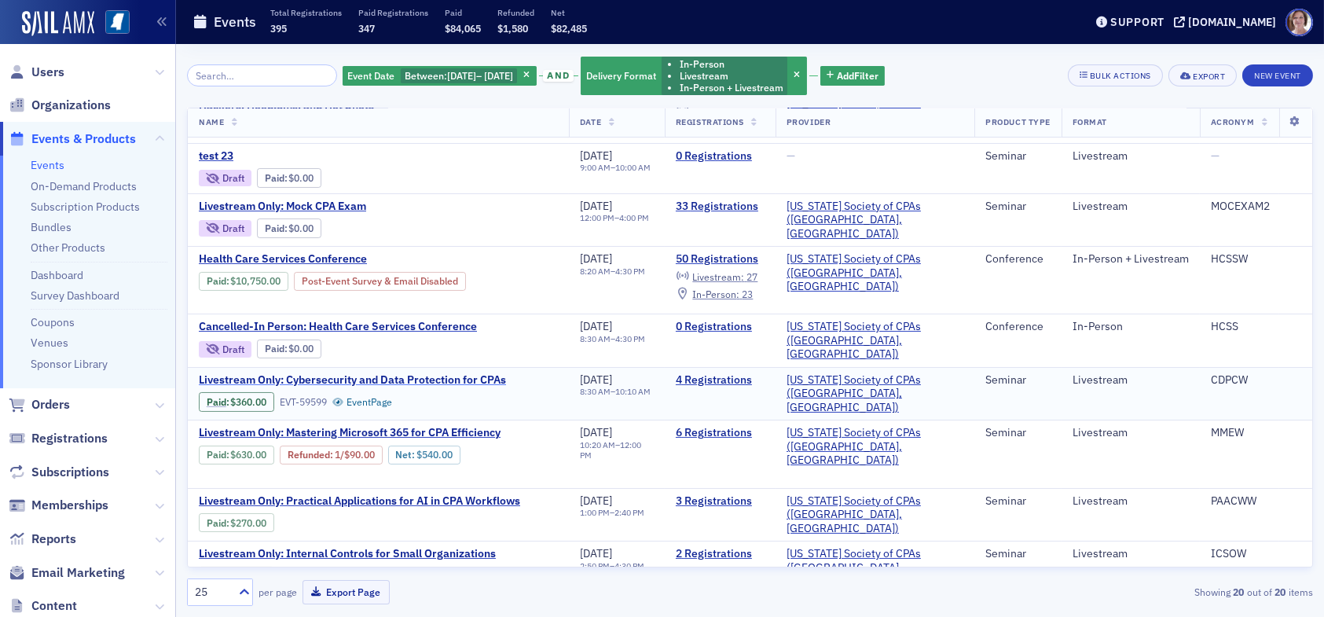
click at [433, 373] on span "Livestream Only: Cybersecurity and Data Protection for CPAs" at bounding box center [352, 380] width 307 height 14
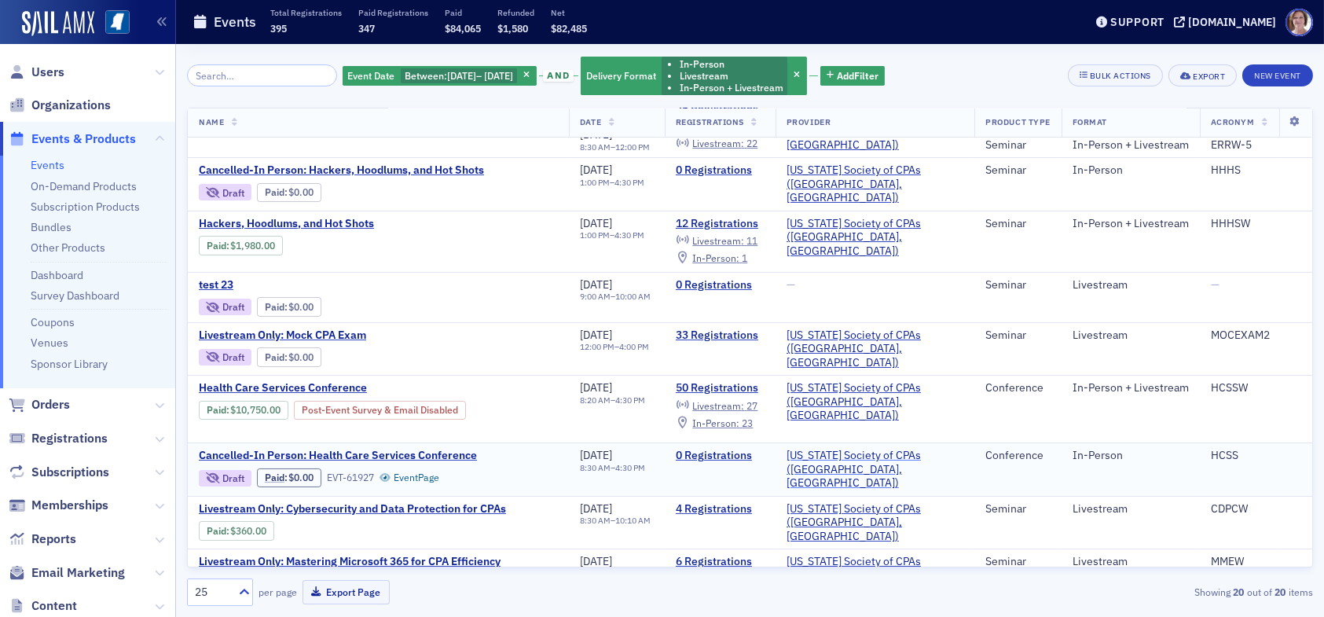
scroll to position [393, 0]
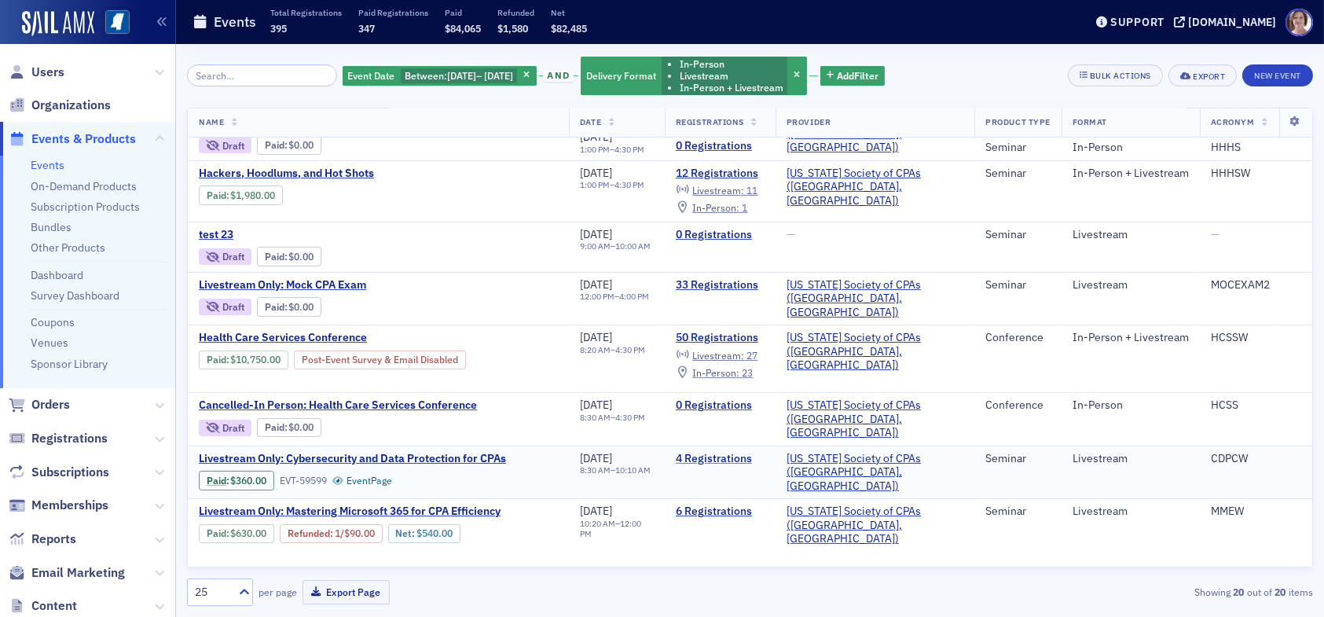
click at [751, 452] on link "4 Registrations" at bounding box center [720, 459] width 89 height 14
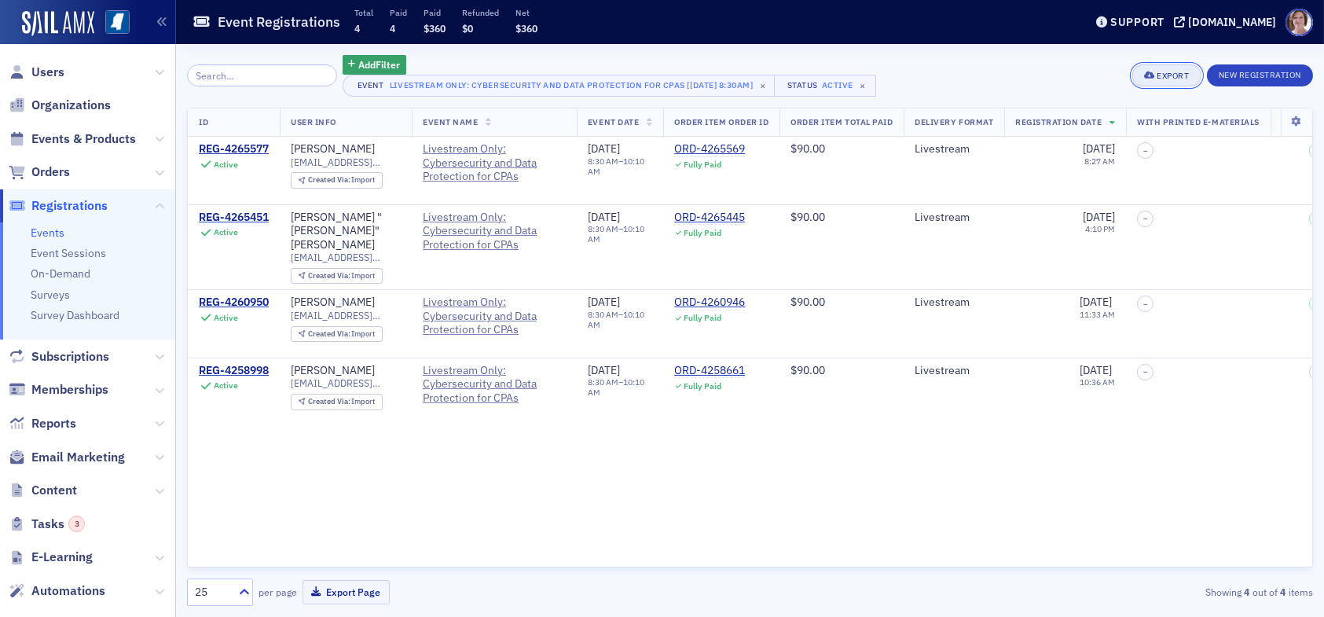
click at [1162, 79] on div "Export" at bounding box center [1173, 76] width 32 height 9
click at [1103, 129] on button "Export All ( 4 Event Registrations )" at bounding box center [1116, 128] width 165 height 25
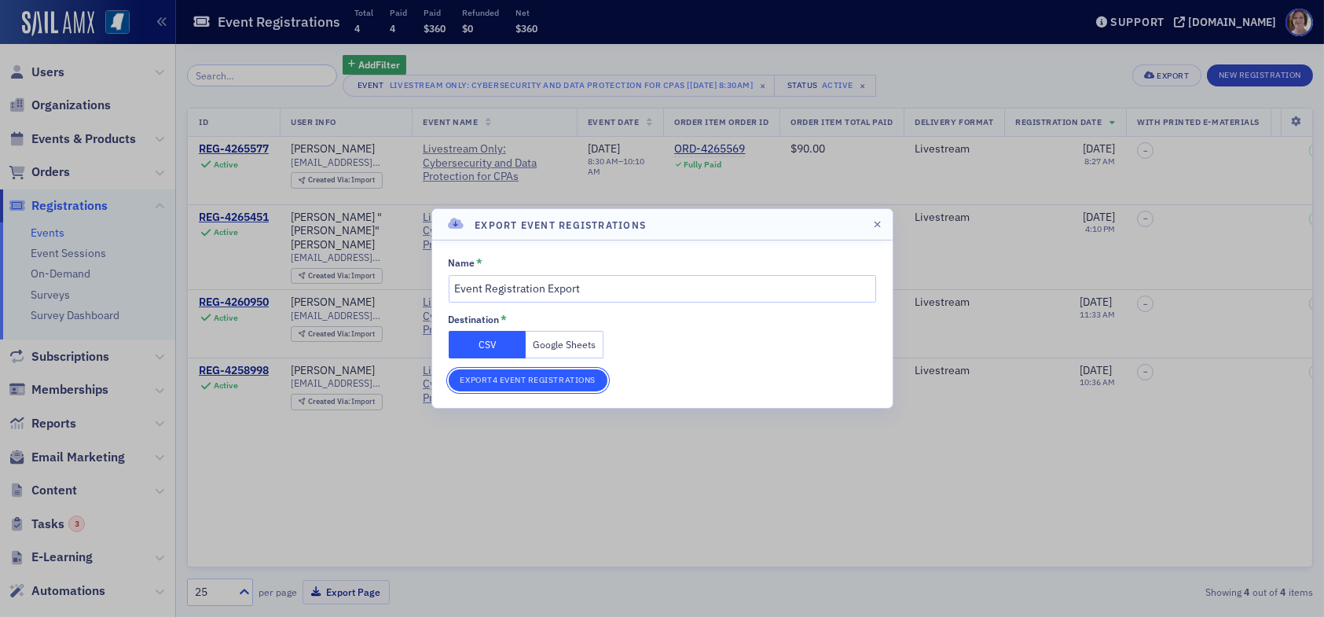
click at [567, 380] on button "Export 4 Event Registrations" at bounding box center [528, 380] width 159 height 22
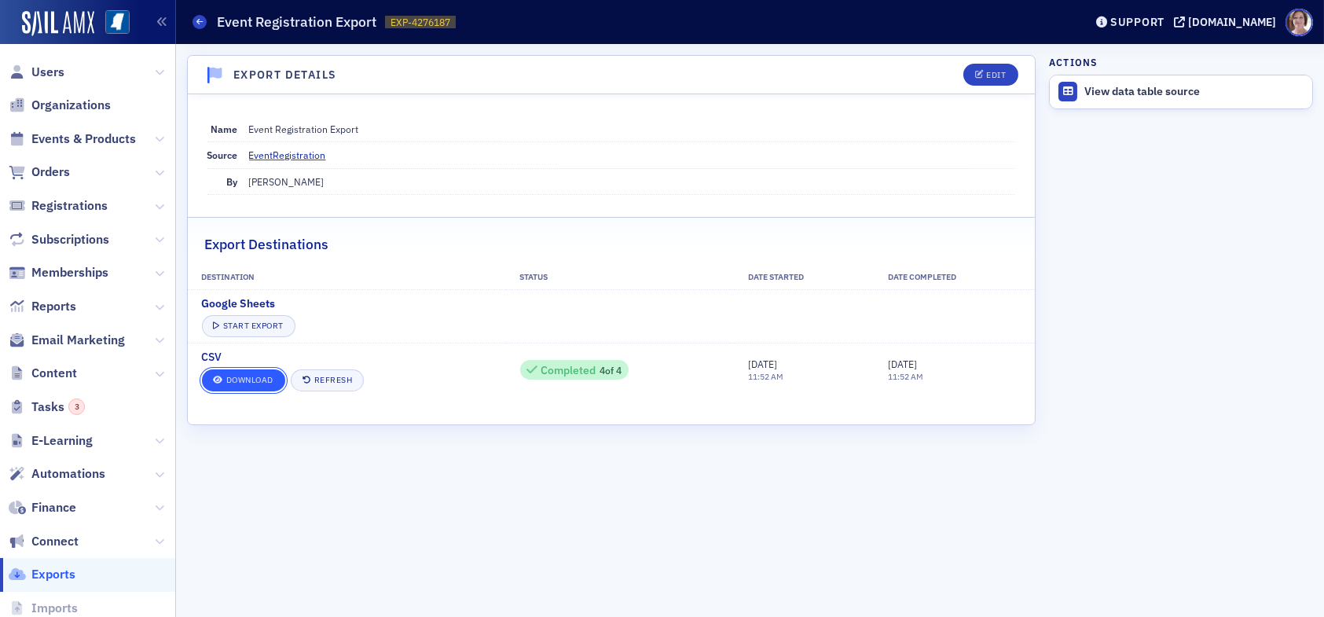
click at [271, 376] on link "Download" at bounding box center [243, 380] width 83 height 22
click at [260, 377] on link "Download" at bounding box center [243, 380] width 83 height 22
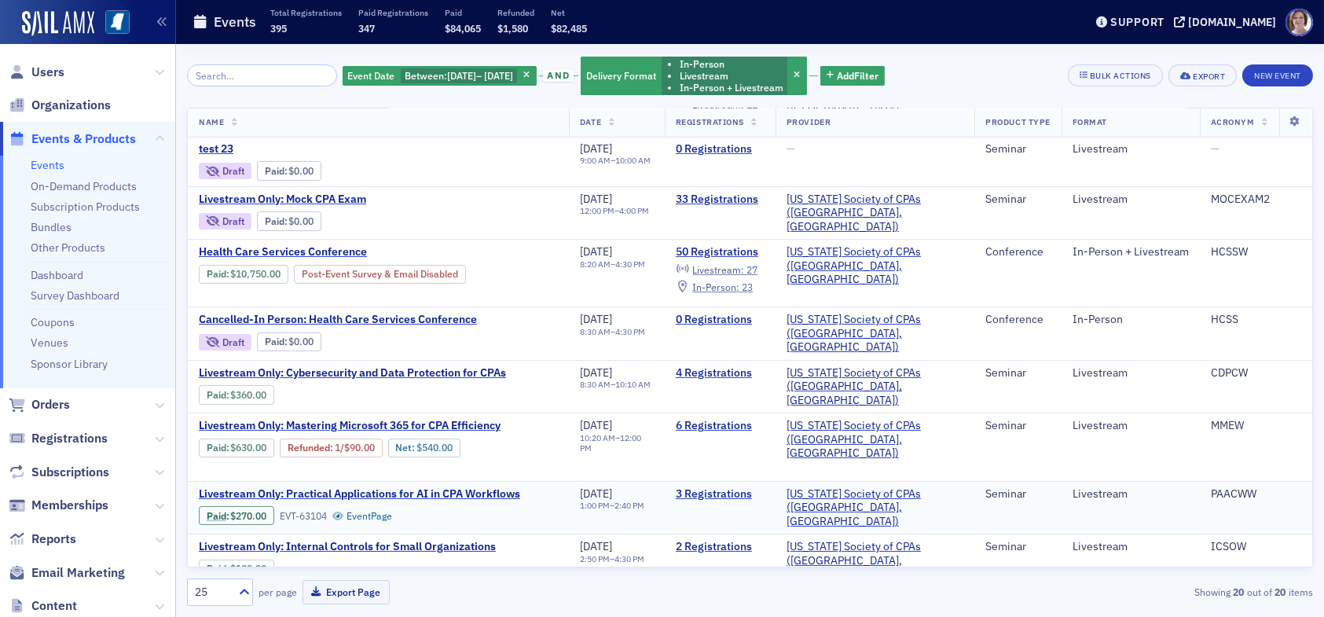
scroll to position [413, 0]
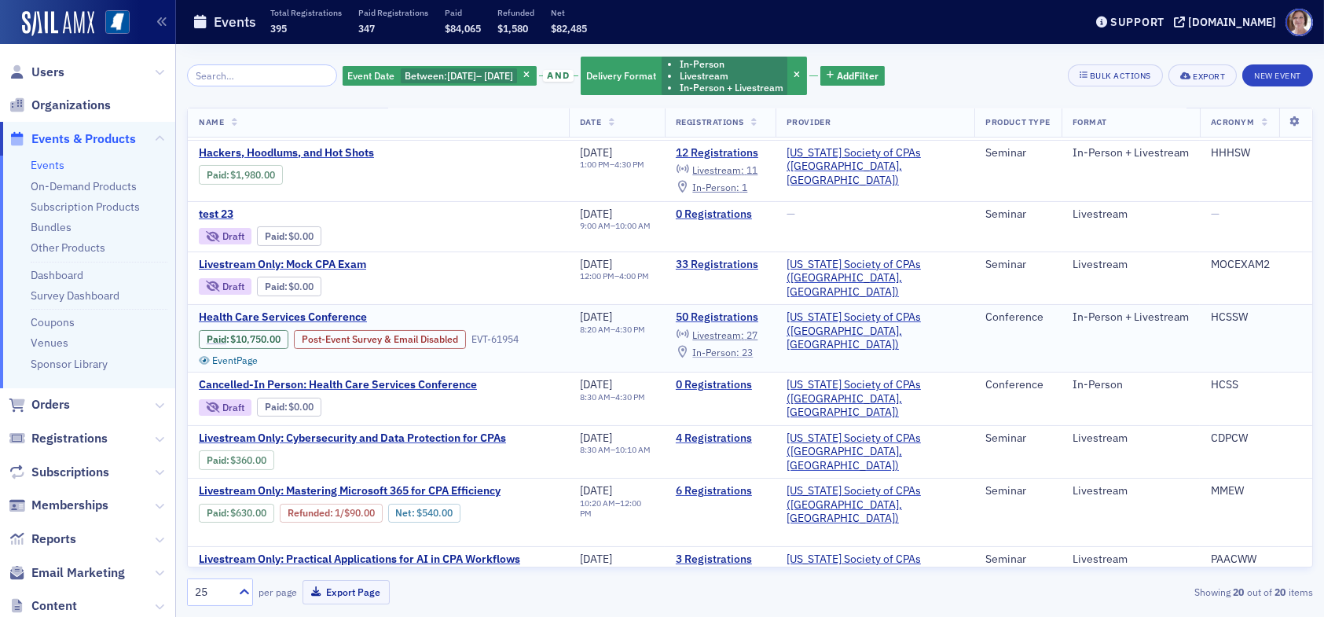
click at [740, 346] on span "In-Person :" at bounding box center [715, 352] width 47 height 13
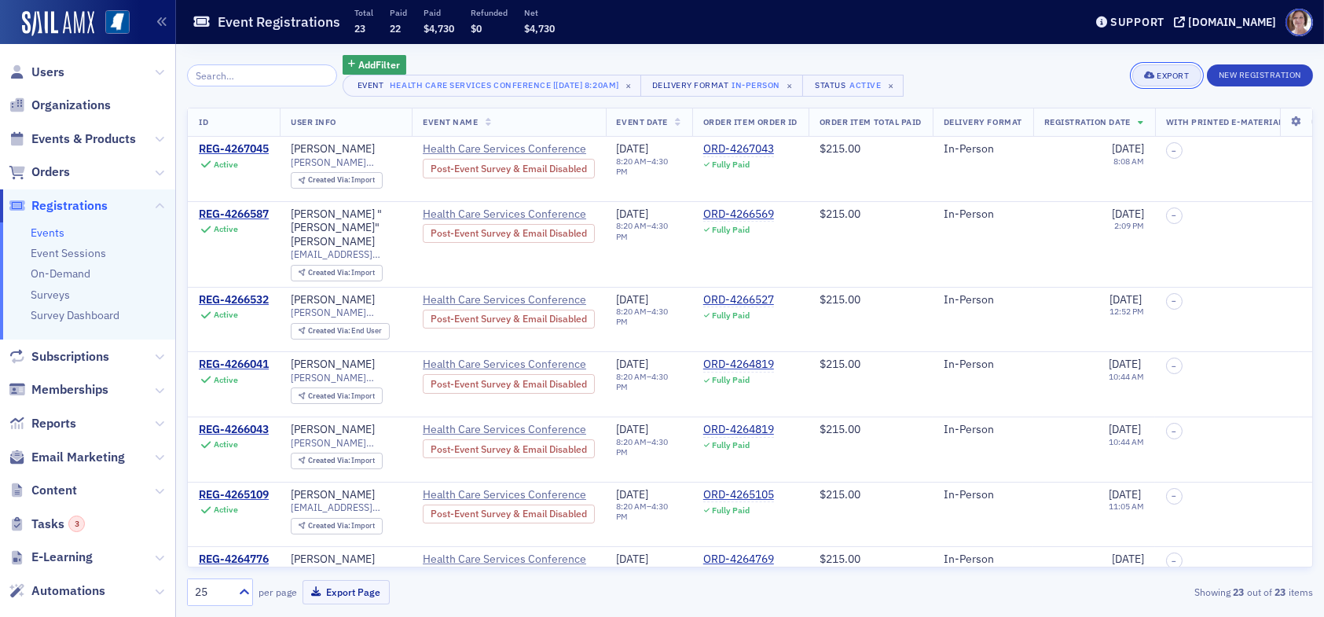
click at [1169, 73] on div "Export" at bounding box center [1173, 76] width 32 height 9
click at [1085, 128] on button "Export All ( 23 Event Registrations )" at bounding box center [1114, 128] width 170 height 25
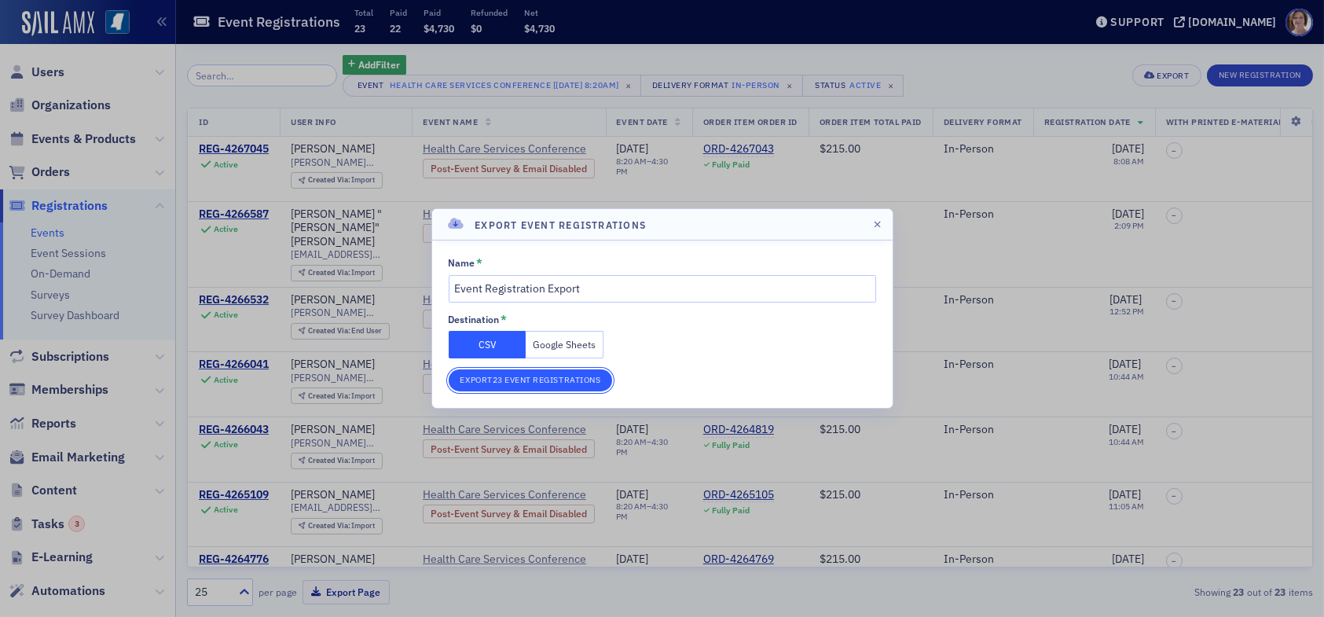
click at [534, 380] on button "Export 23 Event Registrations" at bounding box center [531, 380] width 164 height 22
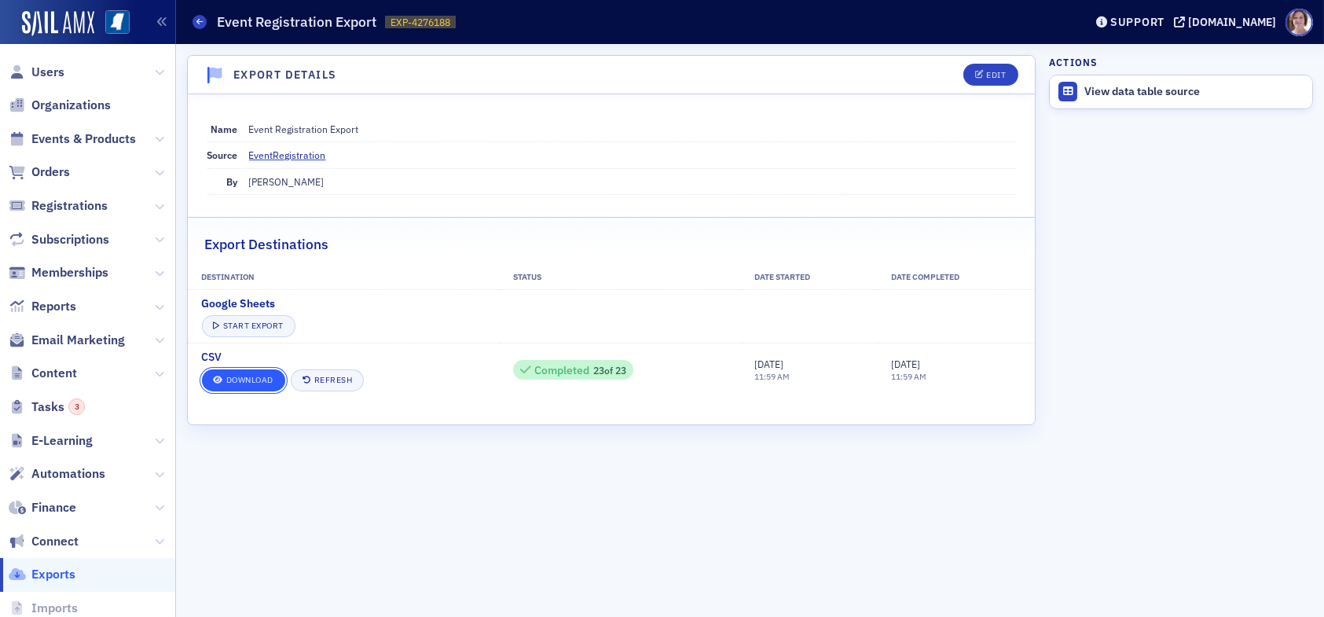
click at [262, 384] on link "Download" at bounding box center [243, 380] width 83 height 22
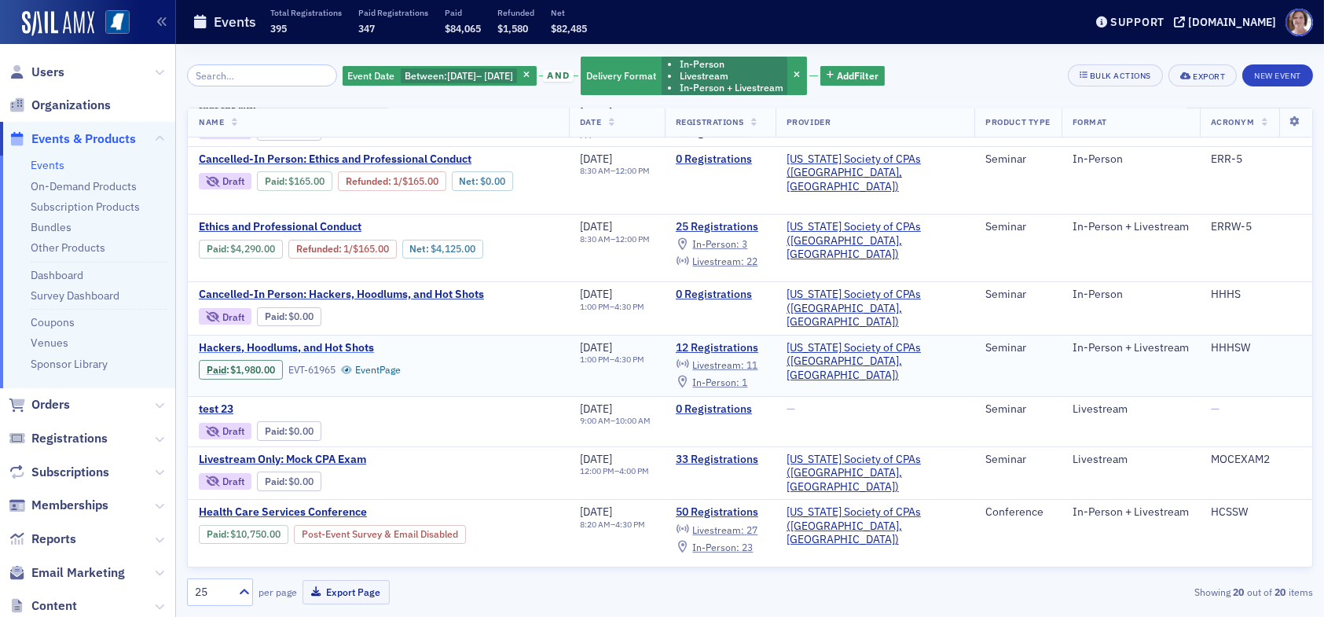
scroll to position [236, 0]
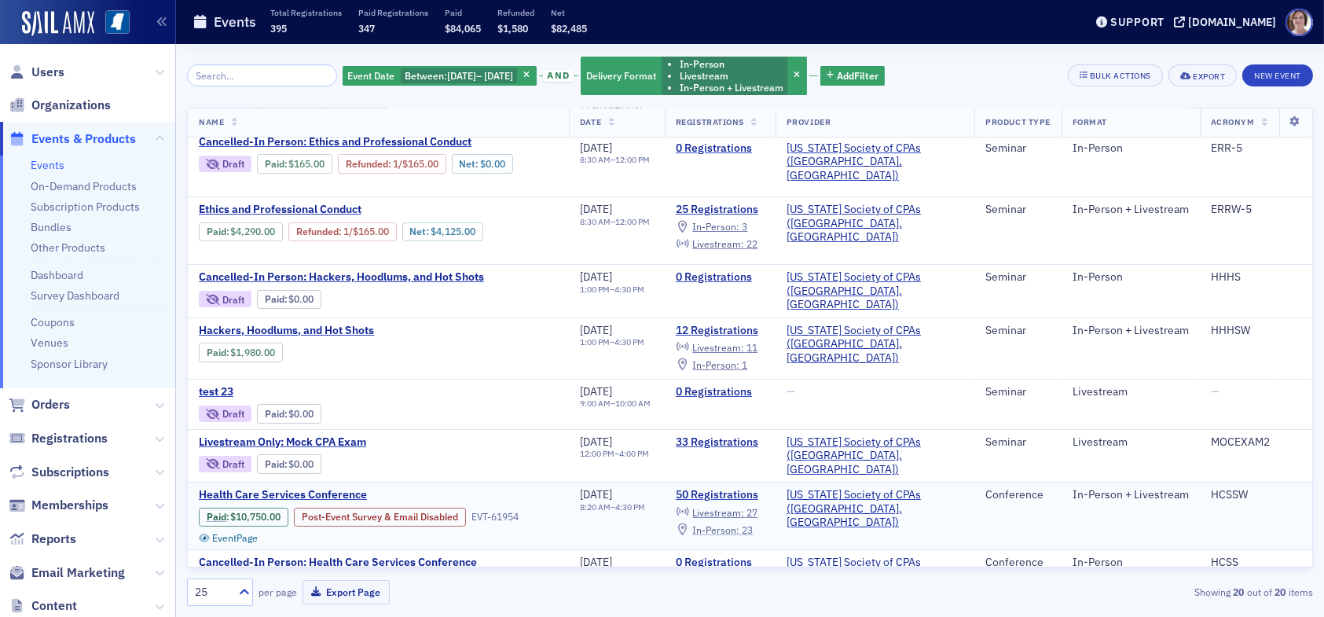
click at [740, 523] on span "In-Person :" at bounding box center [715, 529] width 47 height 13
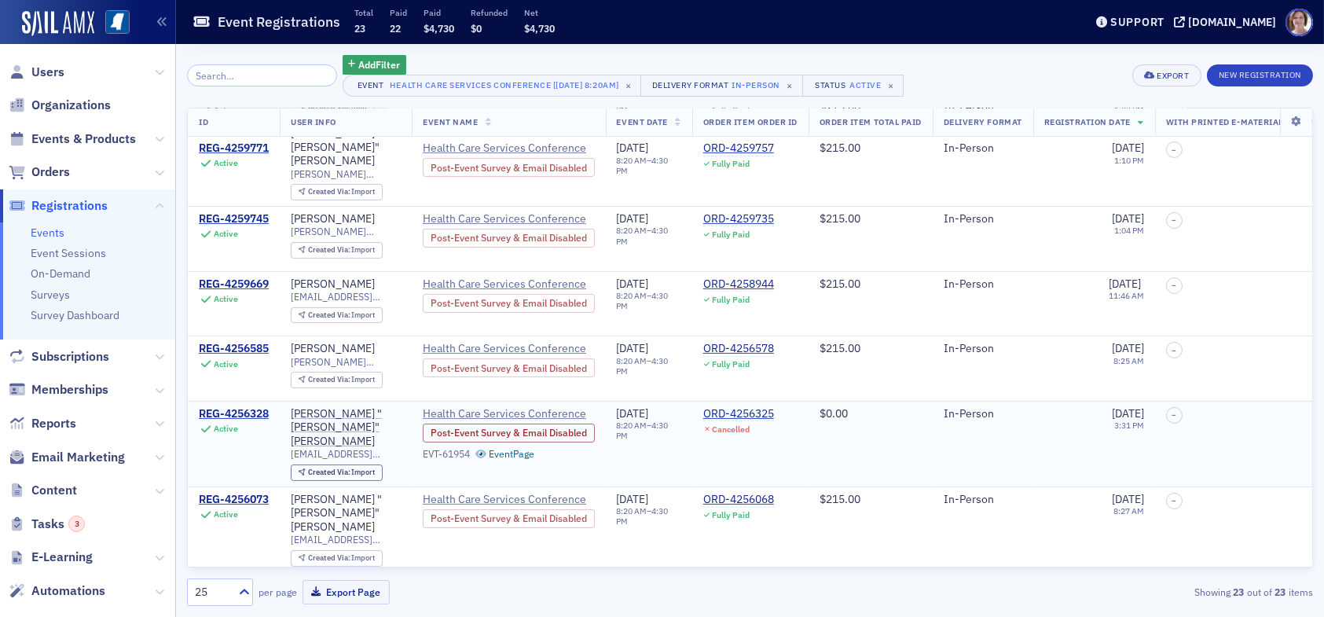
scroll to position [865, 0]
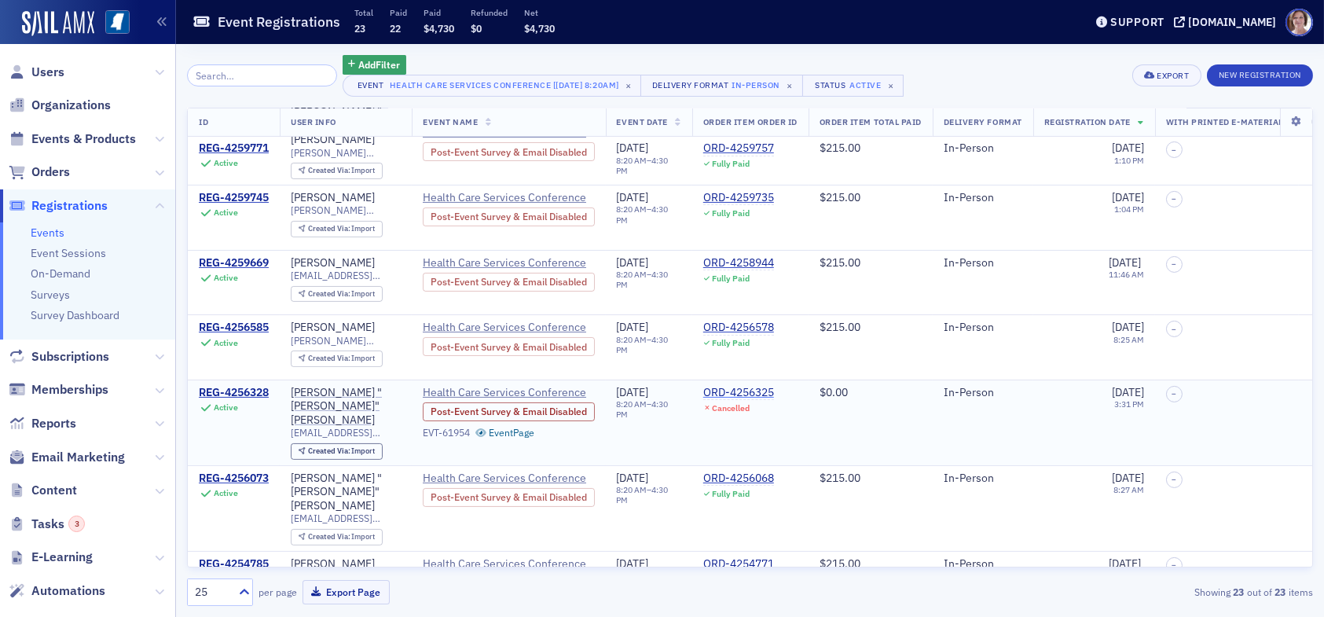
click at [766, 386] on div "ORD-4256325" at bounding box center [738, 393] width 71 height 14
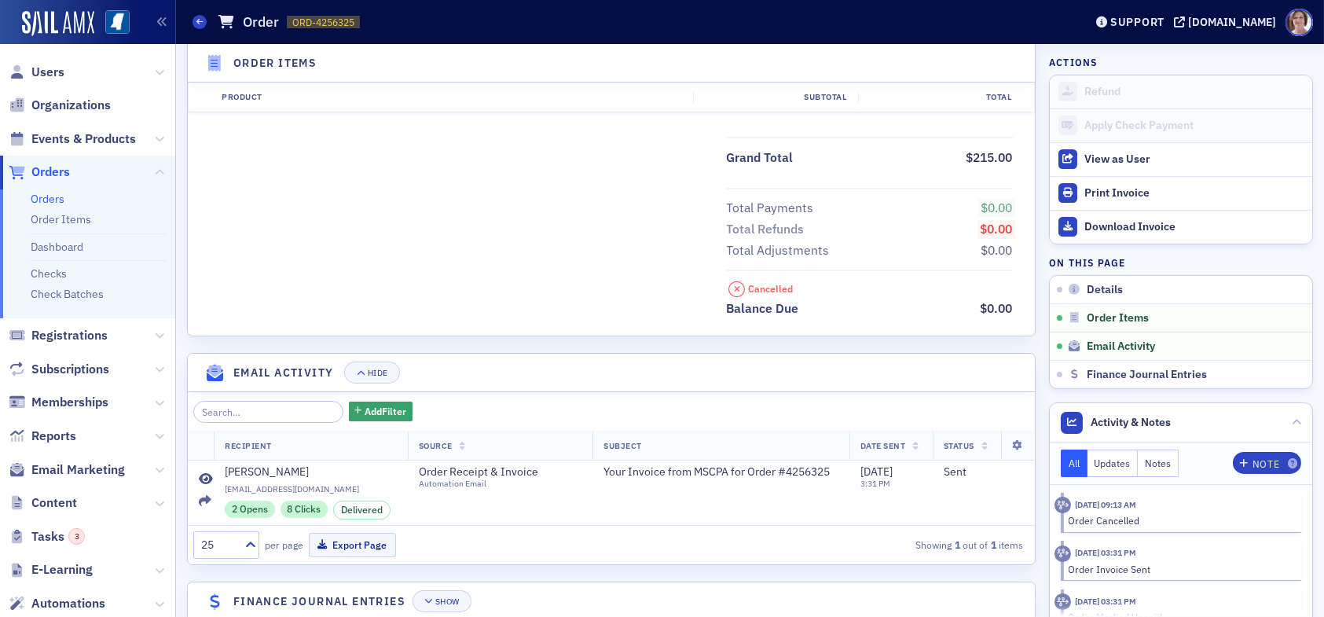
scroll to position [629, 0]
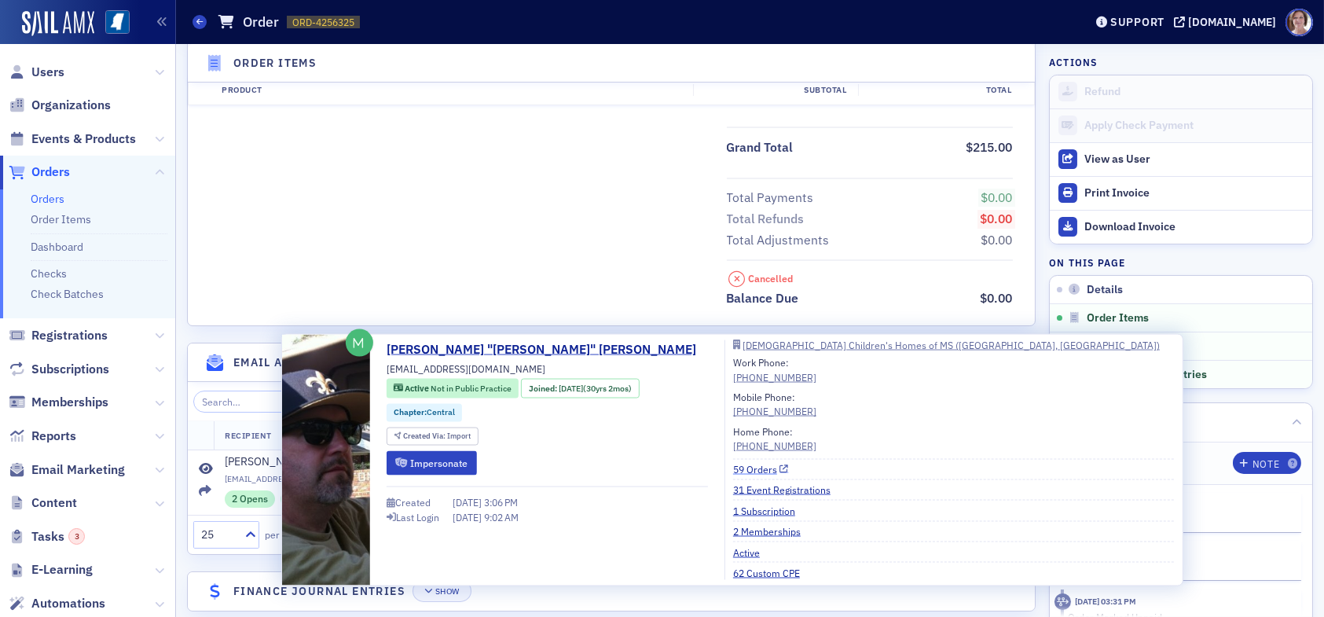
click at [733, 467] on link "59 Orders" at bounding box center [761, 469] width 56 height 14
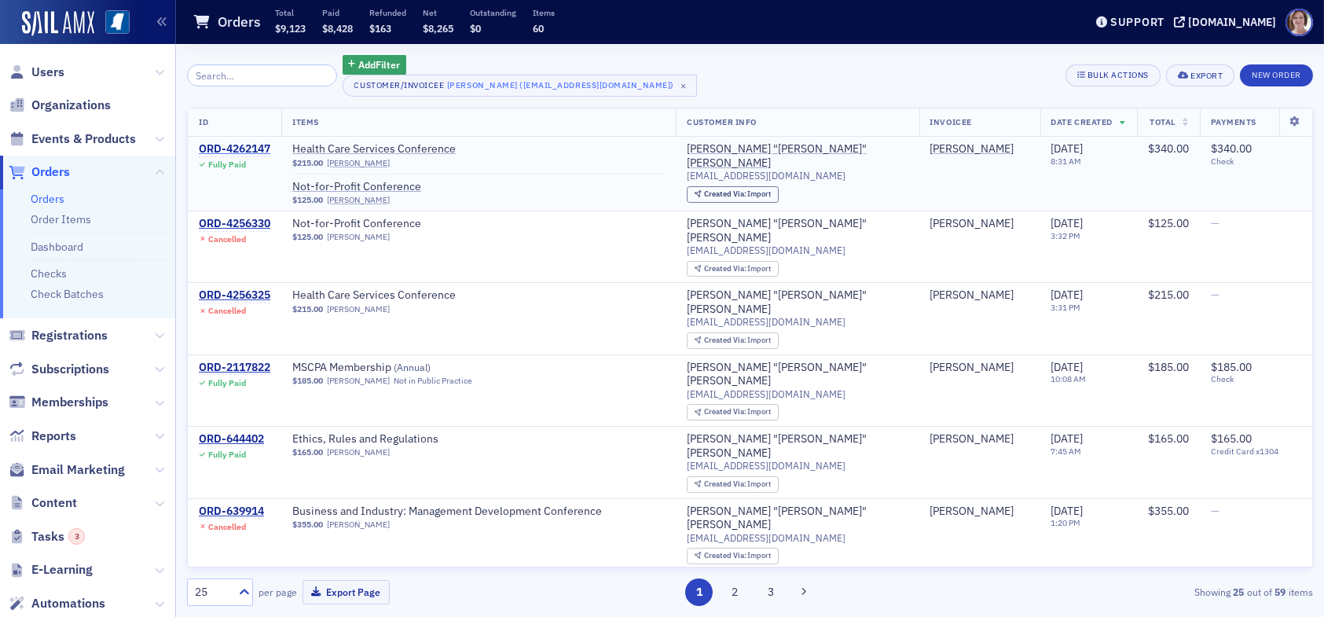
click at [255, 146] on div "ORD-4262147" at bounding box center [235, 149] width 72 height 14
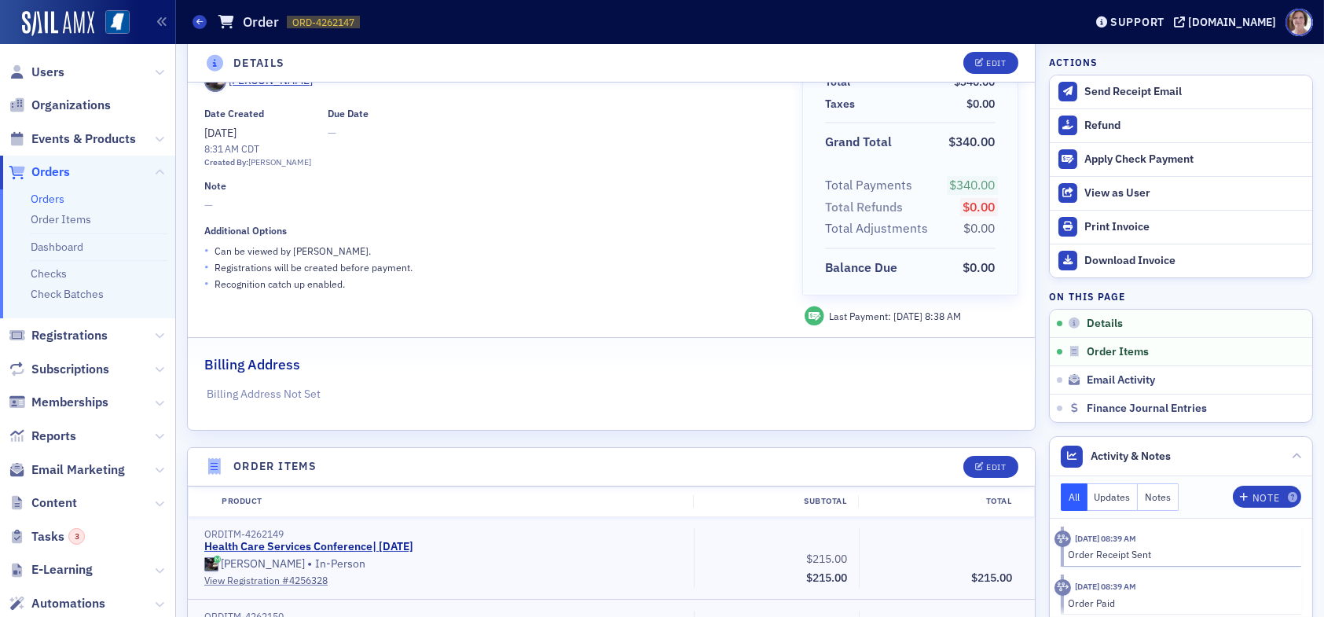
scroll to position [157, 0]
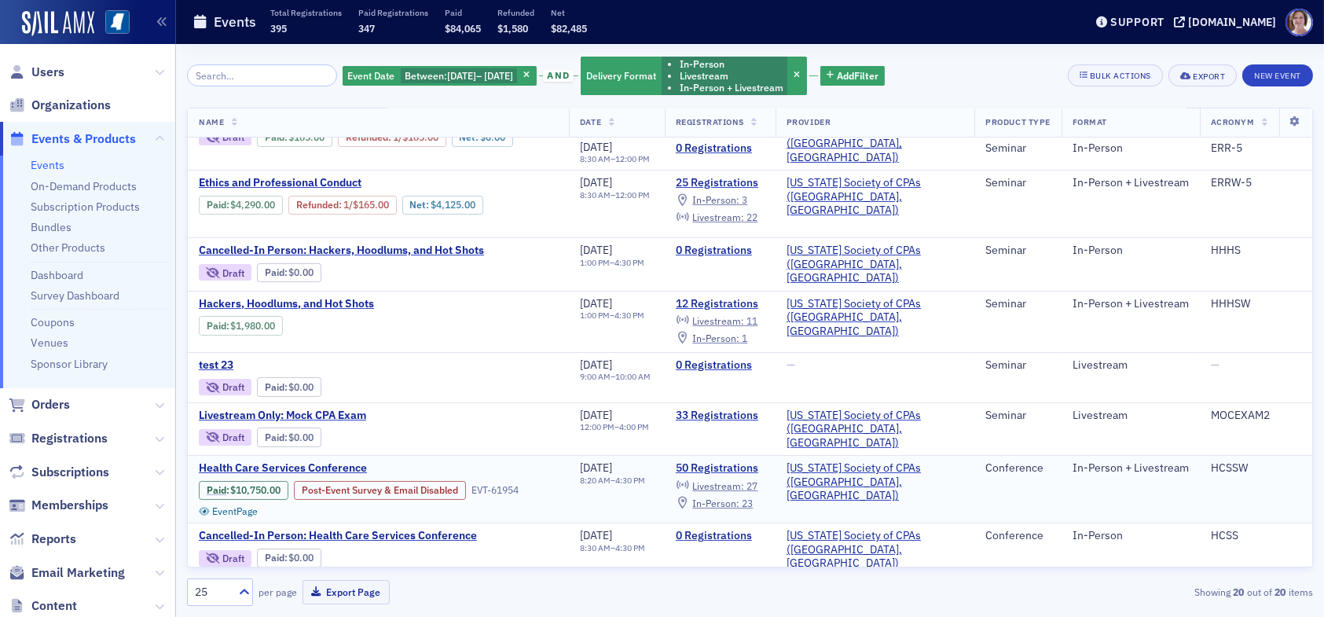
scroll to position [314, 0]
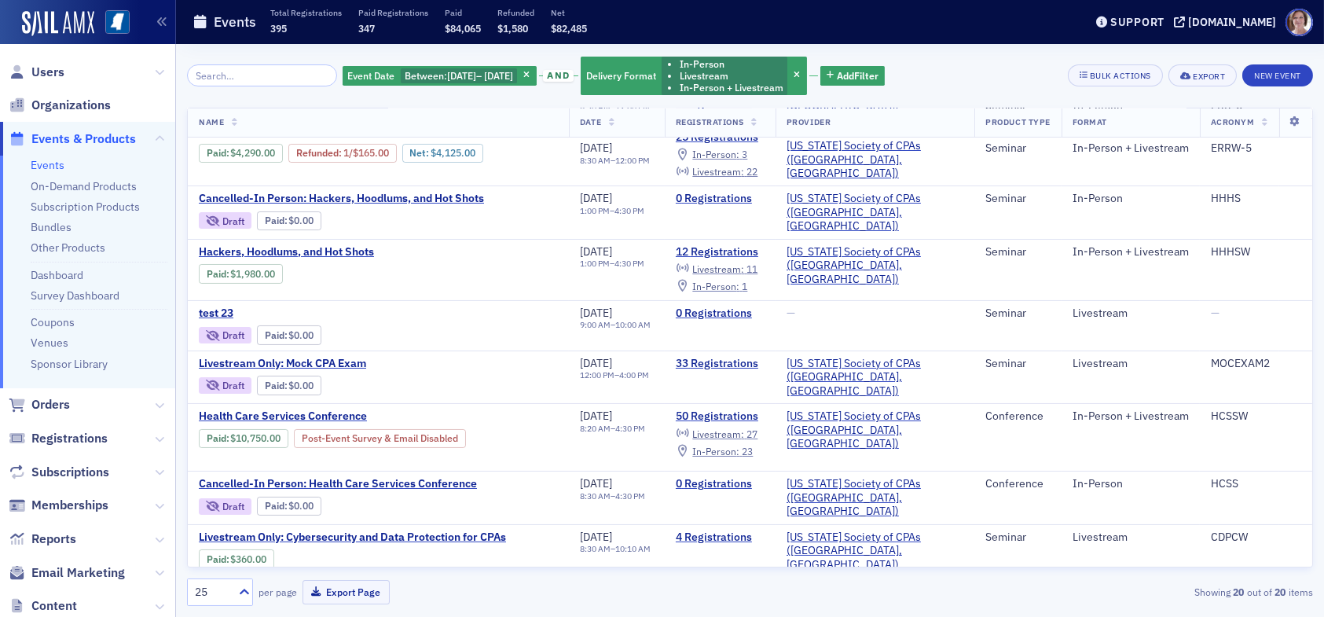
drag, startPoint x: 54, startPoint y: 71, endPoint x: 67, endPoint y: 72, distance: 12.6
click at [55, 71] on span "Users" at bounding box center [47, 72] width 33 height 17
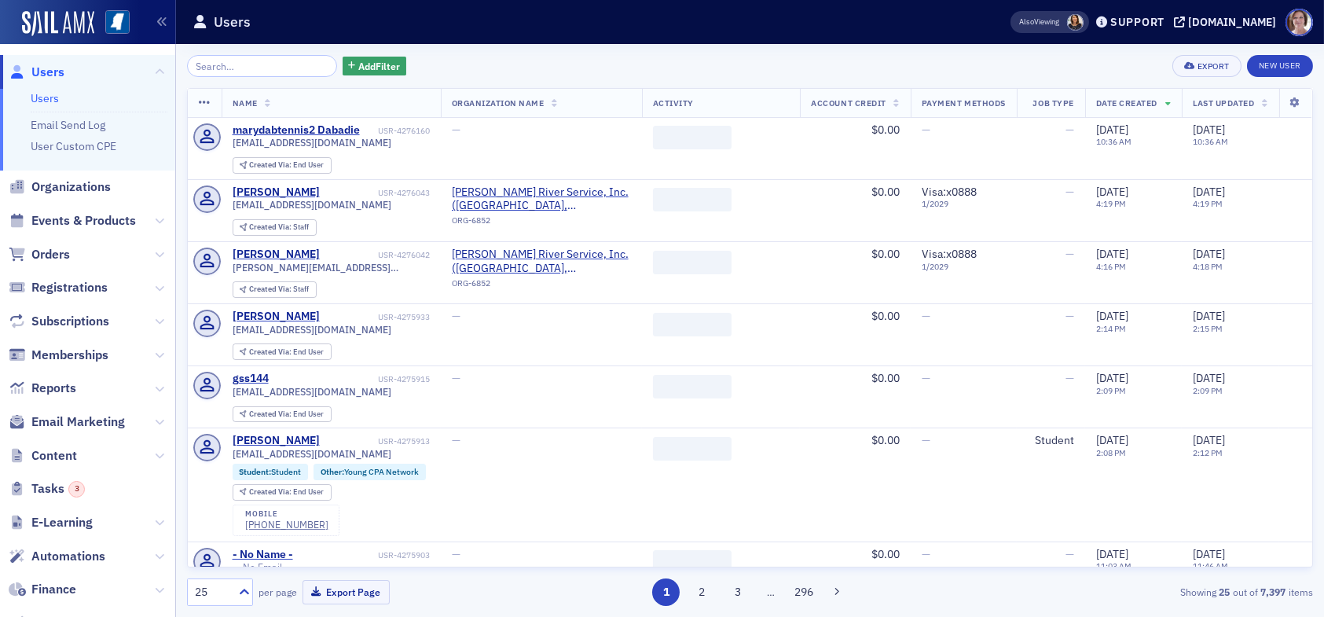
click at [247, 72] on input "search" at bounding box center [262, 66] width 150 height 22
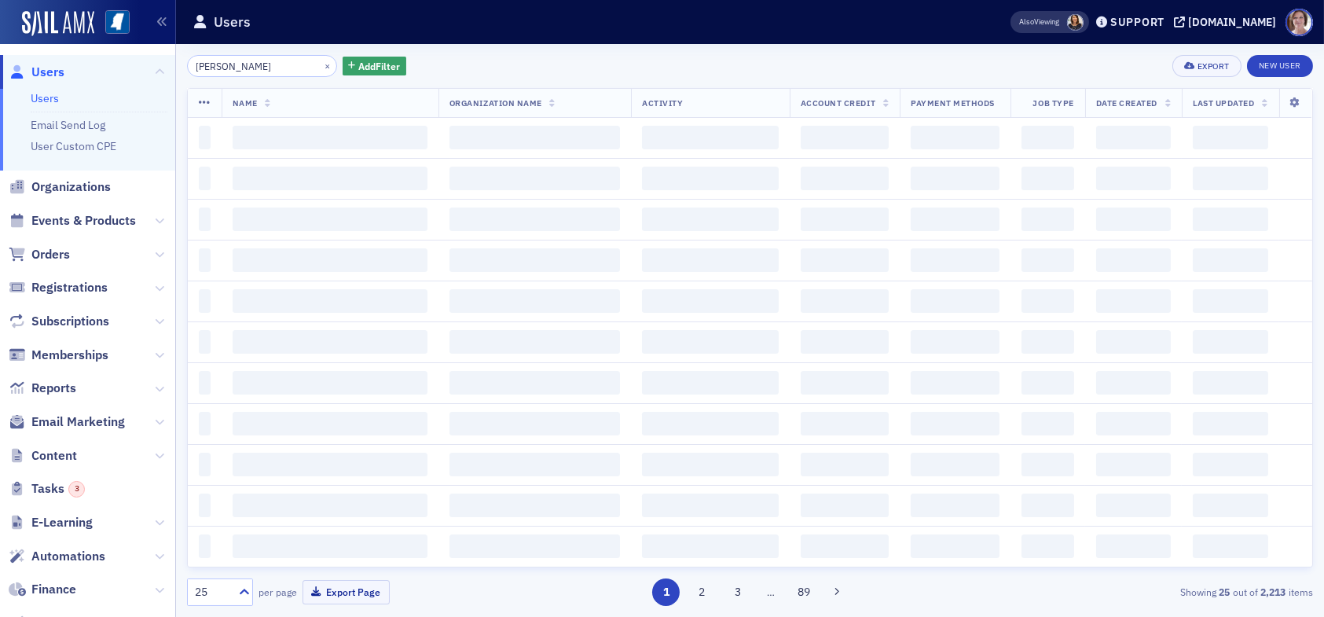
type input "jennifer wentworth"
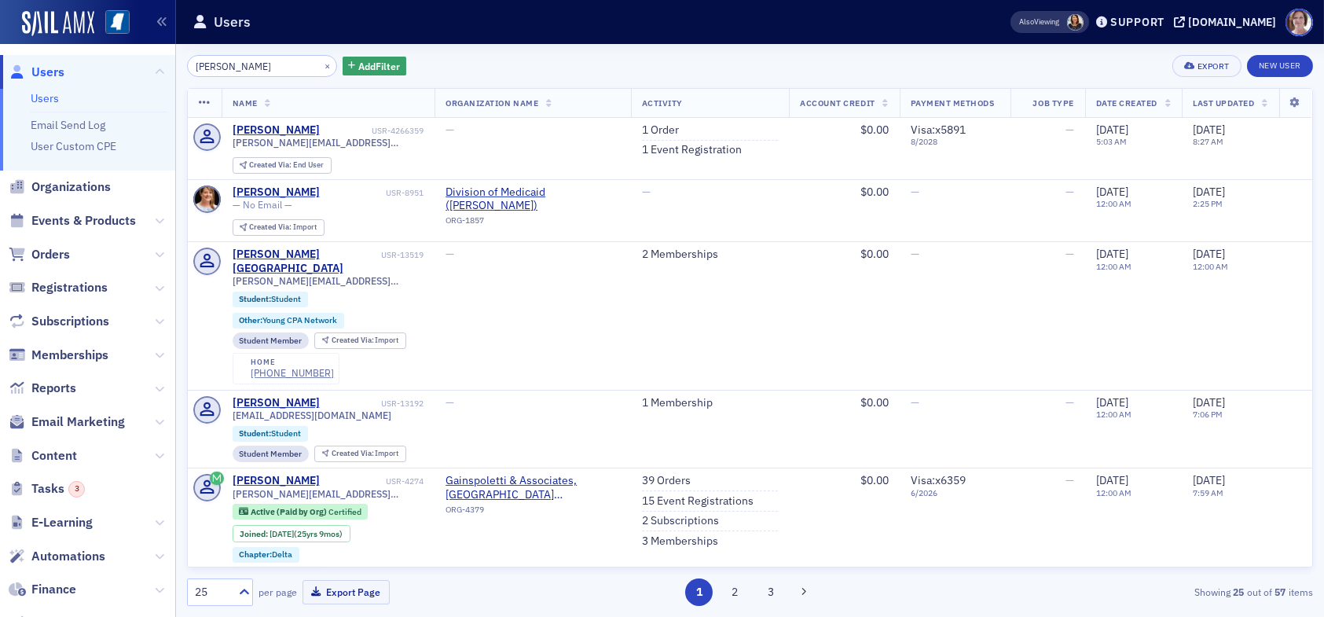
drag, startPoint x: 280, startPoint y: 68, endPoint x: 94, endPoint y: 55, distance: 185.9
click at [105, 60] on div "Users Users Email Send Log User Custom CPE Organizations Events & Products Orde…" at bounding box center [662, 308] width 1324 height 617
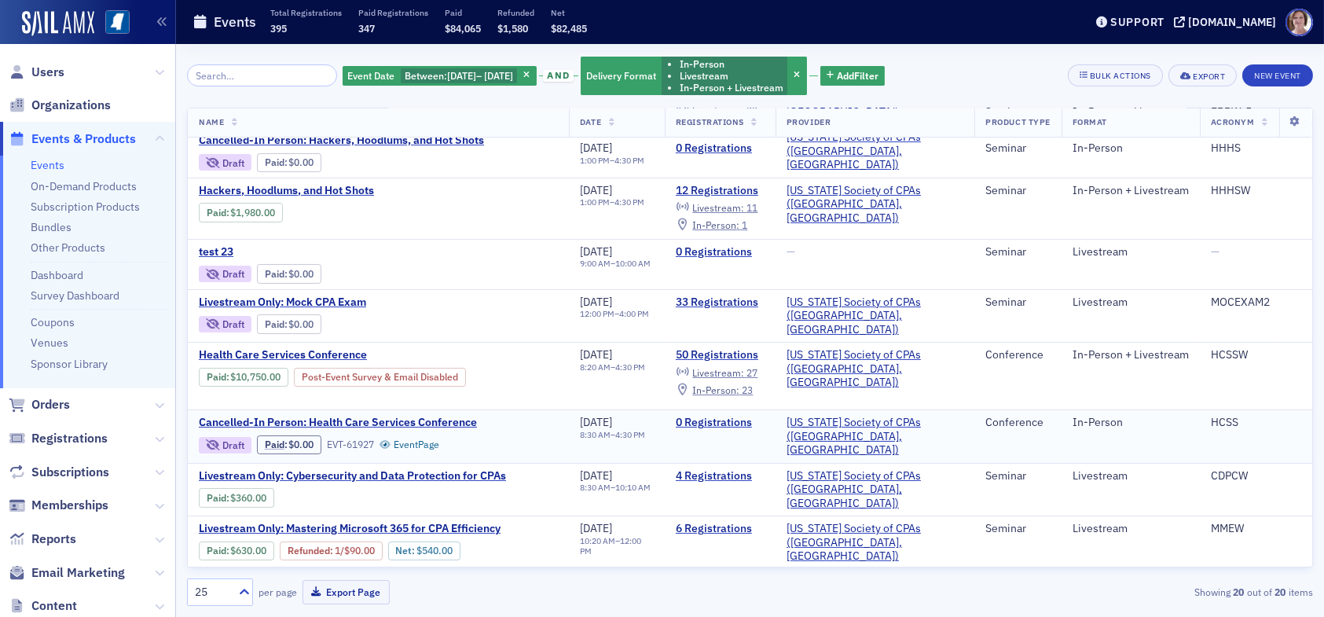
scroll to position [393, 0]
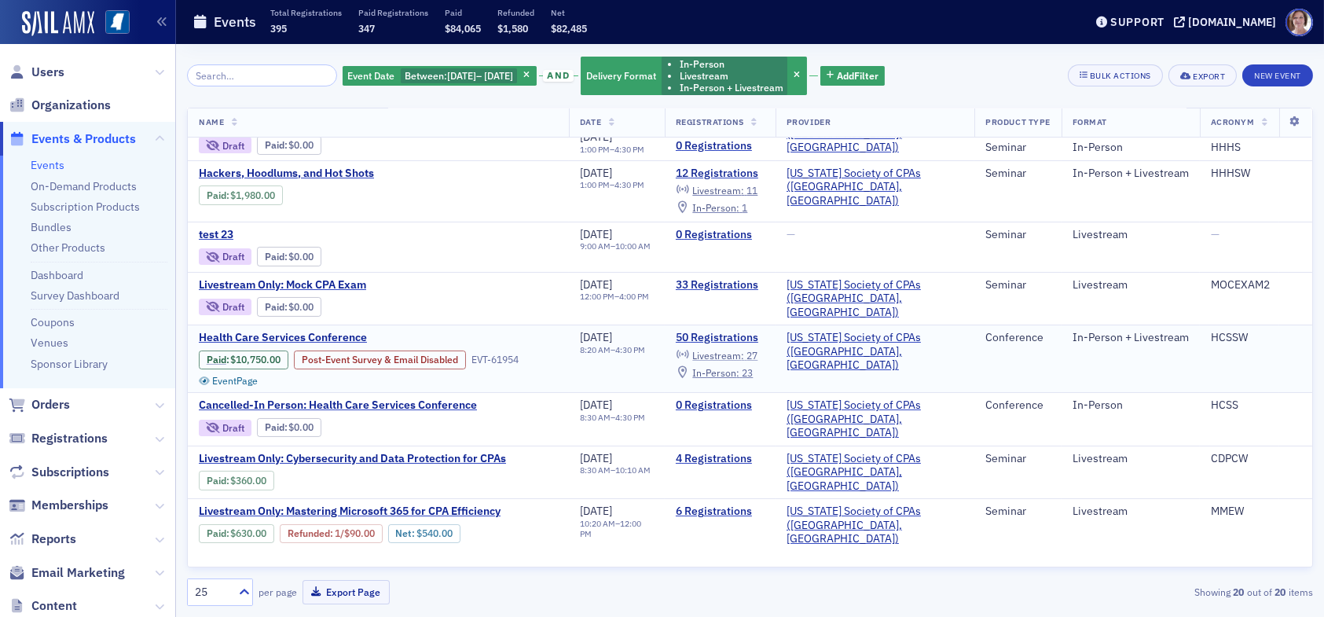
click at [744, 349] on span "Livestream :" at bounding box center [718, 355] width 52 height 13
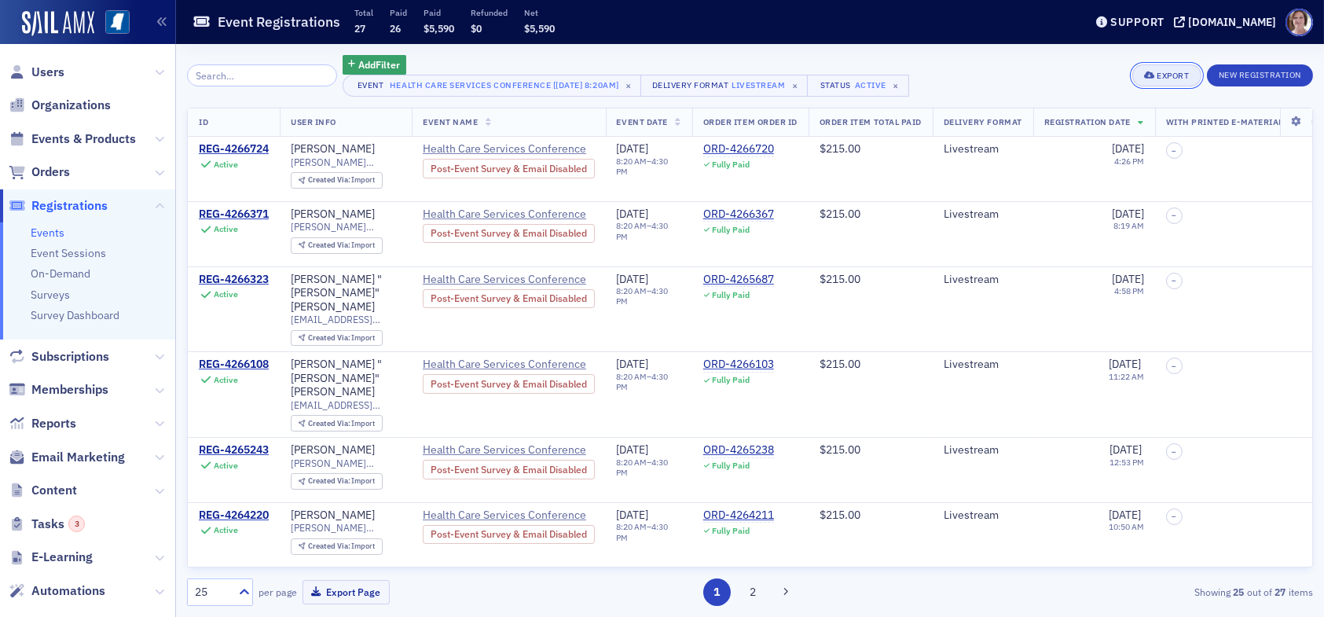
click at [1162, 73] on div "Export" at bounding box center [1173, 76] width 32 height 9
click at [1109, 128] on button "Export All ( 27 Event Registrations )" at bounding box center [1114, 128] width 170 height 25
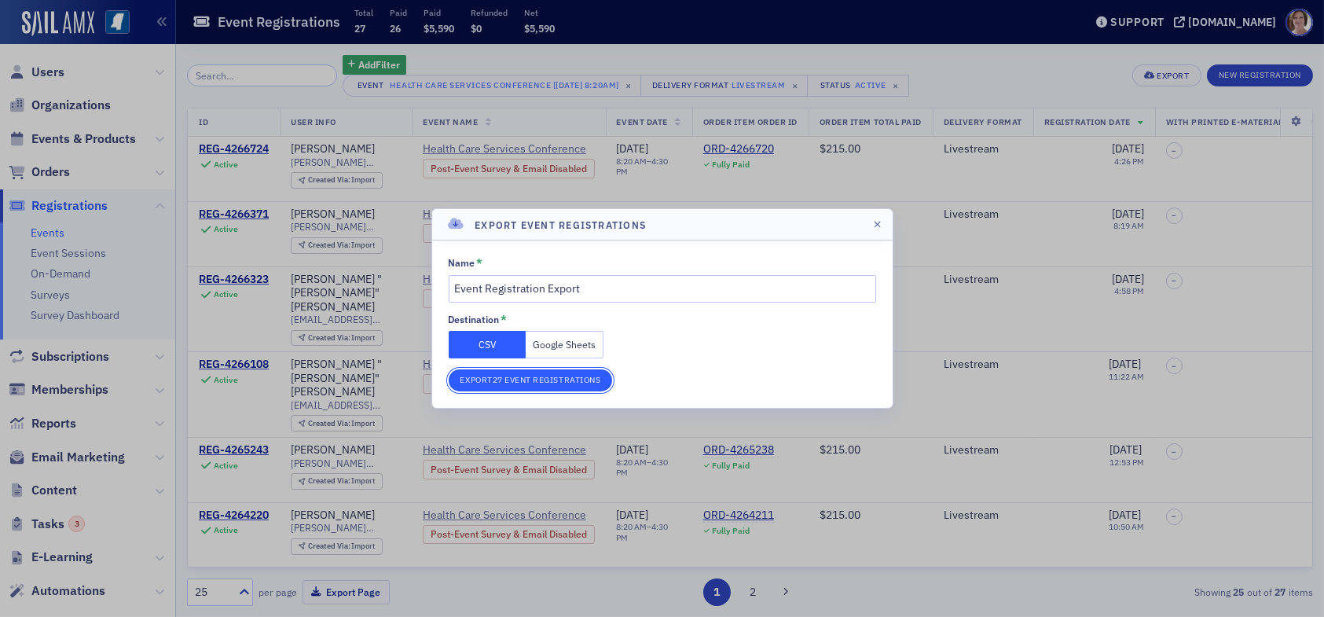
click at [549, 380] on button "Export 27 Event Registrations" at bounding box center [531, 380] width 164 height 22
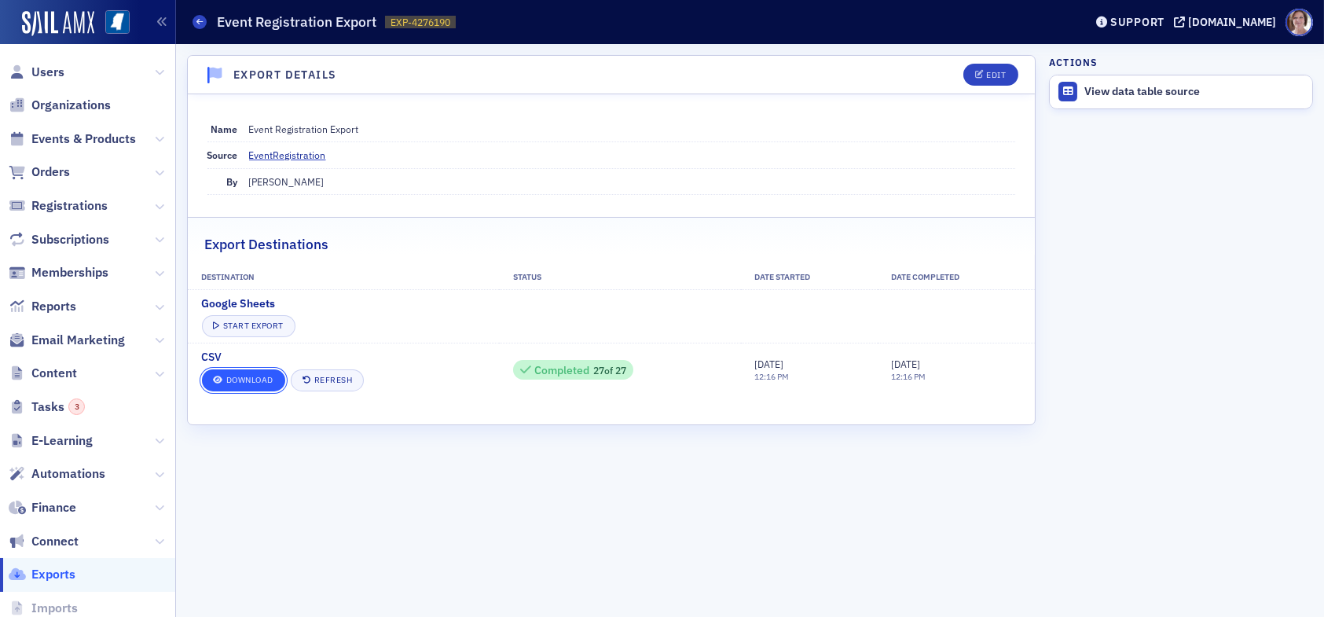
click at [259, 373] on link "Download" at bounding box center [243, 380] width 83 height 22
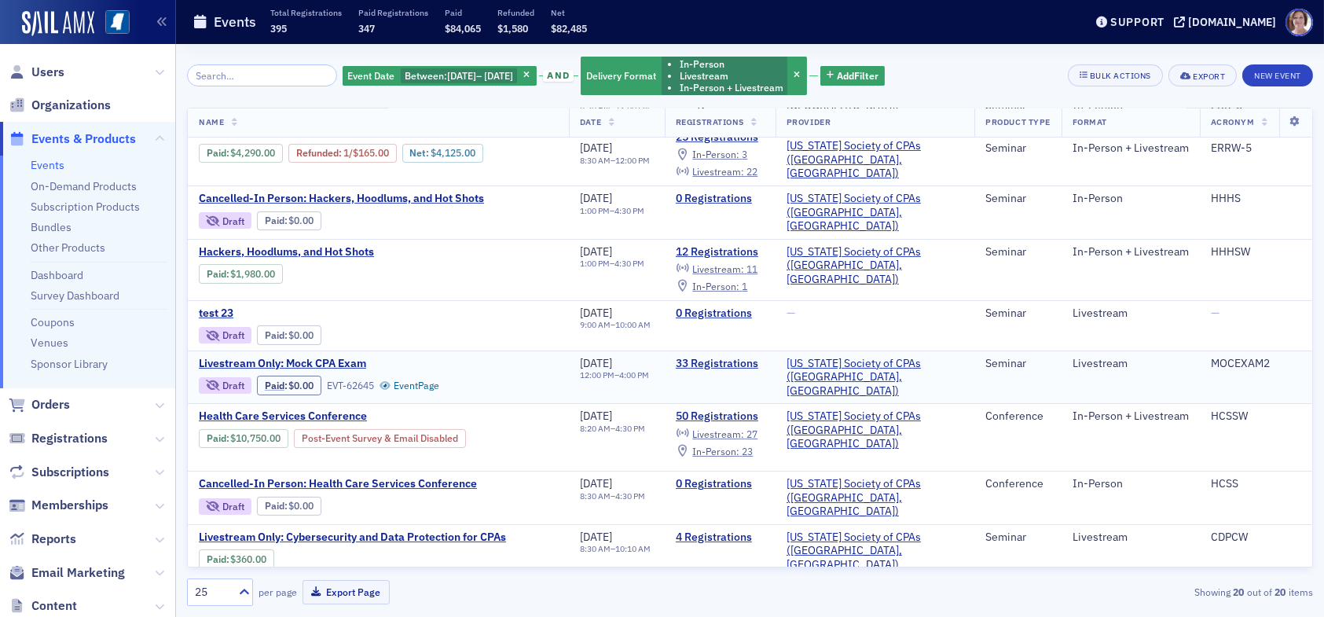
scroll to position [472, 0]
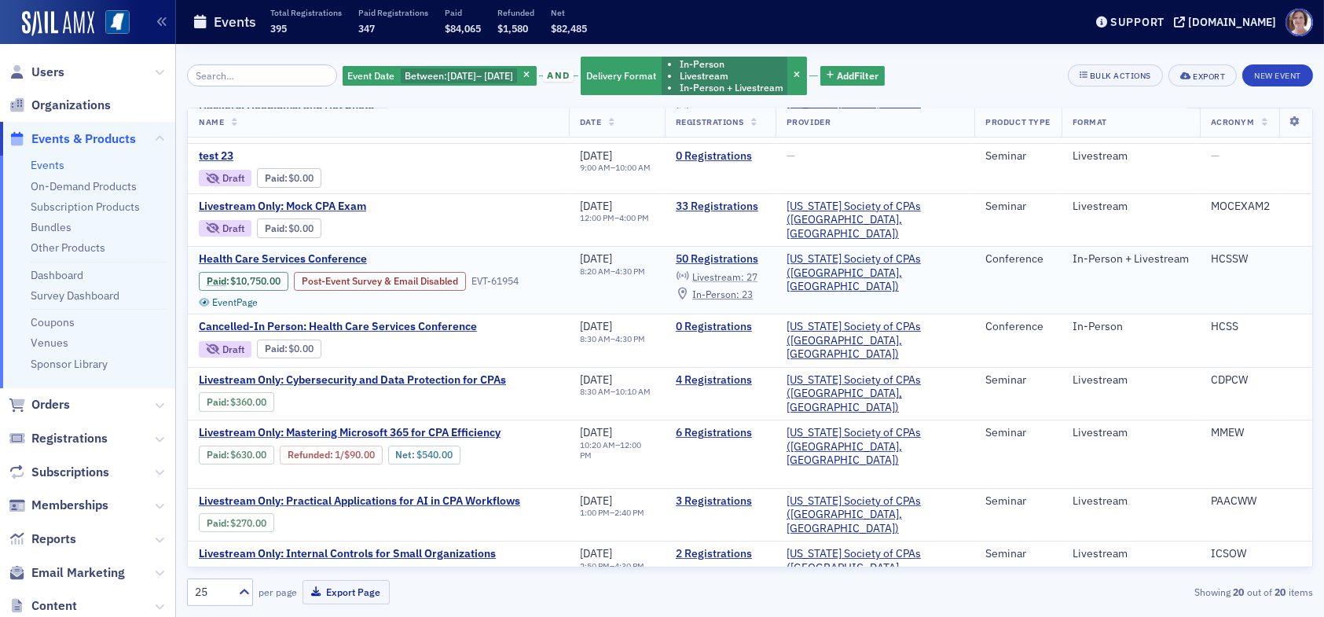
click at [744, 270] on span "Livestream :" at bounding box center [718, 276] width 52 height 13
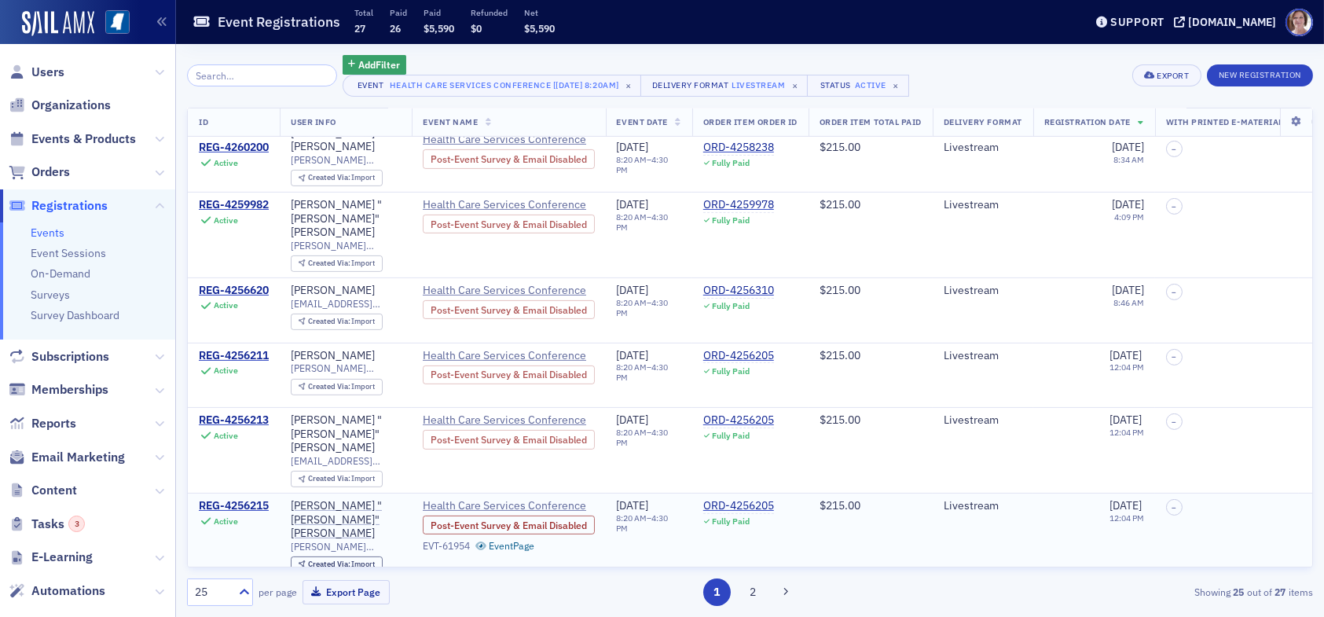
scroll to position [1243, 0]
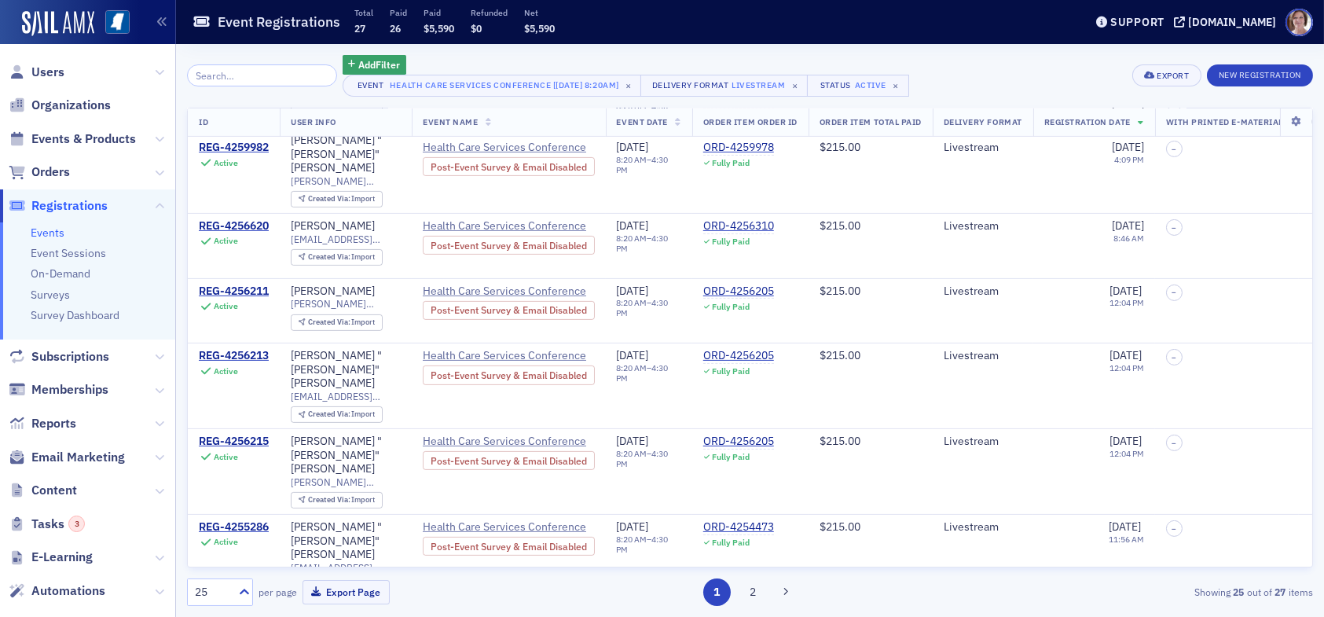
click at [228, 606] on div "REG-4254385" at bounding box center [234, 613] width 70 height 14
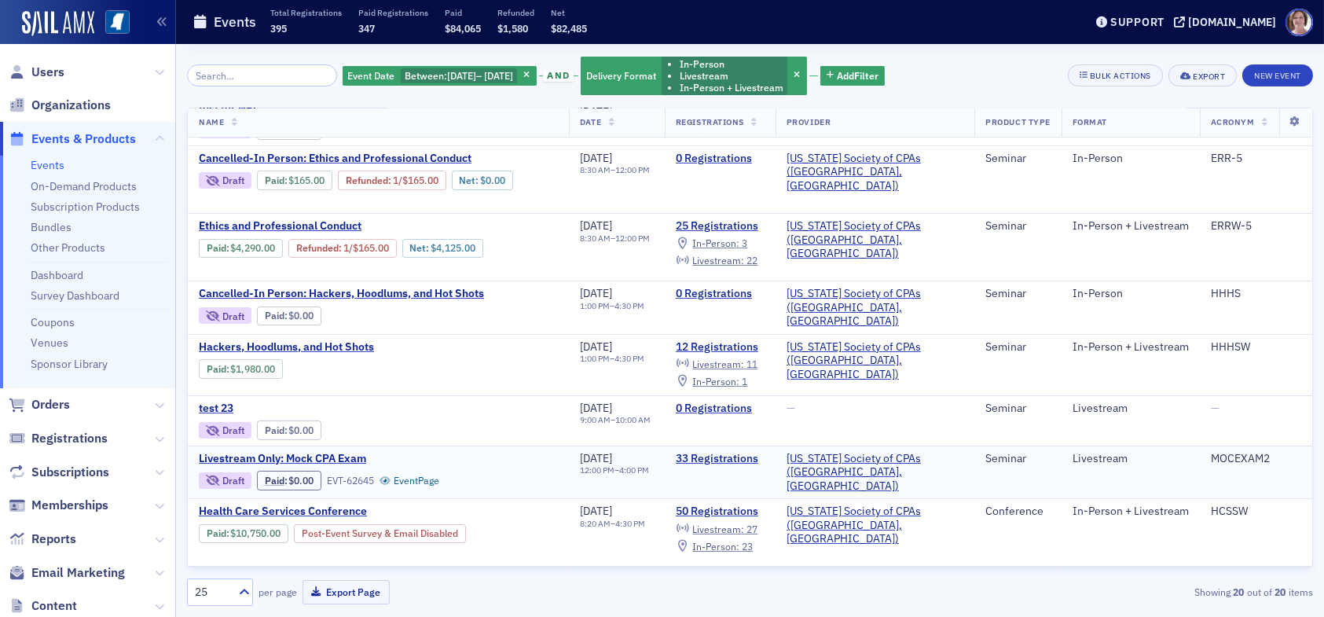
scroll to position [314, 0]
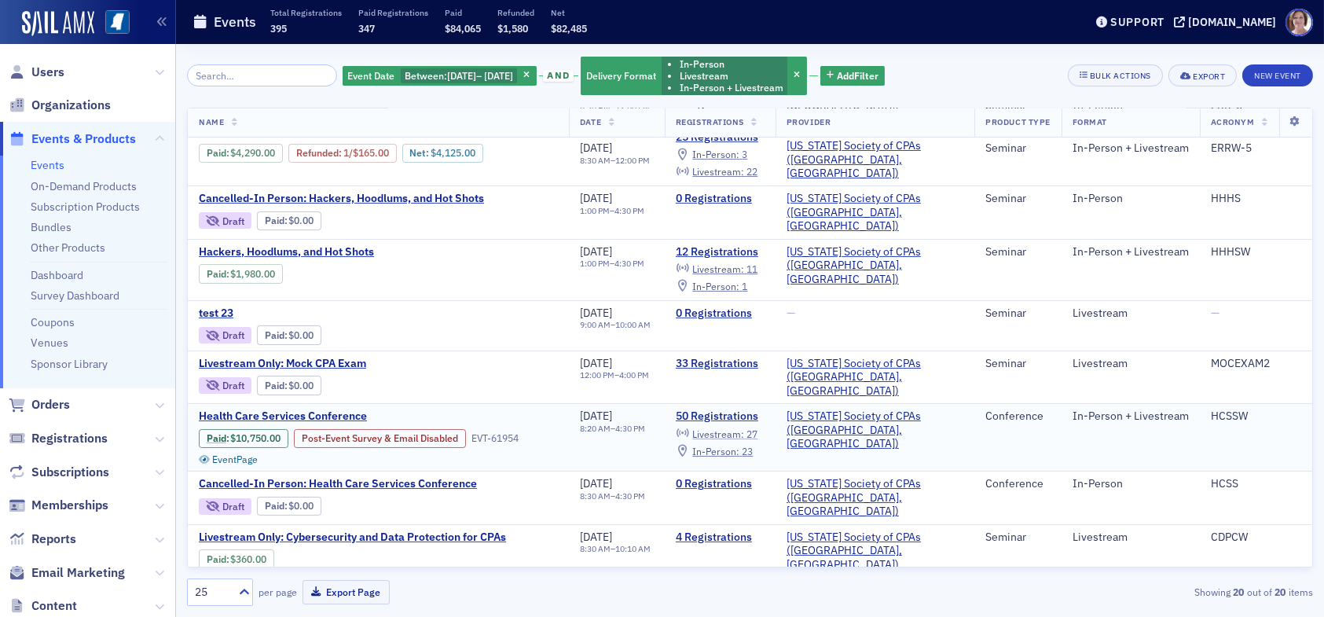
click at [744, 428] on span "Livestream :" at bounding box center [718, 434] width 52 height 13
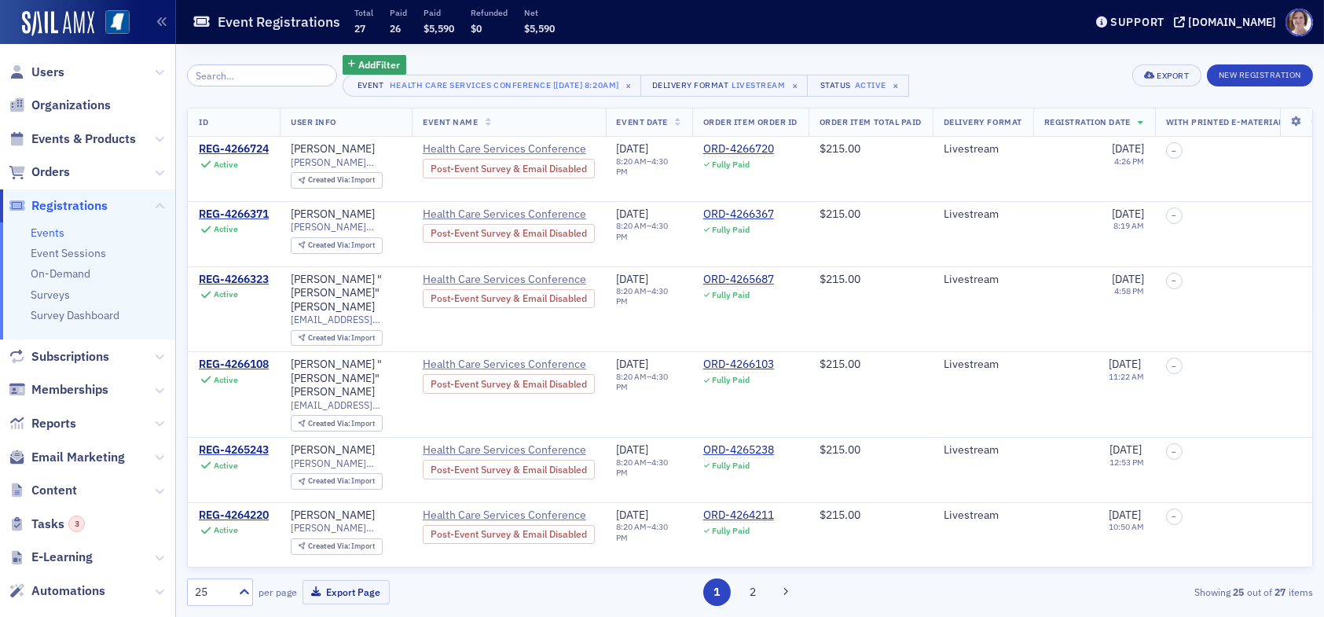
click at [245, 75] on input "search" at bounding box center [262, 75] width 150 height 22
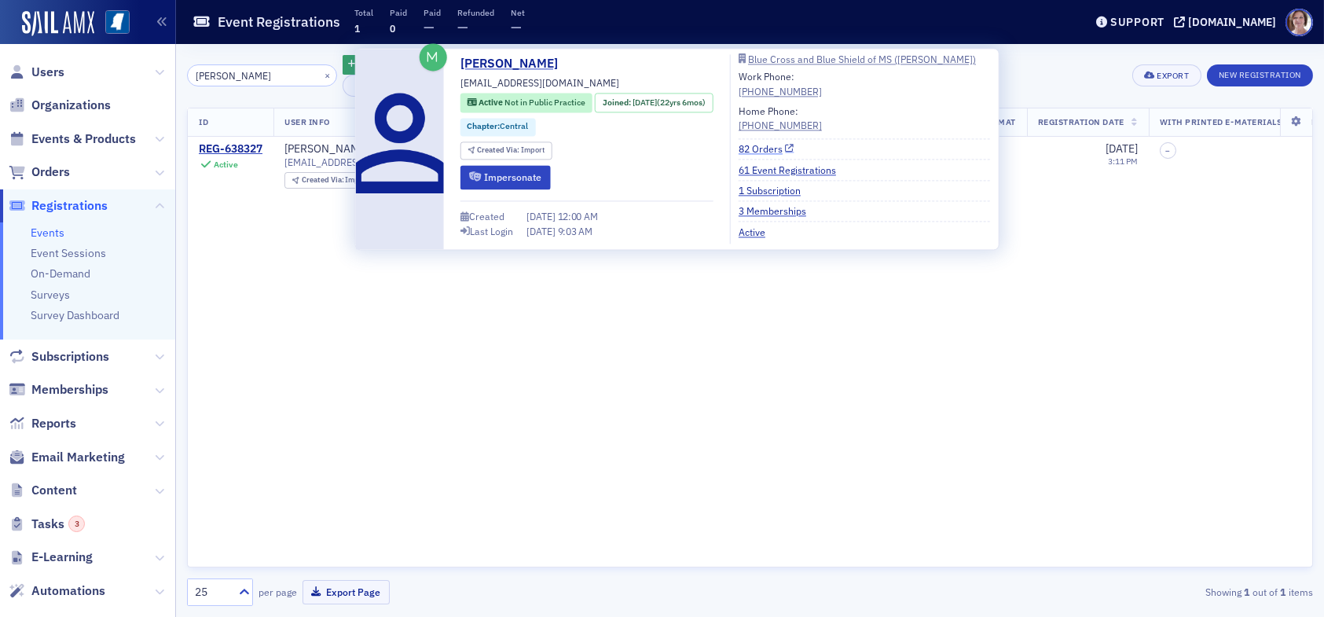
type input "jennifer"
click at [782, 146] on link "82 Orders" at bounding box center [767, 149] width 56 height 14
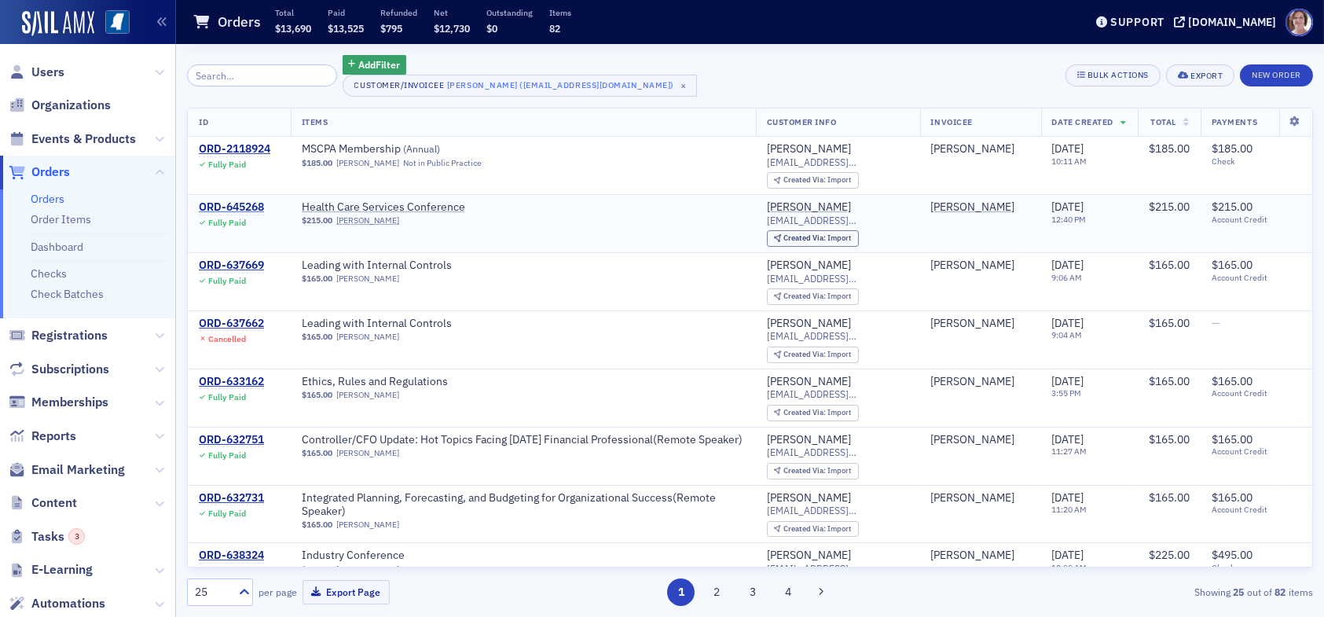
click at [230, 205] on div "ORD-645268" at bounding box center [231, 207] width 65 height 14
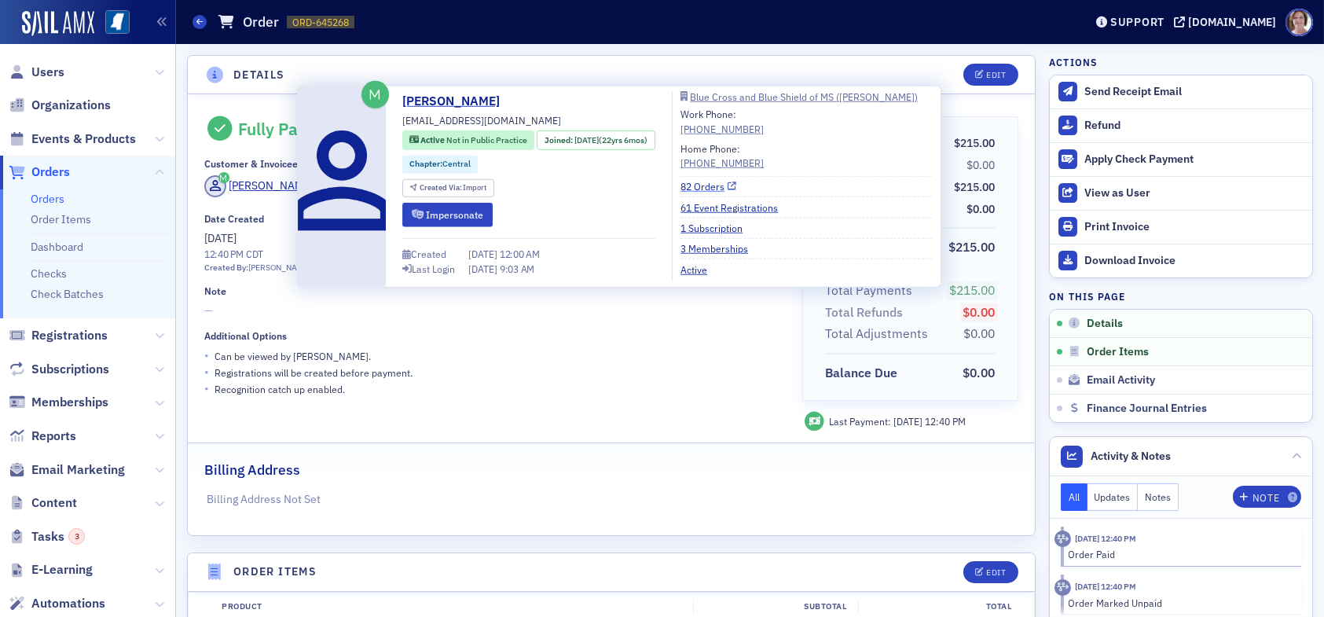
click at [729, 189] on link "82 Orders" at bounding box center [709, 186] width 56 height 14
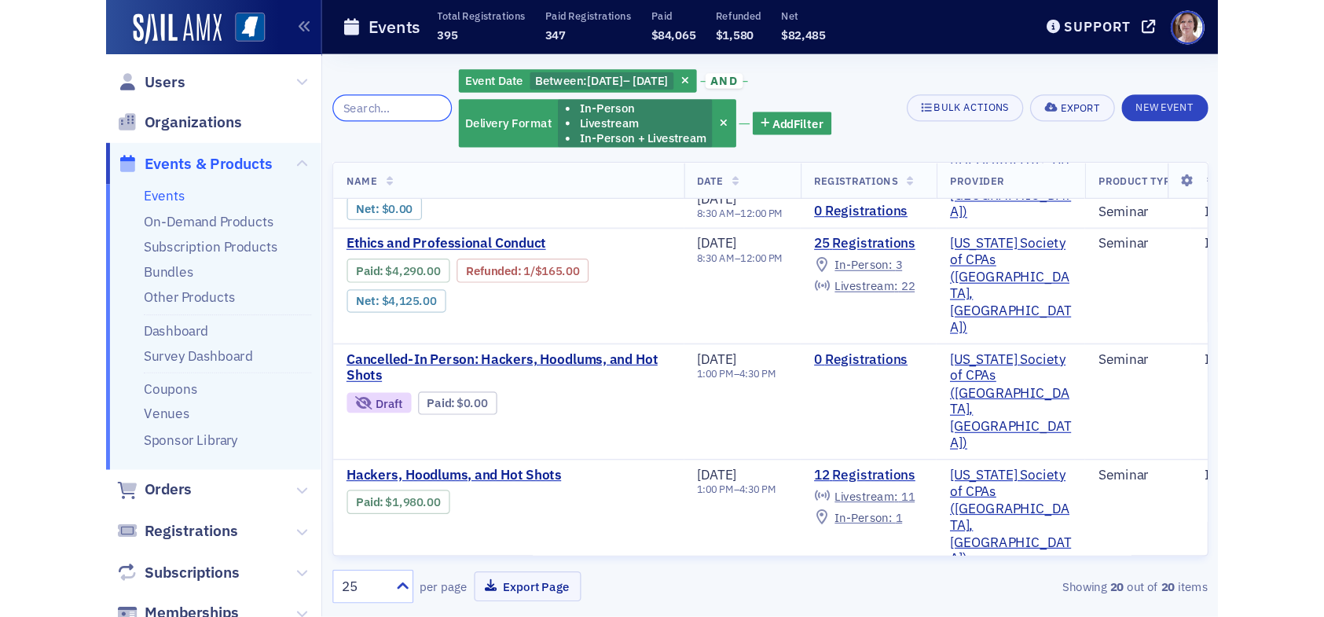
scroll to position [314, 0]
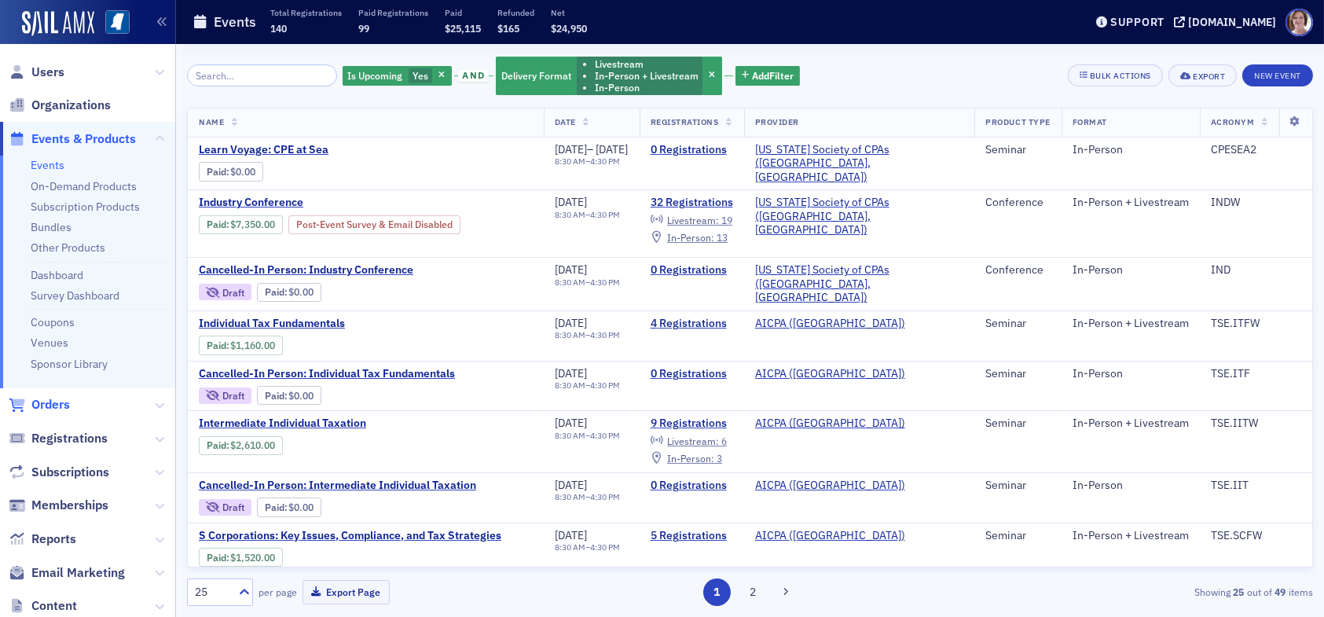
click at [57, 404] on span "Orders" at bounding box center [50, 404] width 39 height 17
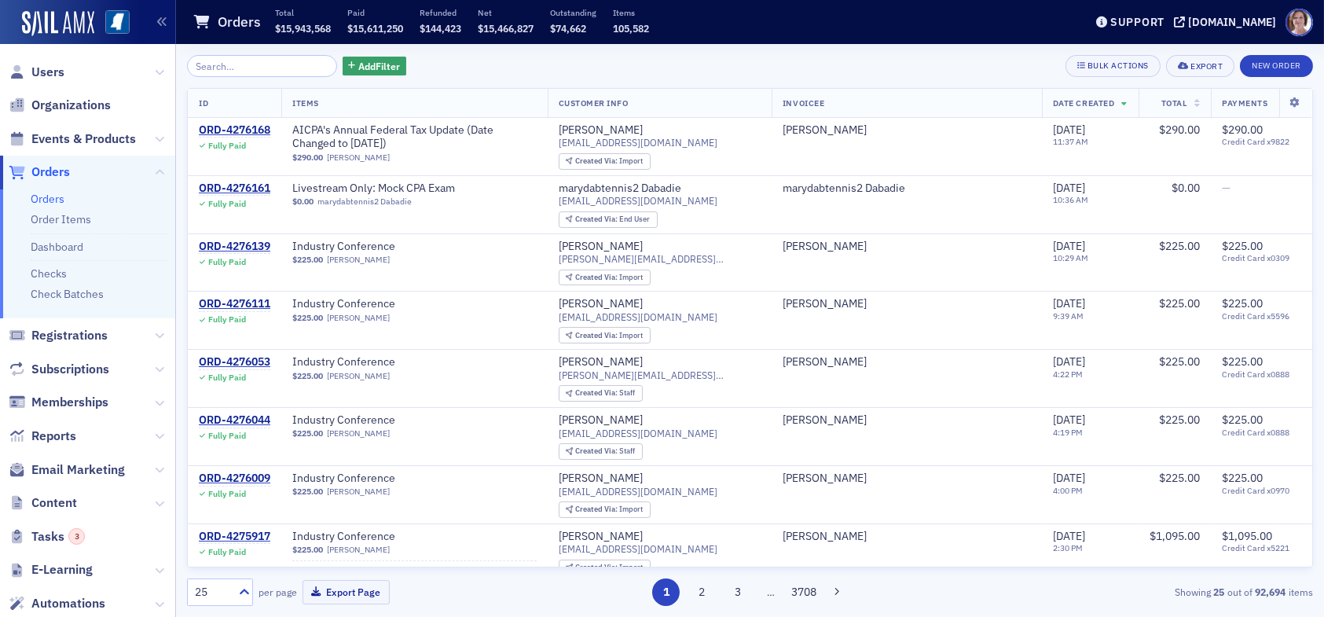
click at [232, 73] on input "search" at bounding box center [262, 66] width 150 height 22
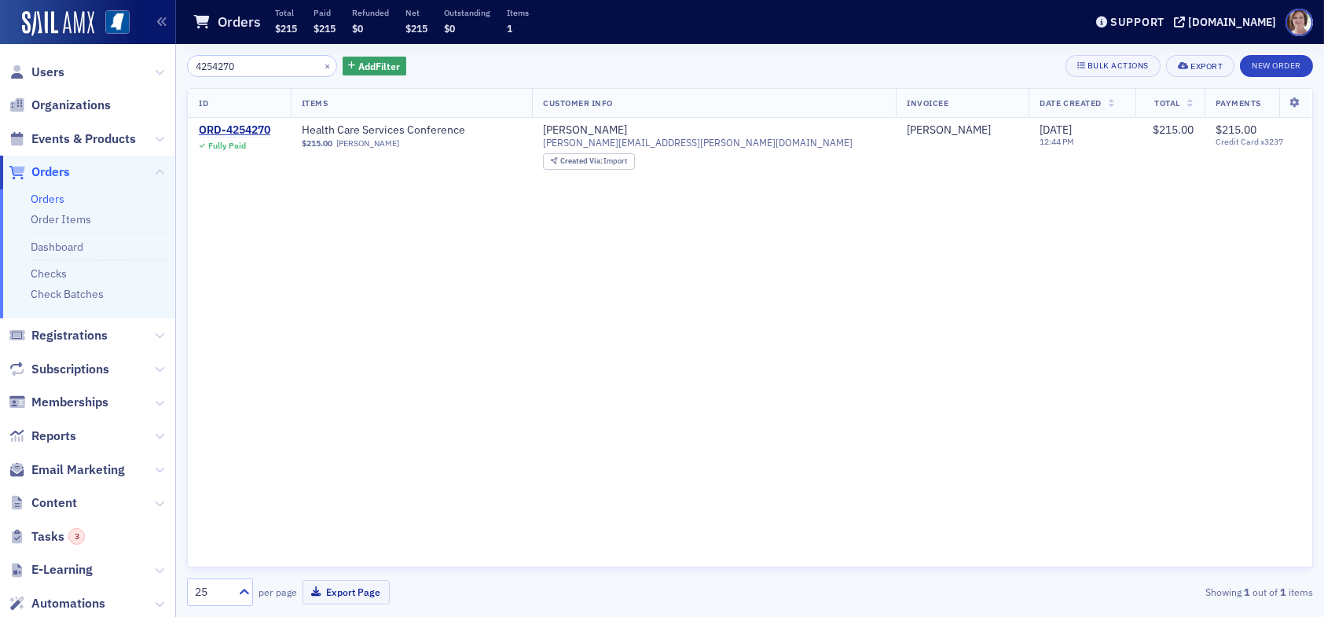
drag, startPoint x: 241, startPoint y: 68, endPoint x: 166, endPoint y: 59, distance: 76.0
click at [128, 57] on div "Users Organizations Events & Products Orders Orders Order Items Dashboard Check…" at bounding box center [662, 308] width 1324 height 617
type input "4258238"
click at [358, 215] on div "ID Items Customer Info Invoicee Date Created Total Payments ORD-4258238 Fully P…" at bounding box center [750, 327] width 1126 height 479
drag, startPoint x: 263, startPoint y: 70, endPoint x: 146, endPoint y: 81, distance: 117.6
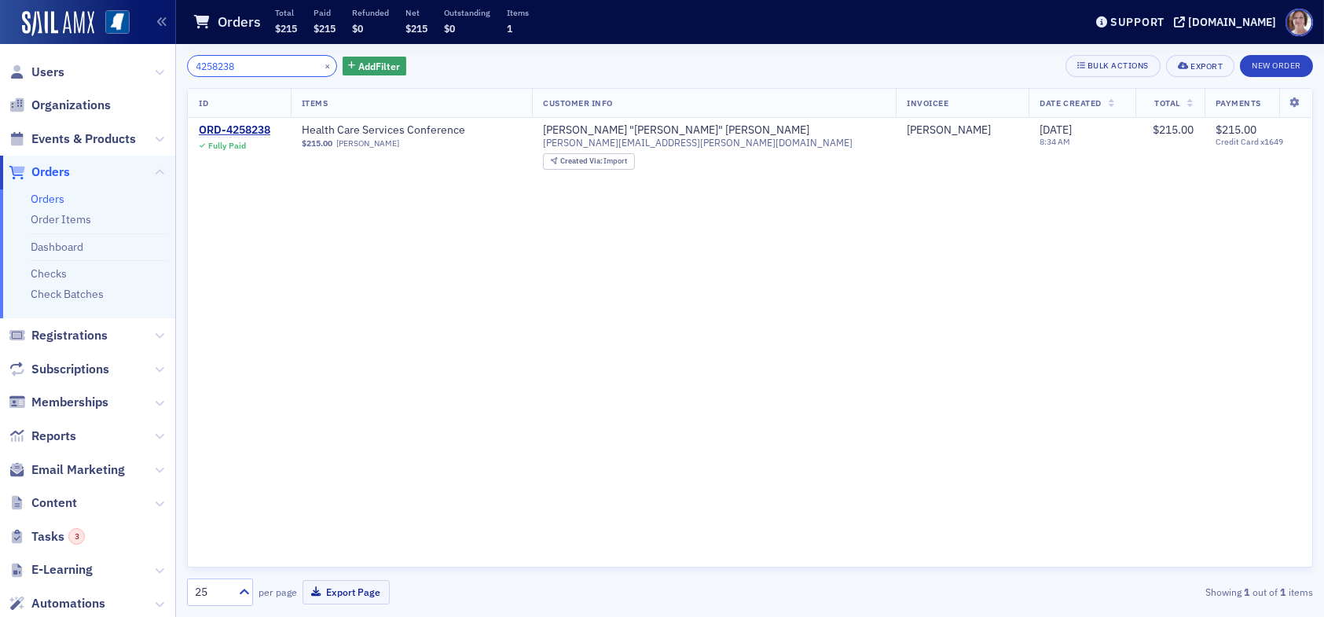
click at [146, 81] on div "Users Organizations Events & Products Orders Orders Order Items Dashboard Check…" at bounding box center [662, 308] width 1324 height 617
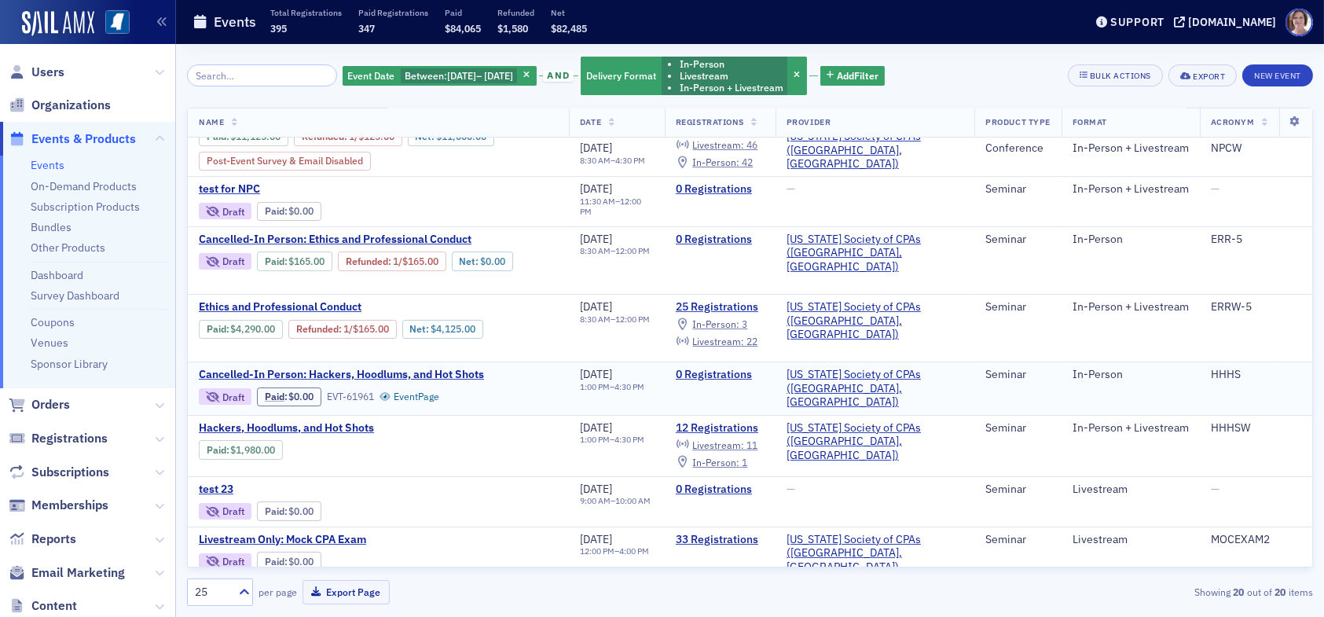
scroll to position [314, 0]
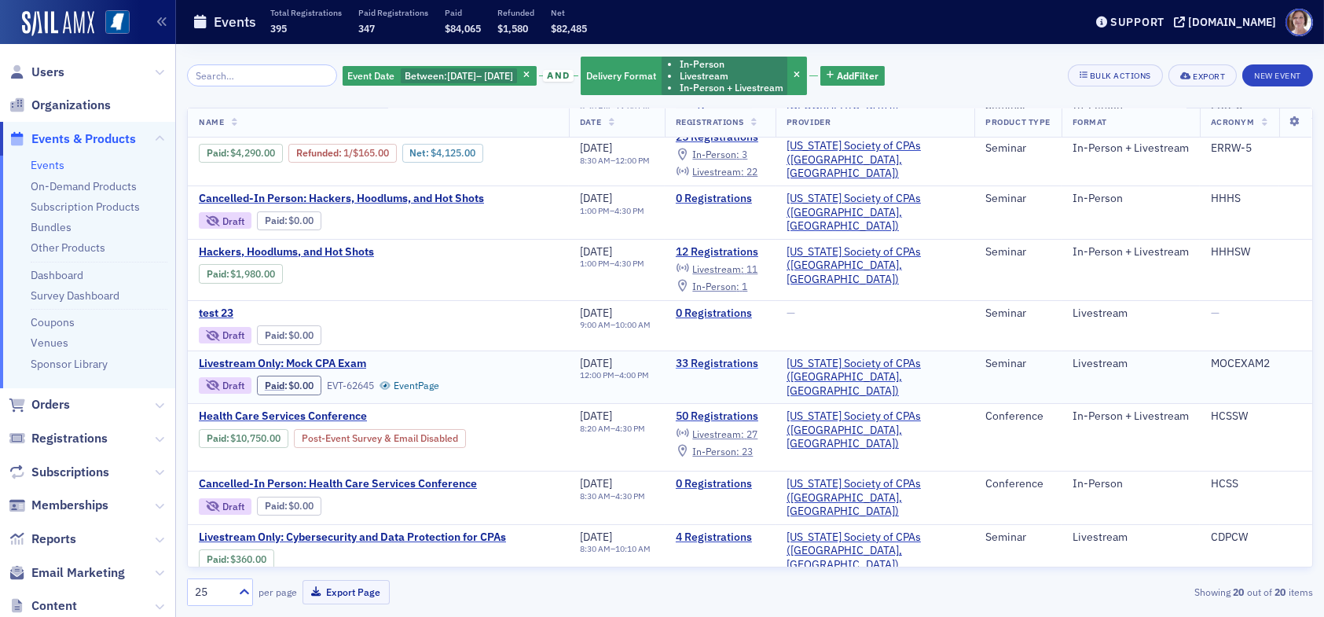
click at [763, 357] on link "33 Registrations" at bounding box center [720, 364] width 89 height 14
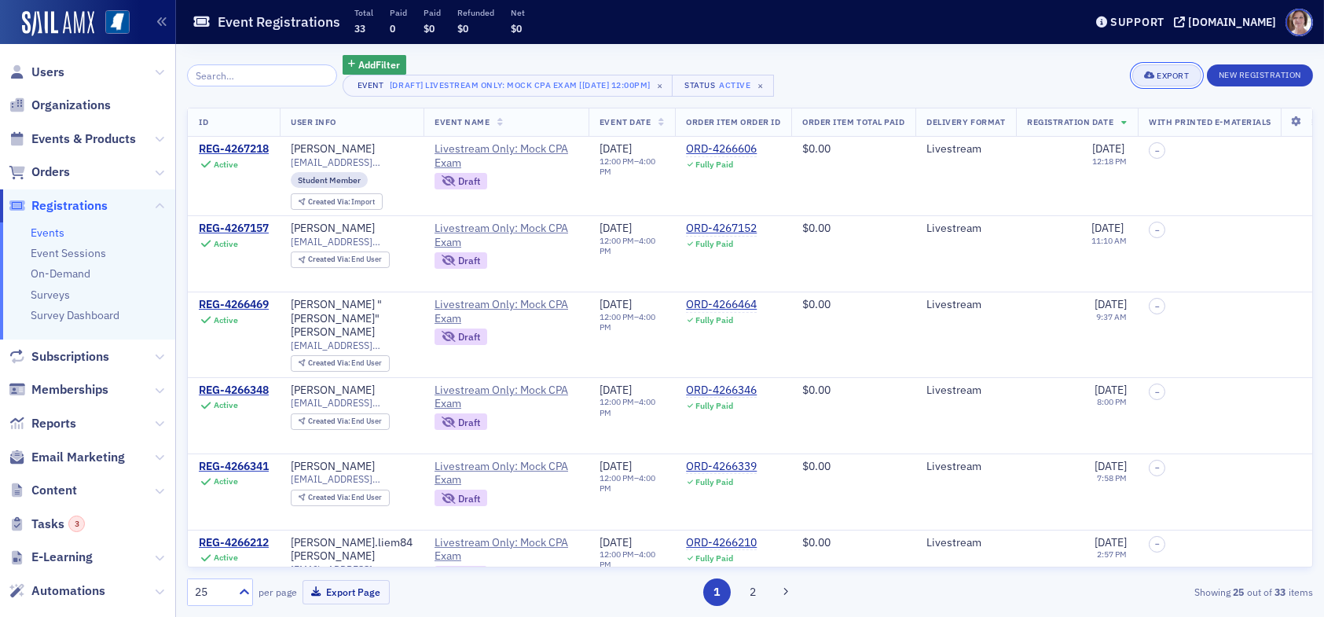
click at [1173, 75] on div "Export" at bounding box center [1173, 76] width 32 height 9
click at [1073, 122] on button "Export All ( 33 Event Registrations )" at bounding box center [1114, 128] width 170 height 25
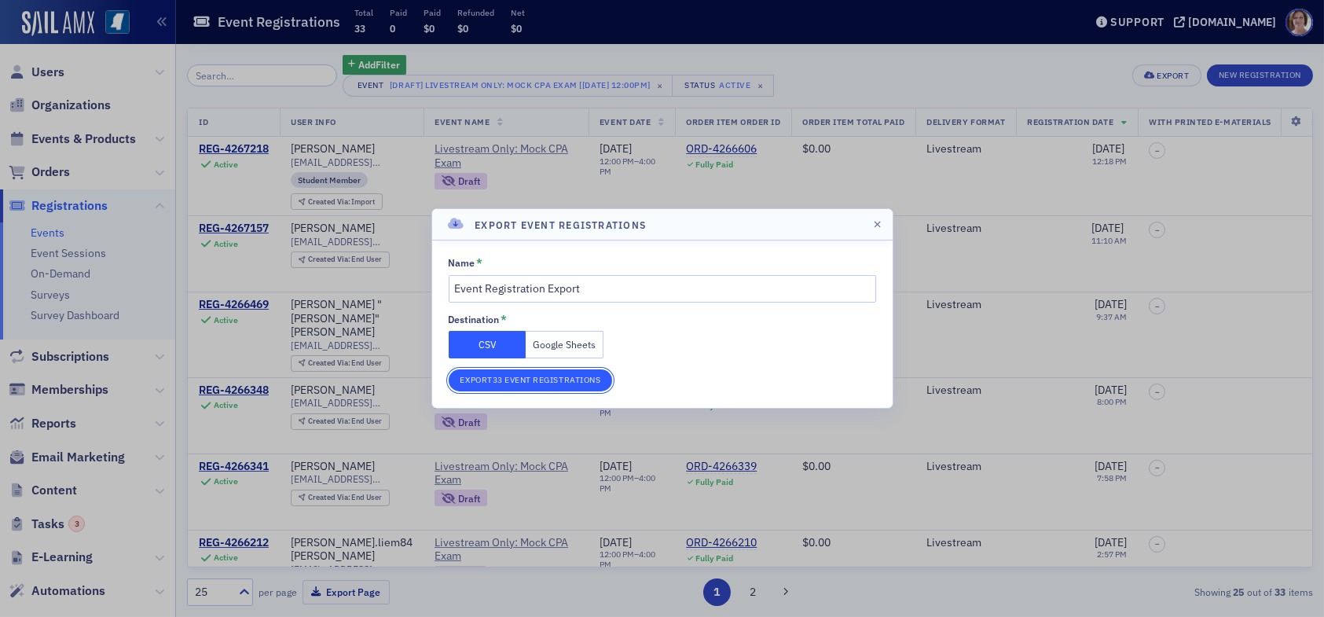
click at [534, 381] on button "Export 33 Event Registrations" at bounding box center [531, 380] width 164 height 22
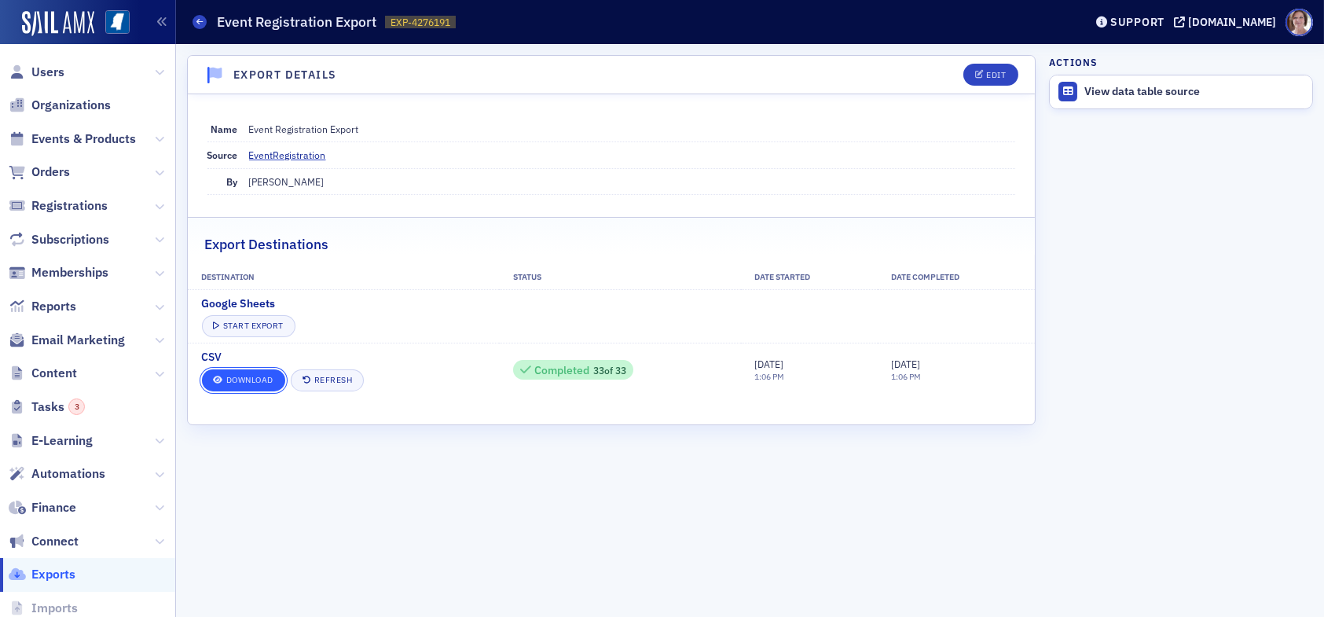
click at [267, 374] on link "Download" at bounding box center [243, 380] width 83 height 22
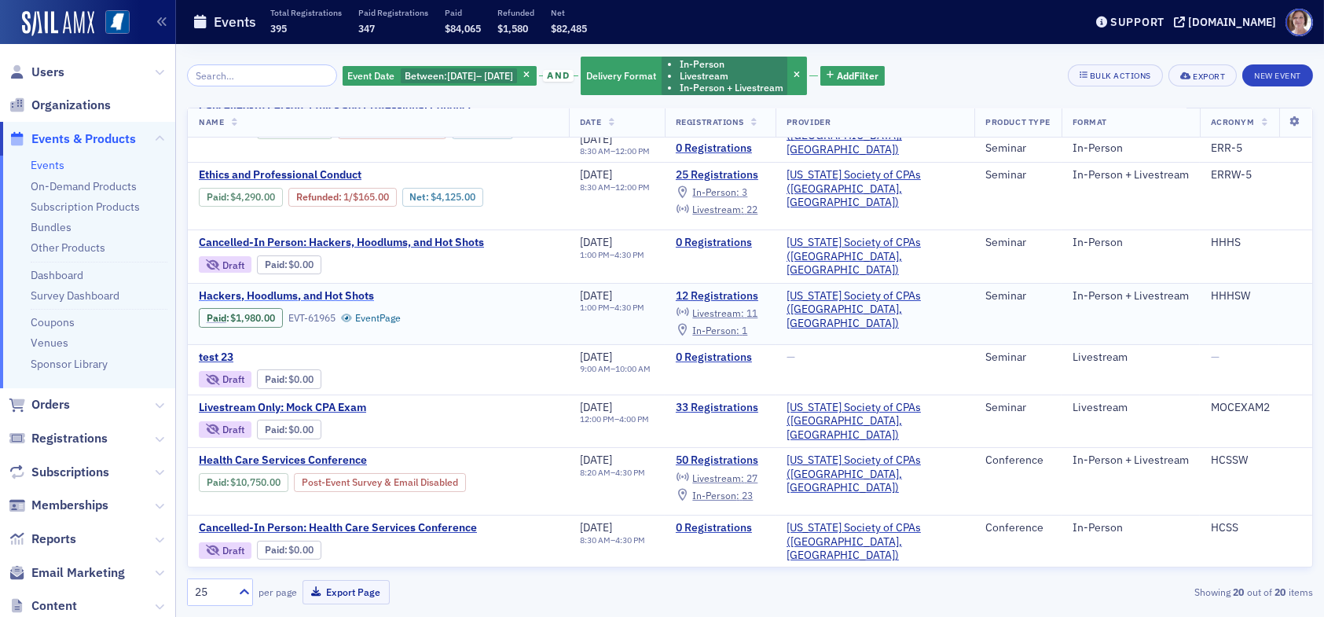
scroll to position [236, 0]
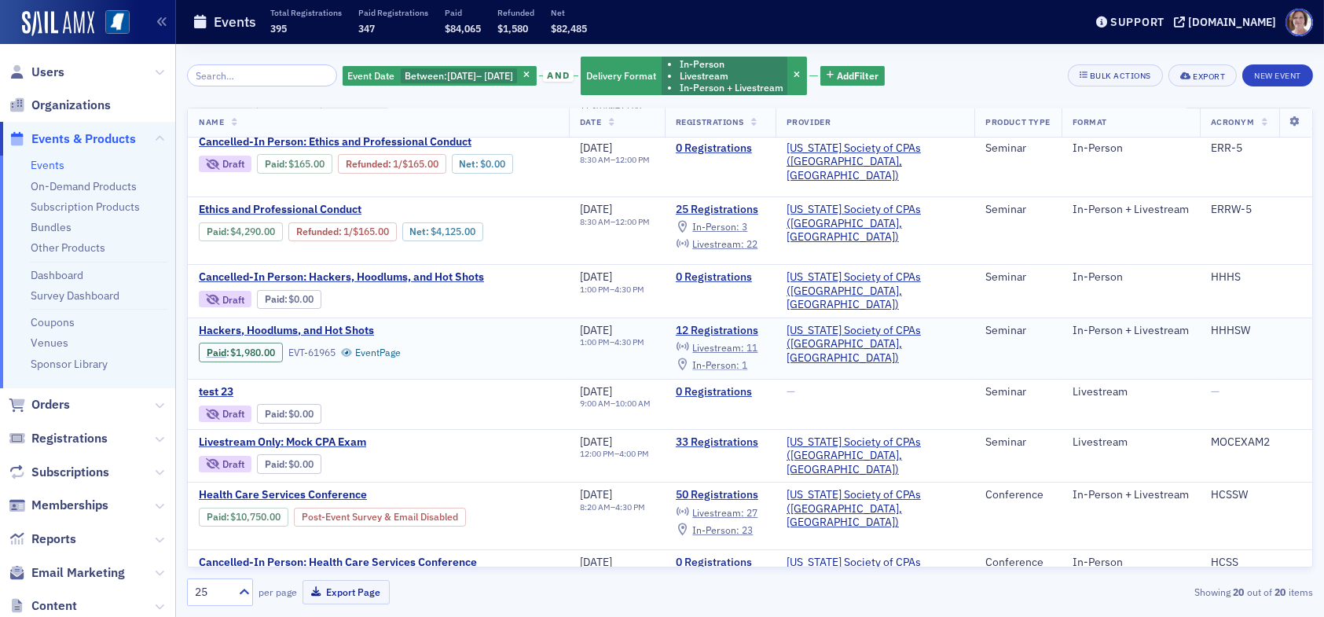
click at [740, 358] on span "In-Person :" at bounding box center [715, 364] width 47 height 13
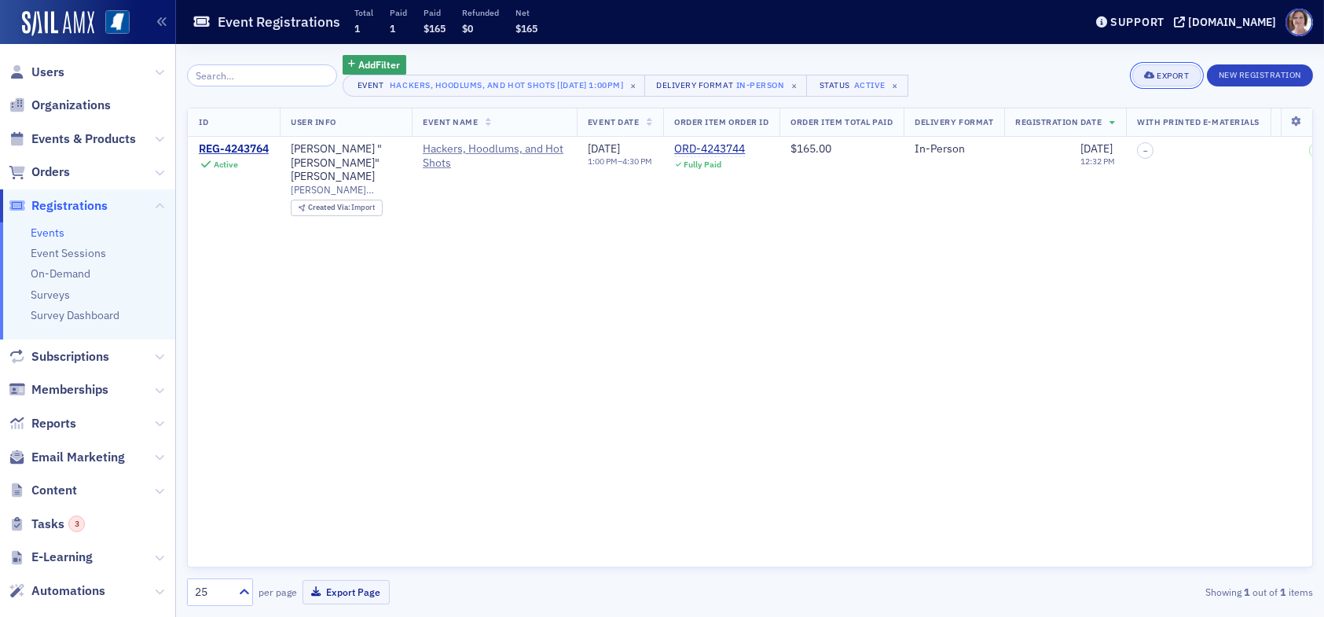
click at [1162, 79] on div "Export" at bounding box center [1173, 76] width 32 height 9
click at [1134, 129] on button "Export All ( 1 Event Registration )" at bounding box center [1116, 128] width 165 height 25
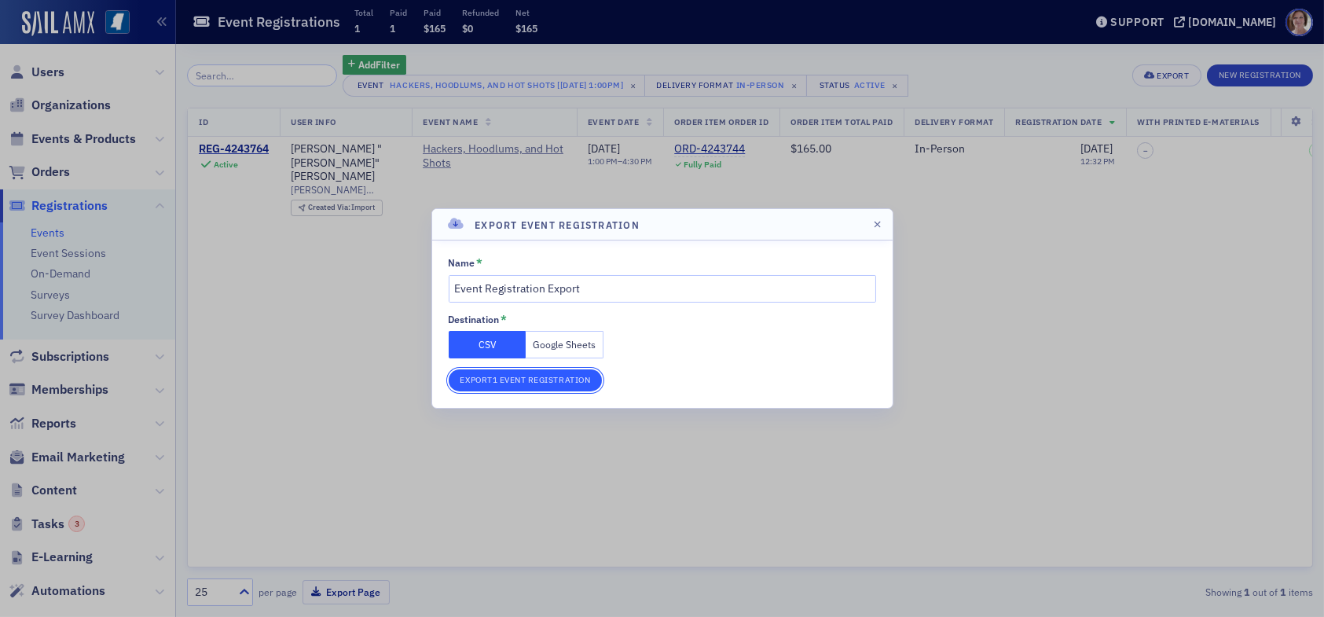
click at [516, 384] on button "Export 1 Event Registration" at bounding box center [526, 380] width 154 height 22
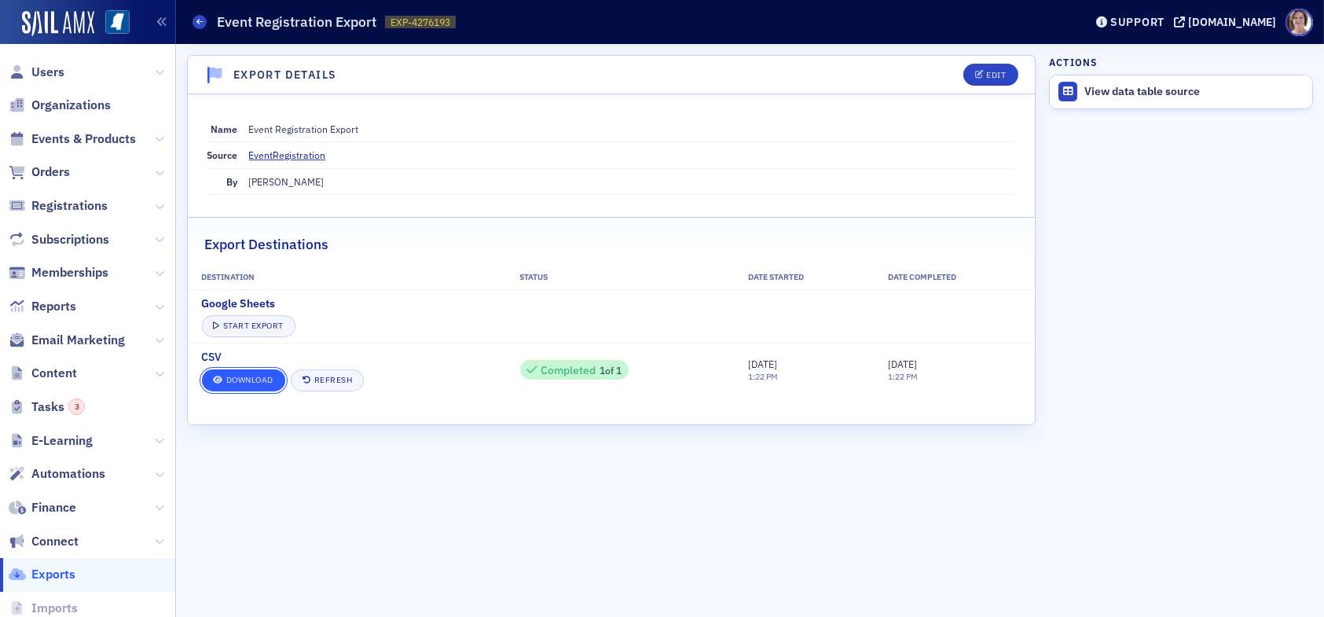
click at [265, 376] on link "Download" at bounding box center [243, 380] width 83 height 22
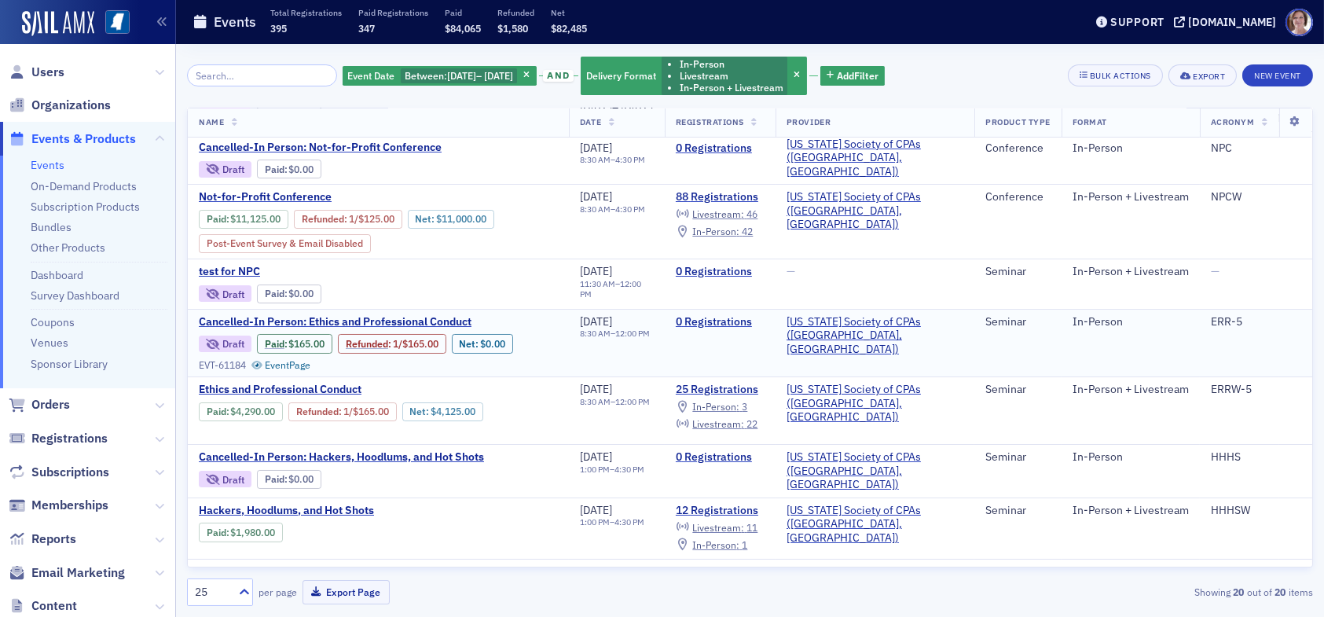
scroll to position [79, 0]
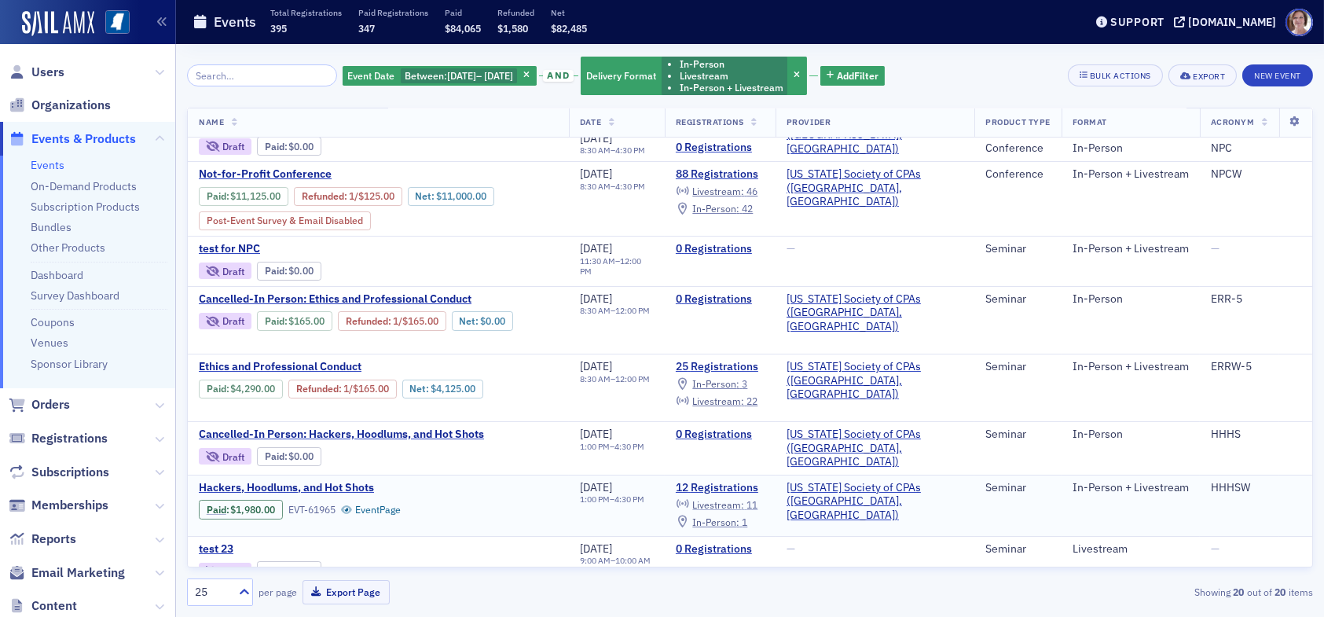
click at [744, 498] on span "Livestream :" at bounding box center [718, 504] width 52 height 13
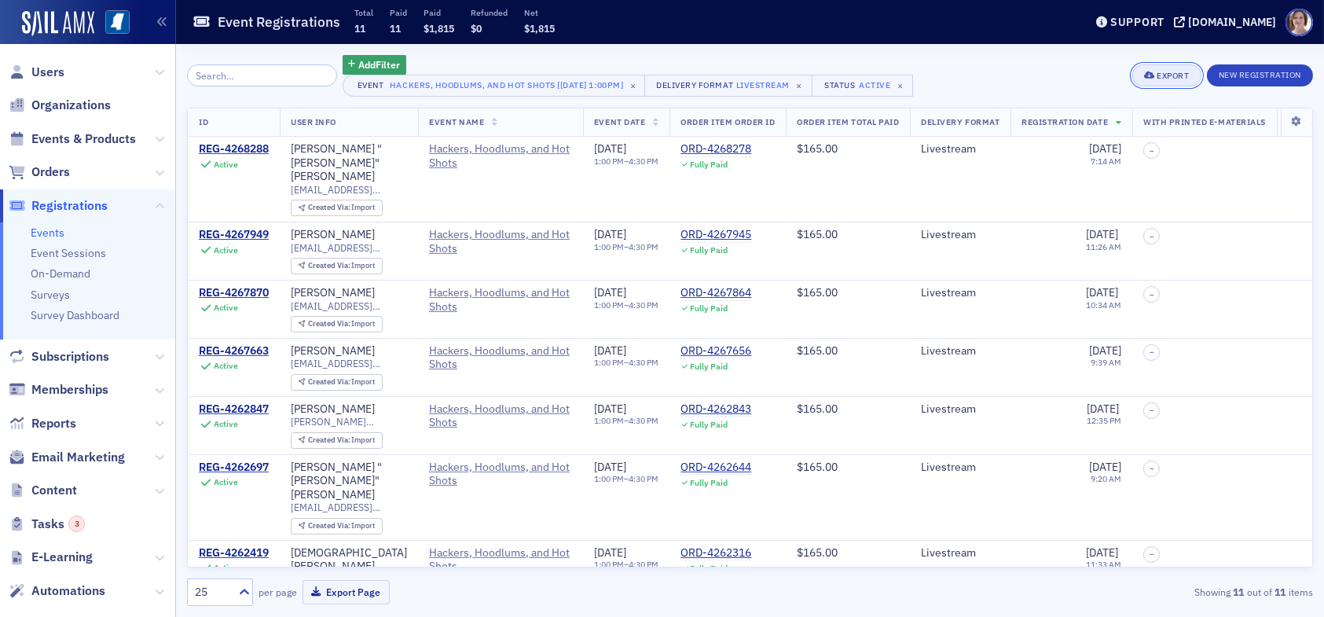
click at [1172, 79] on div "Export" at bounding box center [1173, 76] width 32 height 9
click at [1120, 128] on button "Export All ( 11 Event Registrations )" at bounding box center [1114, 128] width 170 height 25
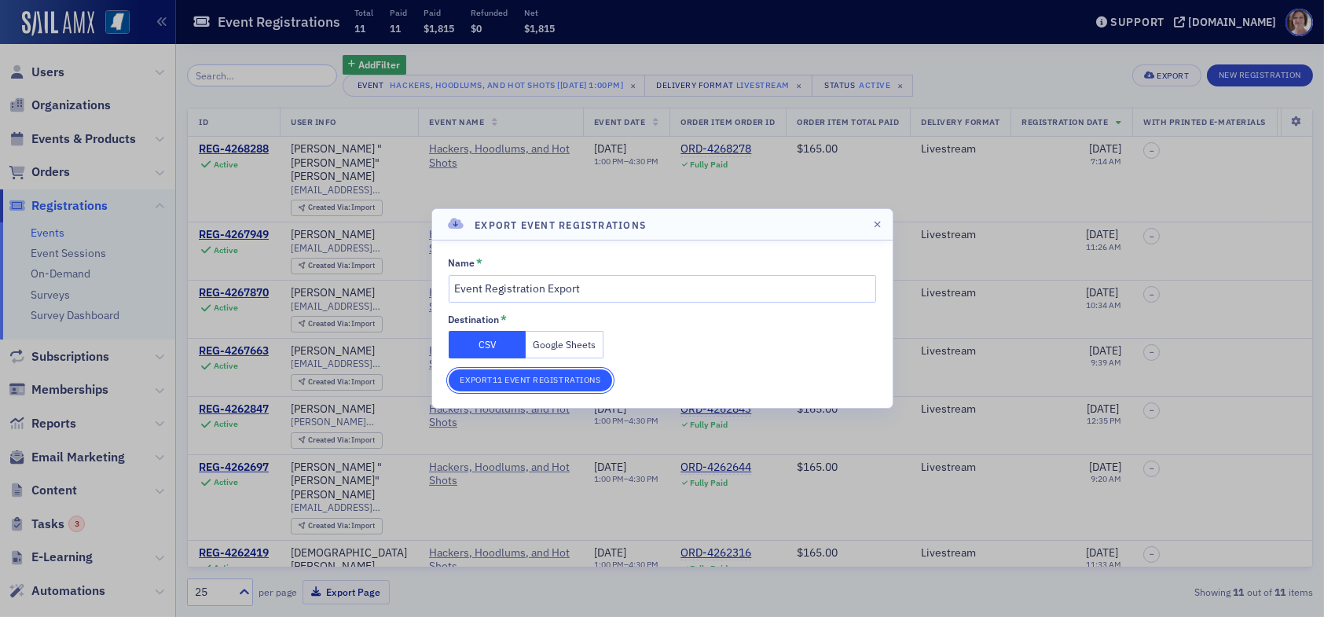
click at [541, 380] on button "Export 11 Event Registrations" at bounding box center [531, 380] width 164 height 22
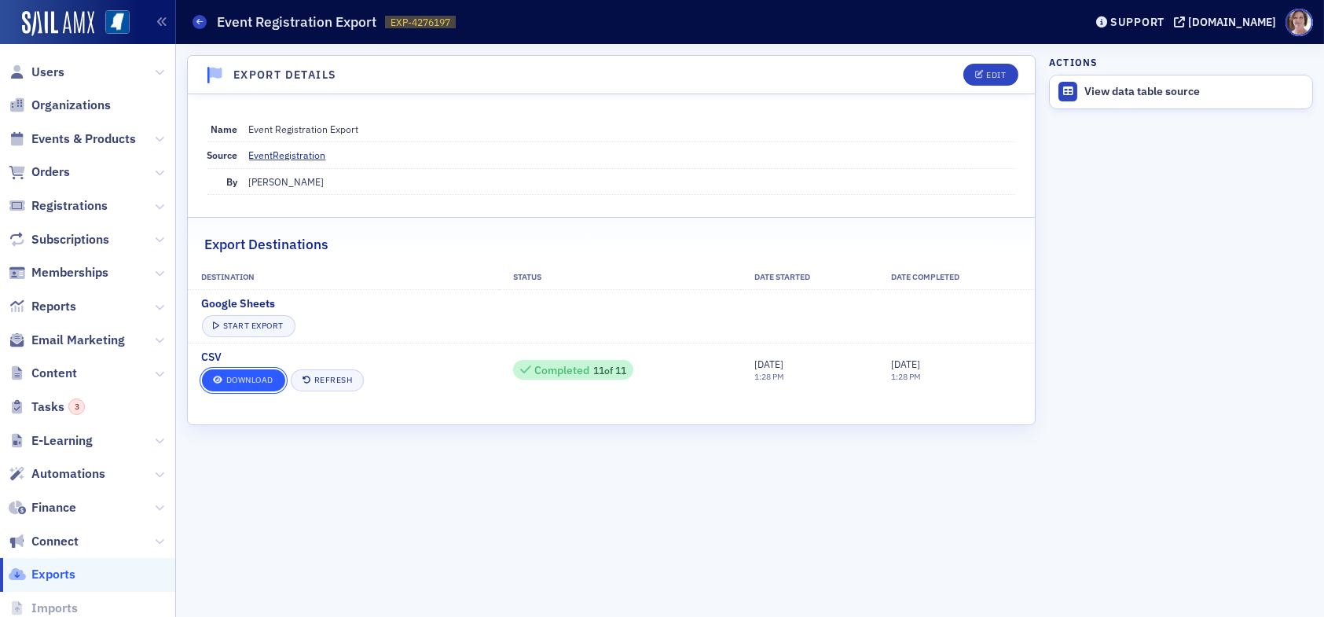
click at [249, 373] on link "Download" at bounding box center [243, 380] width 83 height 22
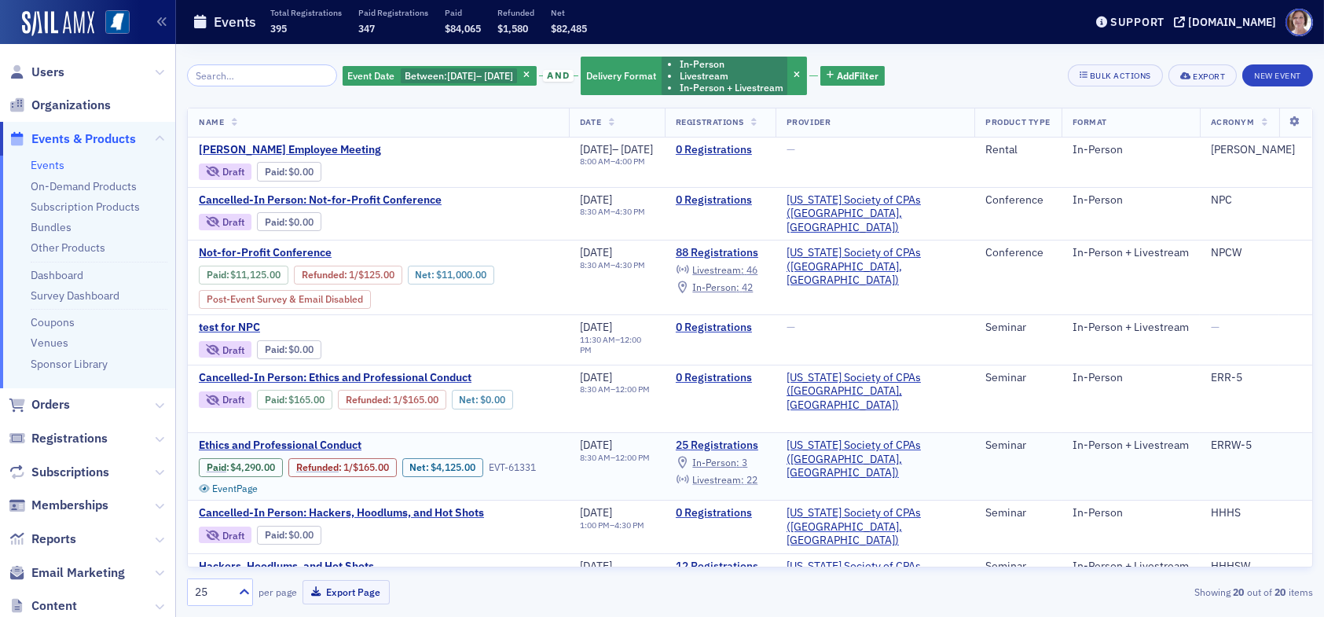
click at [744, 475] on span "Livestream :" at bounding box center [718, 479] width 52 height 13
click at [744, 473] on span "Livestream :" at bounding box center [718, 479] width 52 height 13
click at [740, 456] on span "In-Person :" at bounding box center [715, 462] width 47 height 13
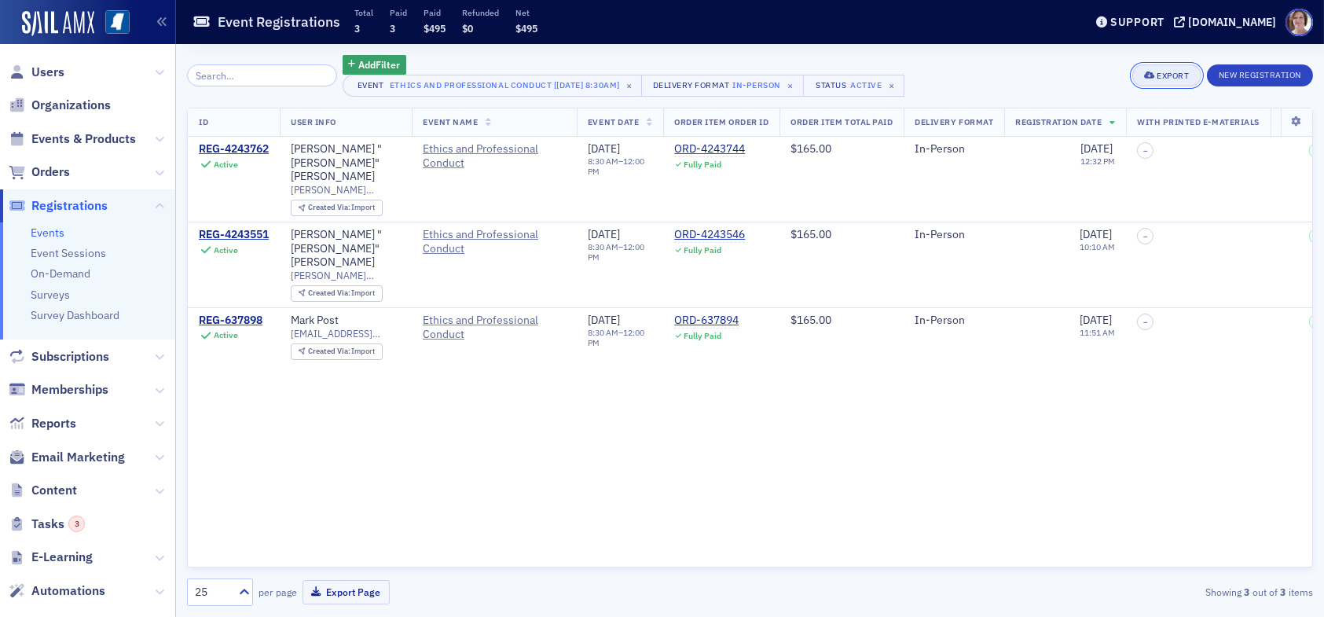
click at [1170, 77] on div "Export" at bounding box center [1173, 76] width 32 height 9
click at [1082, 130] on button "Export All ( 3 Event Registrations )" at bounding box center [1116, 128] width 165 height 25
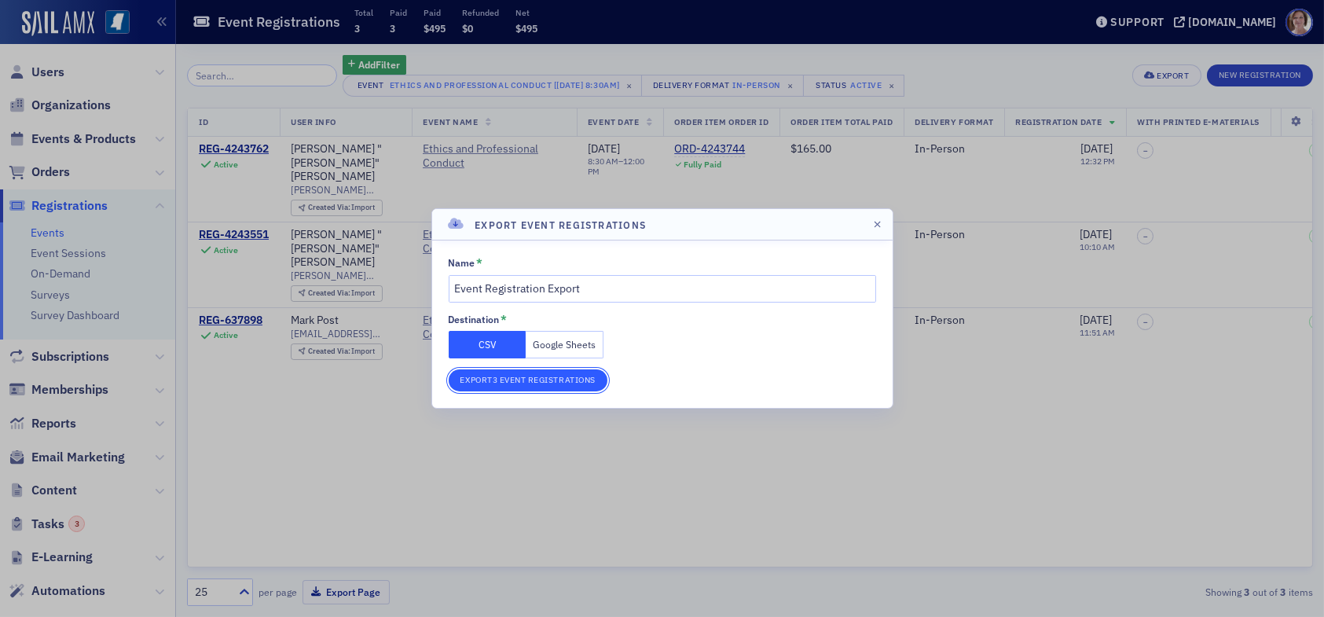
click at [538, 382] on button "Export 3 Event Registrations" at bounding box center [528, 380] width 159 height 22
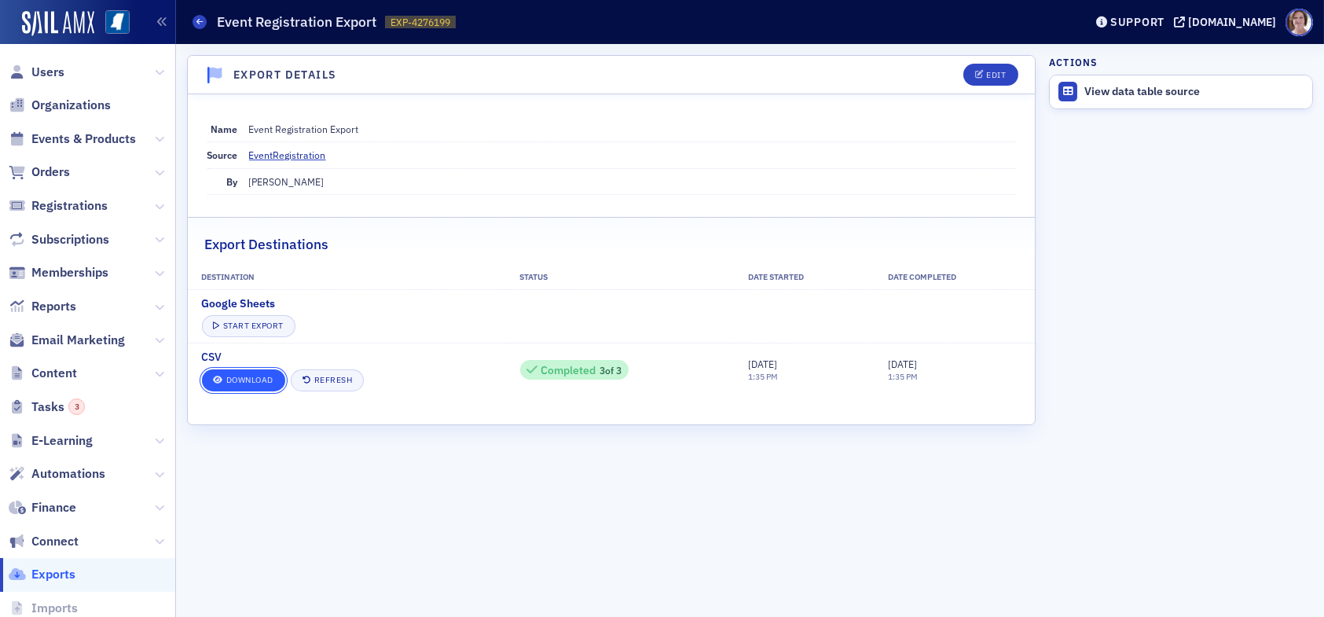
click at [265, 373] on link "Download" at bounding box center [243, 380] width 83 height 22
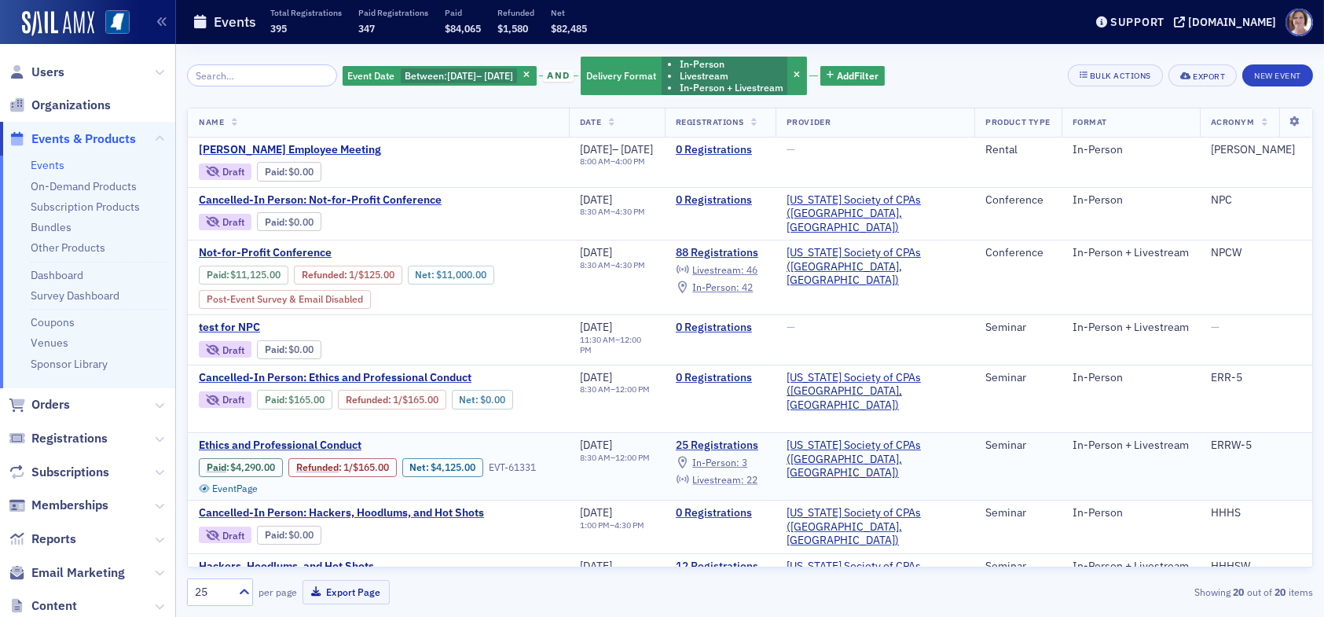
click at [744, 475] on span "Livestream :" at bounding box center [718, 479] width 52 height 13
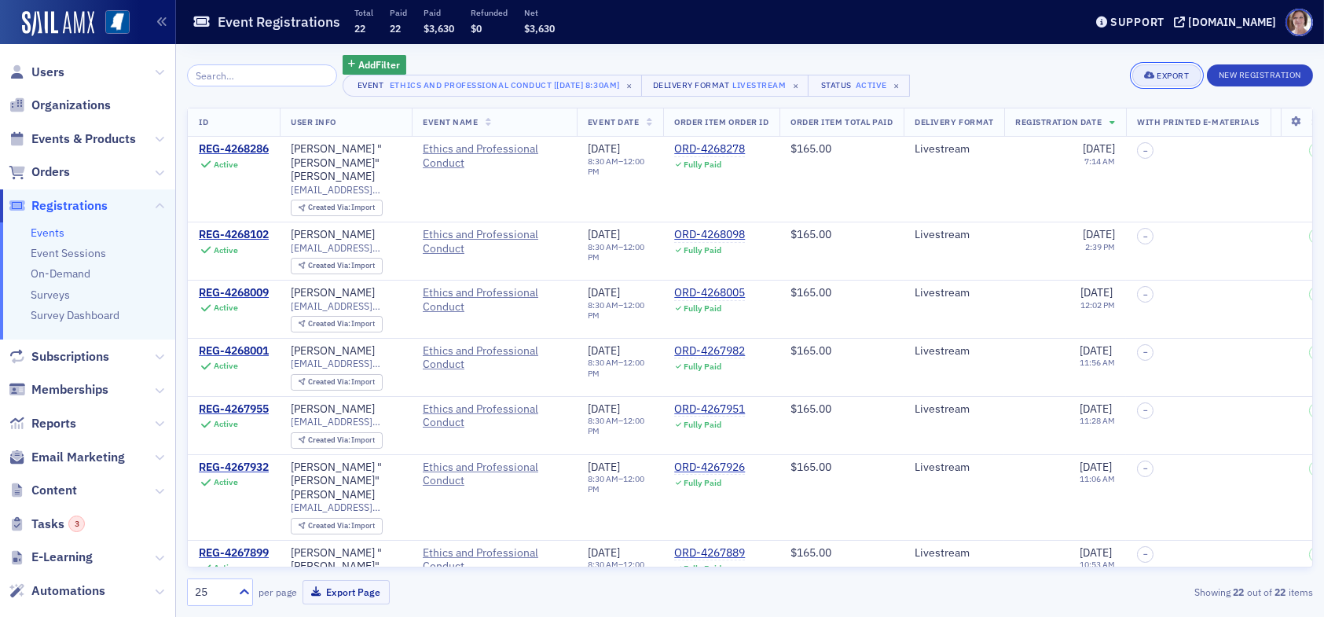
click at [1169, 79] on div "Export" at bounding box center [1173, 76] width 32 height 9
click at [1129, 134] on button "Export All ( 22 Event Registrations )" at bounding box center [1114, 128] width 170 height 25
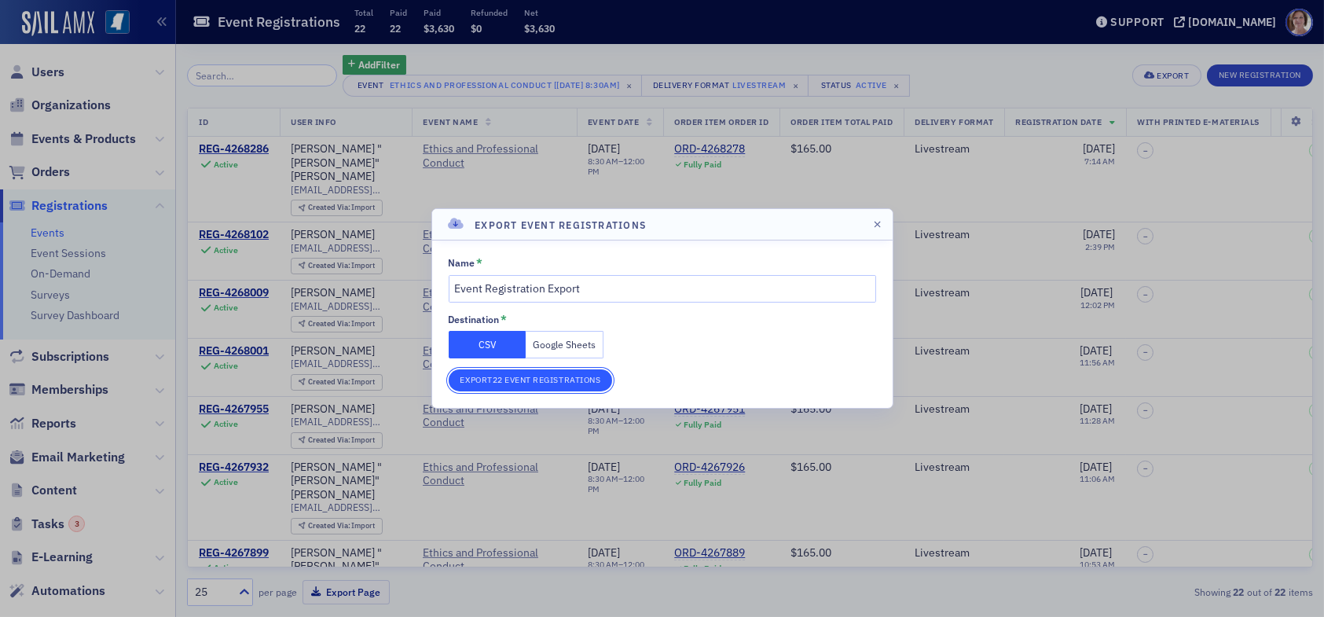
click at [586, 373] on button "Export 22 Event Registrations" at bounding box center [531, 380] width 164 height 22
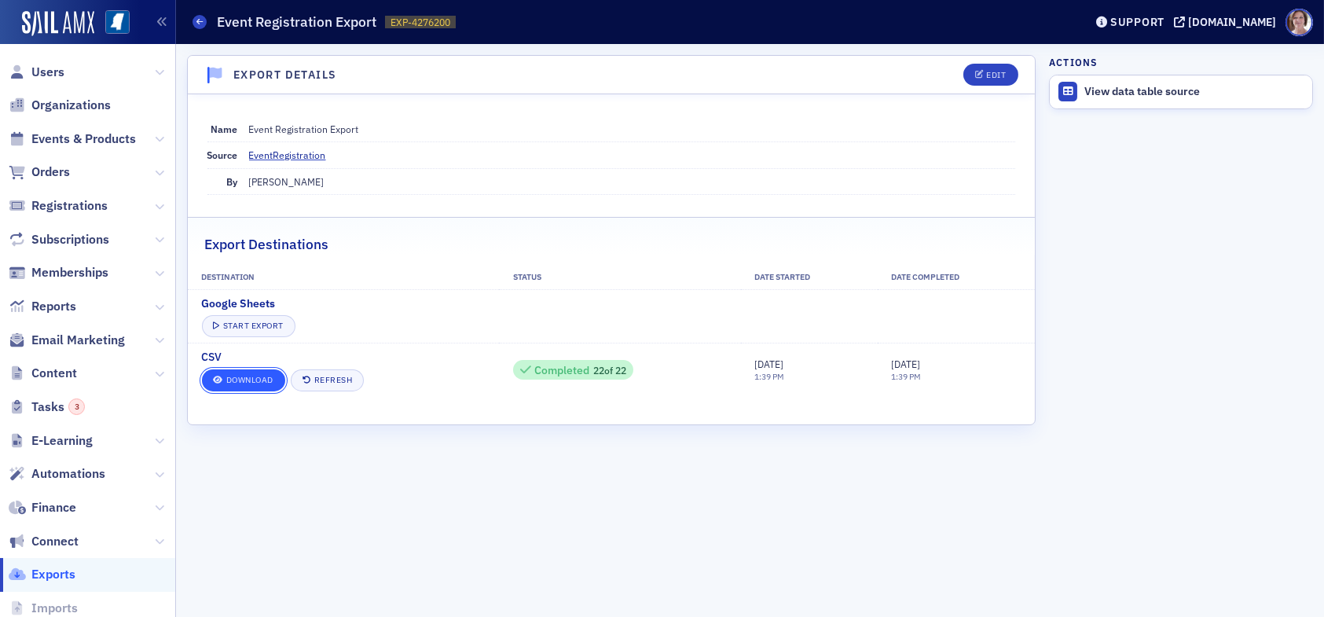
click at [255, 381] on link "Download" at bounding box center [243, 380] width 83 height 22
click at [240, 384] on link "Download" at bounding box center [243, 380] width 83 height 22
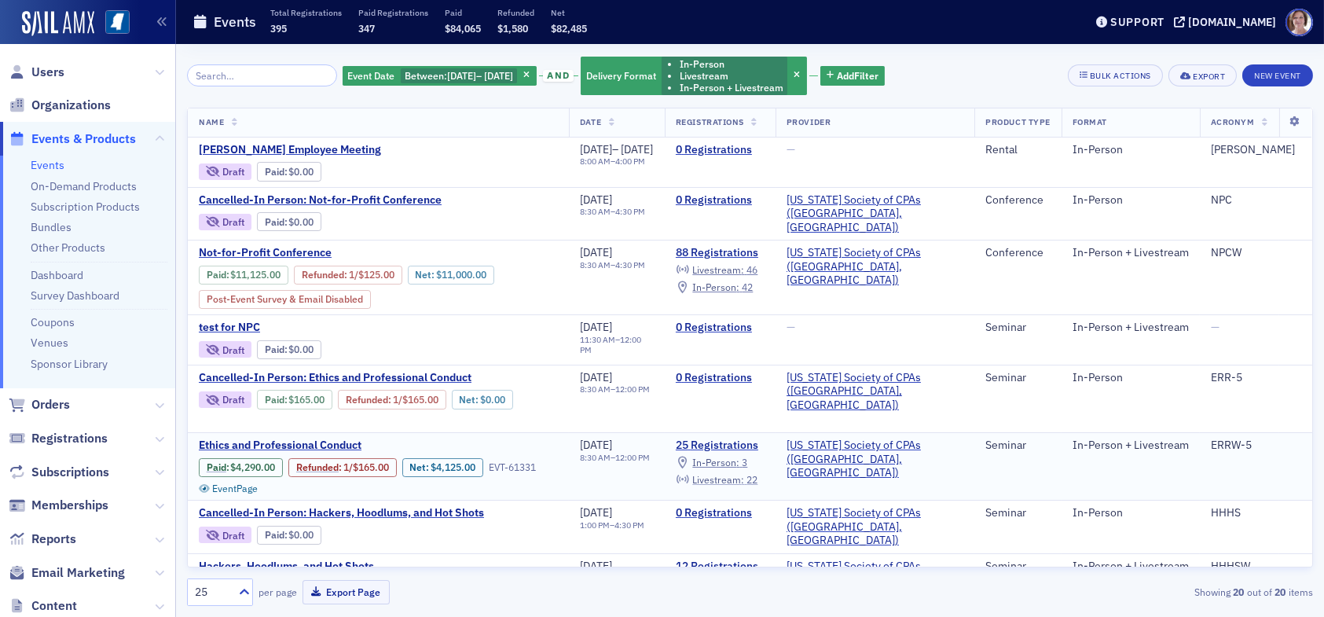
click at [744, 473] on span "Livestream :" at bounding box center [718, 479] width 52 height 13
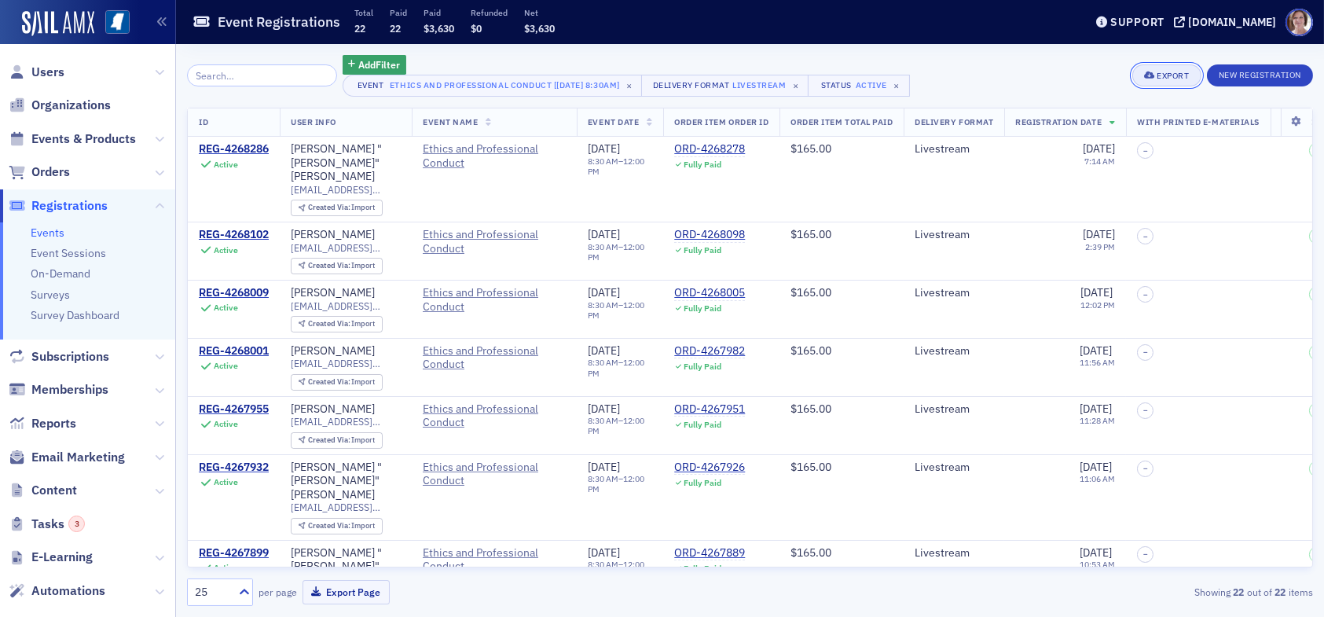
click at [1182, 77] on div "Export" at bounding box center [1173, 76] width 32 height 9
click at [1110, 131] on button "Export All ( 22 Event Registrations )" at bounding box center [1114, 128] width 170 height 25
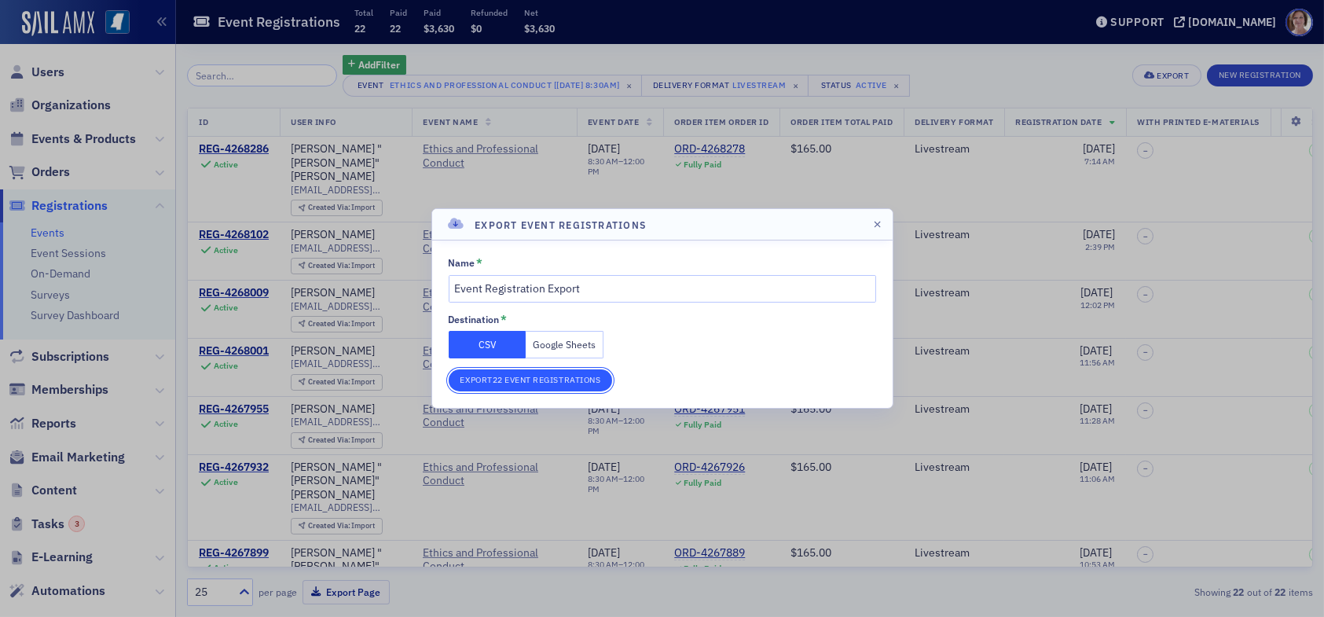
click at [530, 380] on button "Export 22 Event Registrations" at bounding box center [531, 380] width 164 height 22
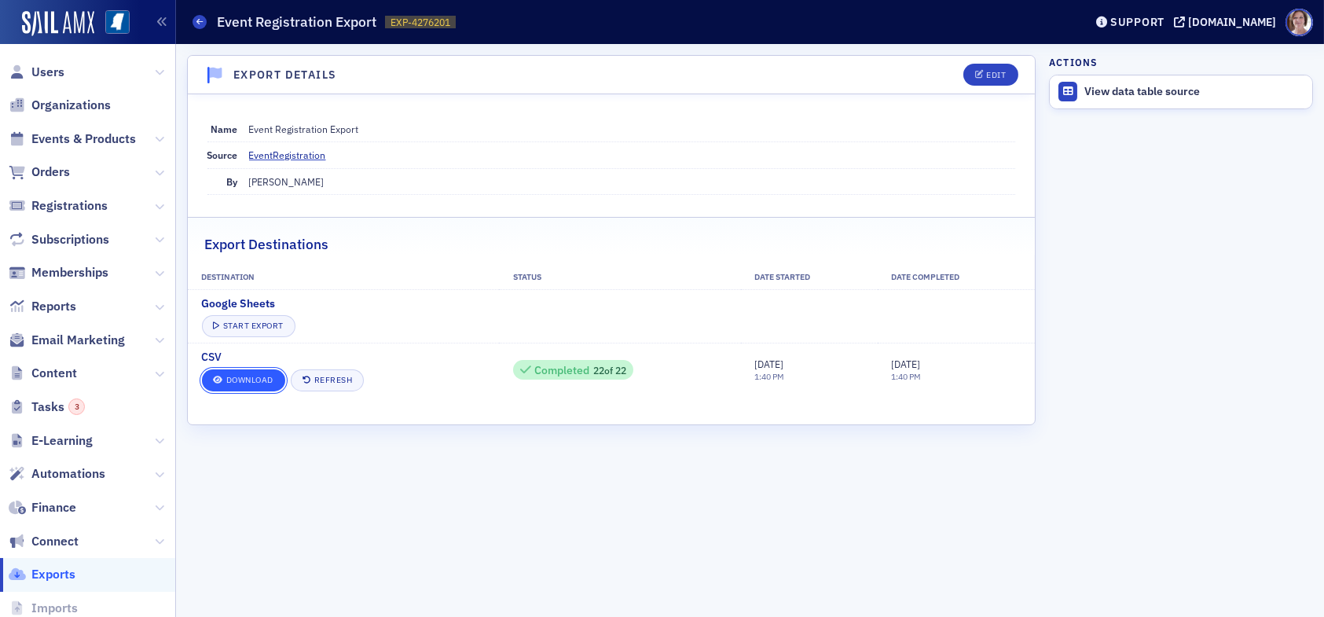
click at [255, 379] on link "Download" at bounding box center [243, 380] width 83 height 22
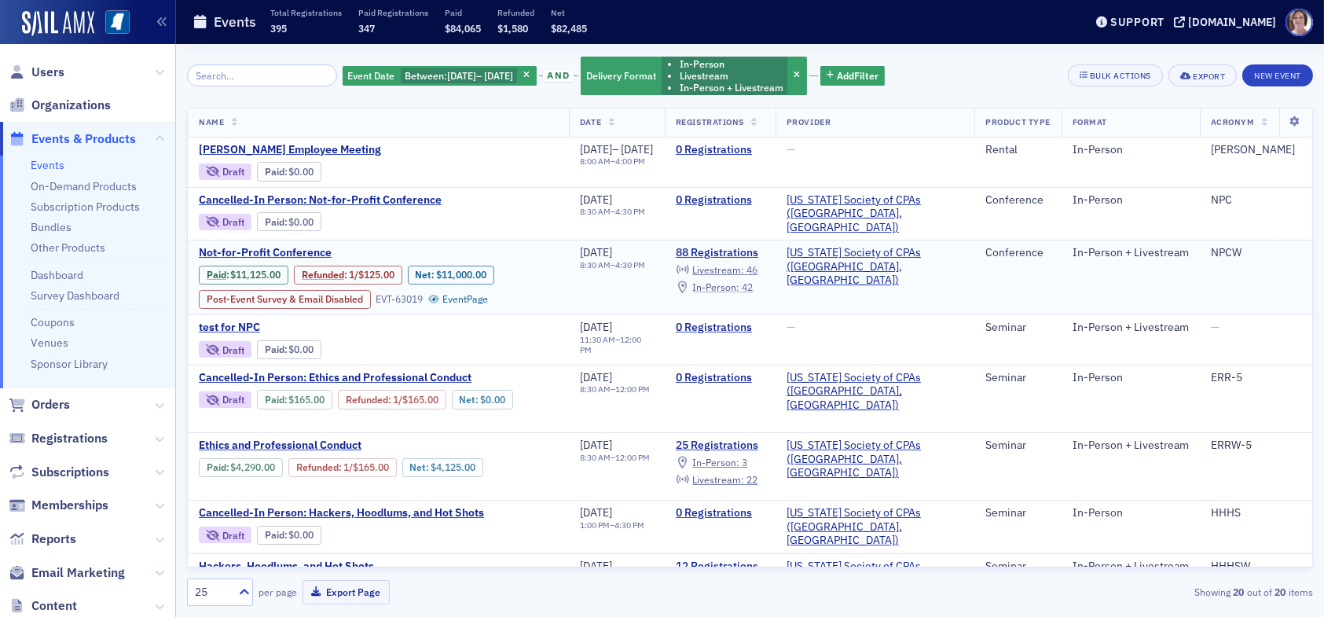
click at [753, 284] on div "In-Person : 42" at bounding box center [722, 287] width 61 height 9
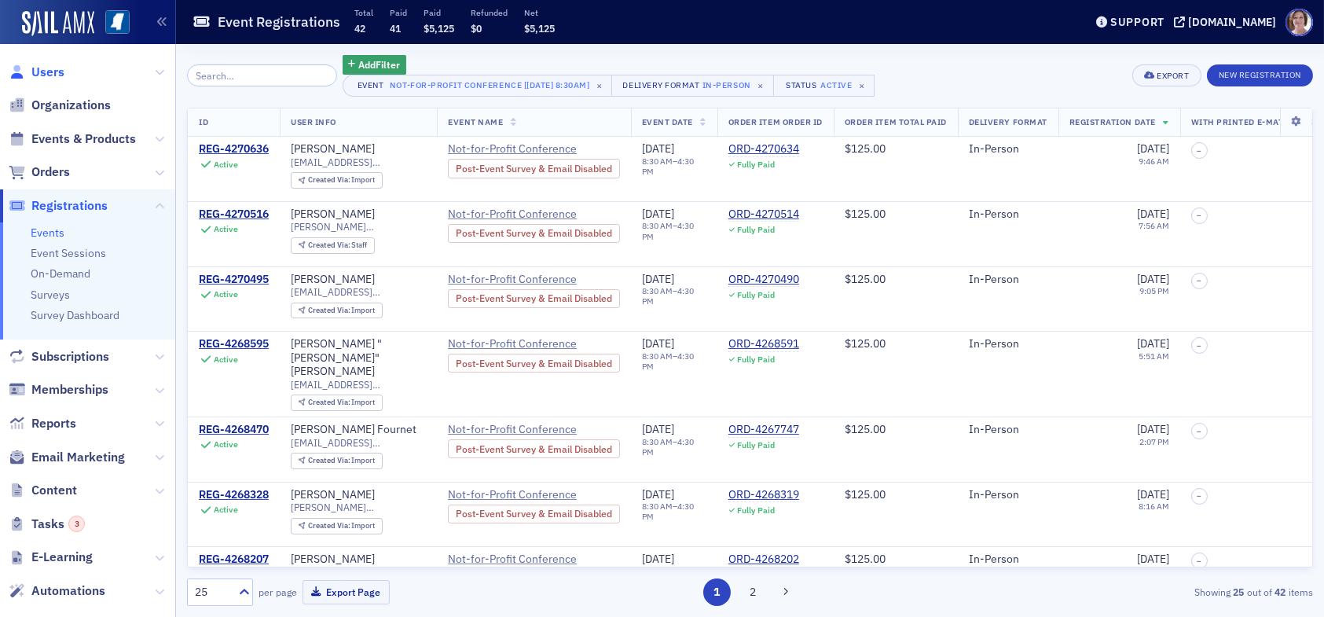
click at [53, 73] on span "Users" at bounding box center [47, 72] width 33 height 17
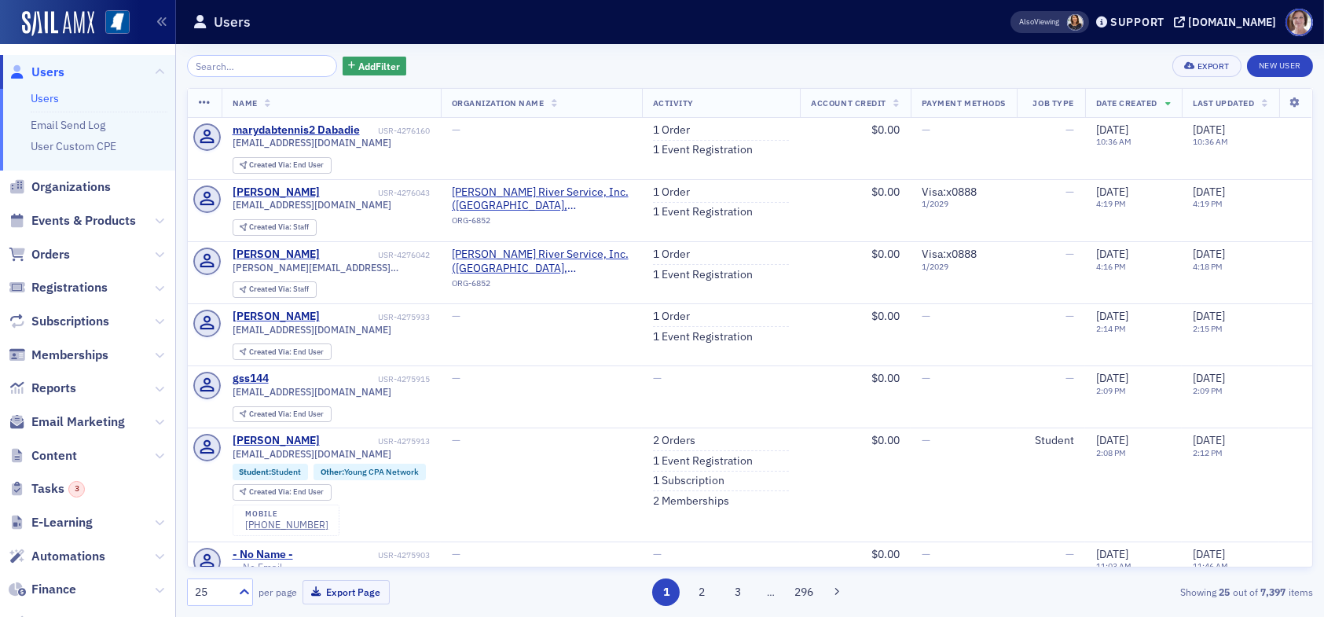
click at [246, 63] on input "search" at bounding box center [262, 66] width 150 height 22
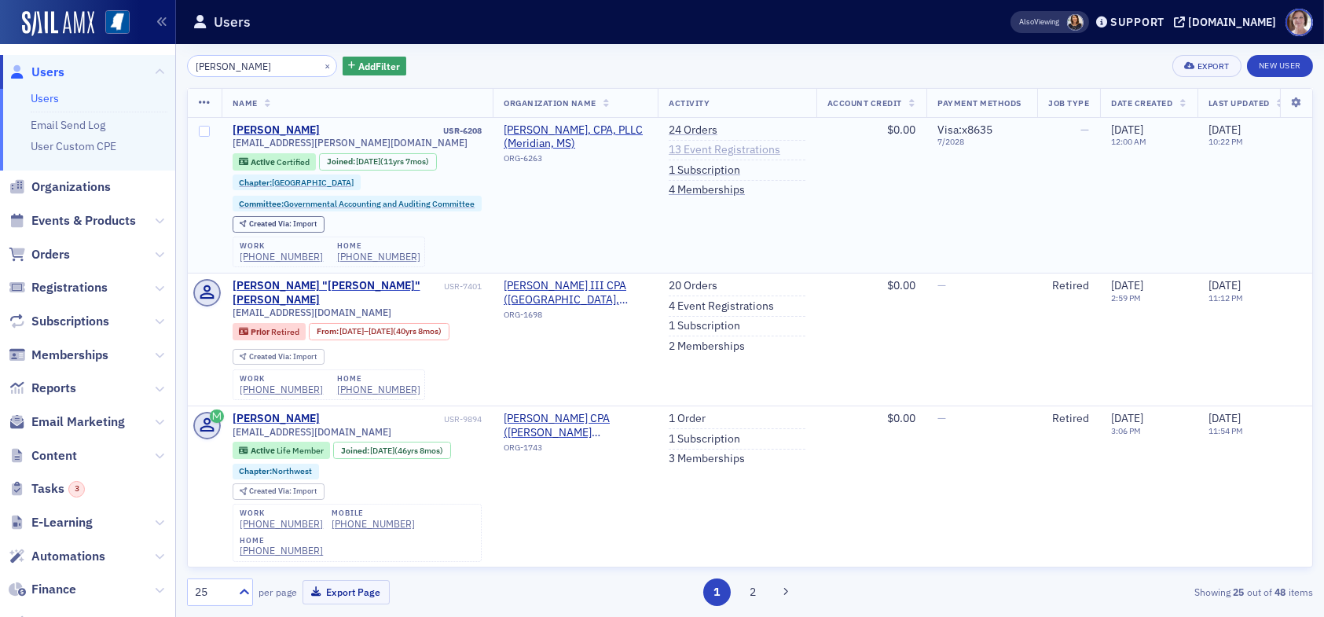
type input "lotis johnson"
click at [700, 148] on link "13 Event Registrations" at bounding box center [725, 150] width 112 height 14
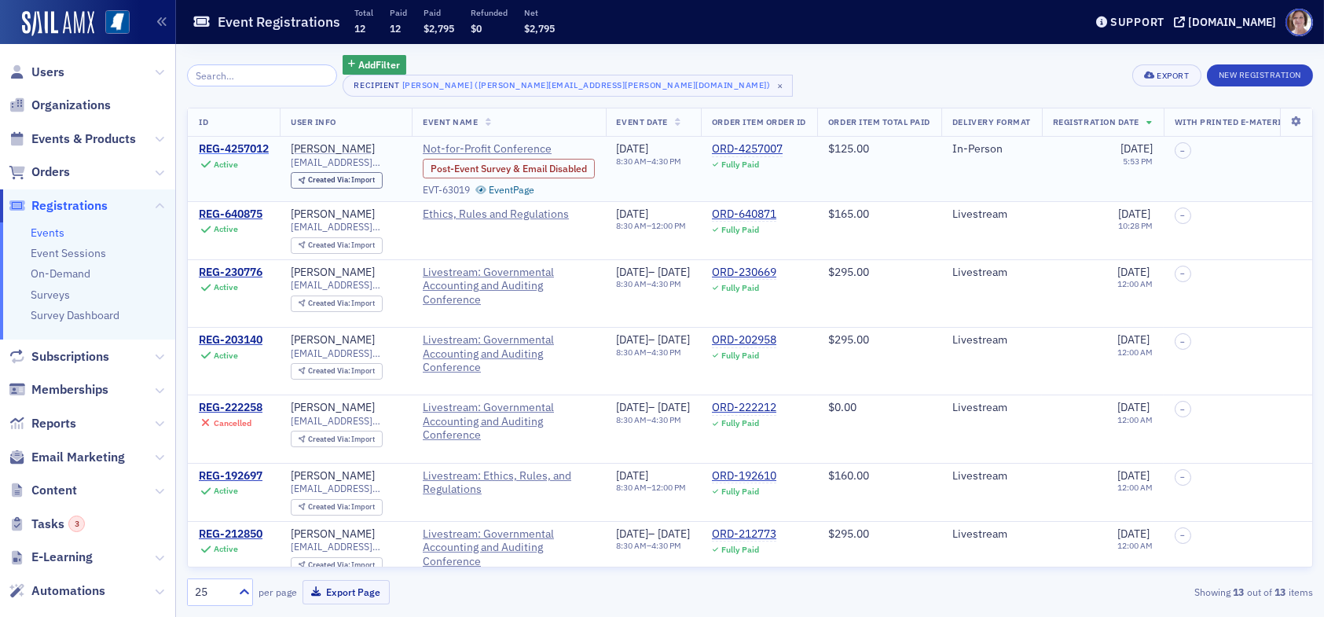
click at [245, 142] on div "REG-4257012" at bounding box center [234, 149] width 70 height 14
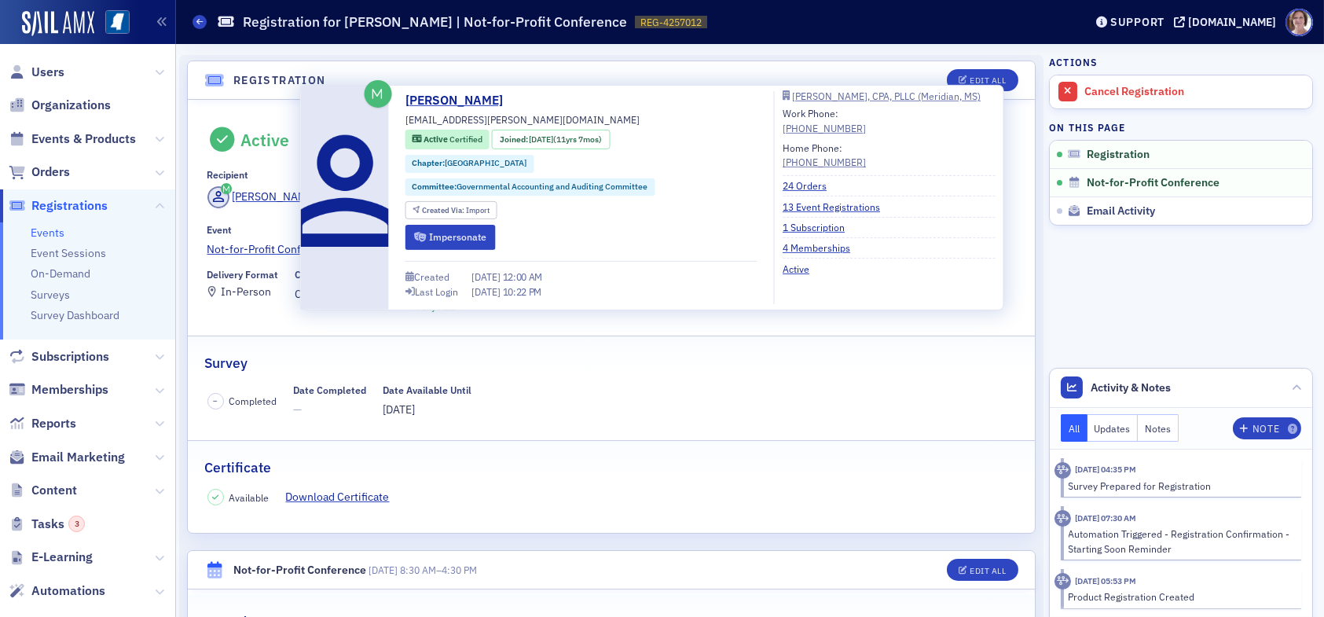
click at [516, 118] on div "Lotis Johnson lotis.johnson@lyjcpa.com Active Certified Joined : 3/7/2014 (11yr…" at bounding box center [582, 197] width 352 height 213
drag, startPoint x: 516, startPoint y: 117, endPoint x: 409, endPoint y: 123, distance: 106.3
click at [399, 123] on div "Lotis Johnson lotis.johnson@lyjcpa.com Active Certified Joined : 3/7/2014 (11yr…" at bounding box center [652, 197] width 686 height 213
copy span "lotis.johnson@lyjcpa.com"
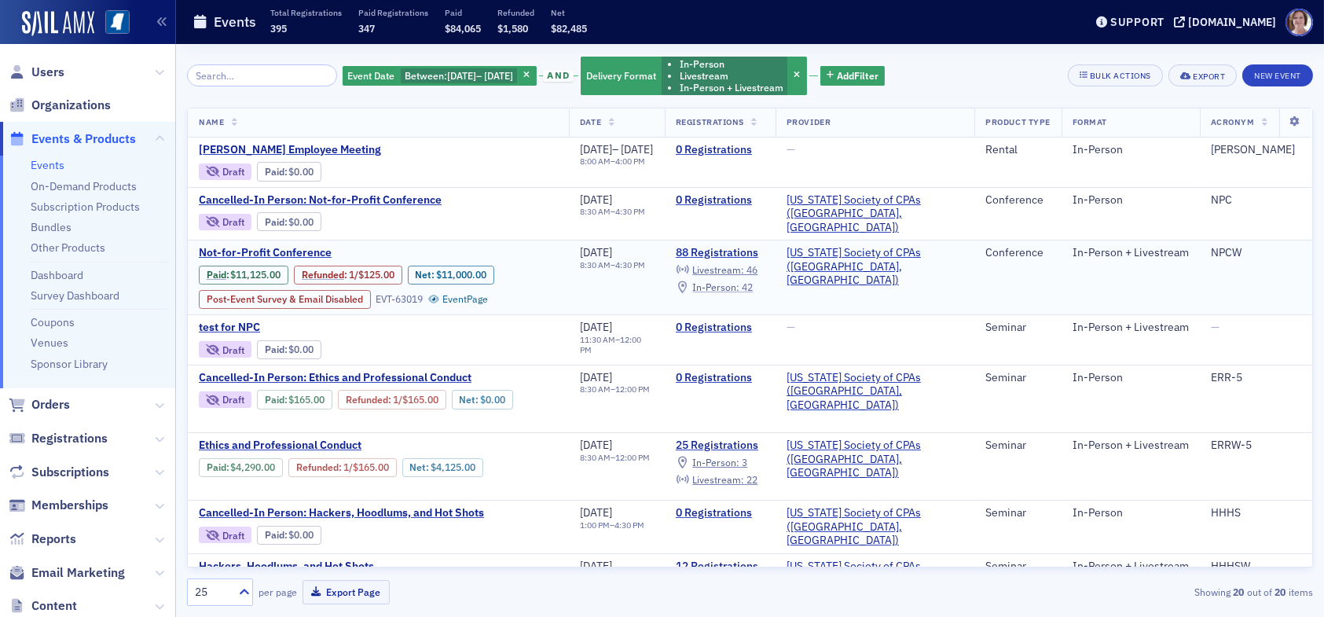
click at [740, 281] on span "In-Person :" at bounding box center [715, 287] width 47 height 13
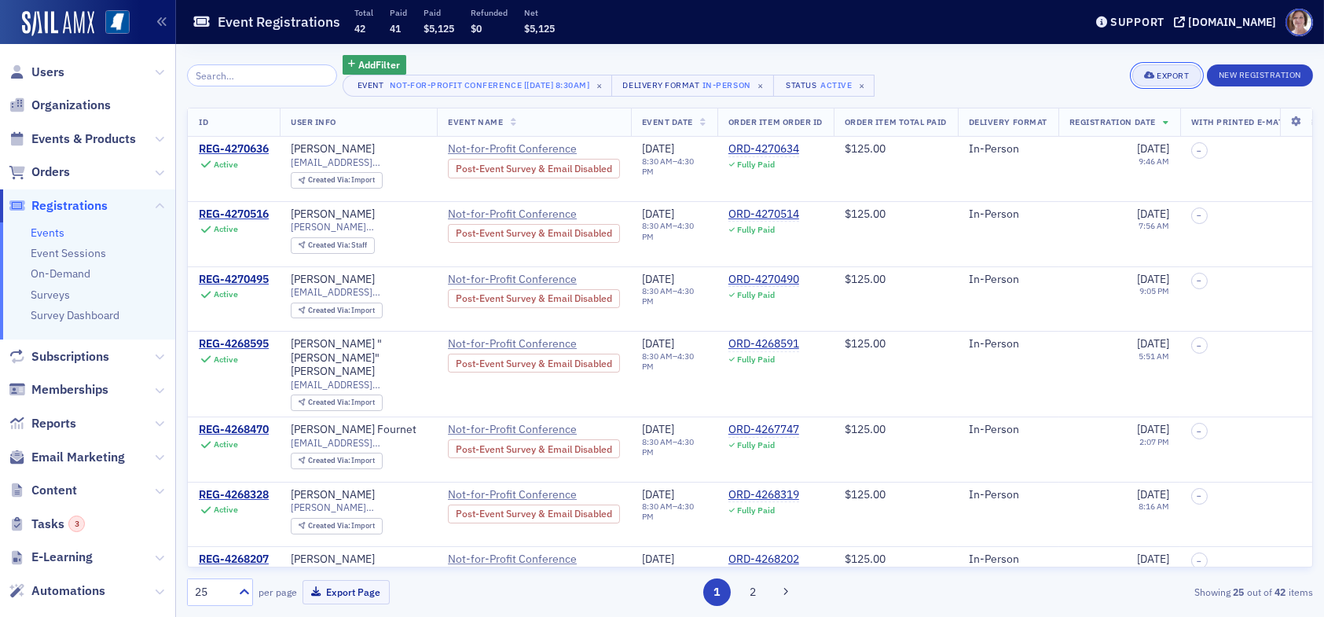
drag, startPoint x: 1180, startPoint y: 72, endPoint x: 1174, endPoint y: 83, distance: 12.3
click at [1179, 77] on div "Export" at bounding box center [1173, 76] width 32 height 9
click at [1077, 129] on button "Export All ( 42 Event Registrations )" at bounding box center [1114, 128] width 170 height 25
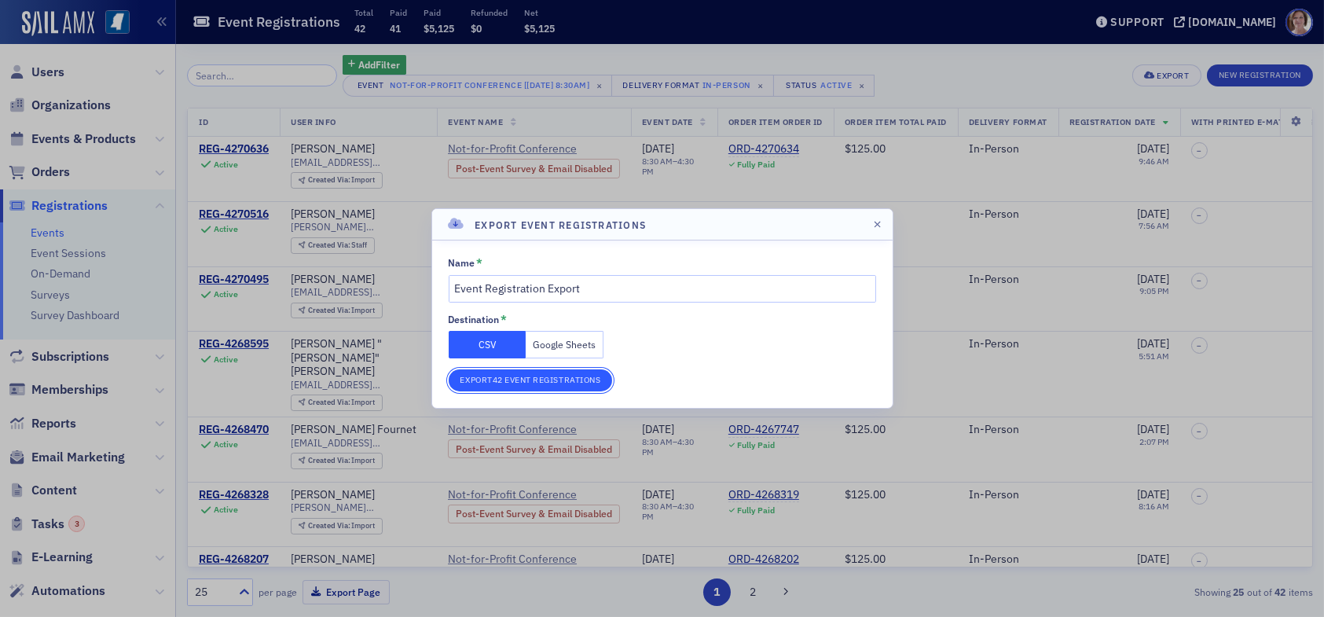
click at [527, 382] on button "Export 42 Event Registrations" at bounding box center [531, 380] width 164 height 22
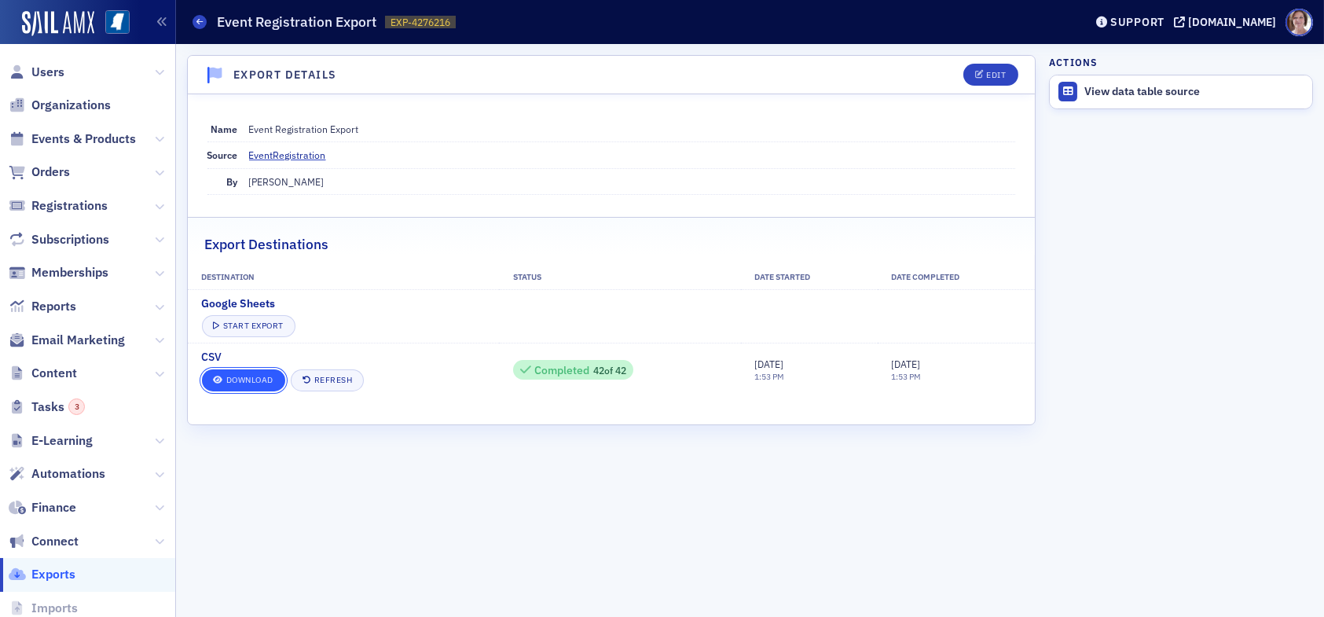
click at [255, 376] on link "Download" at bounding box center [243, 380] width 83 height 22
click at [54, 72] on span "Users" at bounding box center [47, 72] width 33 height 17
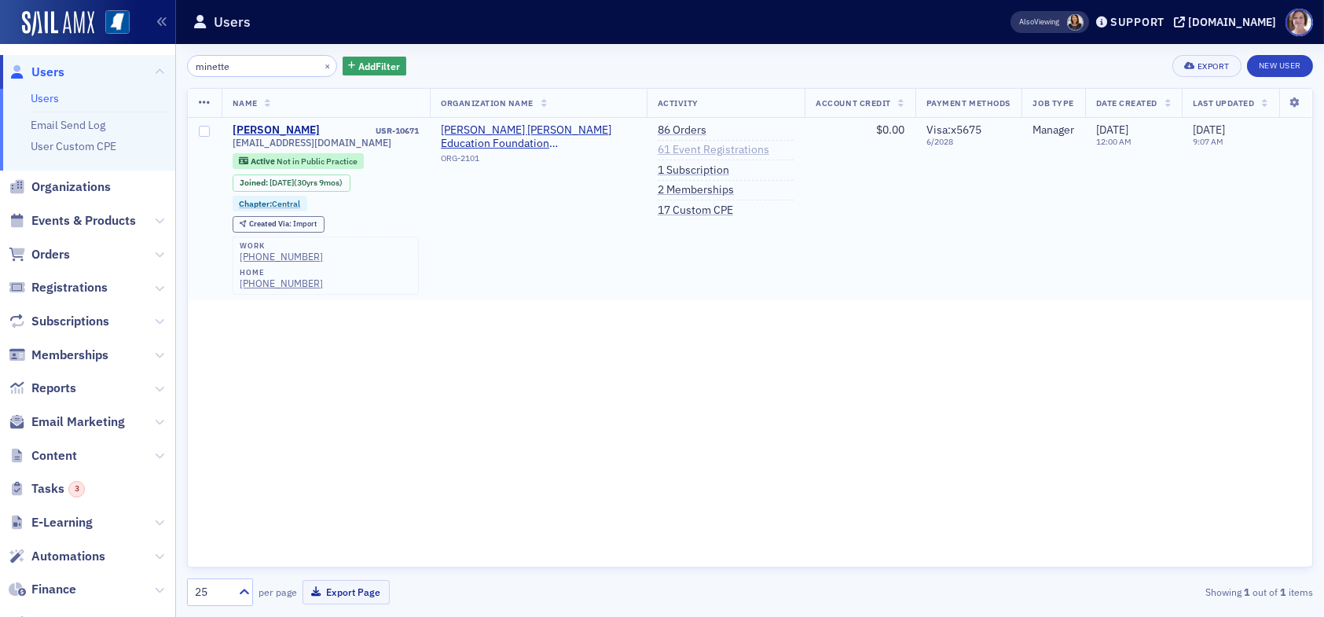
type input "minette"
click at [681, 149] on link "61 Event Registrations" at bounding box center [714, 150] width 112 height 14
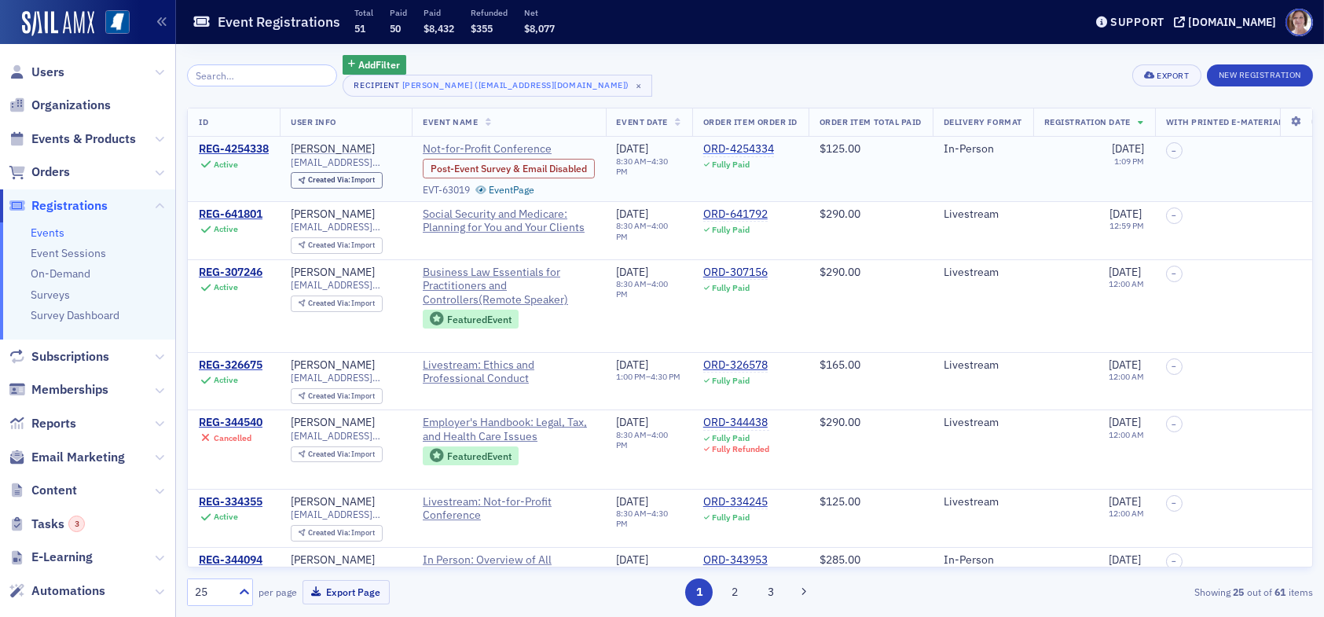
click at [739, 152] on div "ORD-4254334" at bounding box center [738, 149] width 71 height 14
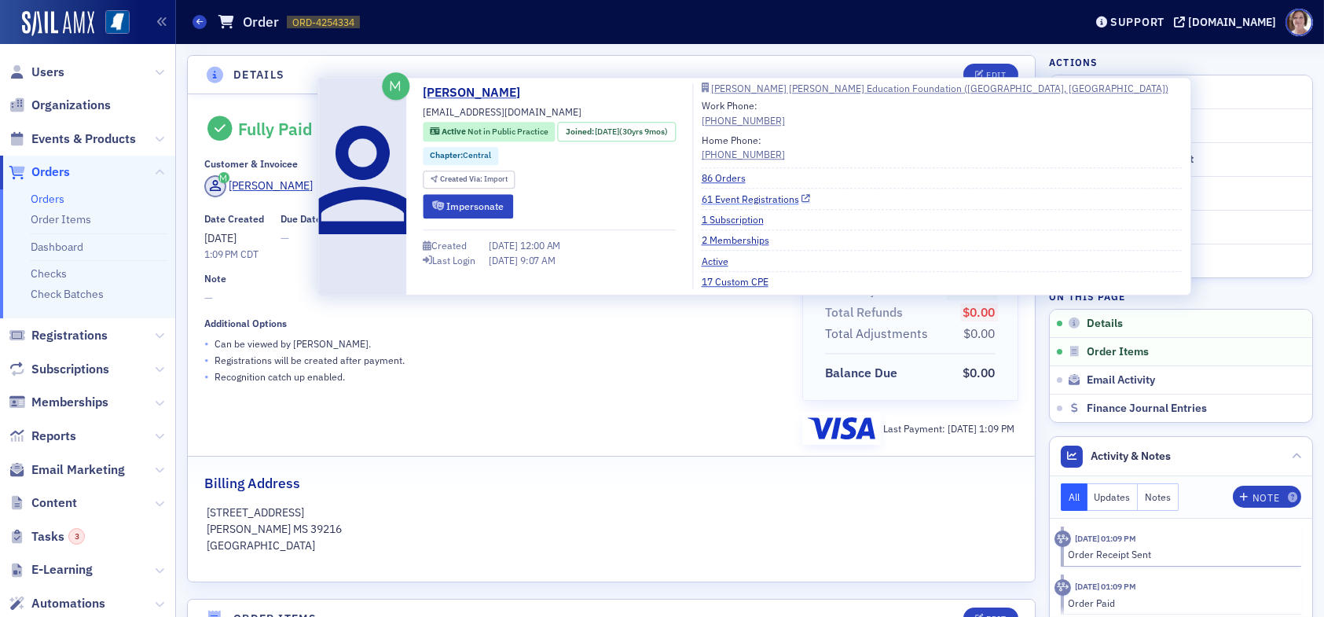
click at [747, 196] on link "61 Event Registrations" at bounding box center [756, 199] width 109 height 14
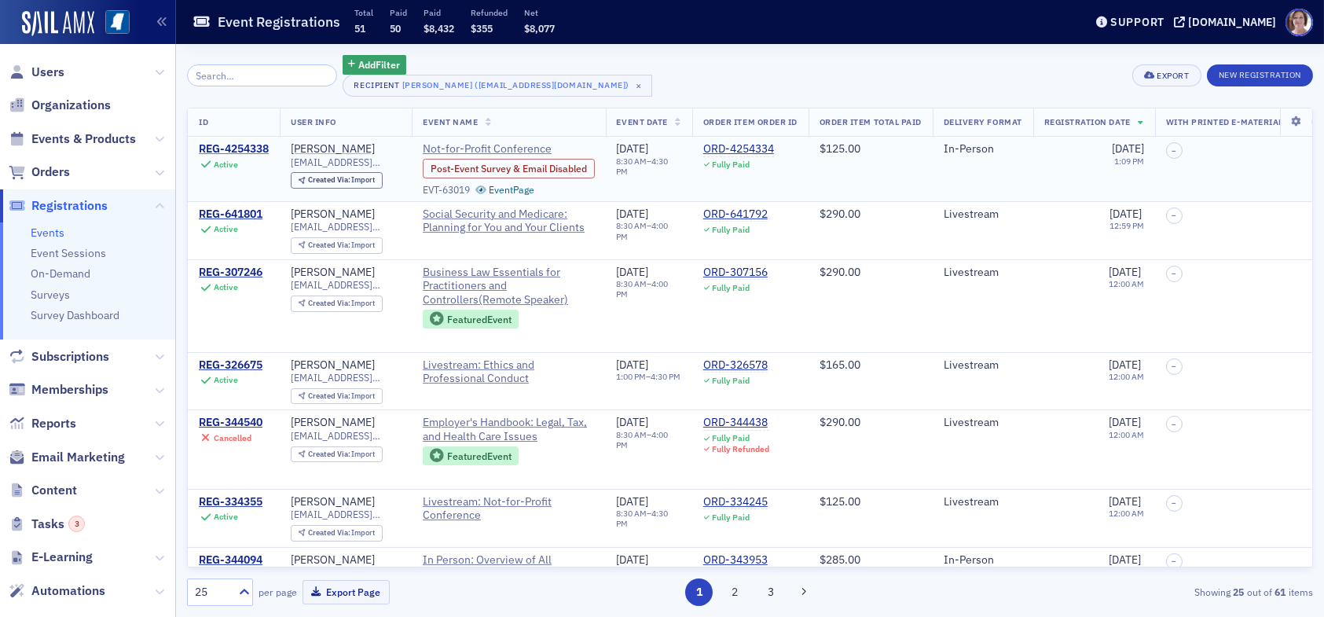
click at [234, 143] on div "REG-4254338" at bounding box center [234, 149] width 70 height 14
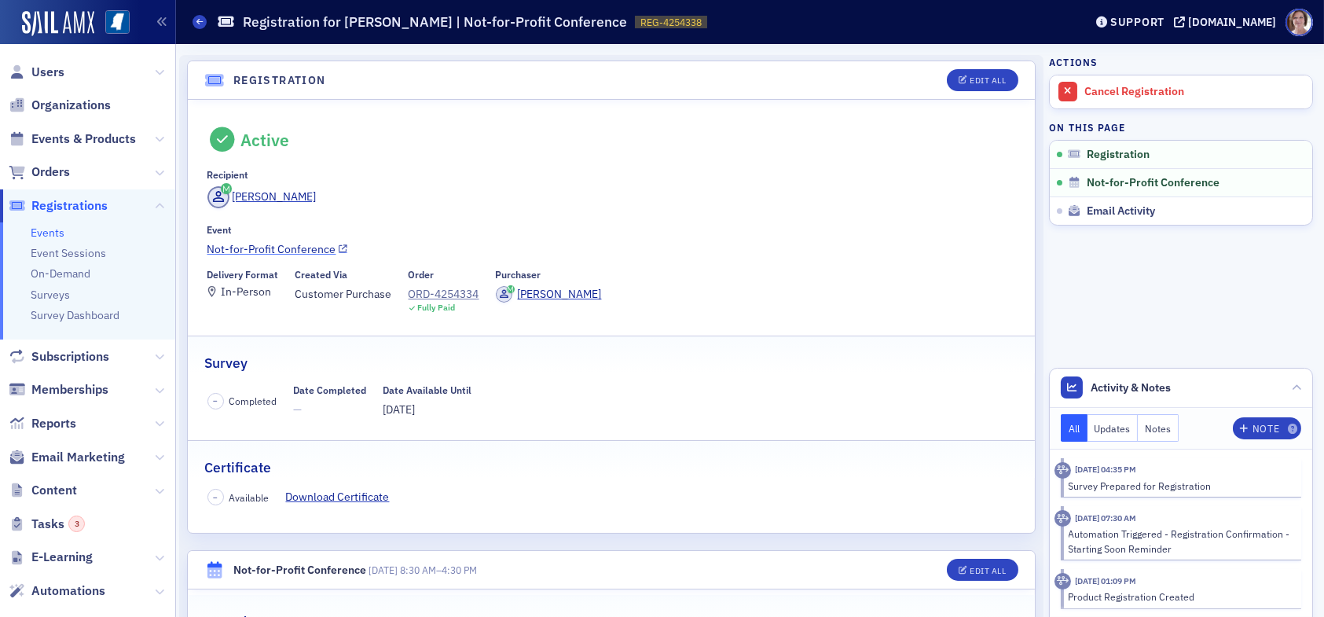
click at [297, 251] on link "Not-for-Profit Conference" at bounding box center [611, 249] width 809 height 17
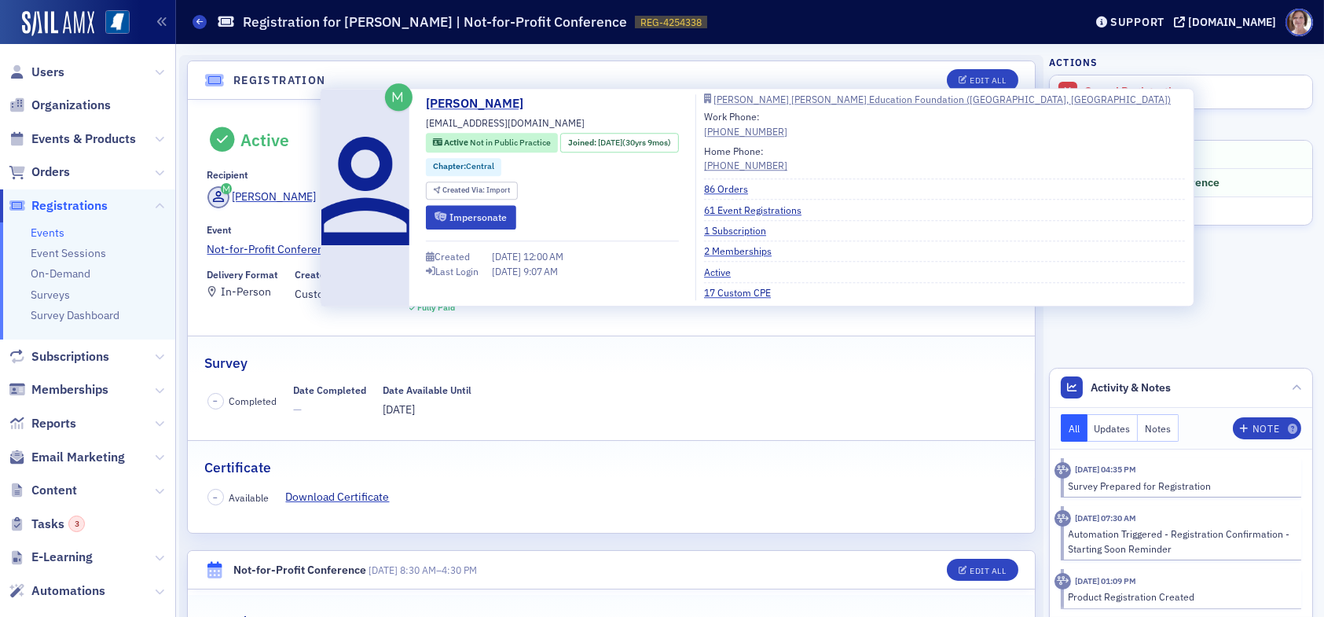
click at [575, 119] on div "[PERSON_NAME] [EMAIL_ADDRESS][DOMAIN_NAME] Active Not in Public Practice Joined…" at bounding box center [552, 197] width 253 height 206
drag, startPoint x: 574, startPoint y: 120, endPoint x: 418, endPoint y: 125, distance: 155.7
click at [418, 125] on div "[PERSON_NAME] [EMAIL_ADDRESS][DOMAIN_NAME] Active Not in Public Practice Joined…" at bounding box center [757, 197] width 856 height 206
copy span "[EMAIL_ADDRESS][DOMAIN_NAME]"
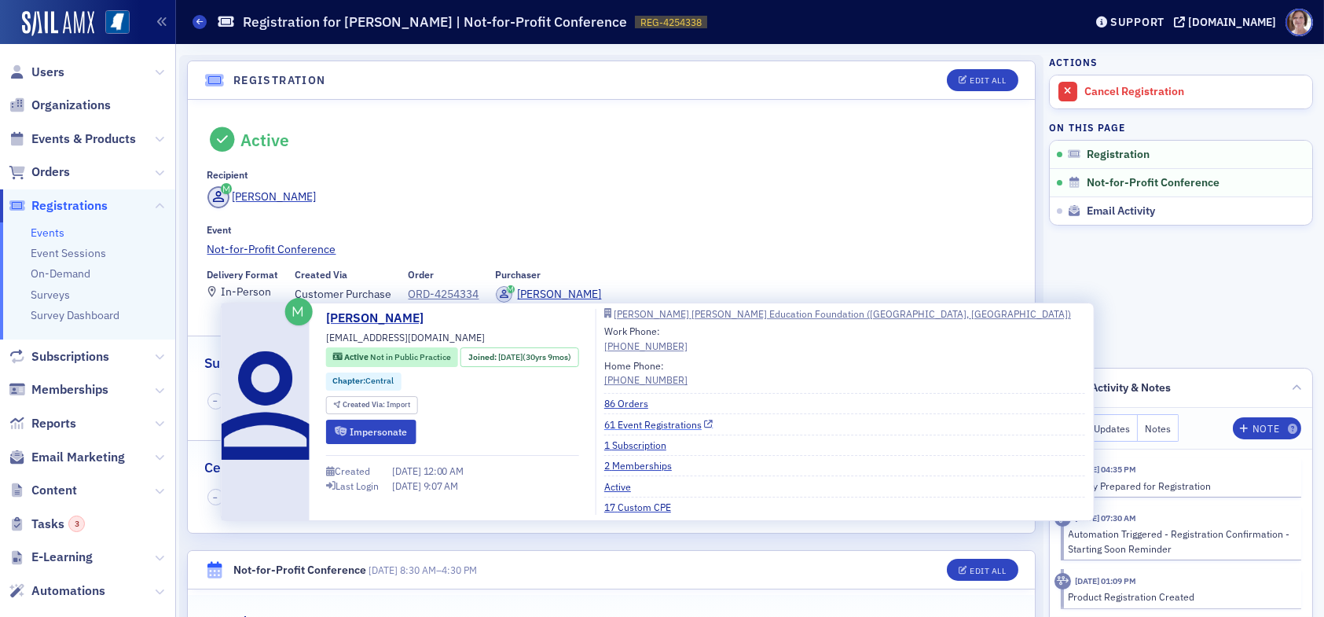
click at [657, 422] on link "61 Event Registrations" at bounding box center [658, 424] width 109 height 14
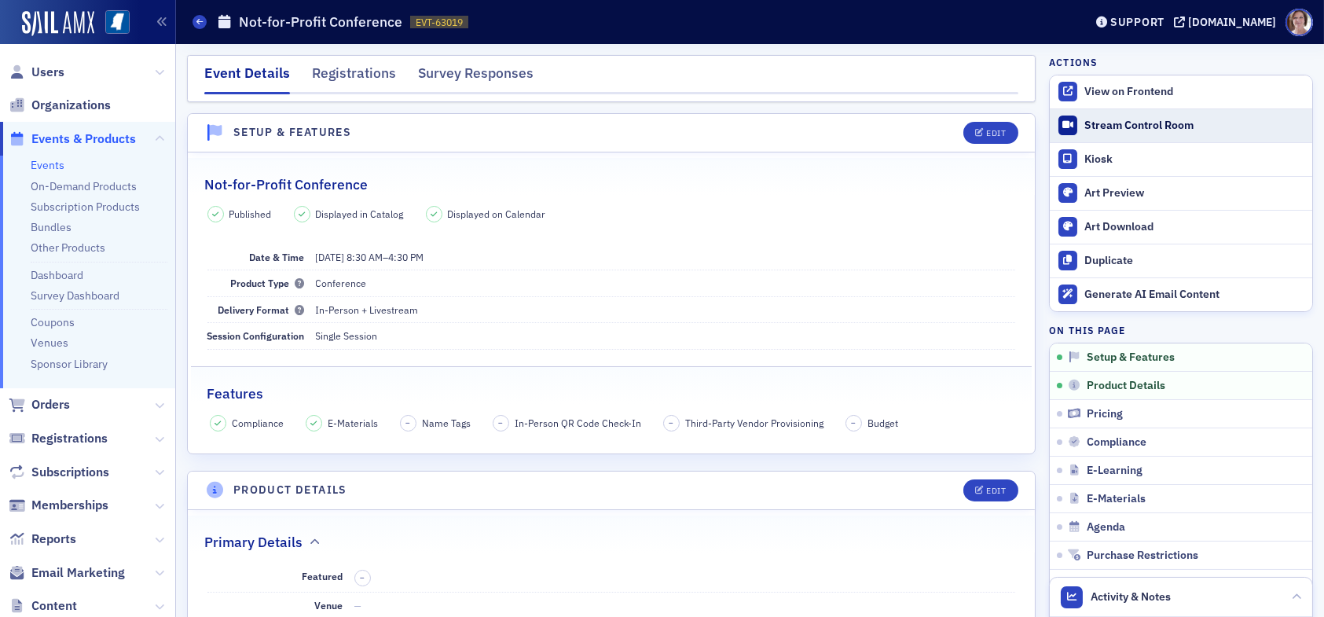
click at [1137, 122] on div "Stream Control Room" at bounding box center [1195, 126] width 220 height 14
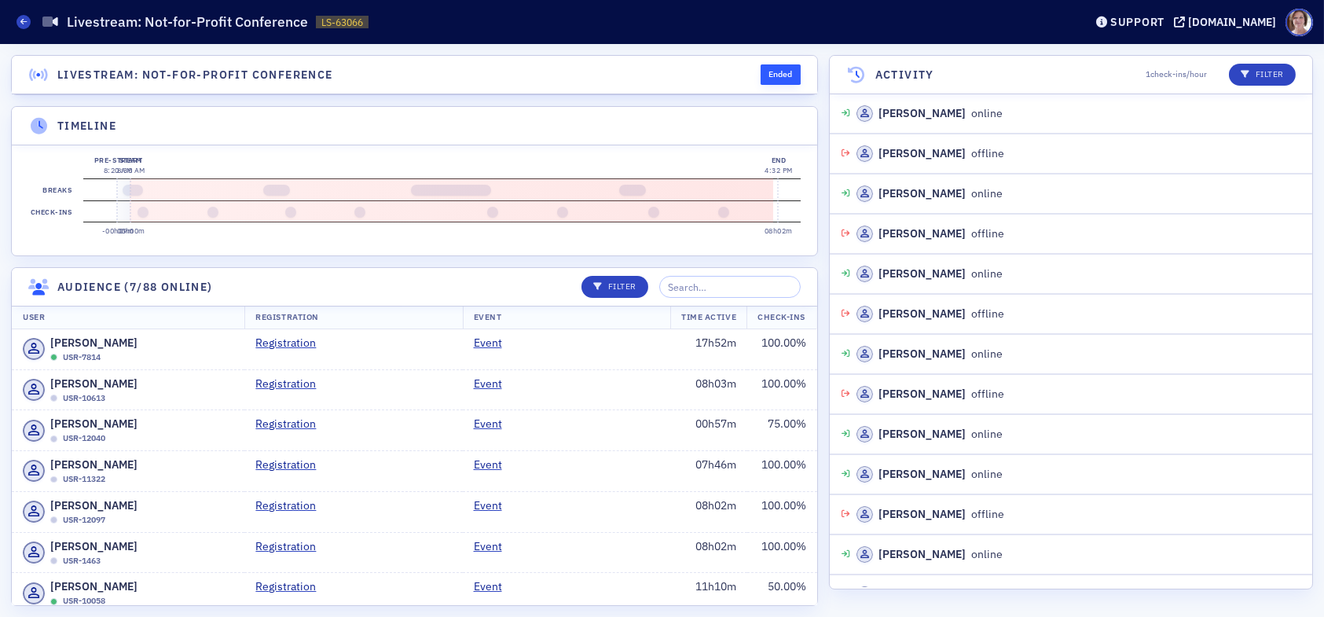
scroll to position [4951, 0]
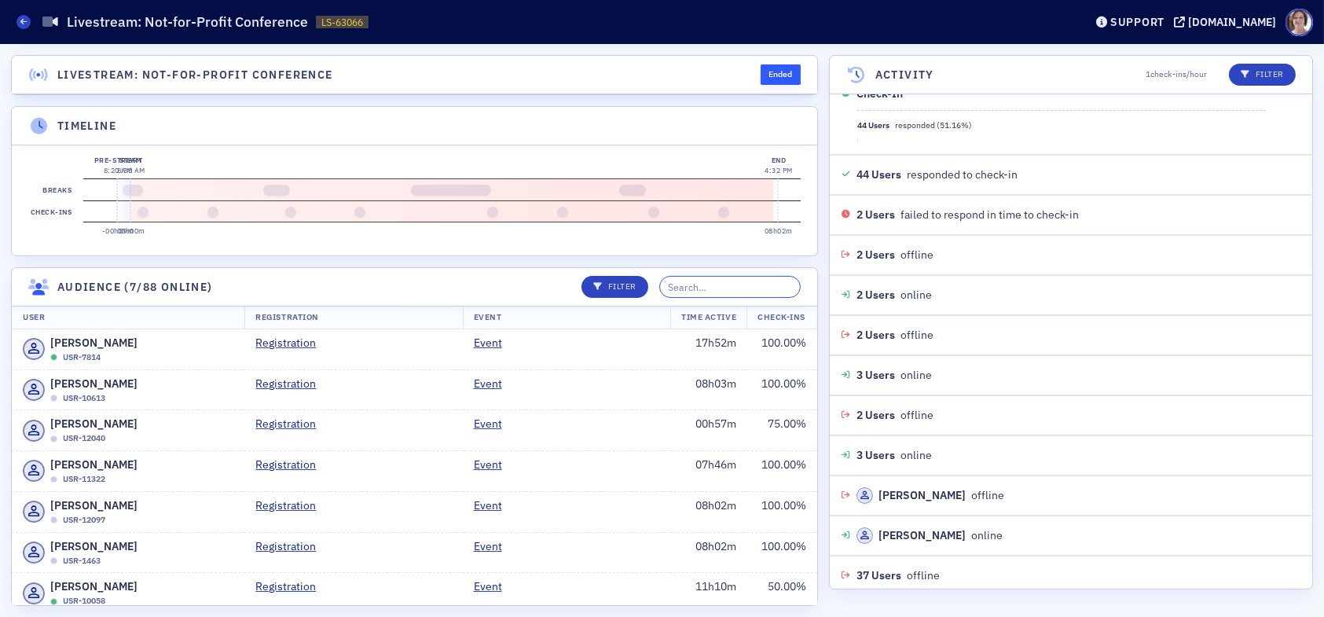
click at [713, 298] on input "search" at bounding box center [729, 287] width 141 height 22
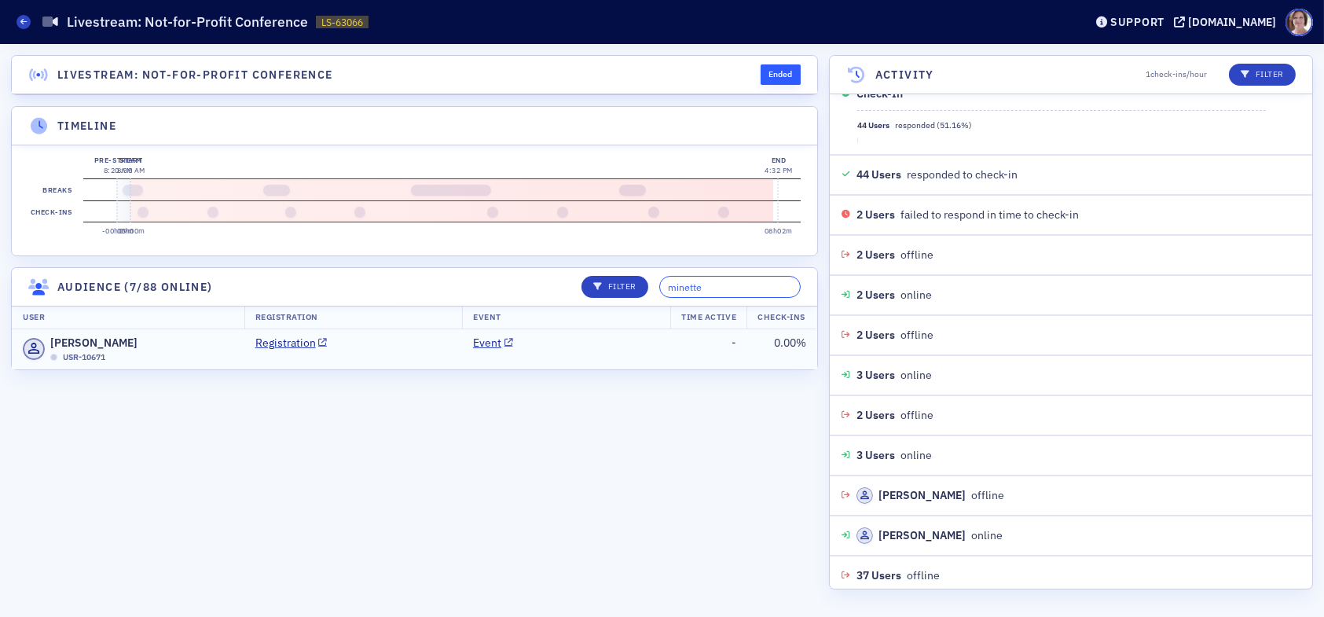
type input "minette"
click at [400, 369] on td "Registration" at bounding box center [353, 349] width 218 height 40
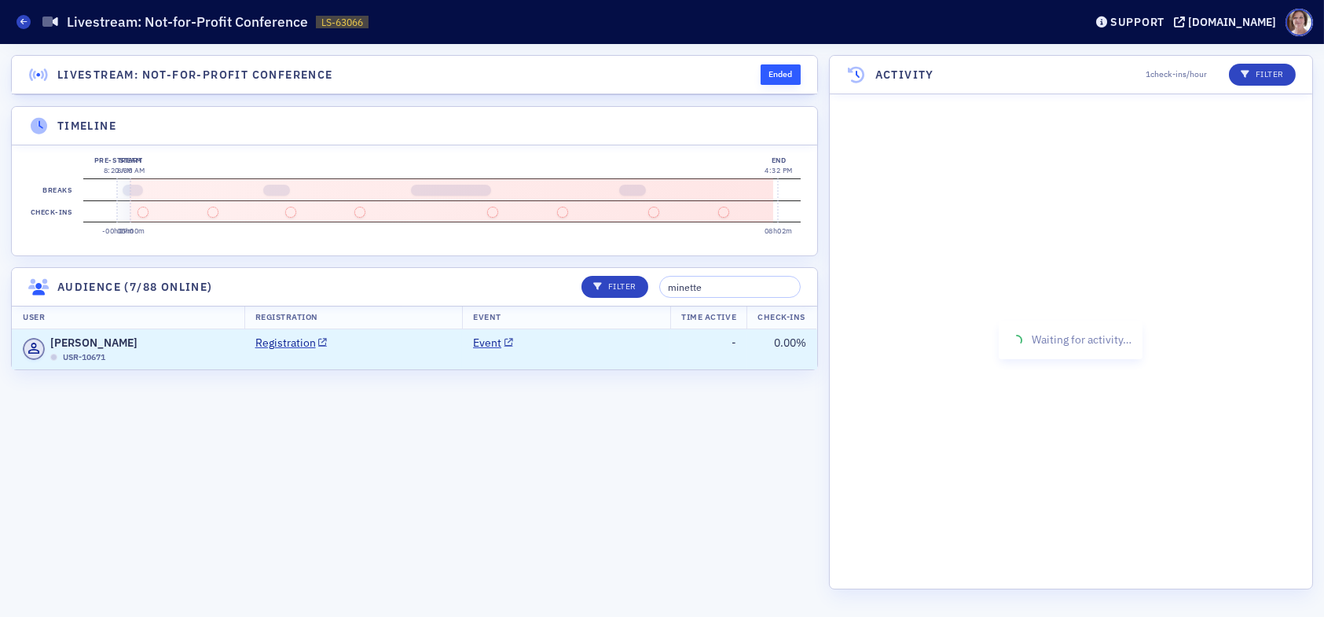
click at [363, 363] on td "Registration" at bounding box center [353, 349] width 218 height 40
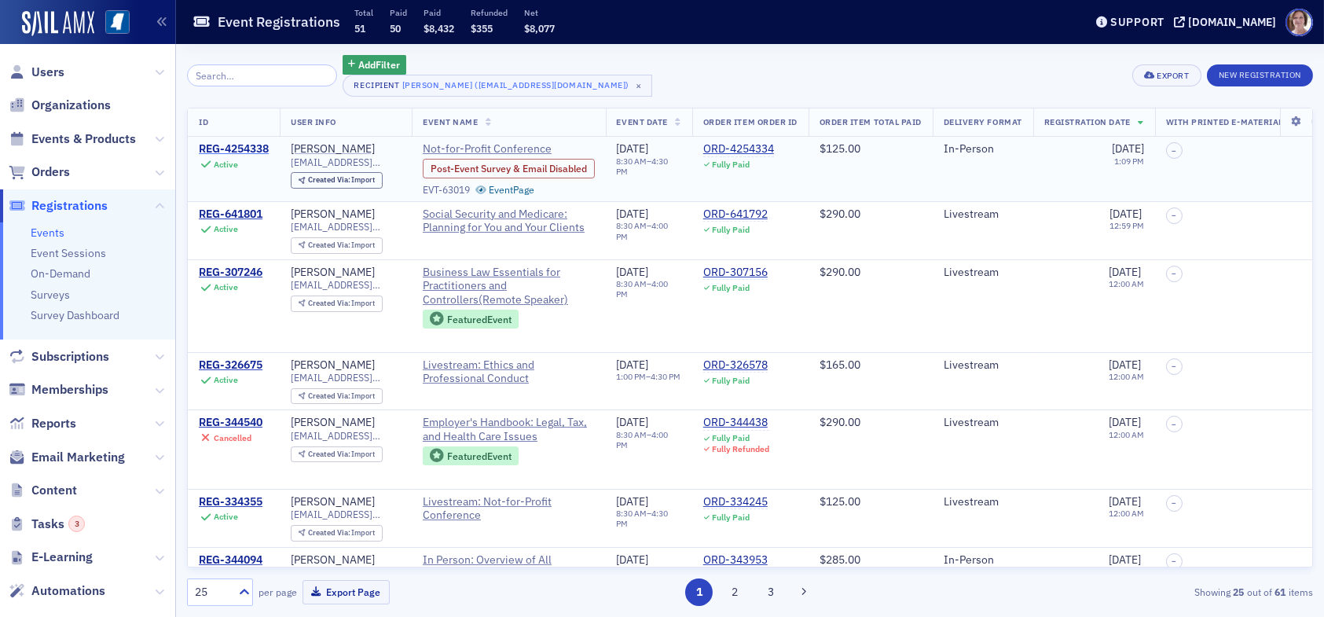
click at [226, 148] on div "REG-4254338" at bounding box center [234, 149] width 70 height 14
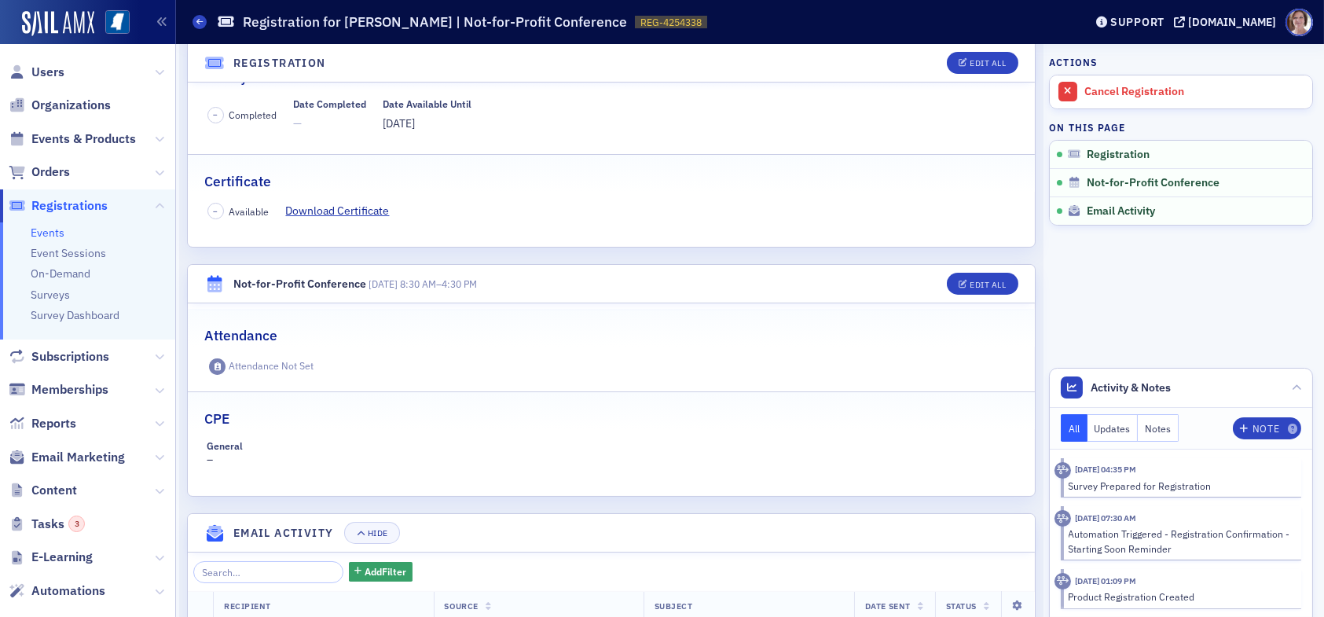
scroll to position [314, 0]
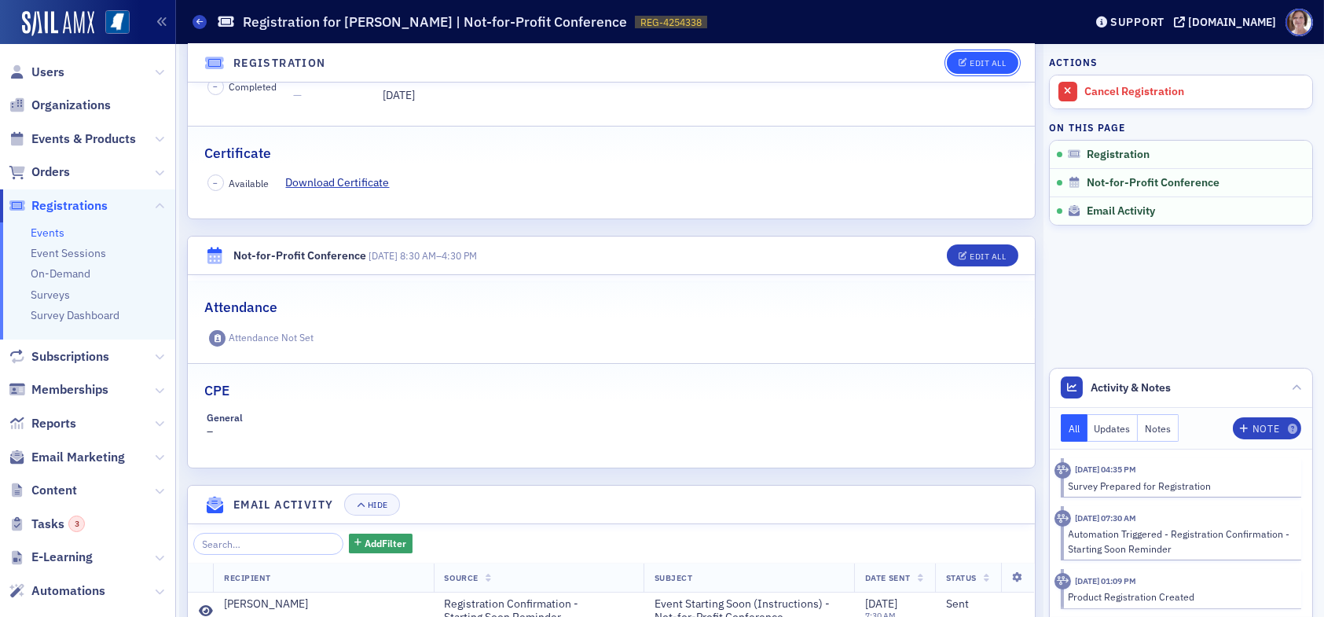
click at [973, 63] on div "Edit All" at bounding box center [988, 63] width 36 height 9
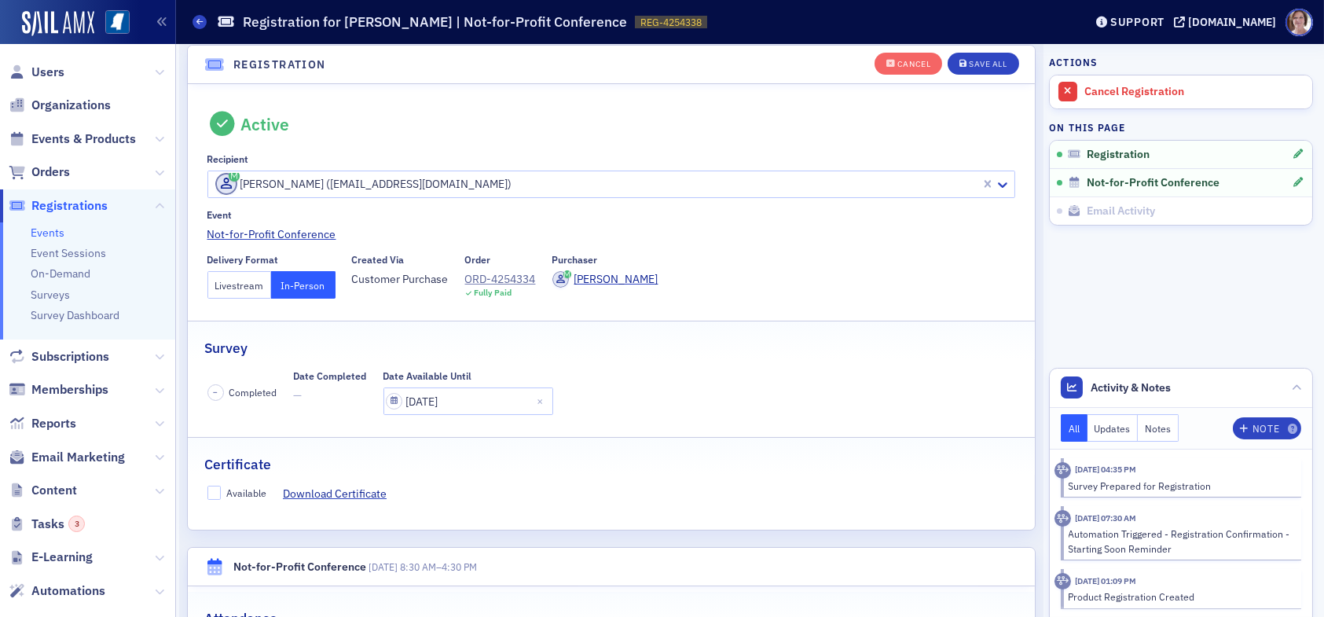
scroll to position [41, 0]
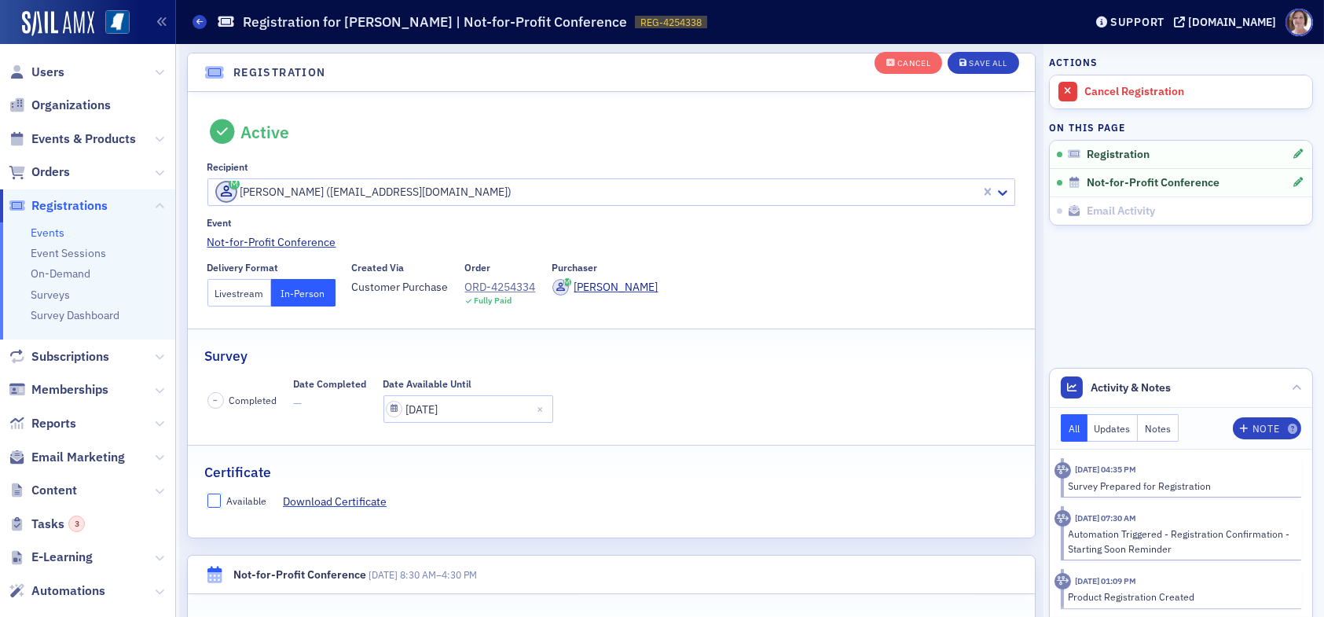
click at [213, 502] on input "Available" at bounding box center [214, 501] width 14 height 14
checkbox input "true"
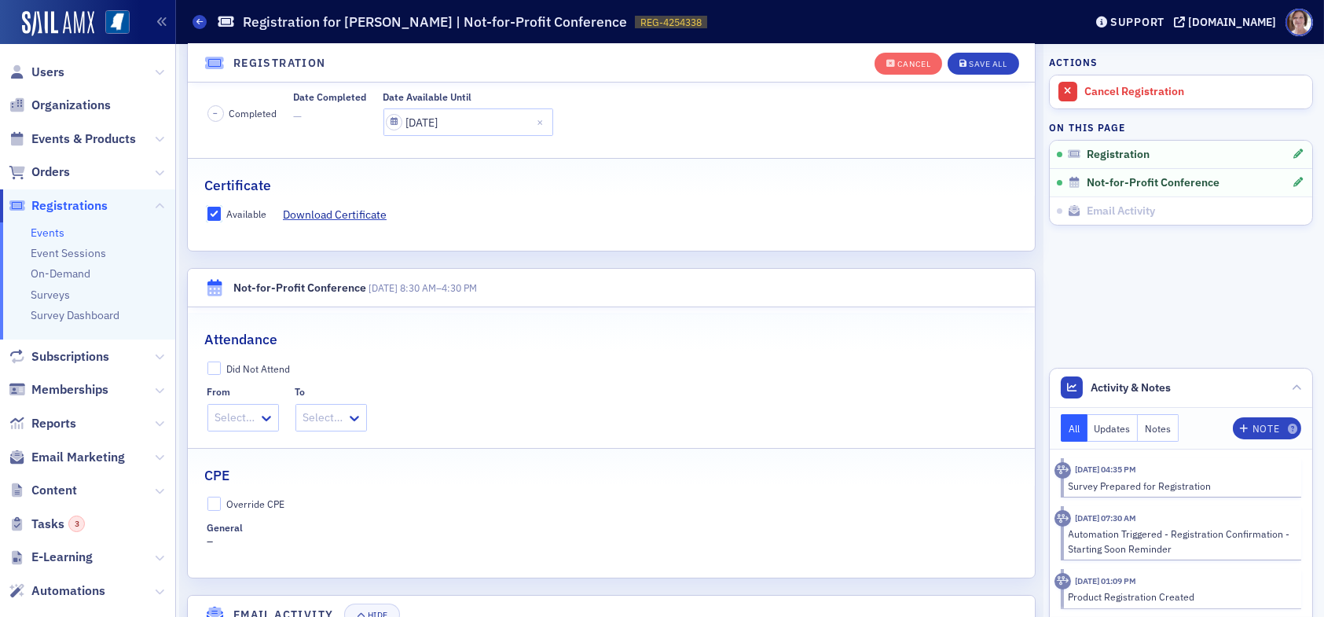
scroll to position [355, 0]
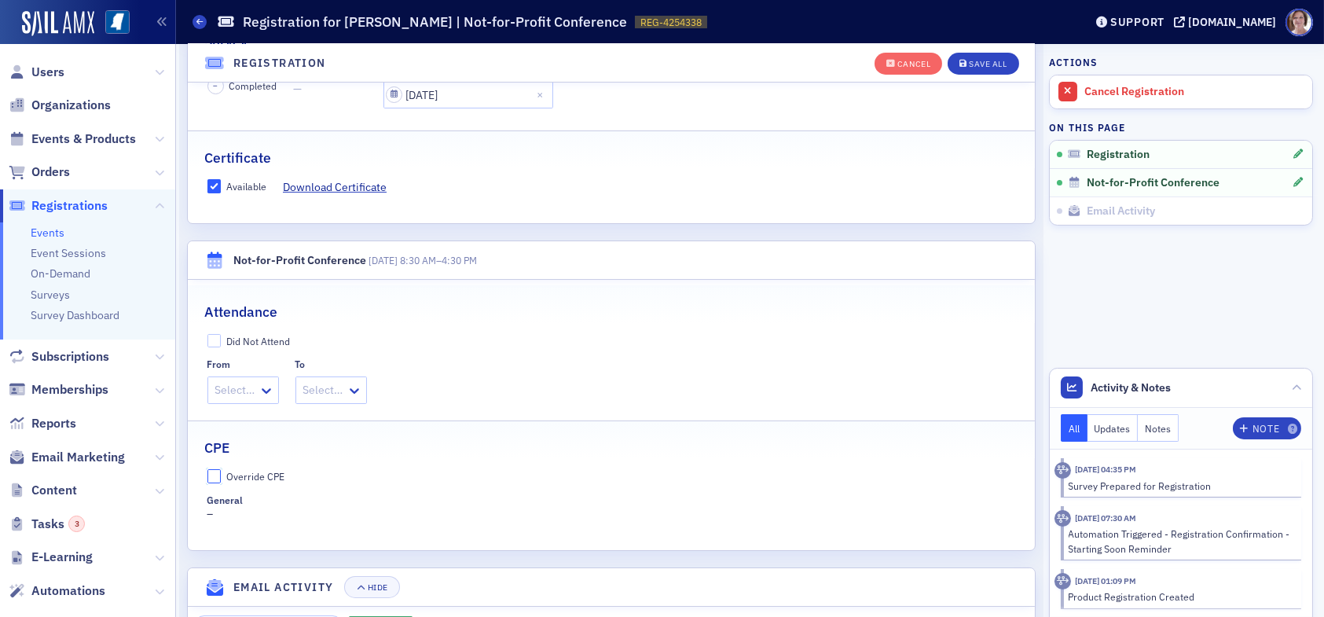
click at [209, 476] on input "Override CPE" at bounding box center [214, 476] width 14 height 14
checkbox input "true"
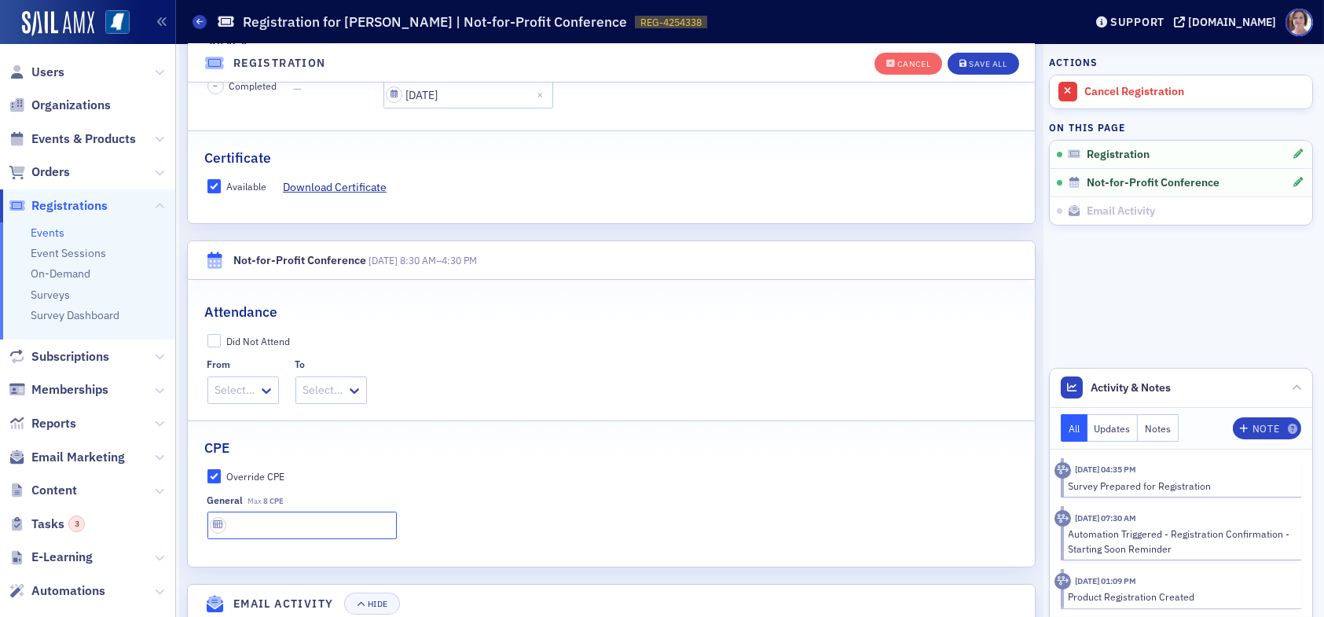
click at [272, 522] on input "text" at bounding box center [301, 526] width 189 height 28
type input "8 CPE"
click at [988, 61] on div "Save All" at bounding box center [988, 64] width 38 height 9
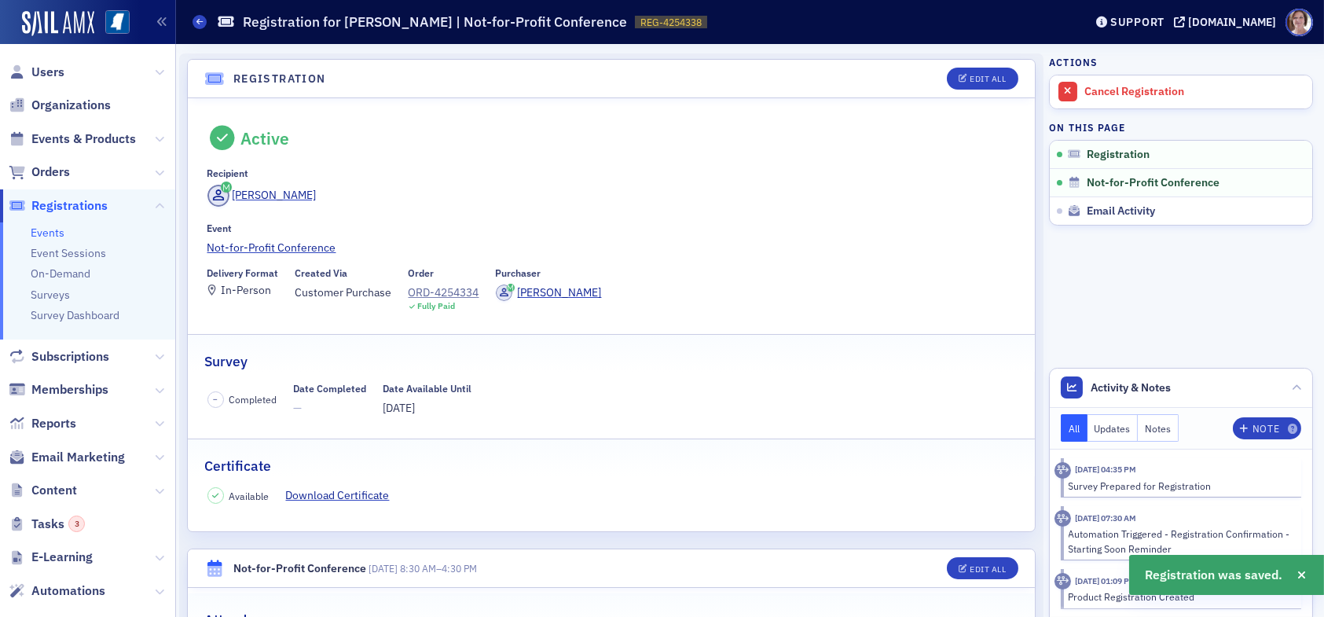
scroll to position [0, 0]
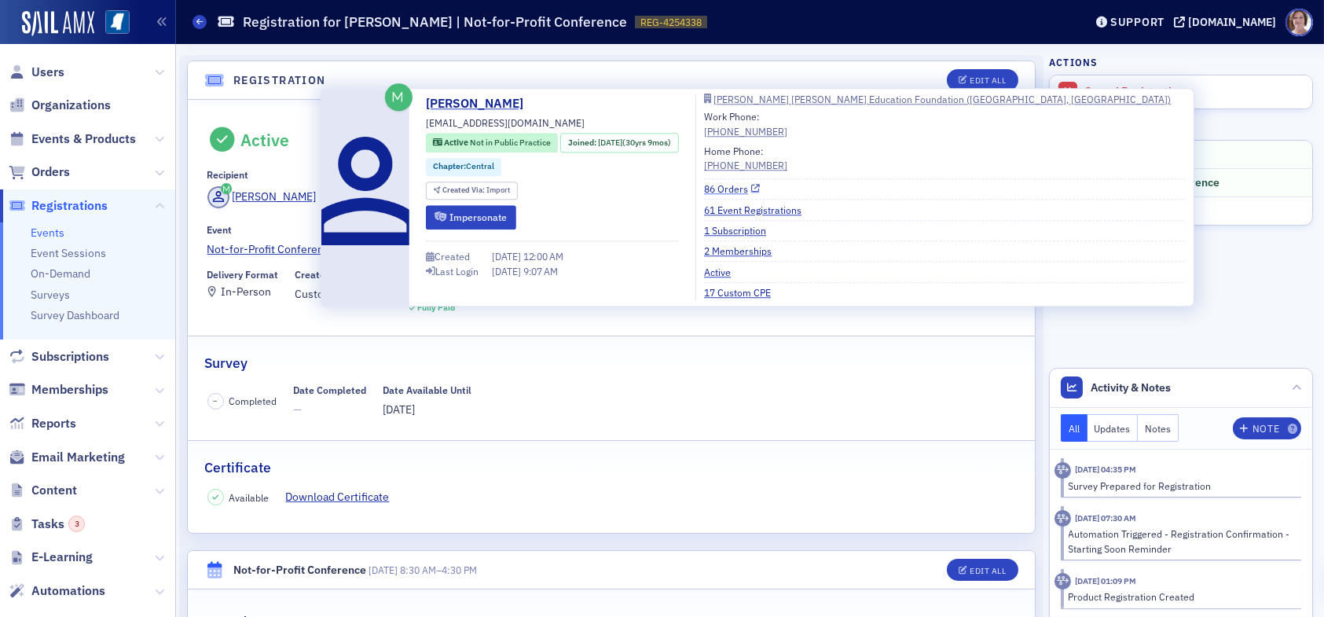
click at [733, 190] on link "86 Orders" at bounding box center [732, 189] width 56 height 14
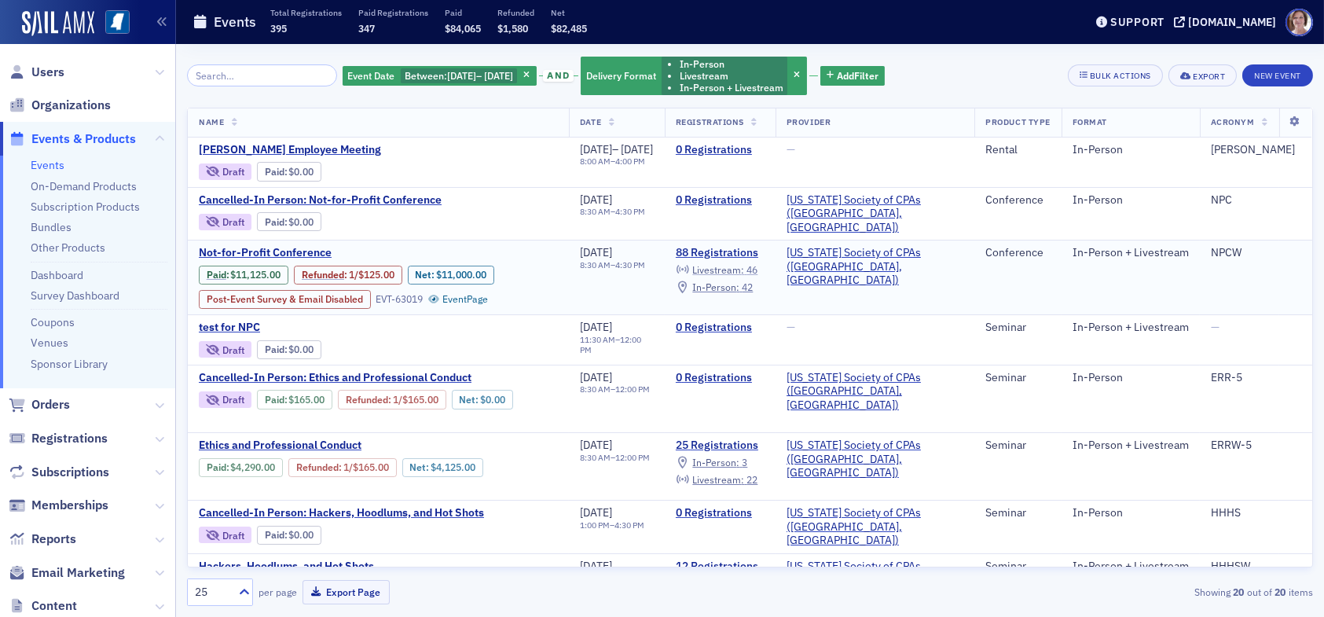
click at [758, 266] on div "Livestream : 46" at bounding box center [724, 270] width 65 height 9
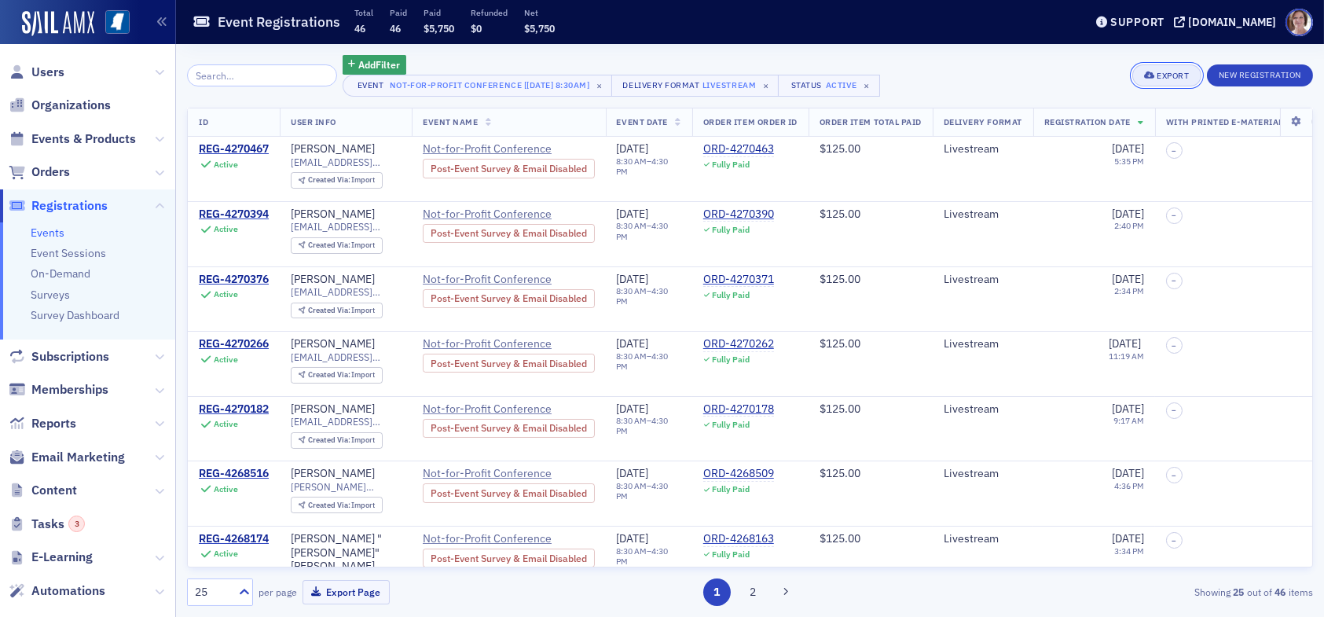
click at [1173, 72] on div "Export" at bounding box center [1173, 76] width 32 height 9
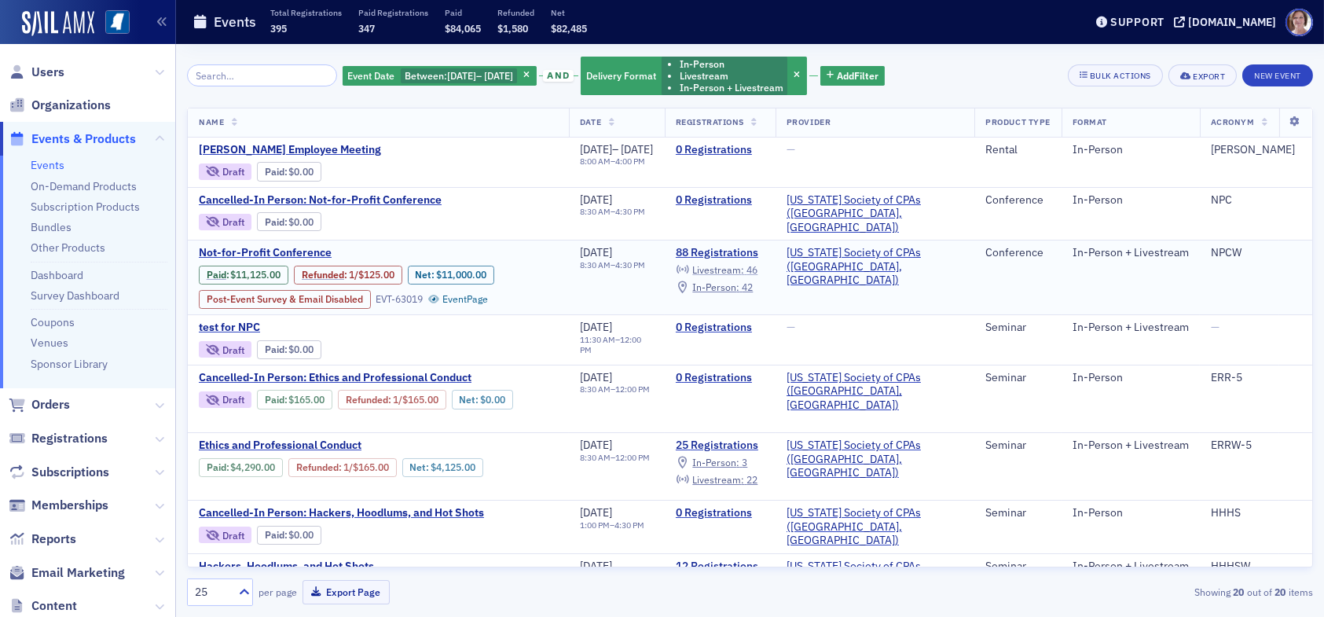
click at [744, 263] on span "Livestream :" at bounding box center [718, 269] width 52 height 13
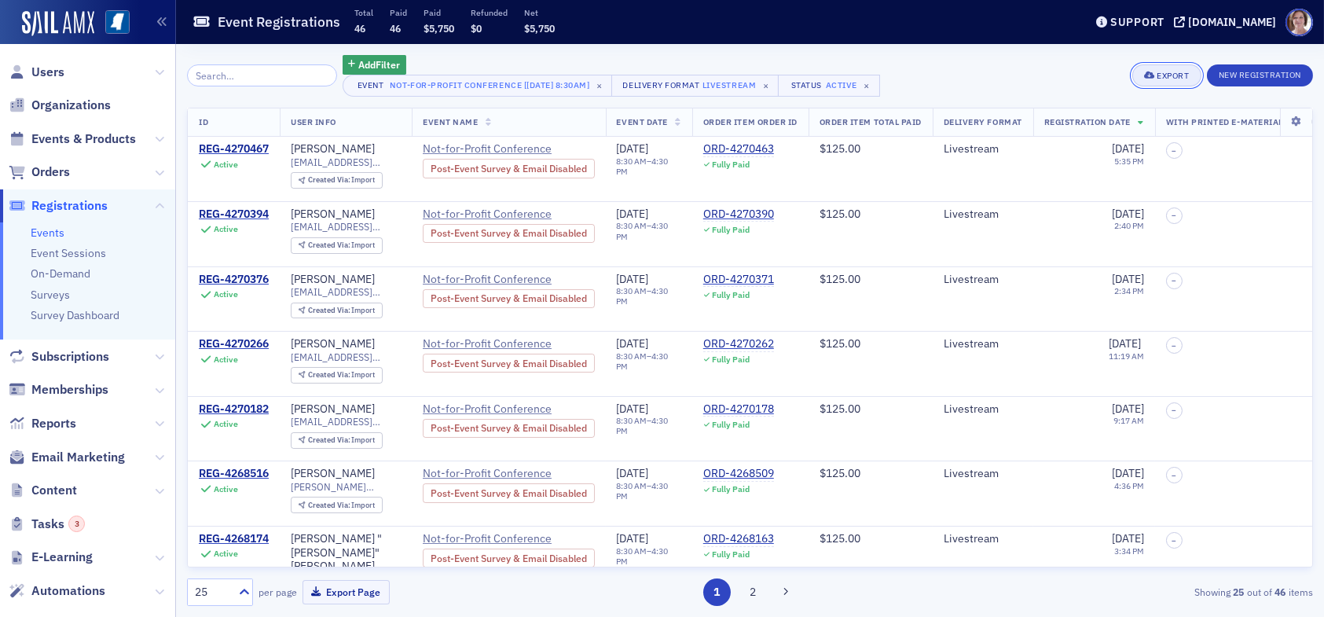
click at [1157, 76] on div "Export" at bounding box center [1173, 76] width 32 height 9
click at [1072, 128] on button "Export All ( 46 Event Registrations )" at bounding box center [1114, 128] width 170 height 25
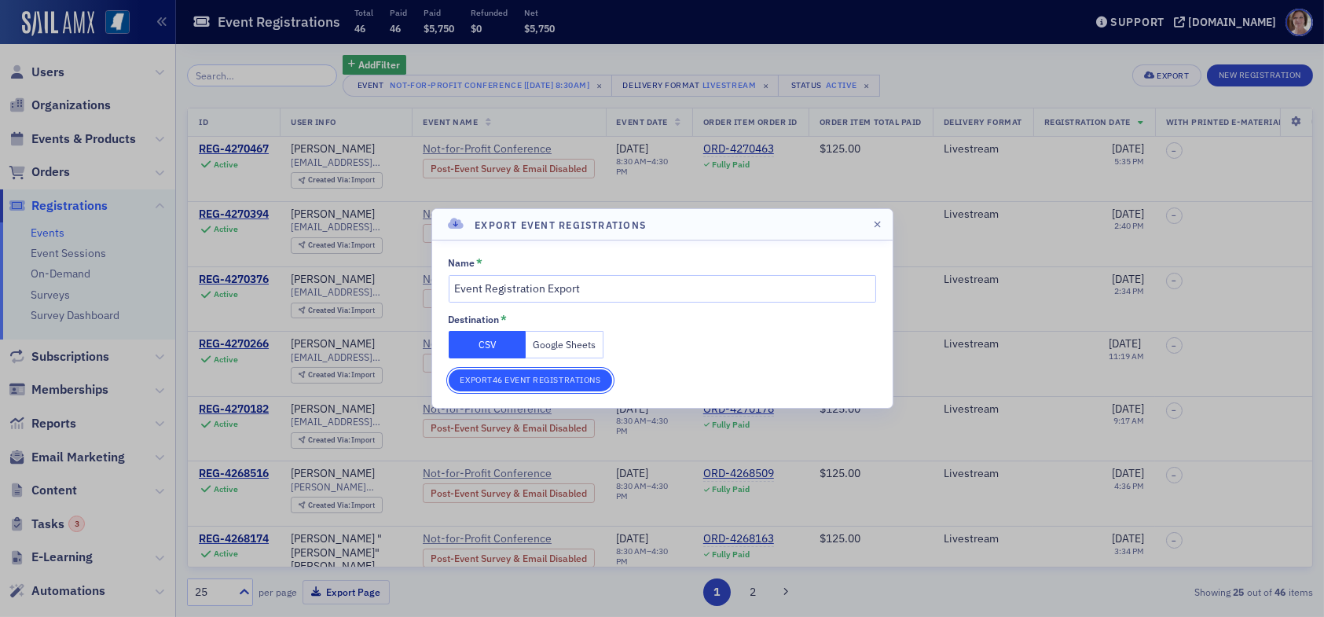
click at [505, 382] on button "Export 46 Event Registrations" at bounding box center [531, 380] width 164 height 22
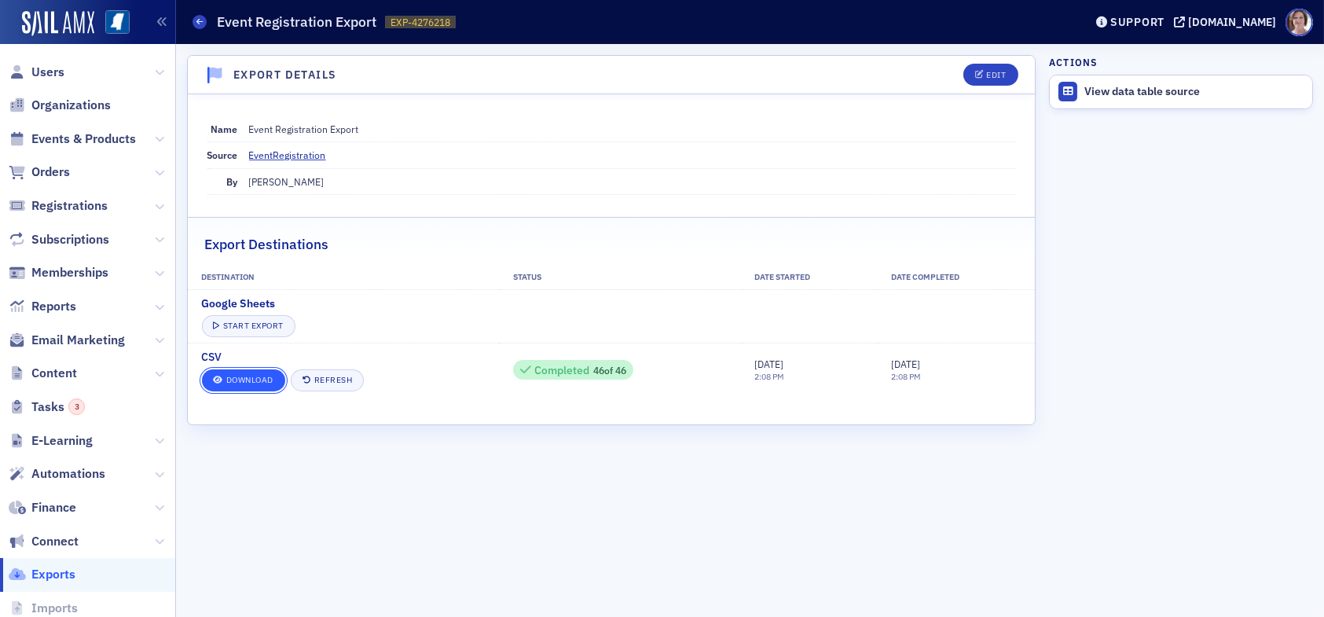
click at [255, 376] on link "Download" at bounding box center [243, 380] width 83 height 22
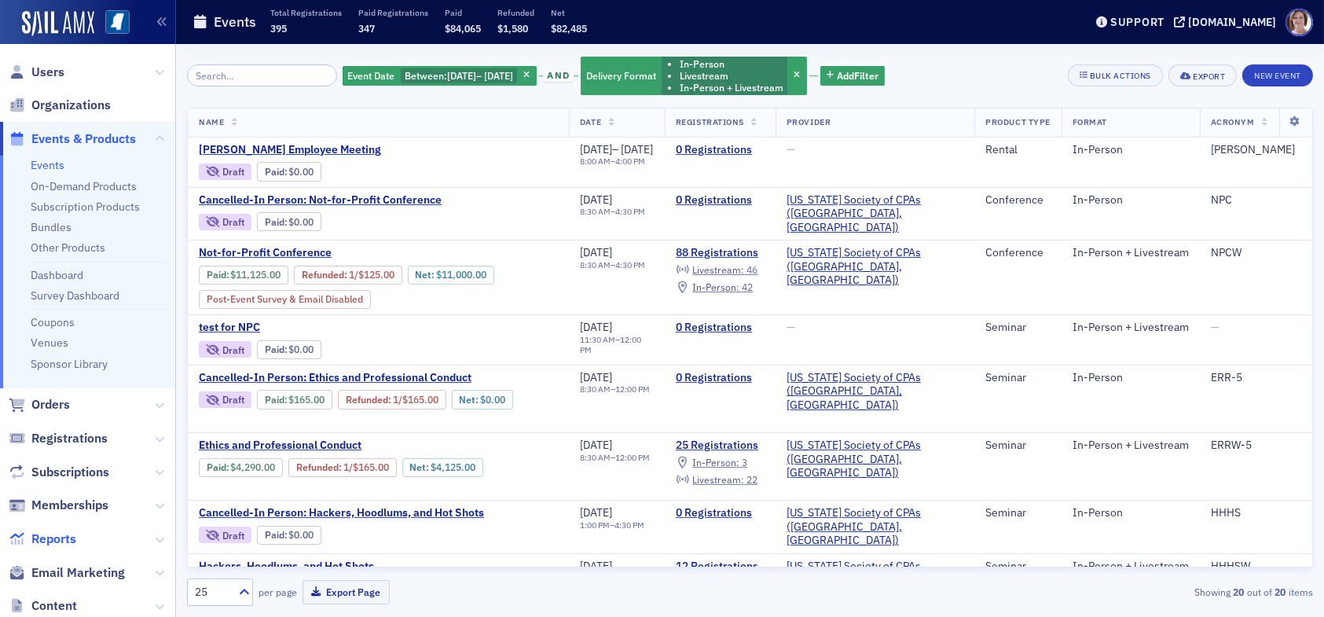
drag, startPoint x: 64, startPoint y: 539, endPoint x: 72, endPoint y: 539, distance: 8.6
click at [64, 539] on span "Reports" at bounding box center [53, 539] width 45 height 17
